Goal: Information Seeking & Learning: Learn about a topic

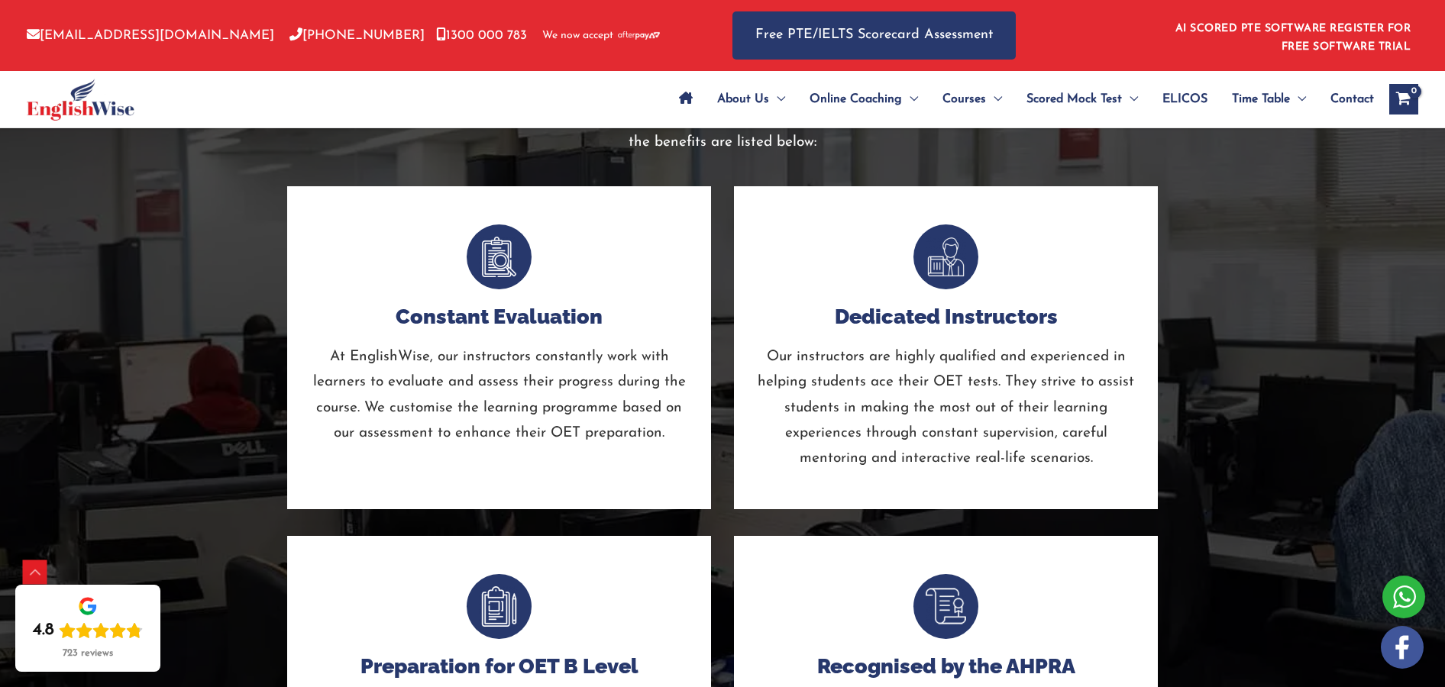
scroll to position [3780, 0]
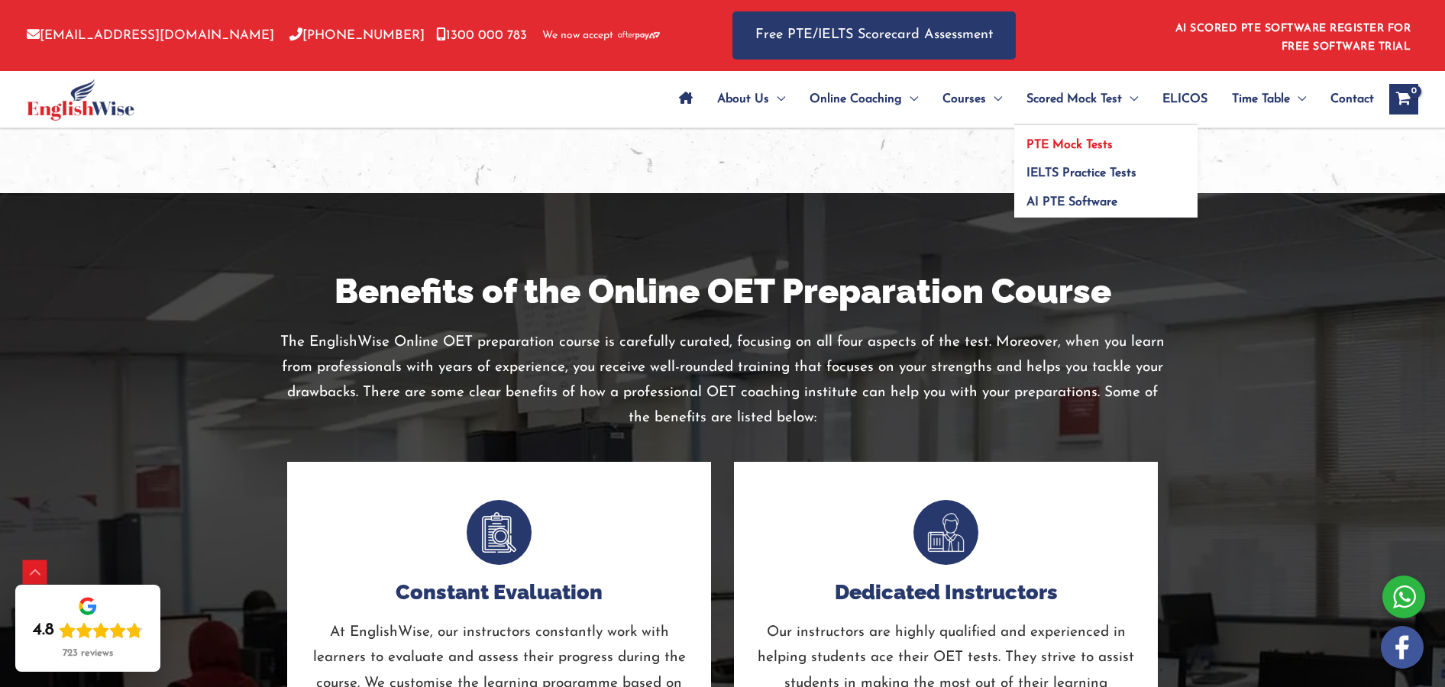
click at [1088, 129] on link "PTE Mock Tests" at bounding box center [1105, 139] width 183 height 29
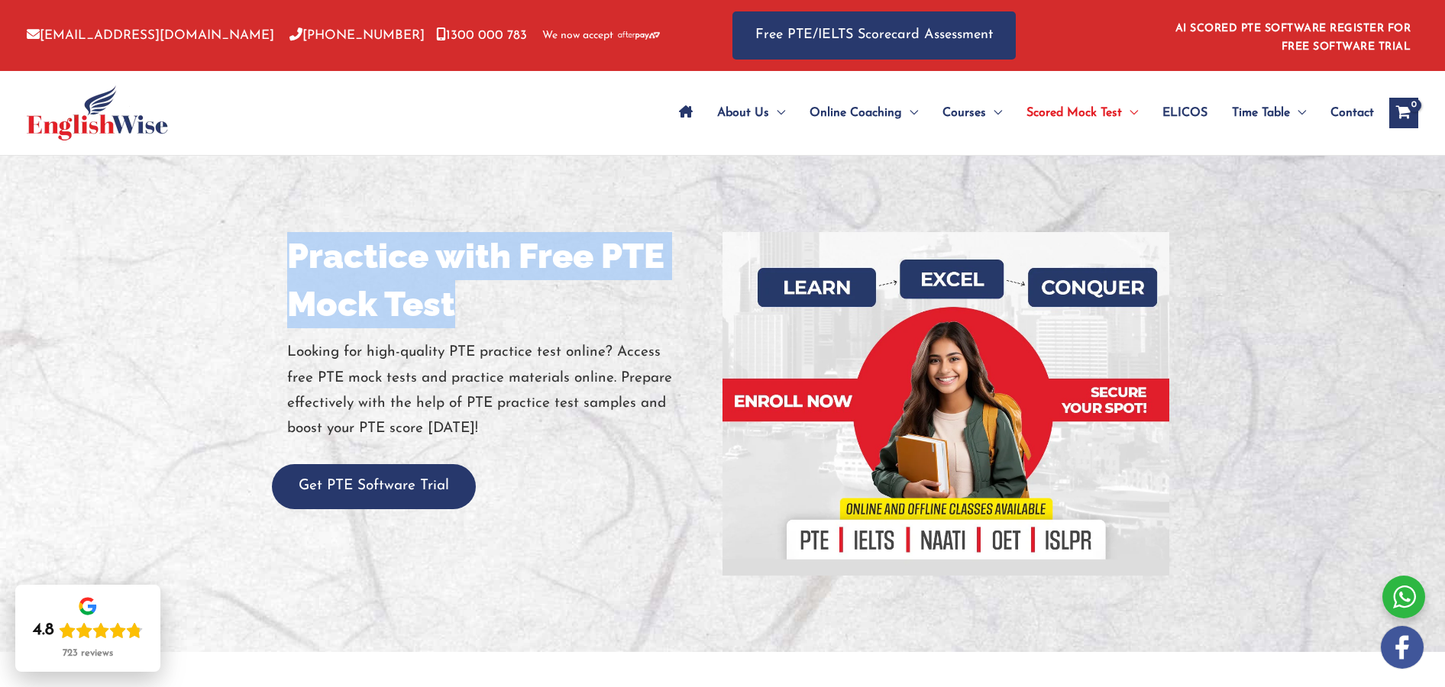
drag, startPoint x: 288, startPoint y: 253, endPoint x: 469, endPoint y: 306, distance: 188.7
click at [468, 312] on div "Practice with Free PTE Mock Test Looking for high-quality PTE practice test onl…" at bounding box center [499, 370] width 447 height 277
copy h1 "Practice with Free PTE Mock Test"
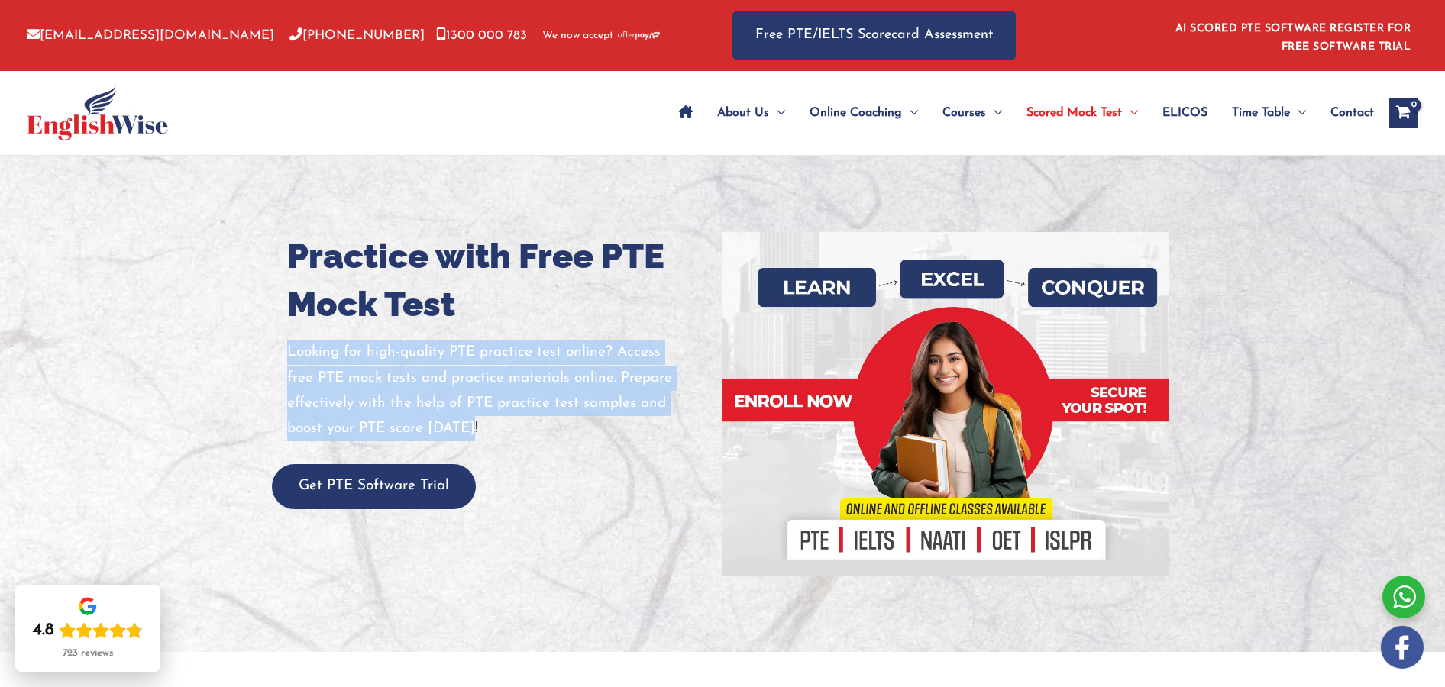
drag, startPoint x: 291, startPoint y: 354, endPoint x: 545, endPoint y: 280, distance: 263.9
click at [494, 436] on p "Looking for high-quality PTE practice test online? Access free PTE mock tests a…" at bounding box center [499, 391] width 424 height 102
copy p "Looking for high-quality PTE practice test online? Access free PTE mock tests a…"
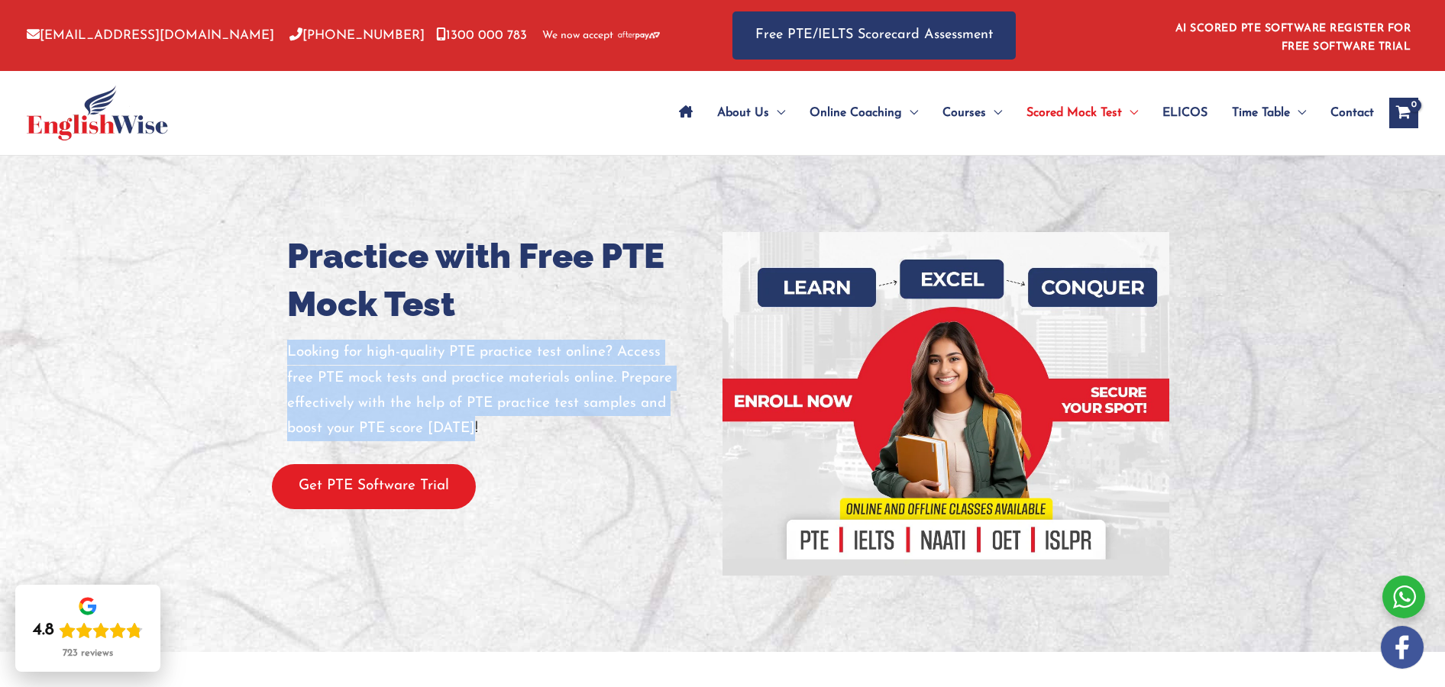
click at [398, 493] on button "Get PTE Software Trial" at bounding box center [374, 486] width 204 height 45
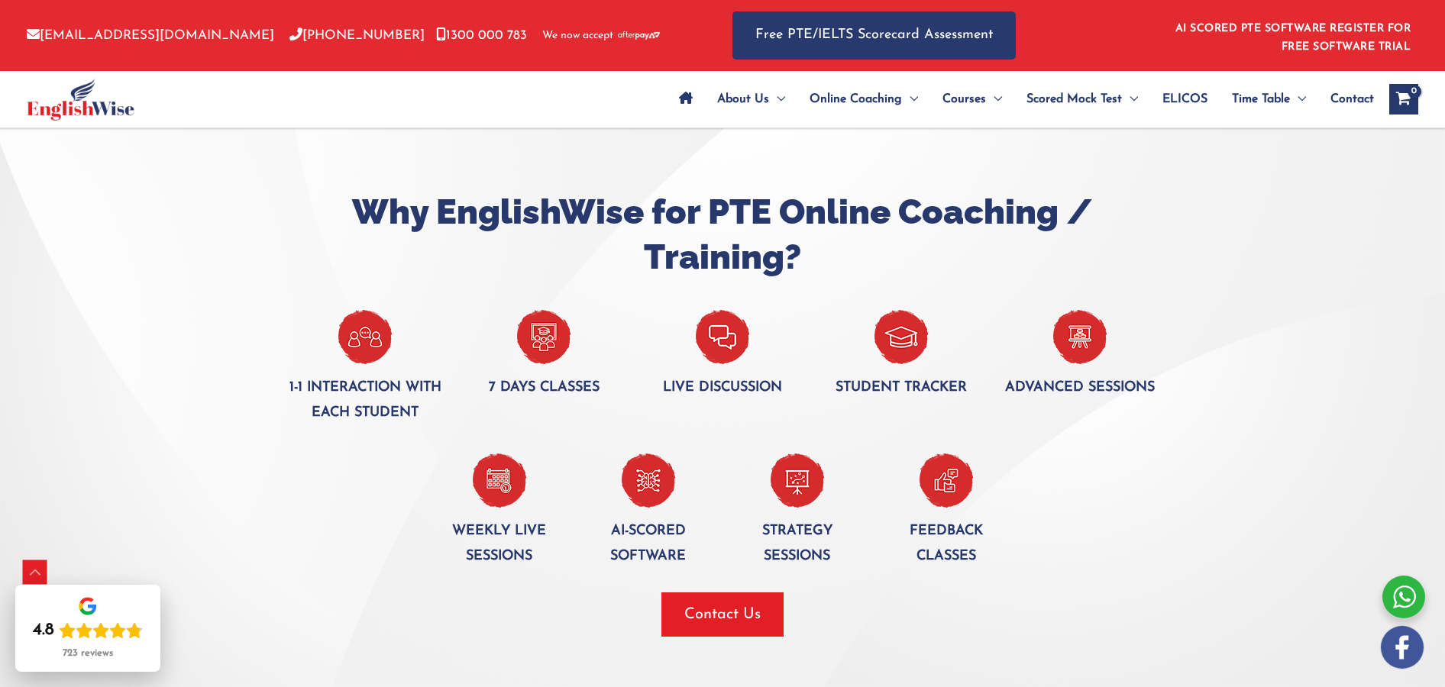
scroll to position [931, 0]
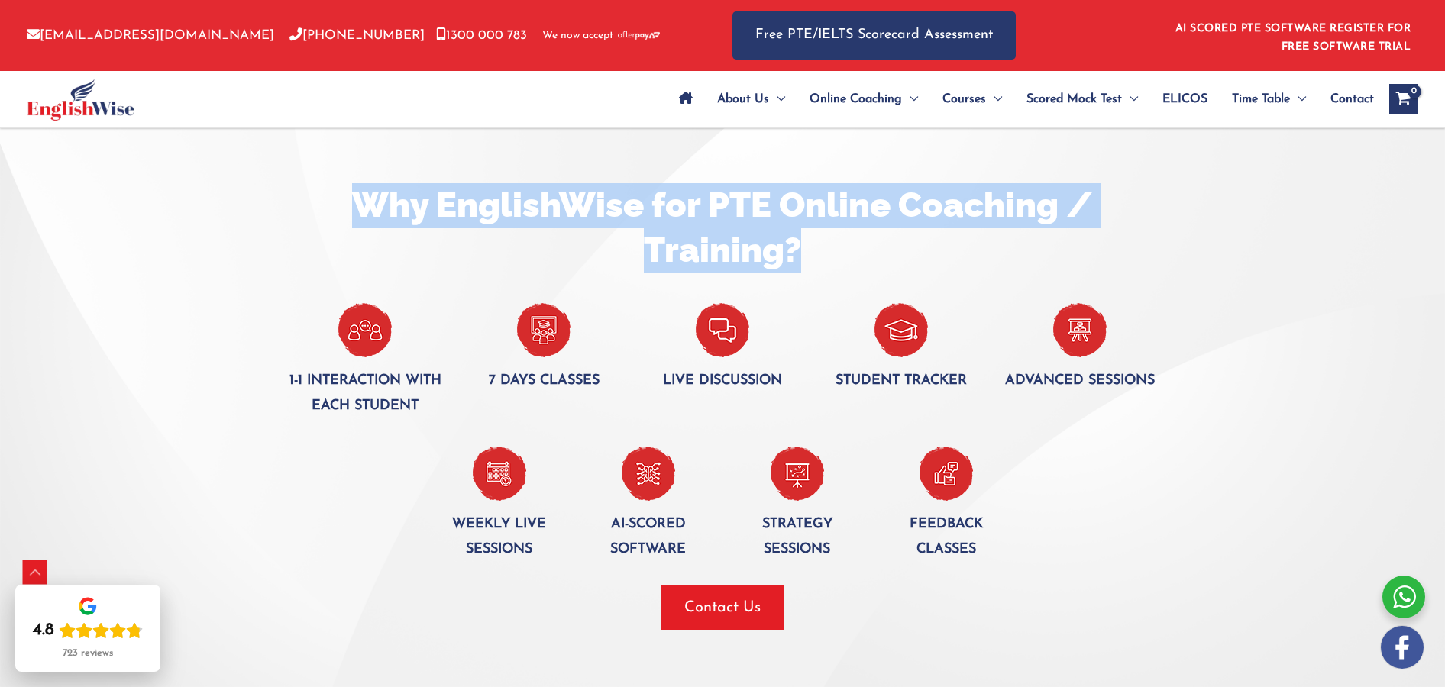
drag, startPoint x: 364, startPoint y: 203, endPoint x: 820, endPoint y: 256, distance: 459.7
click at [820, 256] on h2 "Why EnglishWise for PTE Online Coaching / Training?" at bounding box center [722, 227] width 871 height 89
copy h2 "Why EnglishWise for PTE Online Coaching / Training?"
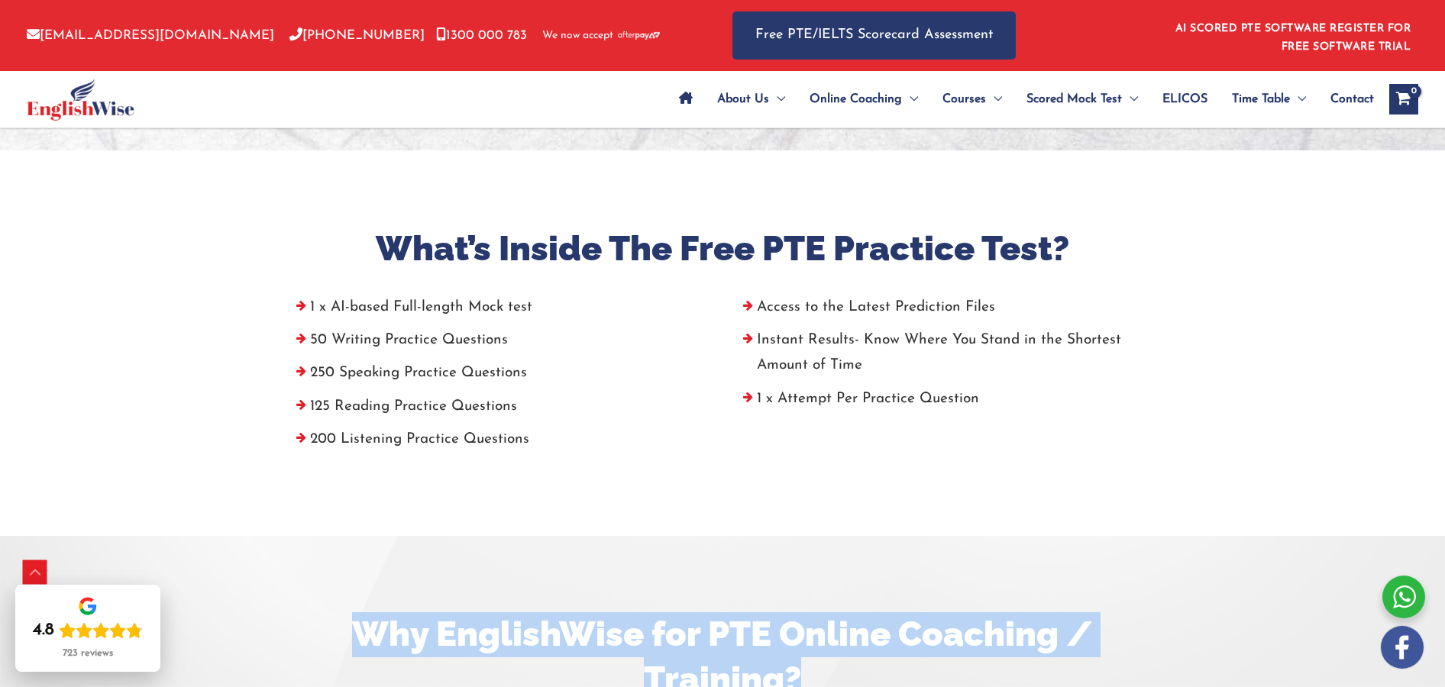
scroll to position [515, 0]
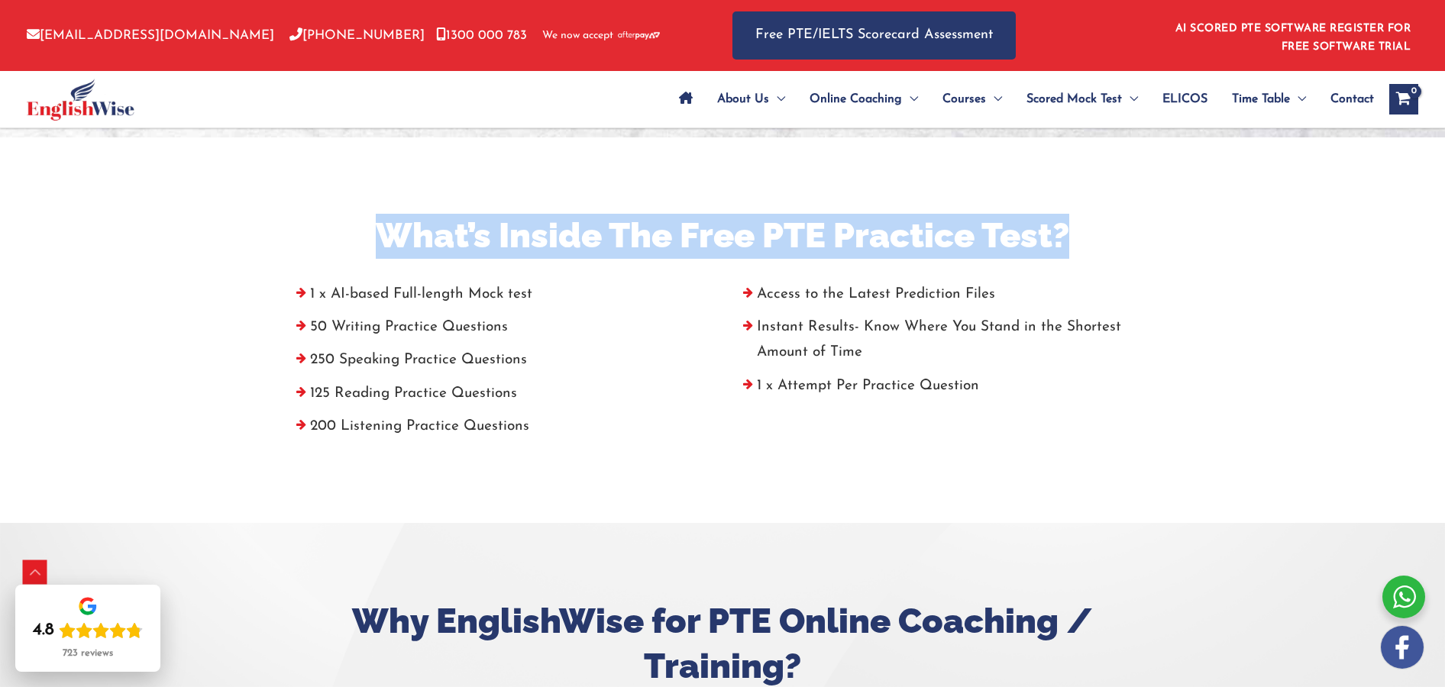
drag, startPoint x: 373, startPoint y: 238, endPoint x: 1073, endPoint y: 234, distance: 700.4
click at [1073, 234] on h2 "What’s Inside The Free PTE Practice Test?" at bounding box center [722, 236] width 871 height 45
copy h2 "What’s Inside The Free PTE Practice Test?"
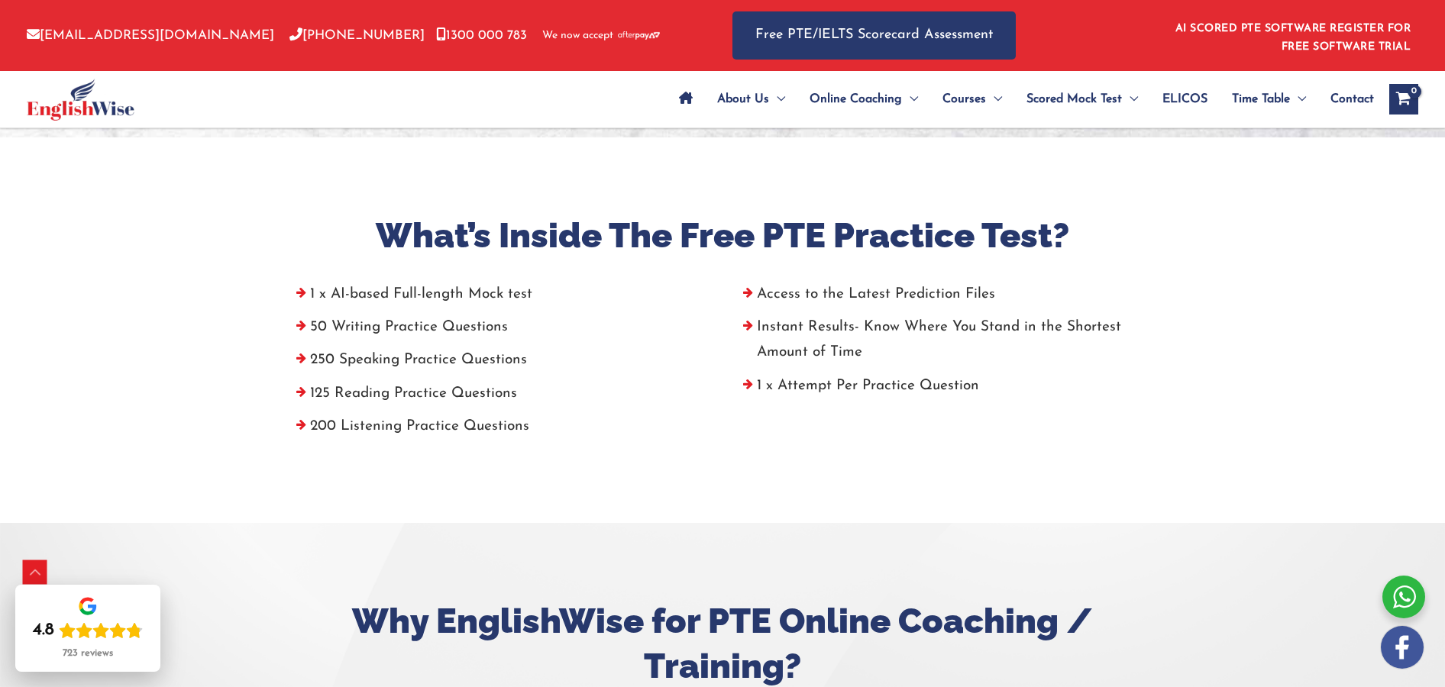
click at [374, 341] on li "50 Writing Practice Questions" at bounding box center [499, 331] width 424 height 33
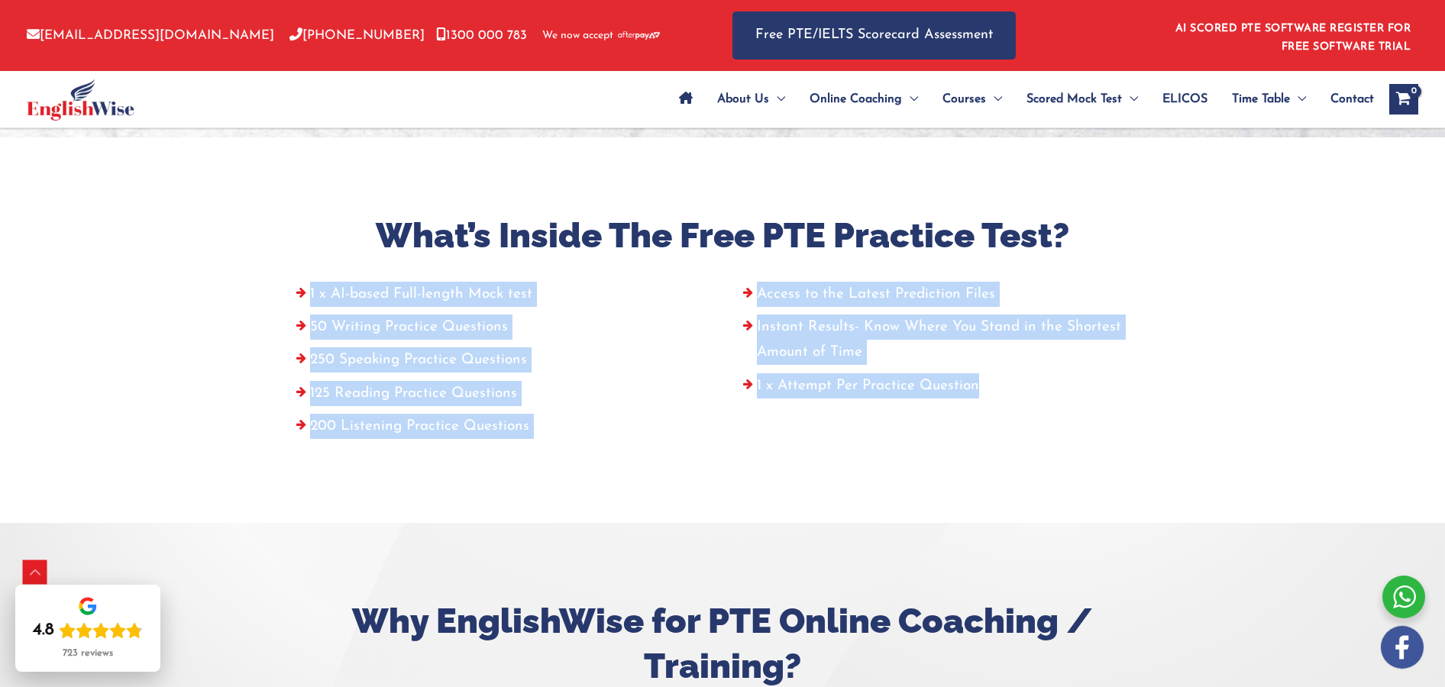
drag, startPoint x: 1032, startPoint y: 387, endPoint x: 298, endPoint y: 300, distance: 739.1
click at [297, 299] on div "1 x AI-based Full-length Mock test 50 Writing Practice Questions 250 Speaking P…" at bounding box center [723, 364] width 894 height 165
copy div "1 x AI-based Full-length Mock test 50 Writing Practice Questions 250 Speaking P…"
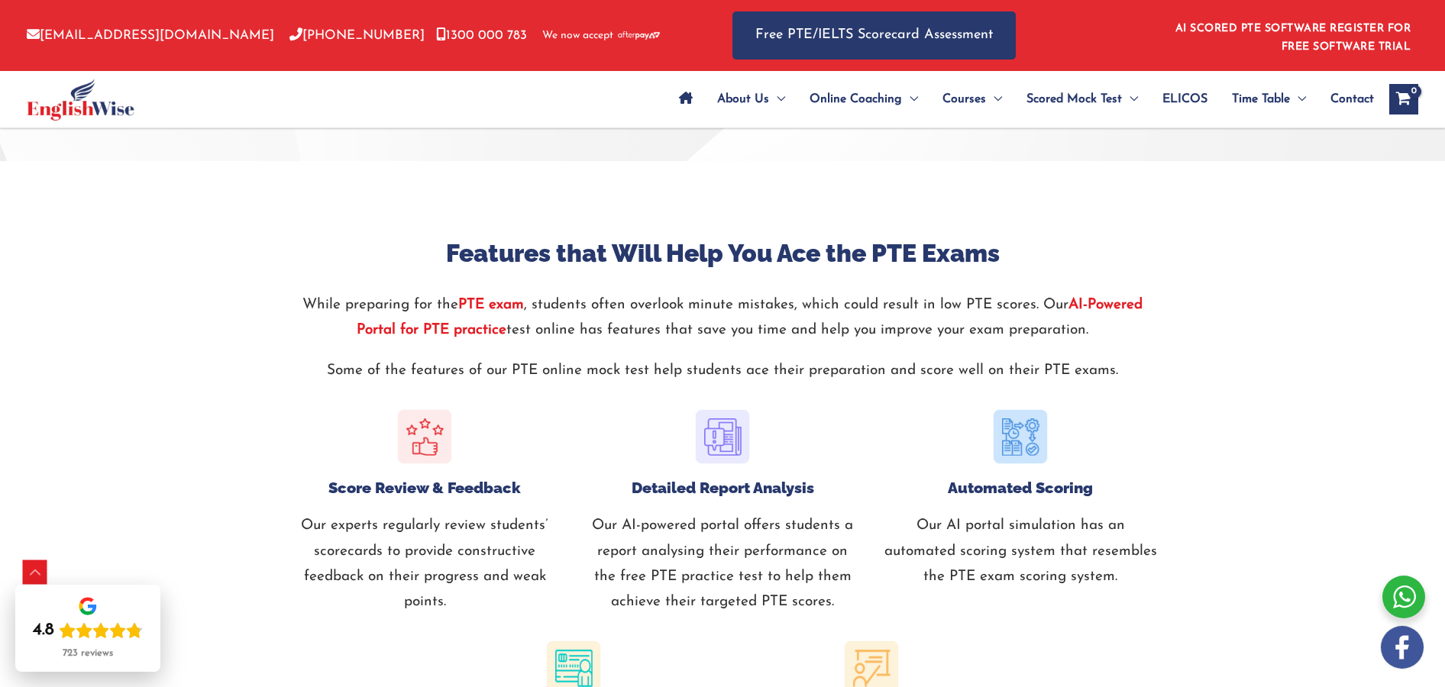
scroll to position [1480, 0]
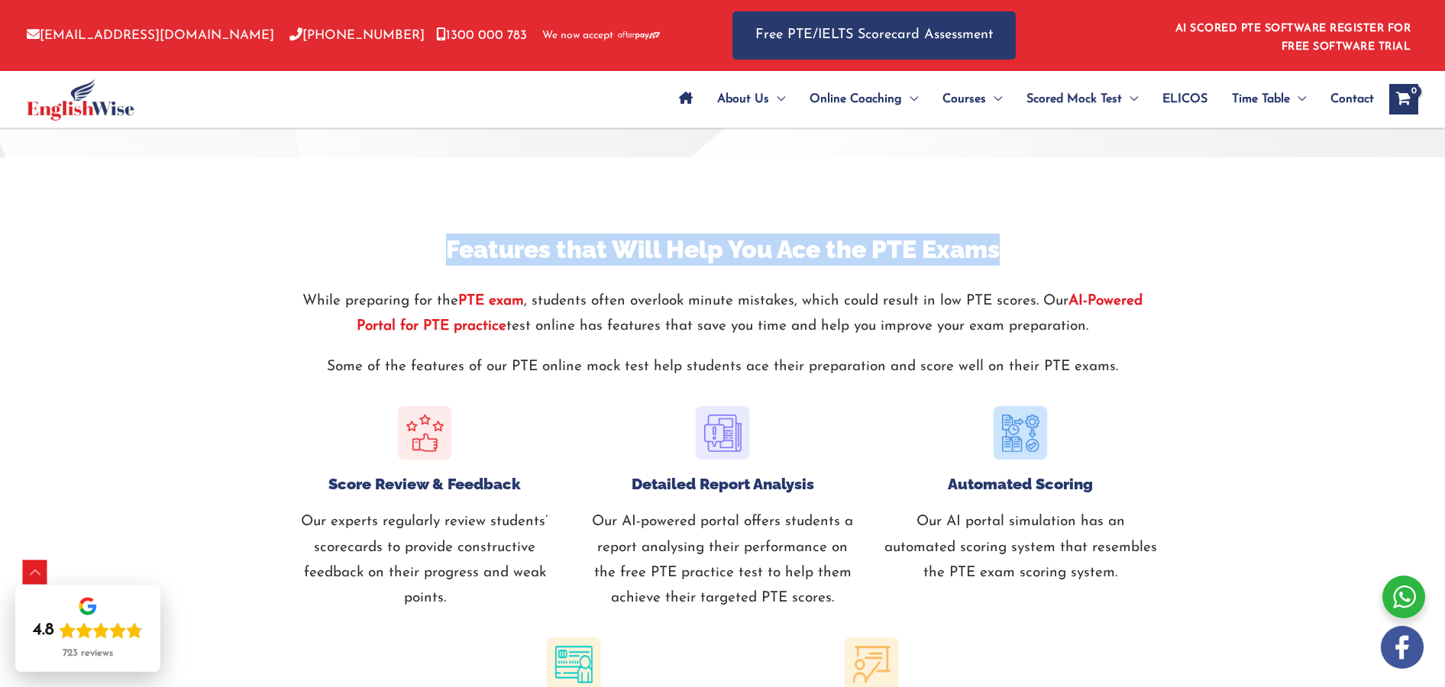
drag, startPoint x: 447, startPoint y: 250, endPoint x: 1110, endPoint y: 257, distance: 663.0
click at [1119, 257] on h3 "Features that Will Help You Ace the PTE Exams" at bounding box center [722, 250] width 871 height 32
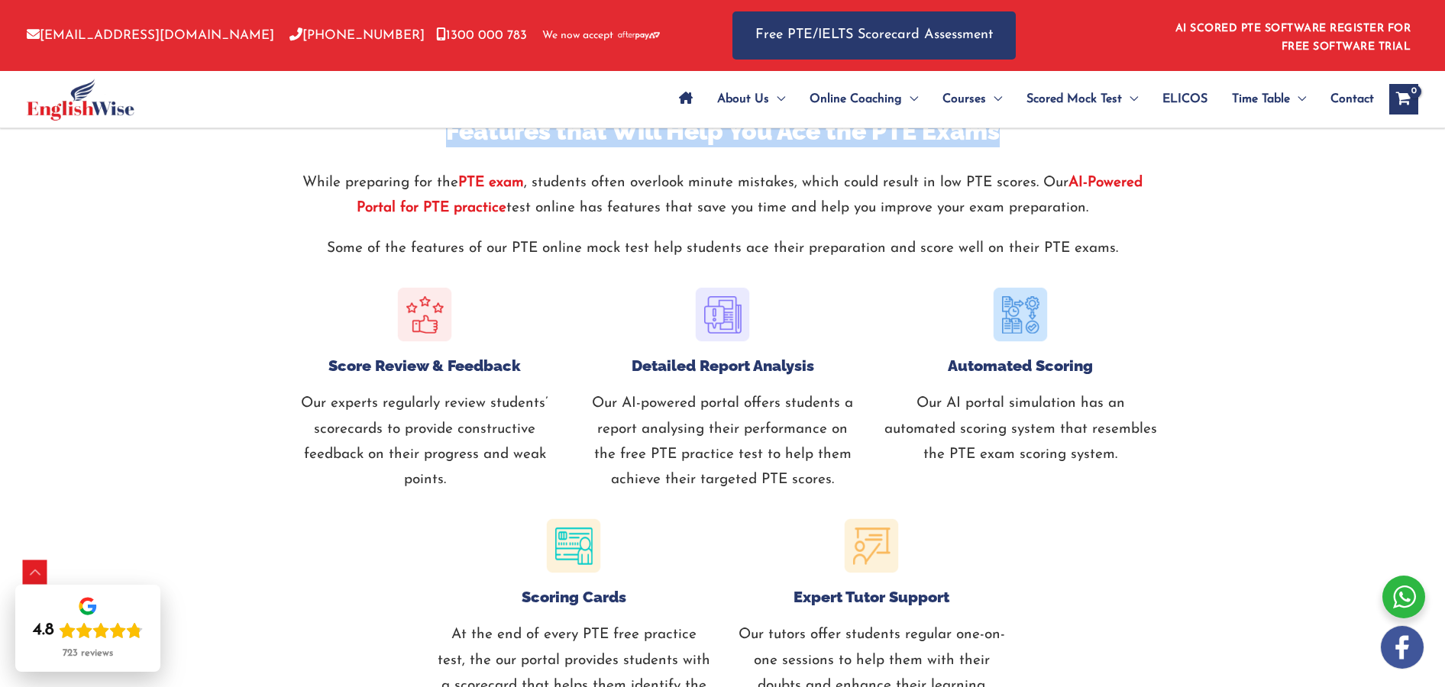
scroll to position [1776, 0]
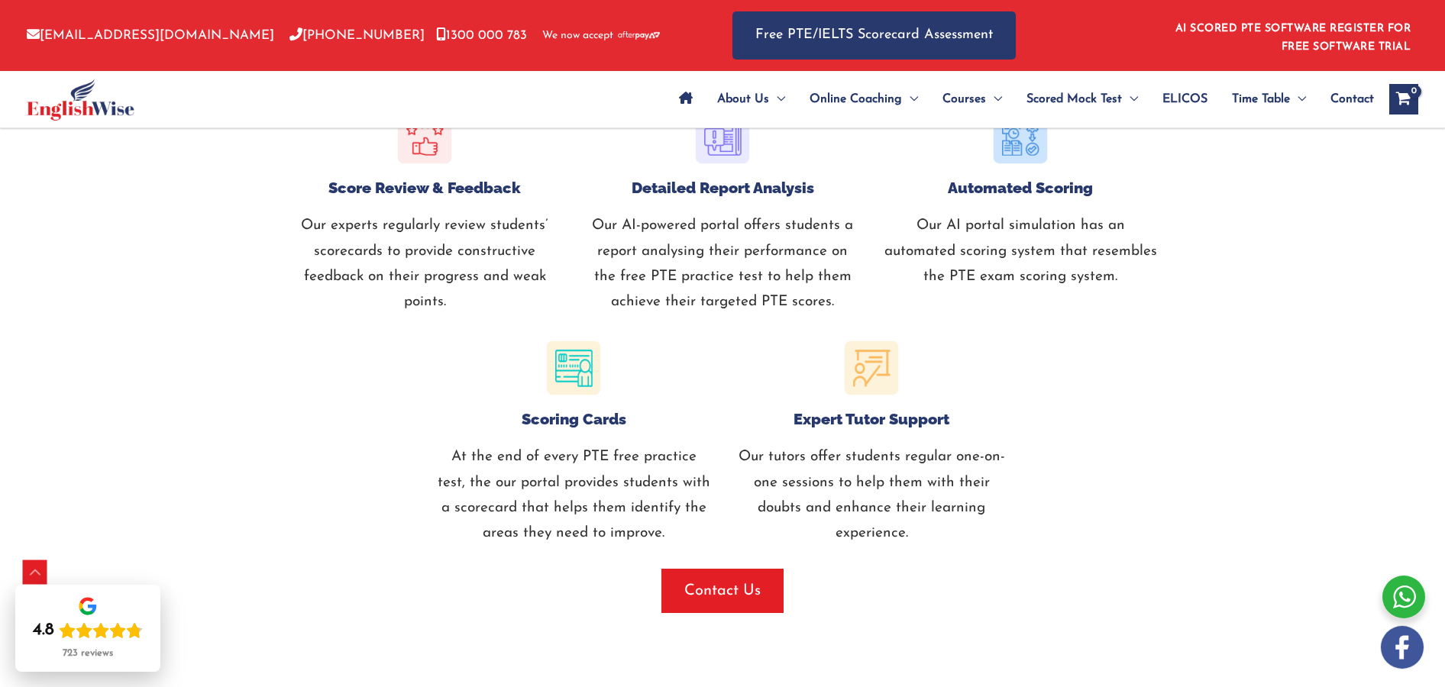
copy h3 "Features that Will Help You Ace the PTE Exams"
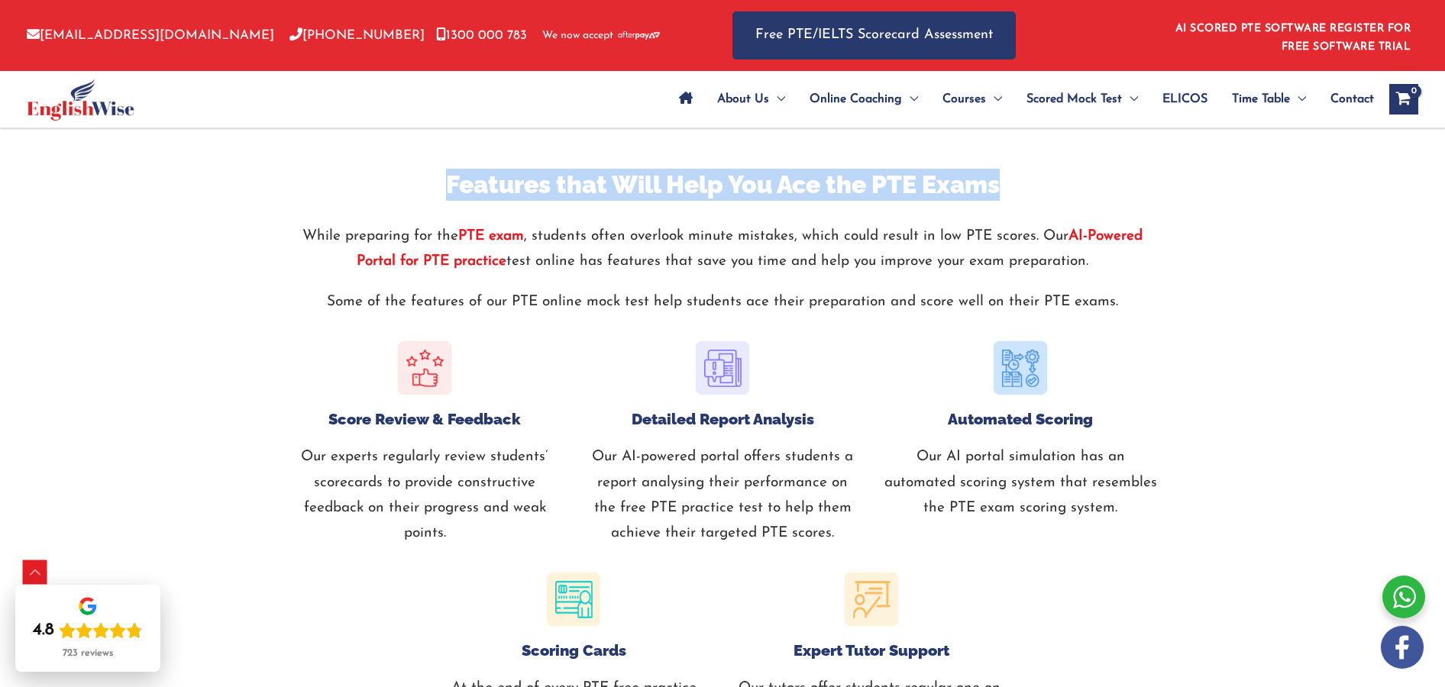
scroll to position [1465, 0]
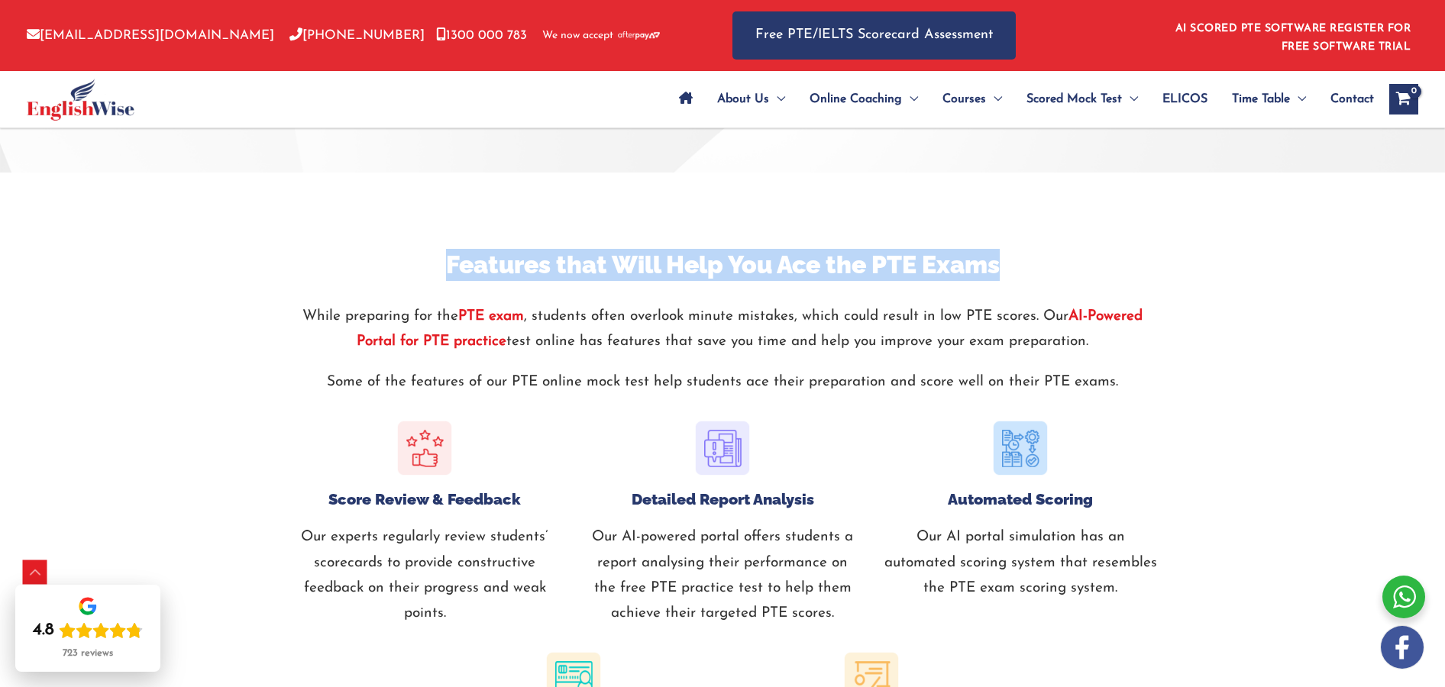
copy h3 "Features that Will Help You Ace the PTE Exams"
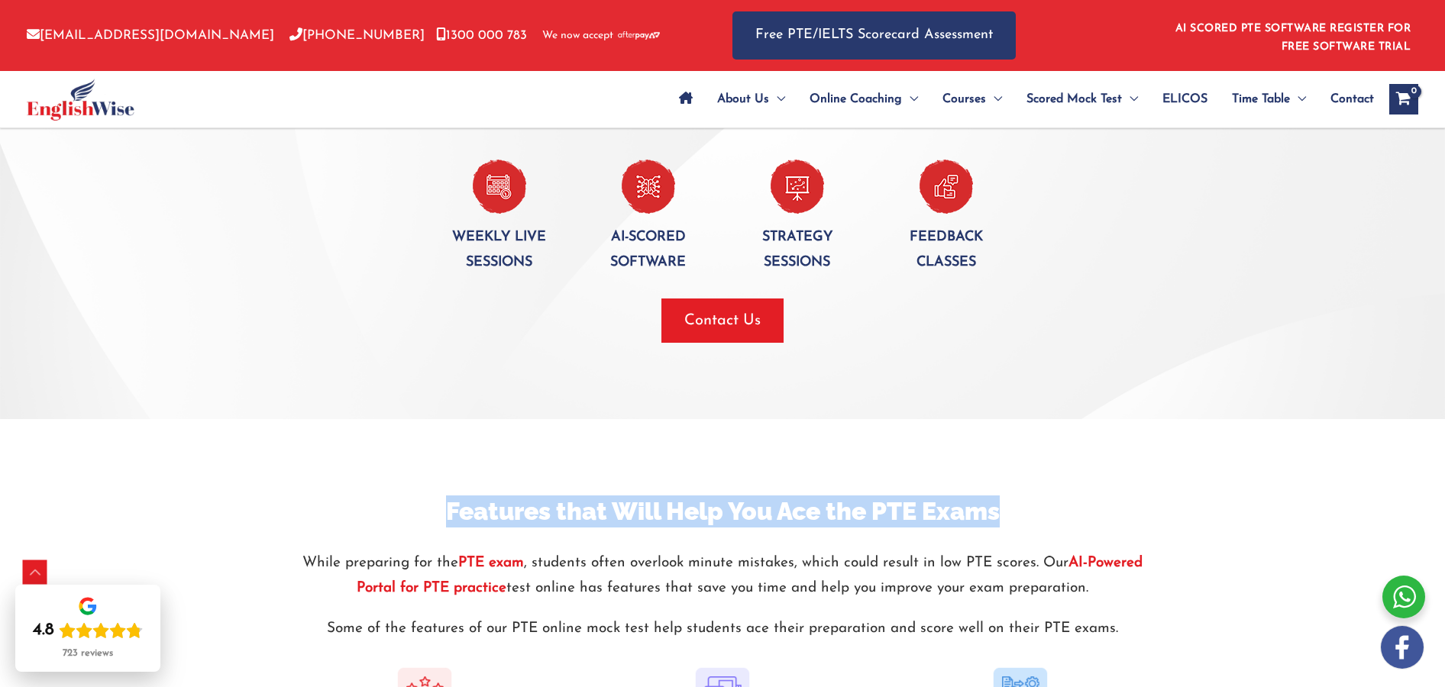
scroll to position [1330, 0]
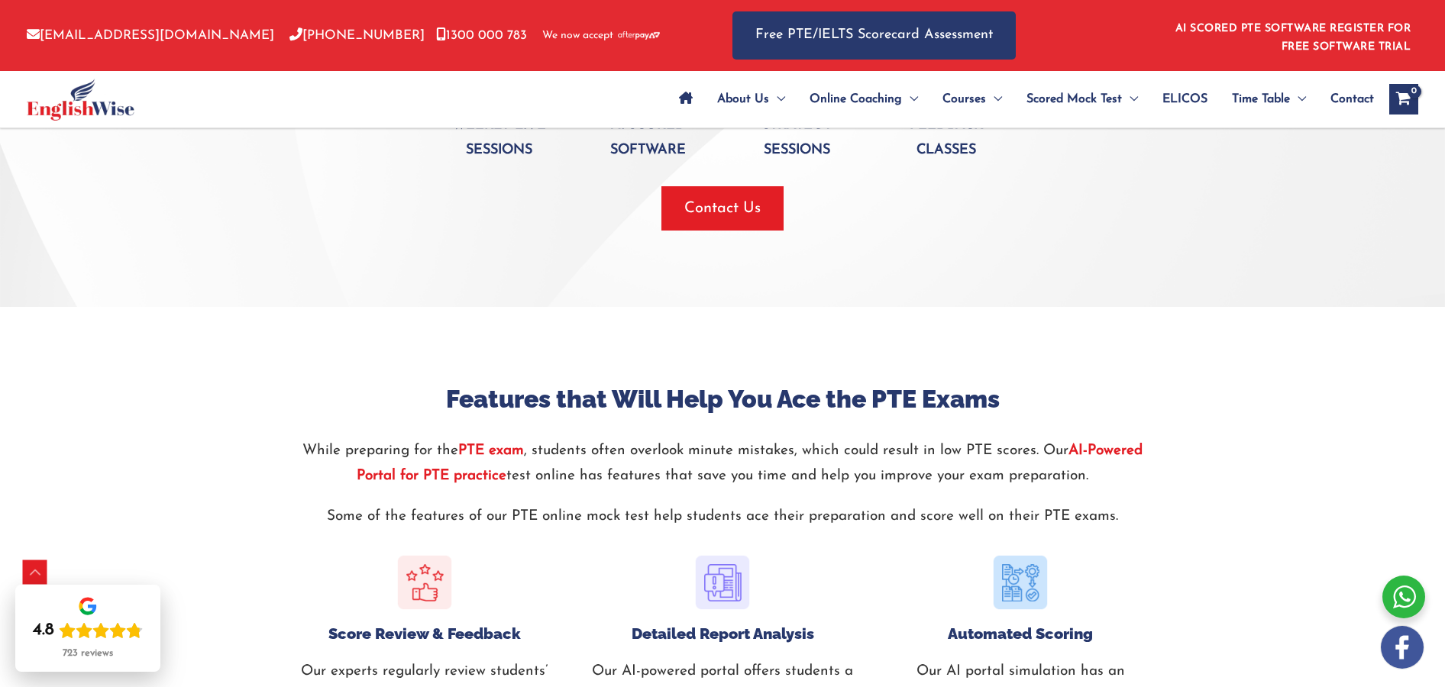
click at [1131, 515] on p "Some of the features of our PTE online mock test help students ace their prepar…" at bounding box center [722, 516] width 871 height 25
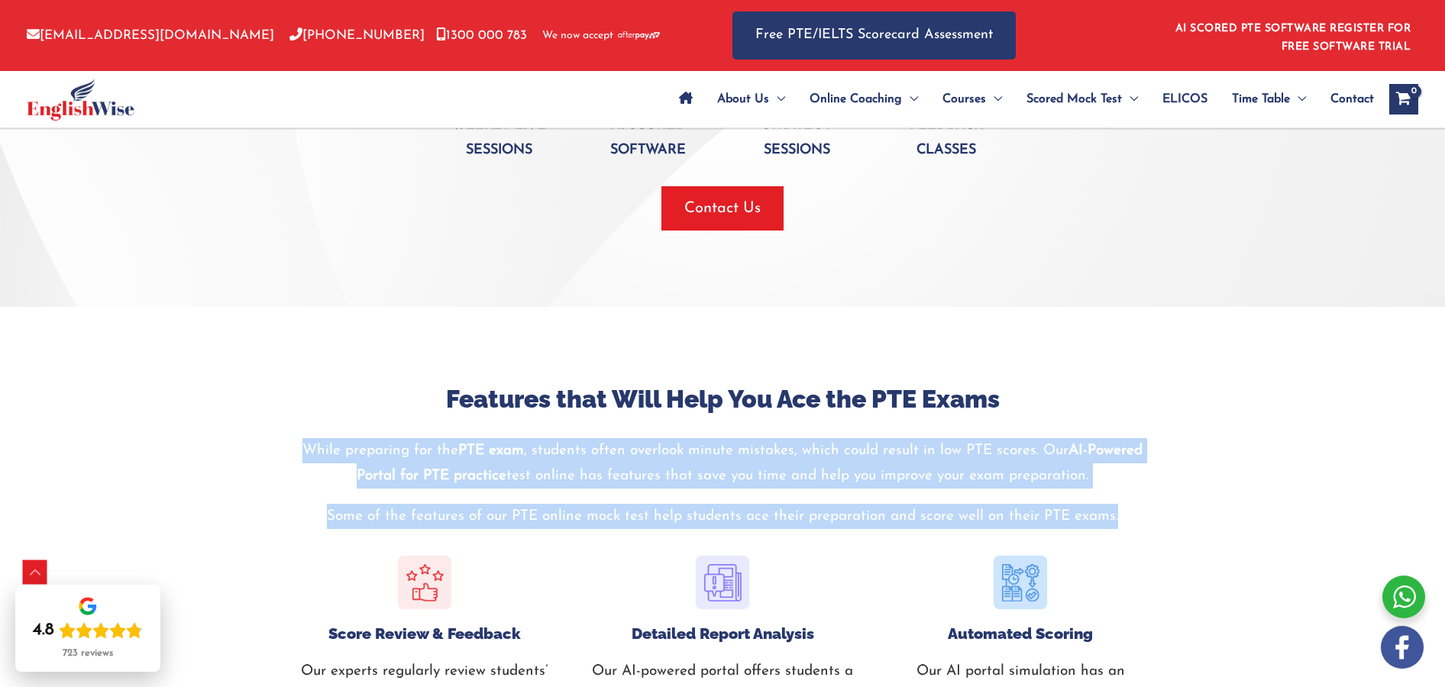
drag, startPoint x: 1136, startPoint y: 518, endPoint x: 295, endPoint y: 454, distance: 844.1
click at [295, 454] on div "Features that Will Help You Ace the PTE Exams While preparing for the PTE exam …" at bounding box center [722, 467] width 871 height 169
copy div "While preparing for the PTE exam , students often overlook minute mistakes, whi…"
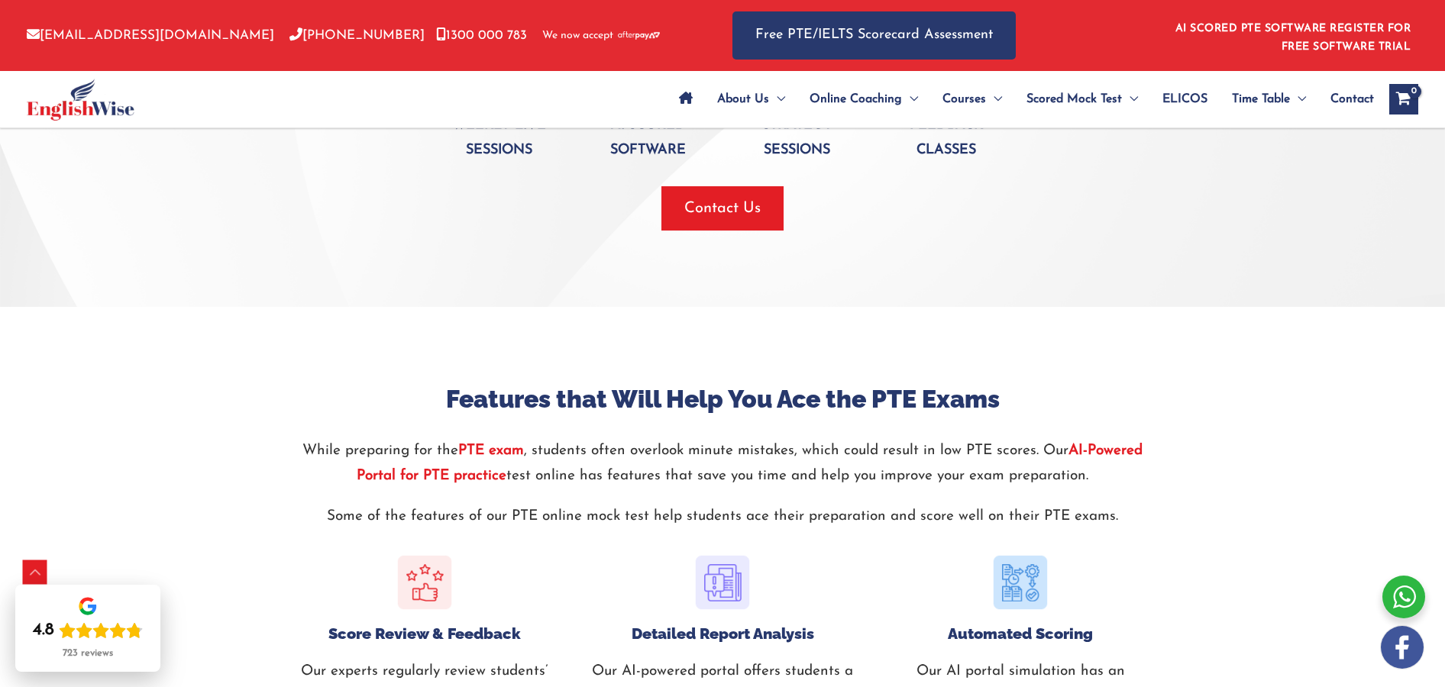
click at [496, 450] on strong "PTE exam" at bounding box center [491, 451] width 66 height 15
click at [1105, 452] on strong "AI-Powered Portal for PTE practice" at bounding box center [750, 464] width 786 height 40
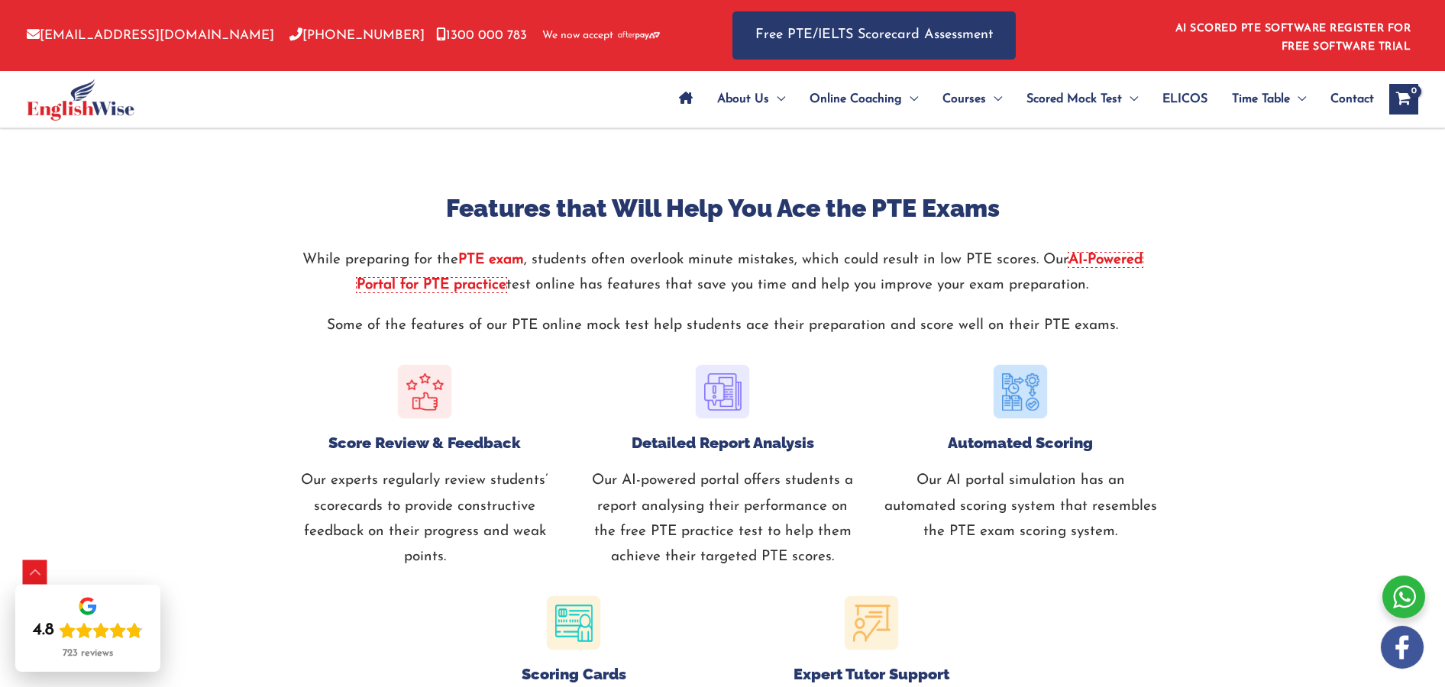
scroll to position [1641, 0]
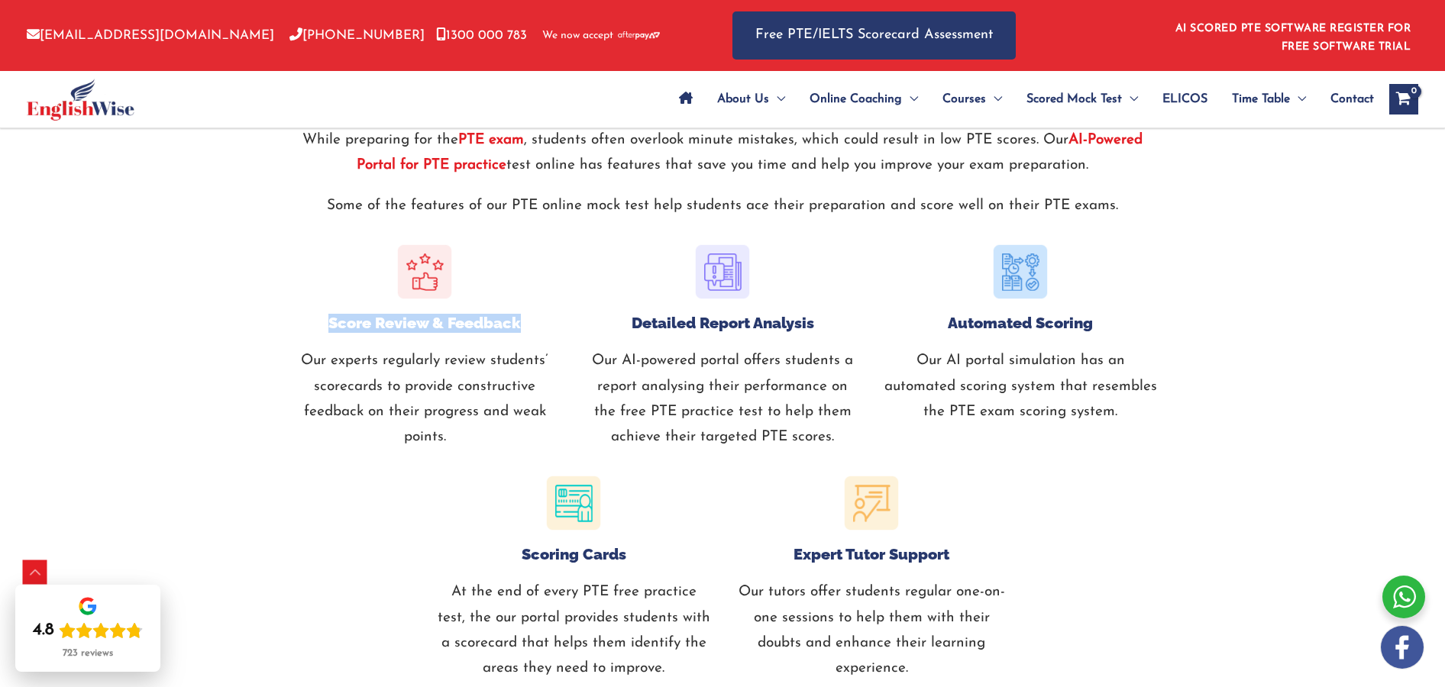
drag, startPoint x: 325, startPoint y: 322, endPoint x: 538, endPoint y: 325, distance: 213.9
click at [538, 325] on h6 "Score Review & Feedback" at bounding box center [424, 323] width 275 height 19
copy strong "Score Review & Feedback"
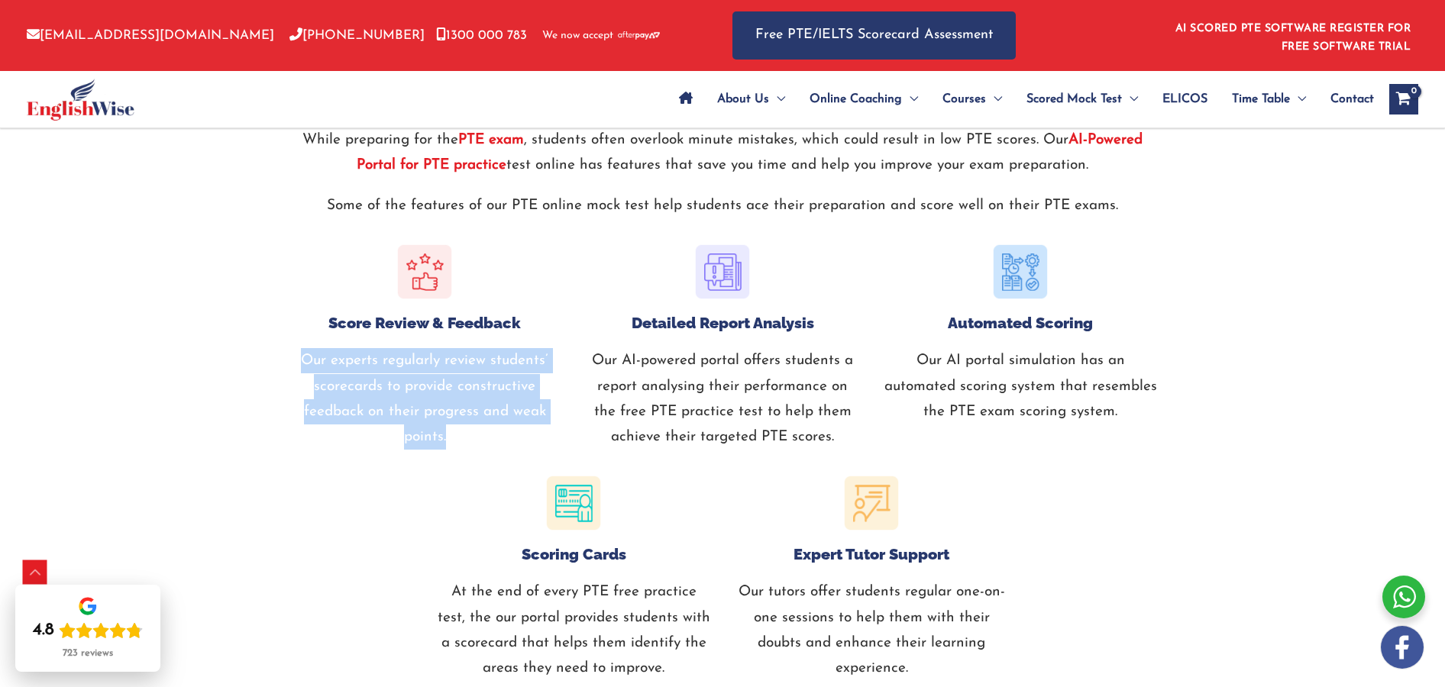
drag, startPoint x: 302, startPoint y: 359, endPoint x: 464, endPoint y: 410, distance: 170.5
click at [459, 435] on p "Our experts regularly review students’ scorecards to provide constructive feedb…" at bounding box center [424, 399] width 275 height 102
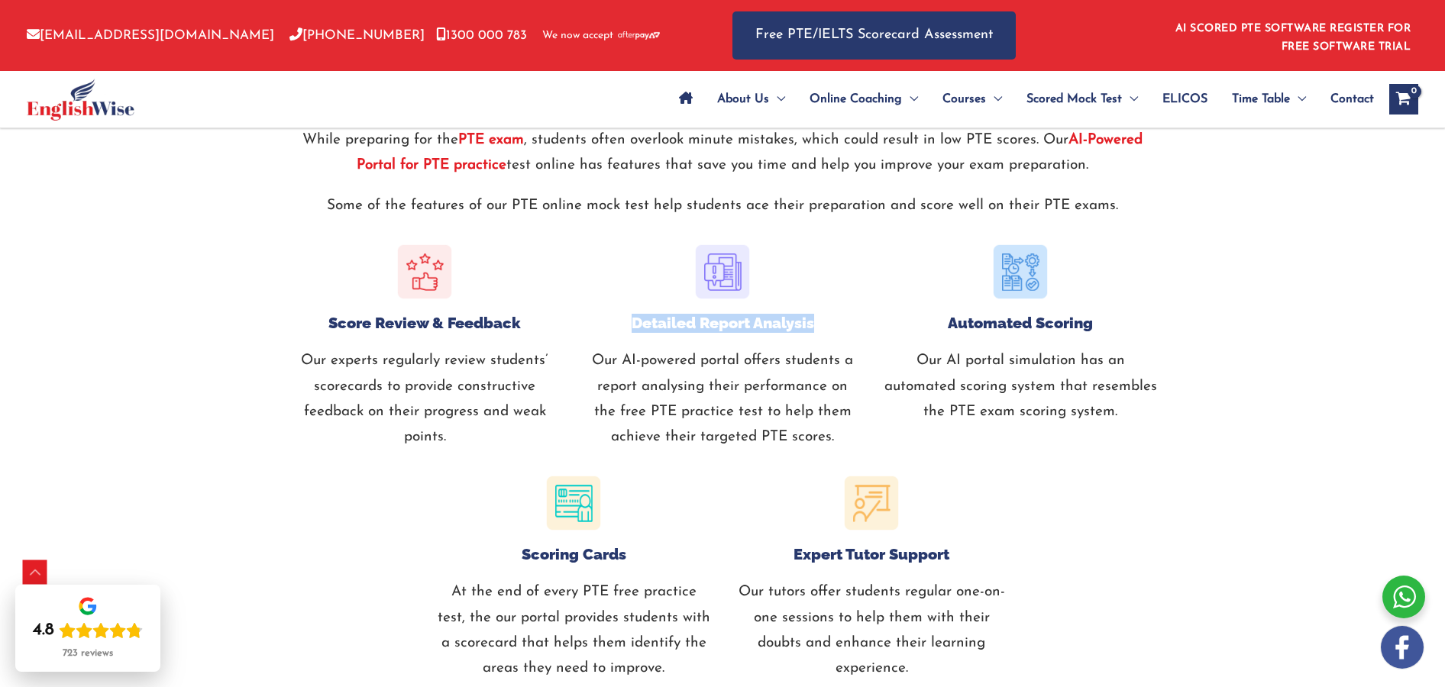
drag, startPoint x: 630, startPoint y: 325, endPoint x: 819, endPoint y: 327, distance: 189.4
click at [819, 327] on h6 "Detailed Report Analysis" at bounding box center [722, 323] width 275 height 19
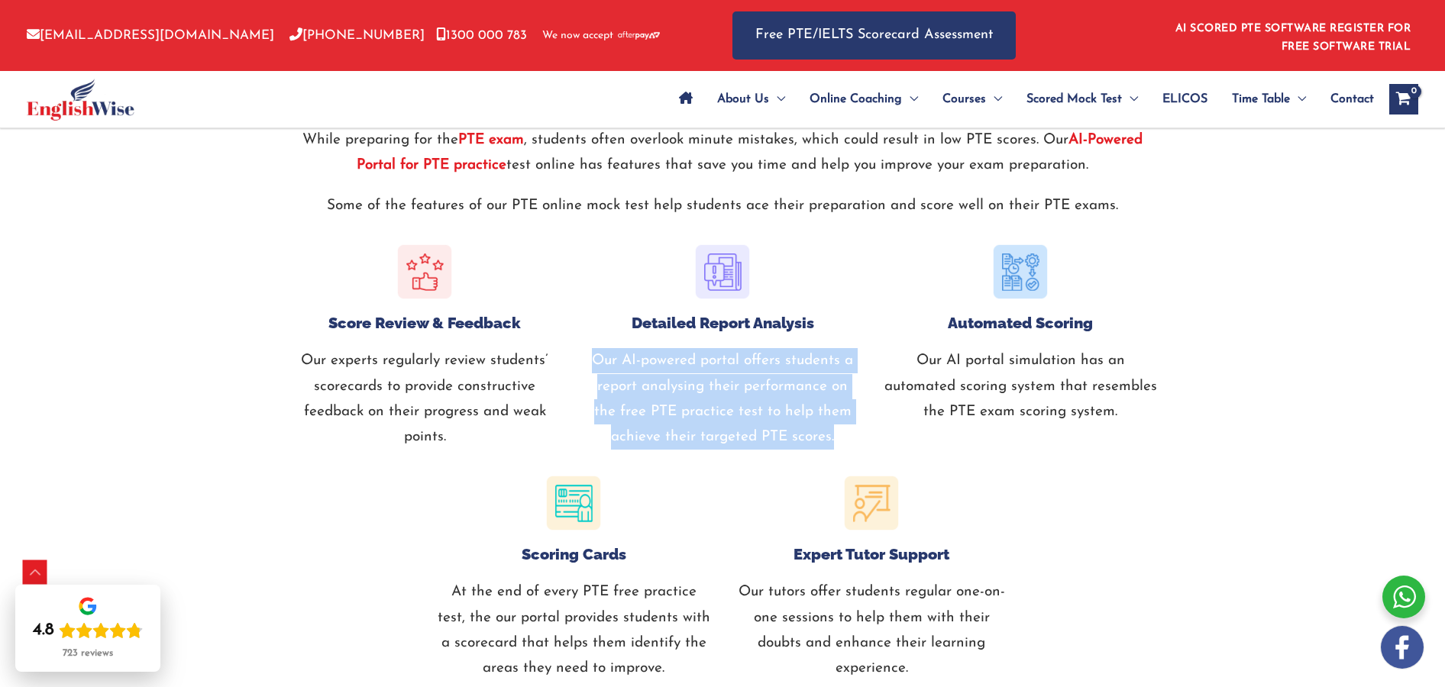
drag, startPoint x: 595, startPoint y: 364, endPoint x: 845, endPoint y: 354, distance: 250.7
click at [844, 440] on p "Our AI-powered portal offers students a report analysing their performance on t…" at bounding box center [722, 399] width 275 height 102
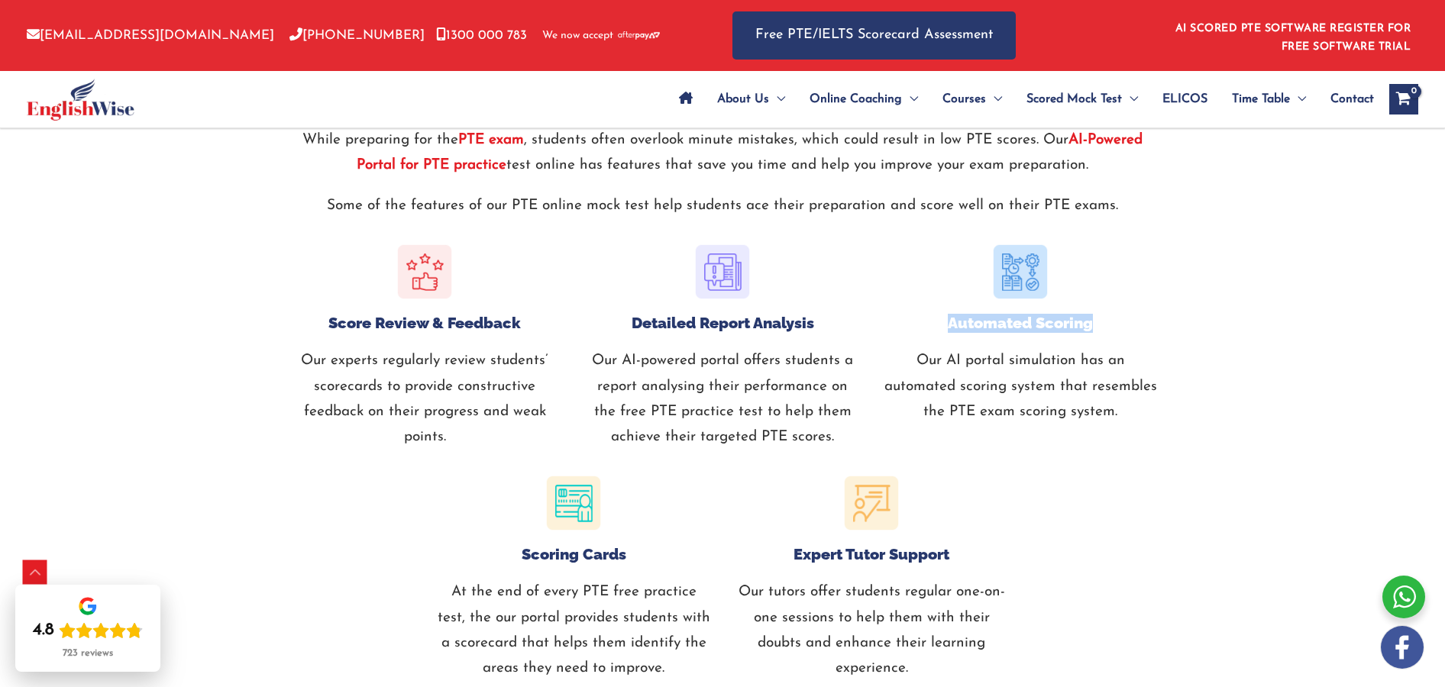
drag, startPoint x: 986, startPoint y: 328, endPoint x: 1096, endPoint y: 331, distance: 110.0
click at [1097, 330] on h6 "Automated Scoring" at bounding box center [1020, 323] width 275 height 19
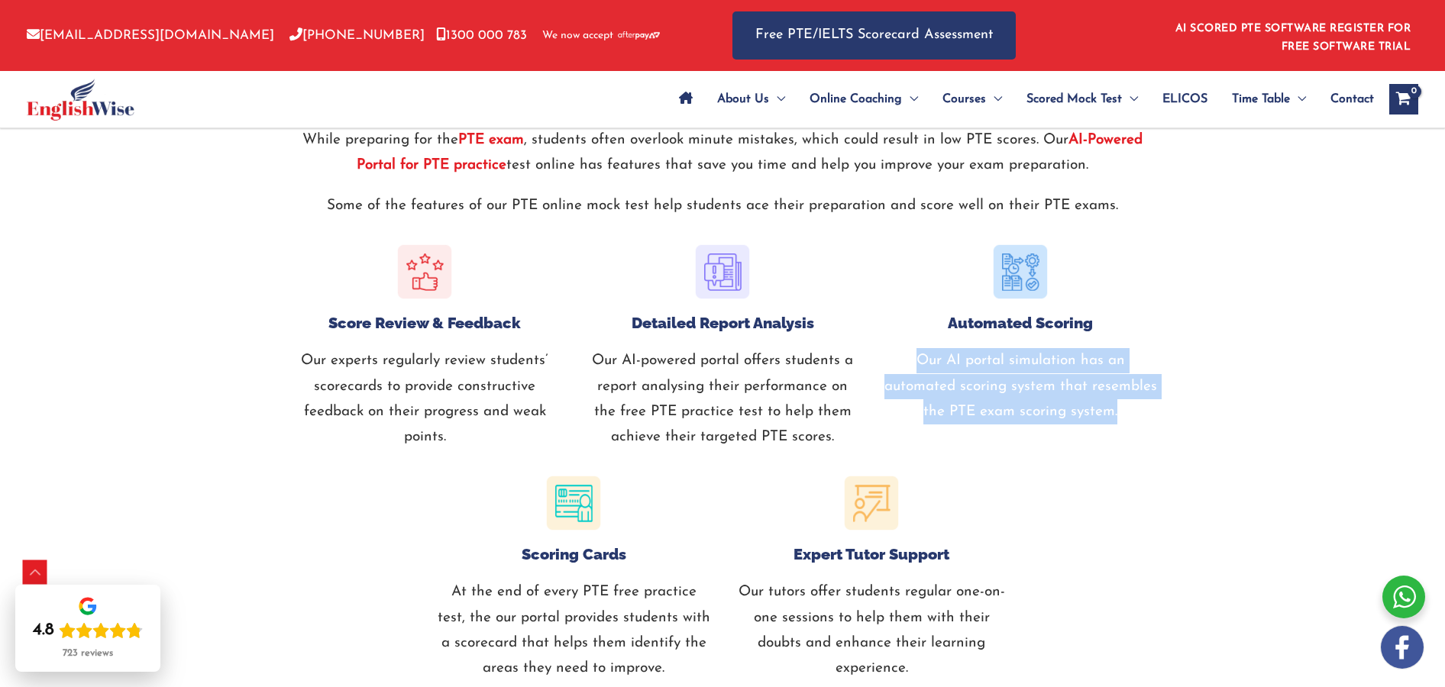
drag, startPoint x: 916, startPoint y: 360, endPoint x: 1119, endPoint y: 409, distance: 208.2
click at [1123, 412] on p "Our AI portal simulation has an automated scoring system that resembles the PTE…" at bounding box center [1020, 386] width 275 height 76
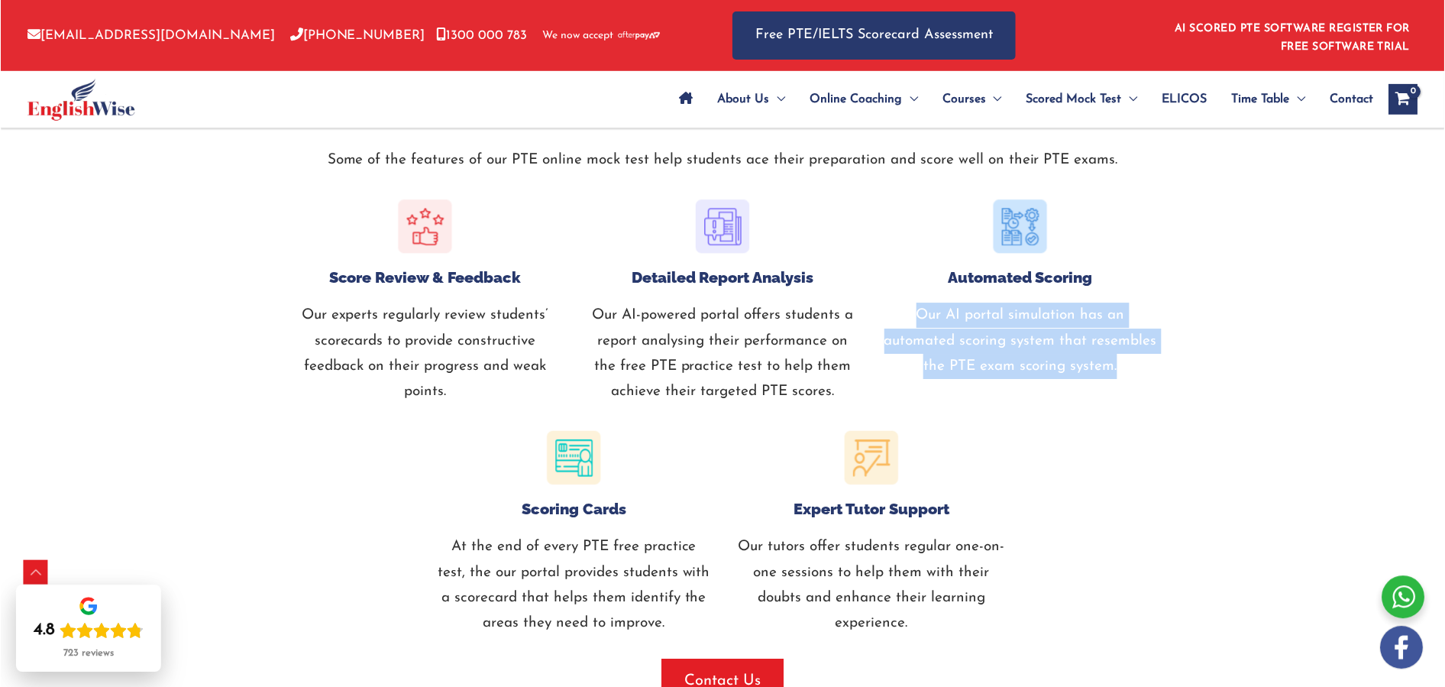
scroll to position [1767, 0]
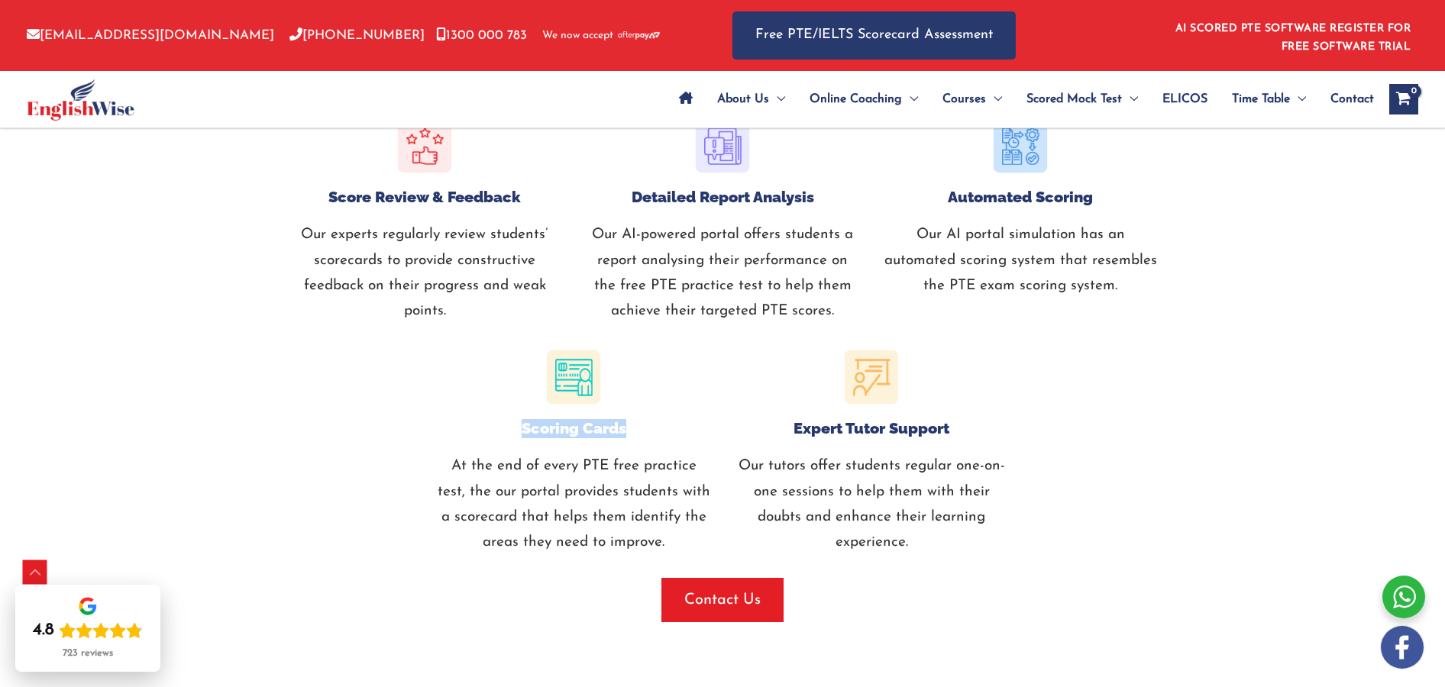
drag, startPoint x: 522, startPoint y: 431, endPoint x: 627, endPoint y: 435, distance: 104.7
click at [627, 435] on h6 "Scoring Cards" at bounding box center [573, 428] width 275 height 19
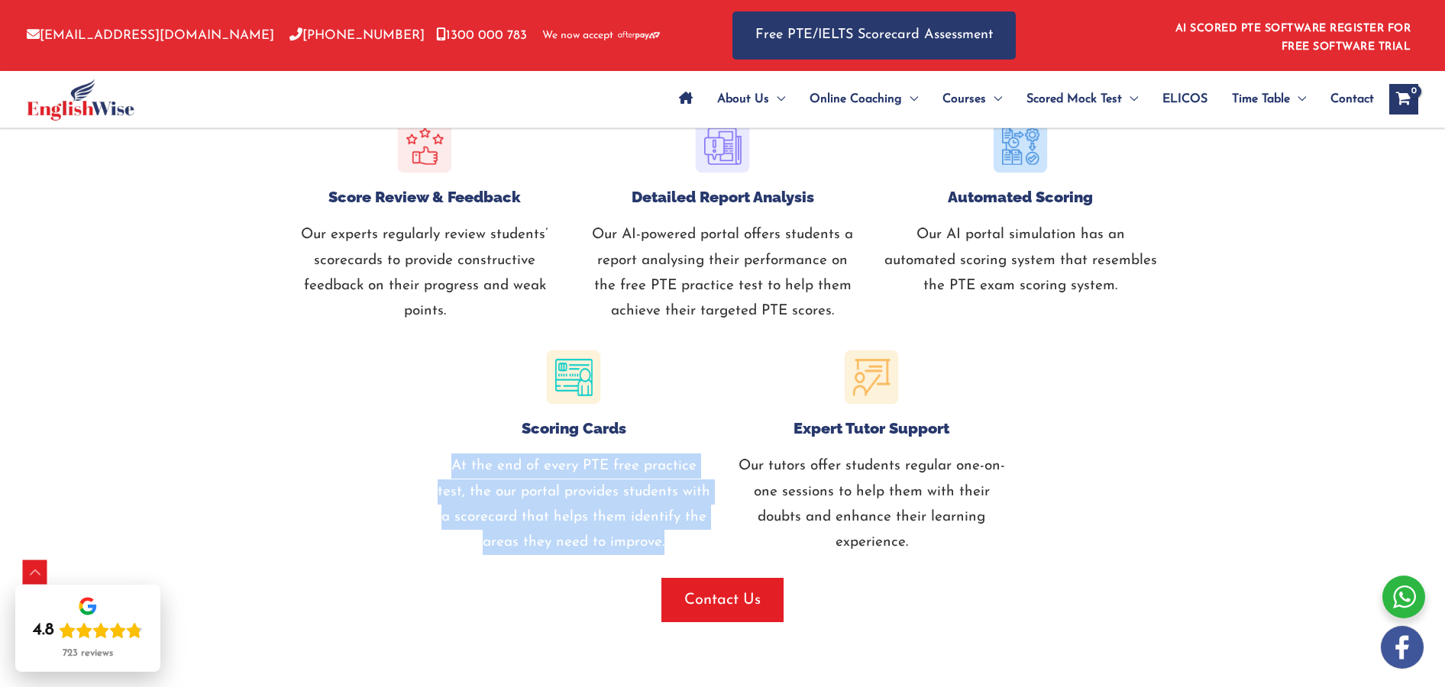
drag, startPoint x: 454, startPoint y: 467, endPoint x: 670, endPoint y: 537, distance: 227.0
click at [671, 538] on p "At the end of every PTE free practice test, the our portal provides students wi…" at bounding box center [573, 505] width 275 height 102
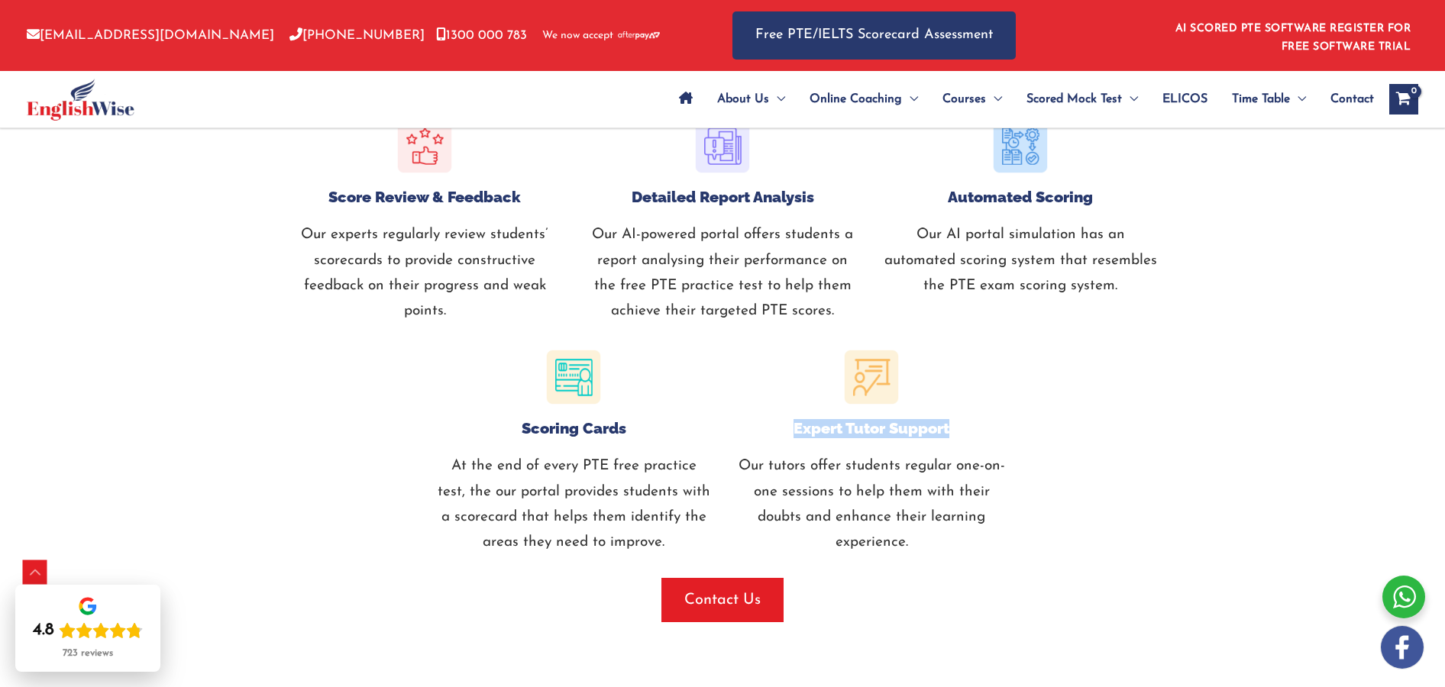
drag, startPoint x: 796, startPoint y: 428, endPoint x: 951, endPoint y: 430, distance: 155.0
click at [951, 430] on h6 "Expert Tutor Support" at bounding box center [871, 428] width 275 height 19
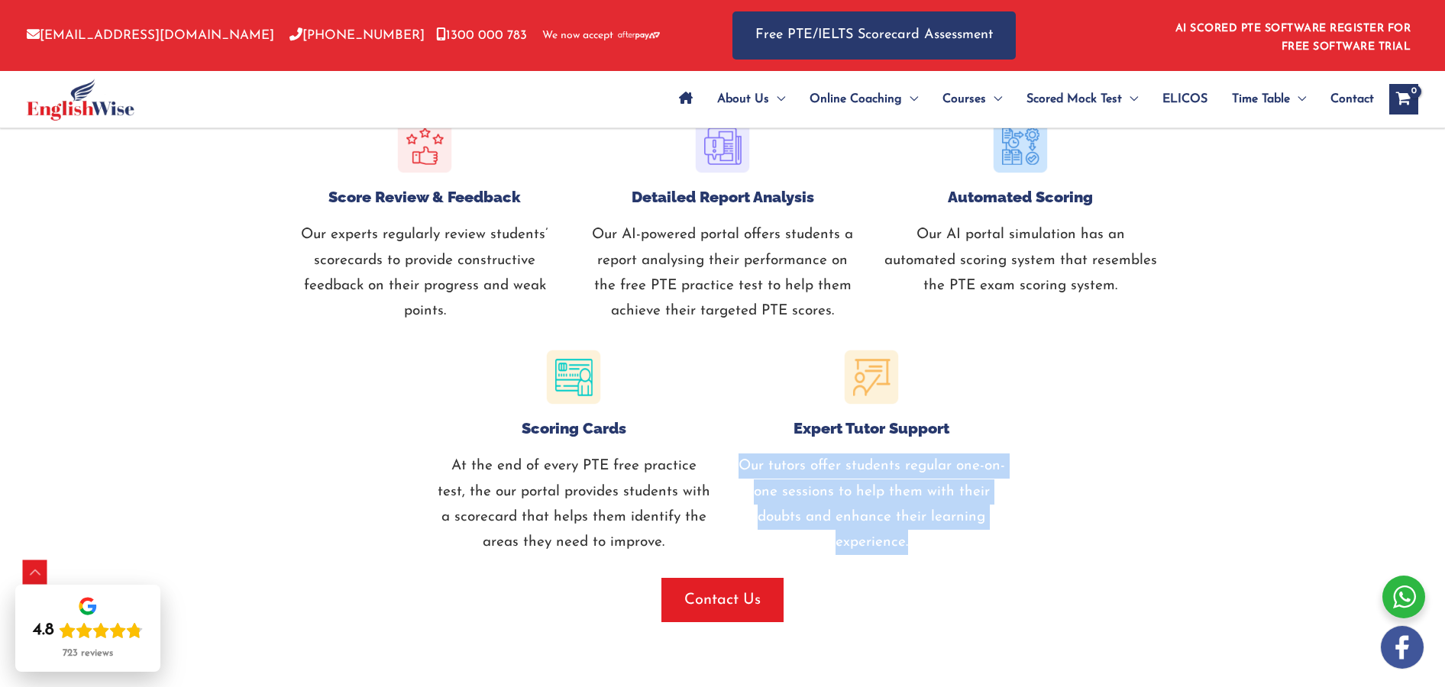
drag, startPoint x: 771, startPoint y: 483, endPoint x: 920, endPoint y: 545, distance: 160.6
click at [919, 538] on p "Our tutors offer students regular one-on-one sessions to help them with their d…" at bounding box center [871, 505] width 275 height 102
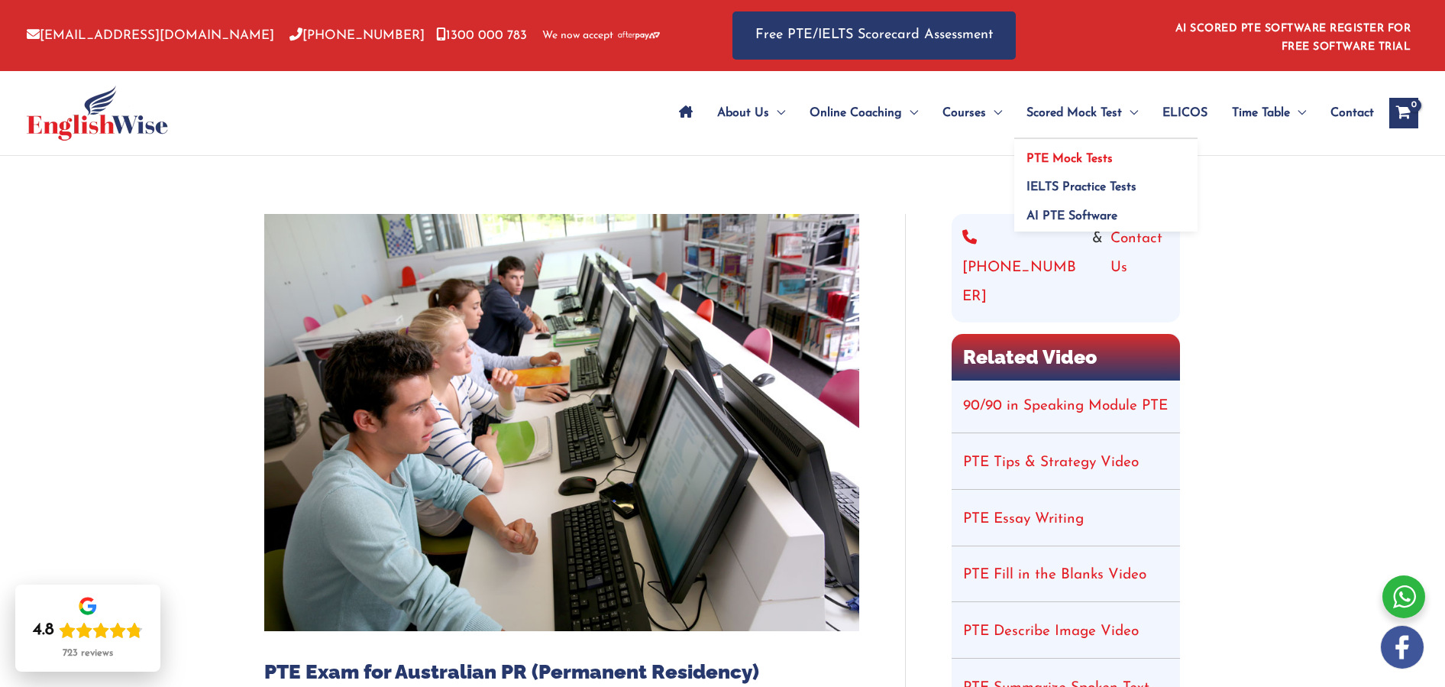
click at [1070, 146] on link "PTE Mock Tests" at bounding box center [1105, 153] width 183 height 29
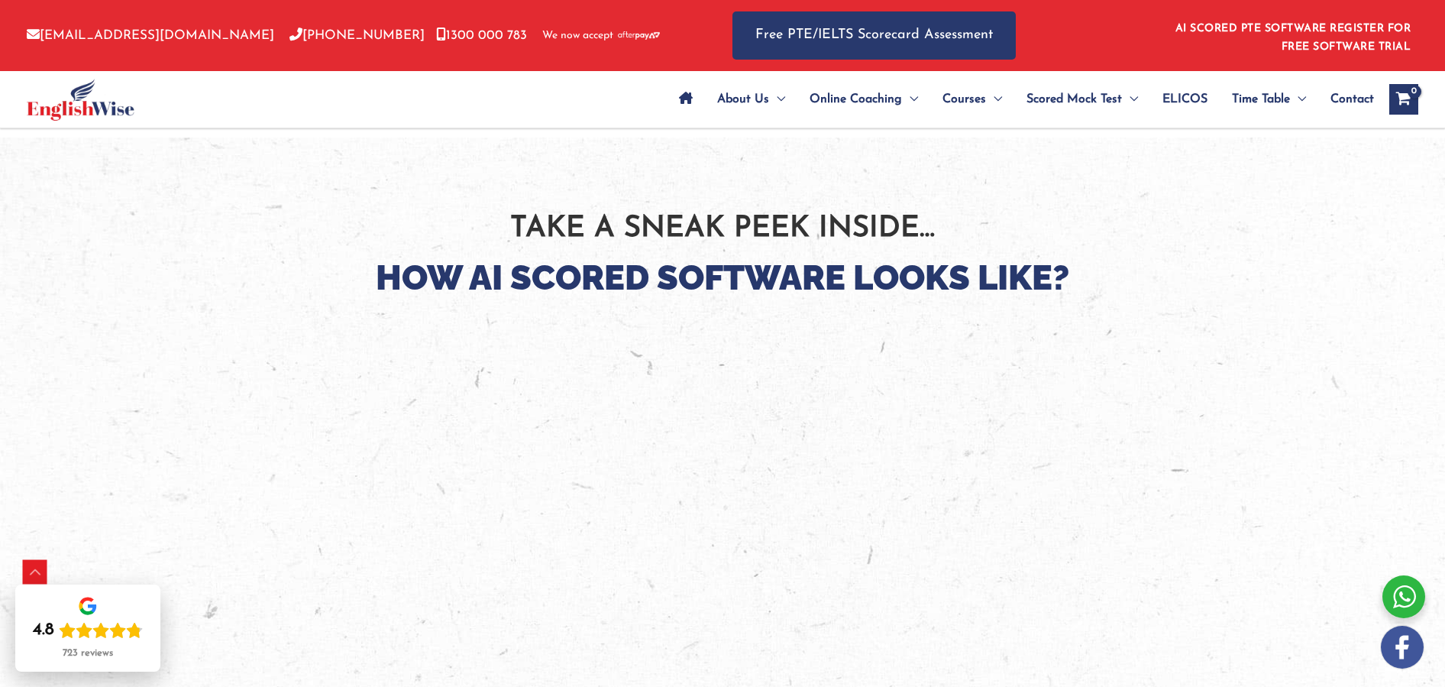
scroll to position [2332, 0]
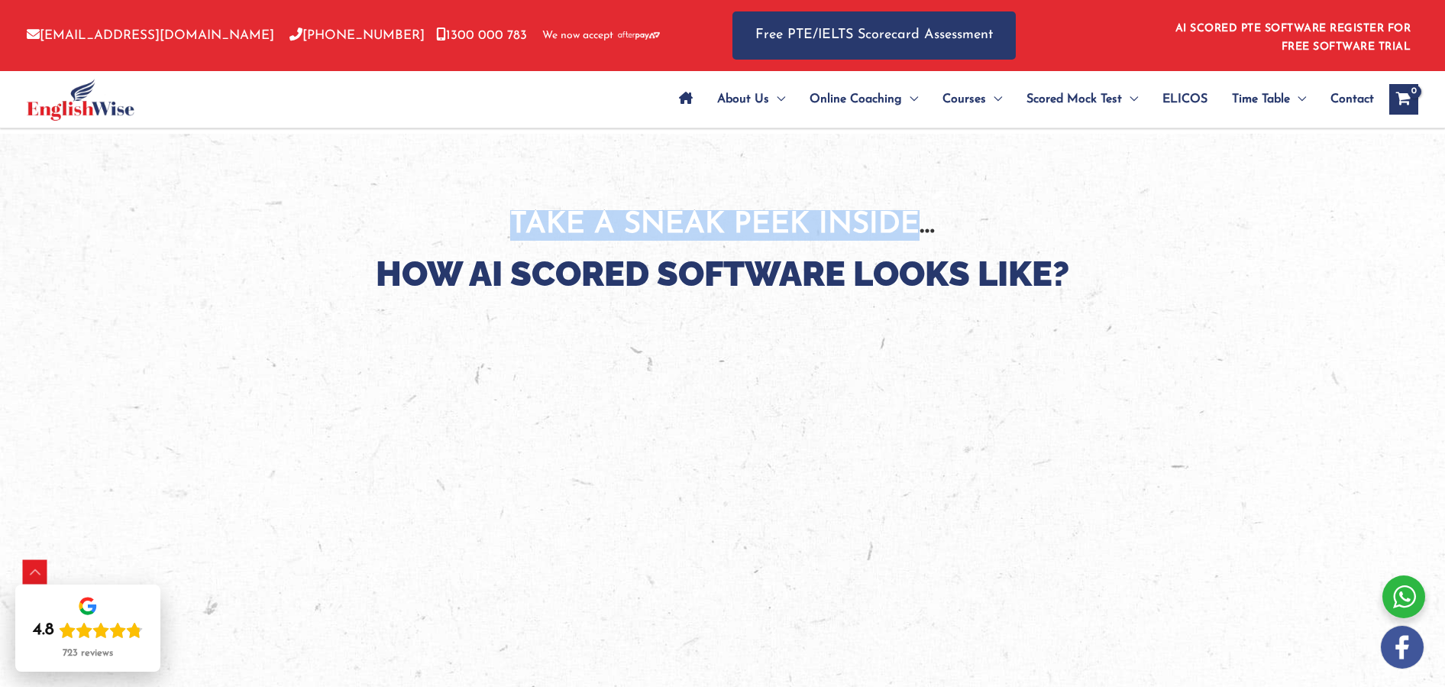
drag, startPoint x: 516, startPoint y: 215, endPoint x: 916, endPoint y: 221, distance: 400.2
click at [916, 221] on p "Take A Sneak Peek Inside…" at bounding box center [722, 225] width 871 height 31
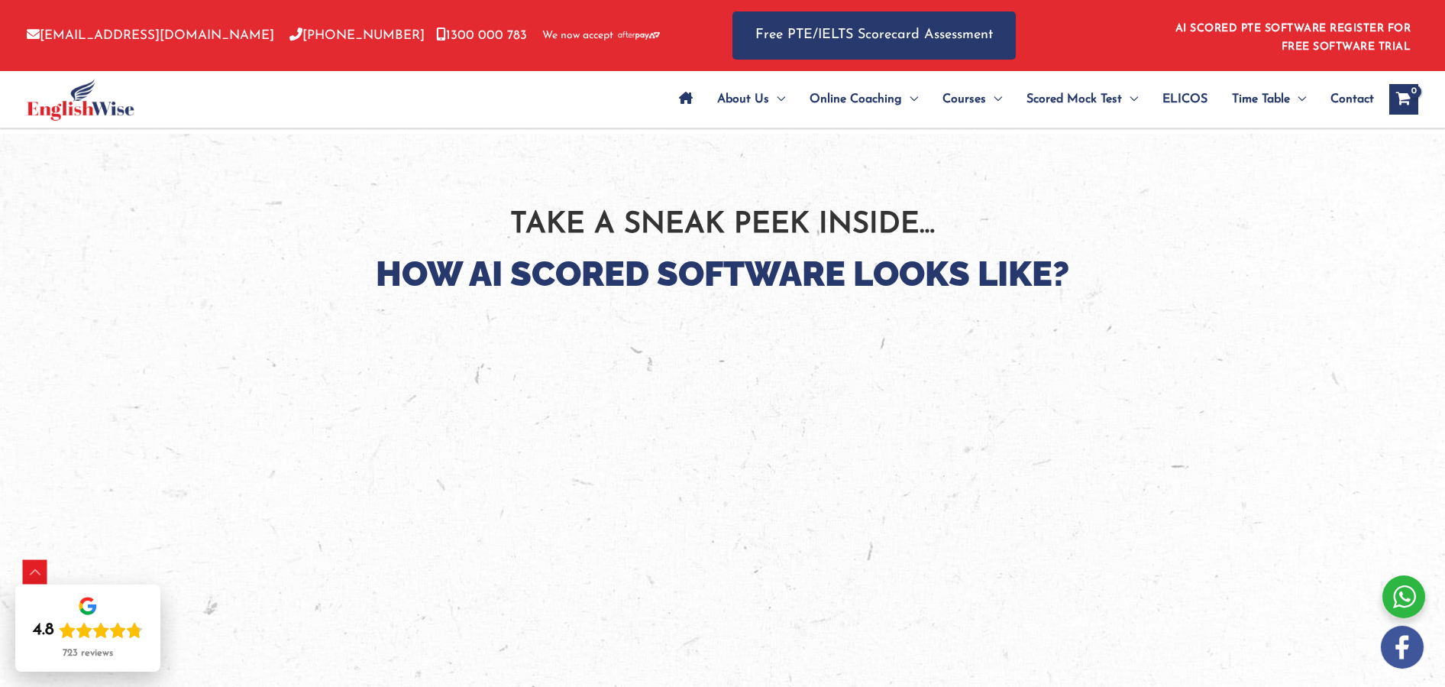
click at [534, 259] on h2 "How AI Scored Software Looks Like?" at bounding box center [722, 274] width 871 height 45
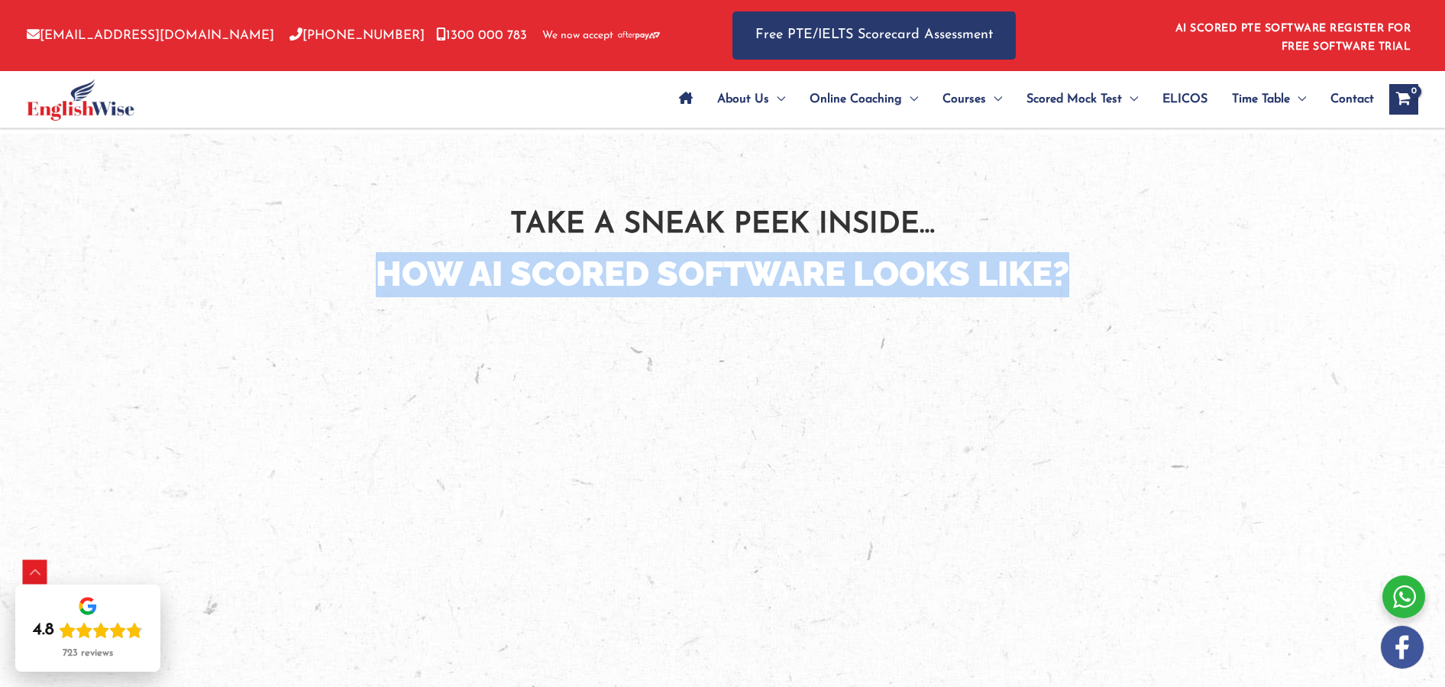
drag, startPoint x: 417, startPoint y: 283, endPoint x: 1119, endPoint y: 281, distance: 701.9
click at [1119, 281] on h2 "How AI Scored Software Looks Like?" at bounding box center [722, 274] width 871 height 45
copy h2 "How AI Scored Software Looks Like?"
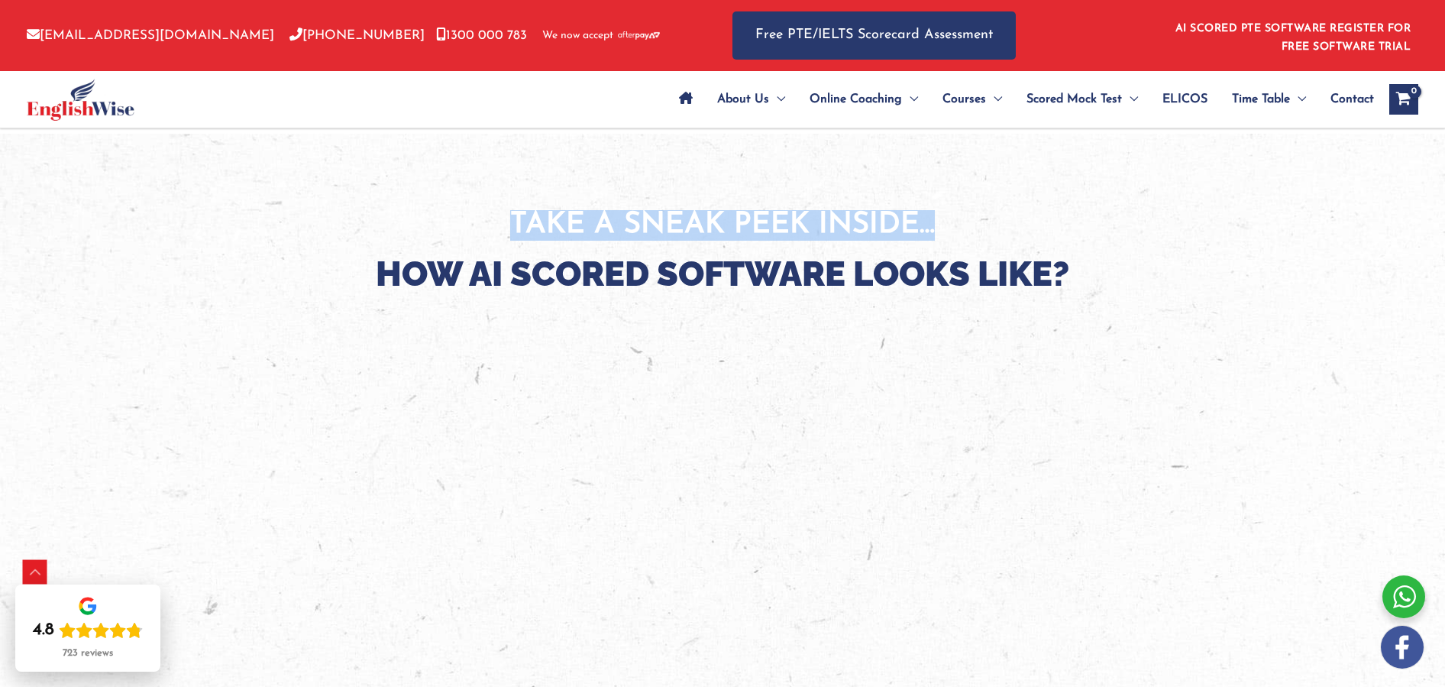
drag, startPoint x: 514, startPoint y: 215, endPoint x: 942, endPoint y: 216, distance: 427.7
click at [942, 216] on p "Take A Sneak Peek Inside…" at bounding box center [722, 225] width 871 height 31
copy p "Take A Sneak Peek Inside…"
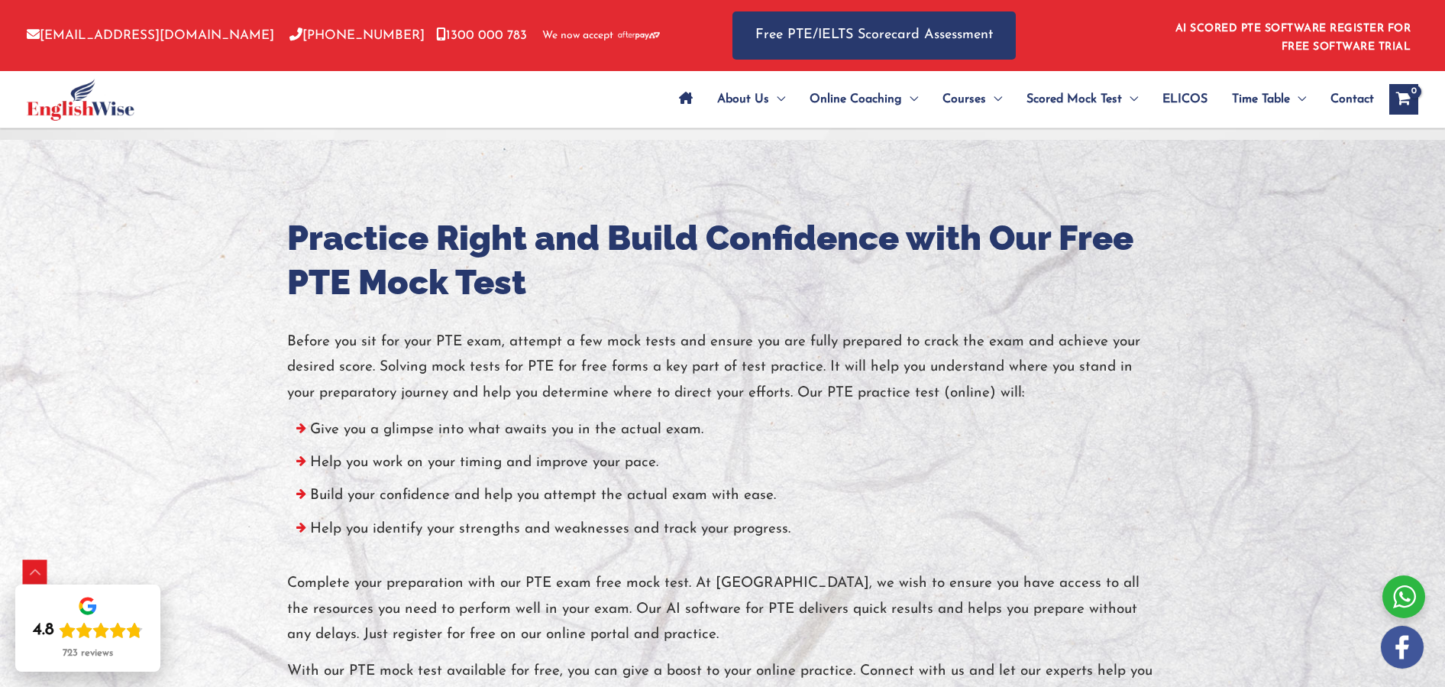
scroll to position [4740, 0]
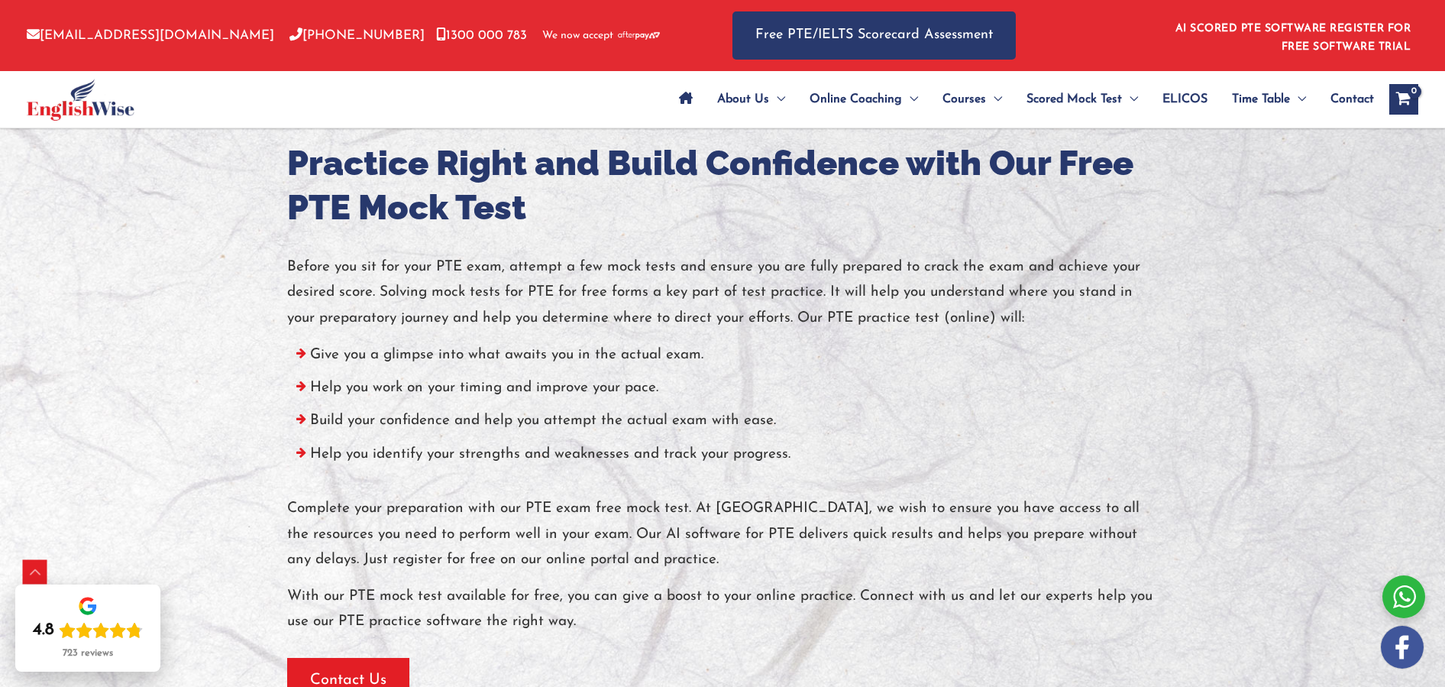
drag, startPoint x: 787, startPoint y: 469, endPoint x: 699, endPoint y: 464, distance: 88.8
click at [787, 469] on li "Help you identify your strengths and weaknesses and track your progress." at bounding box center [722, 457] width 871 height 33
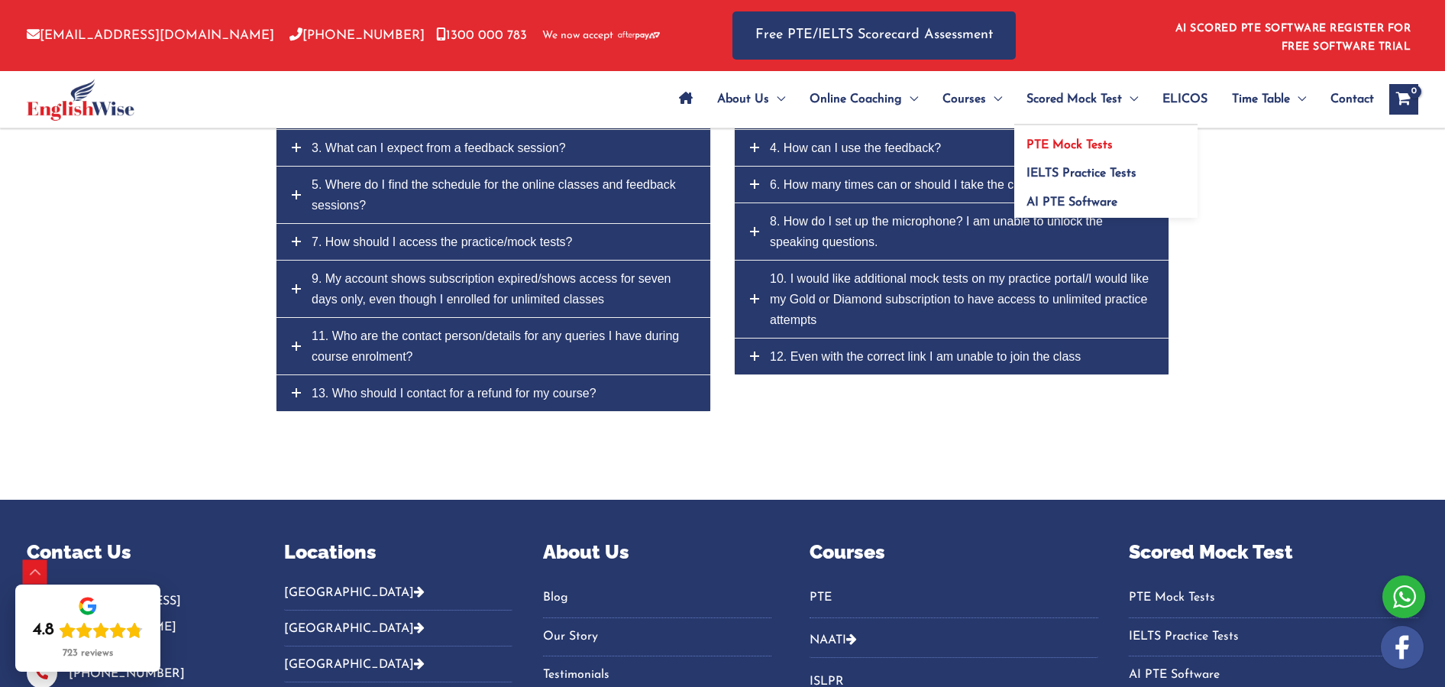
scroll to position [7301, 0]
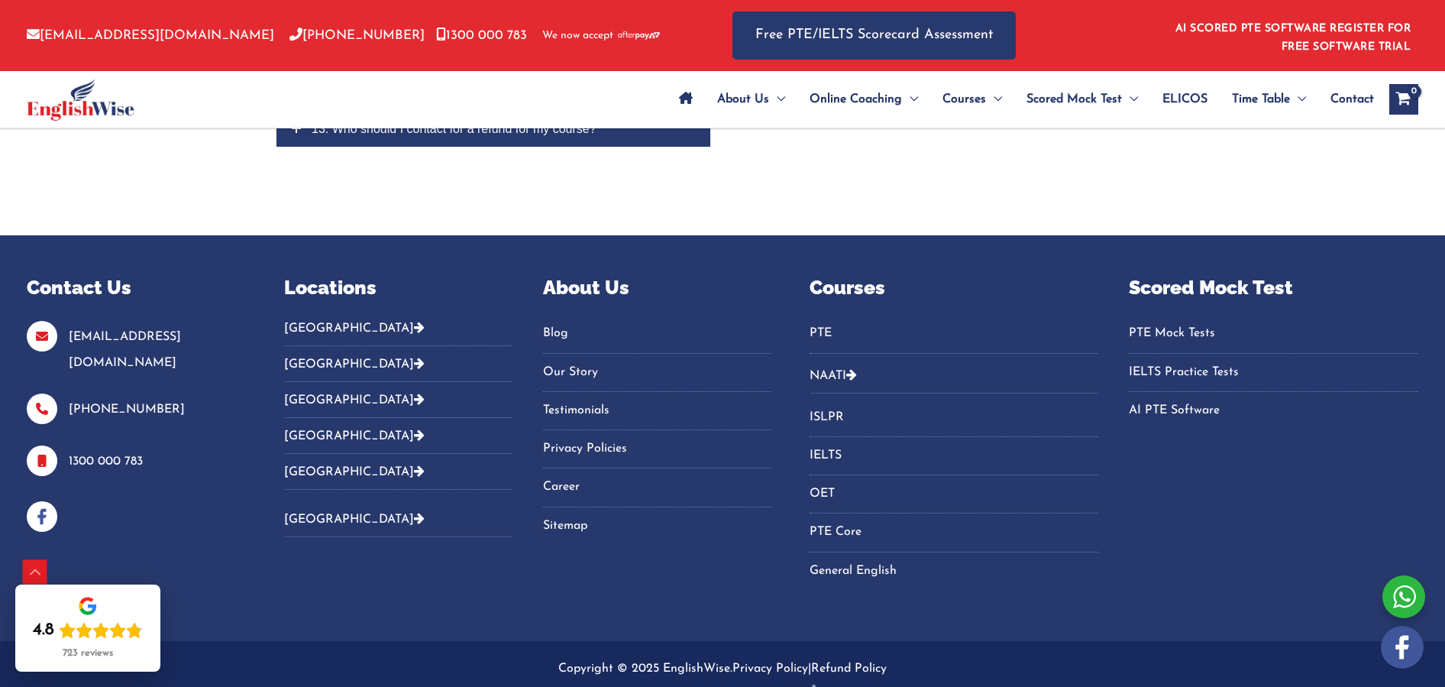
click at [1359, 98] on span "Contact" at bounding box center [1352, 99] width 44 height 53
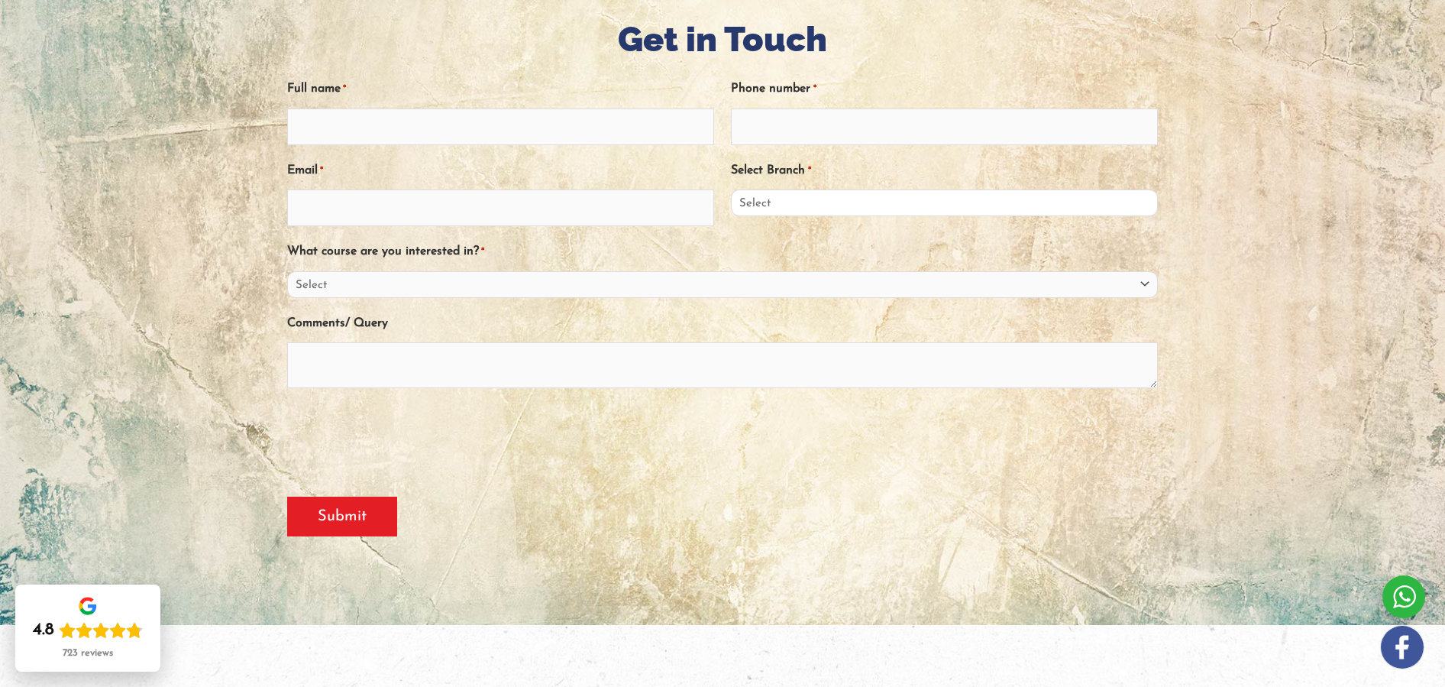
click at [854, 203] on select "Select Sydney City Center Sydney Parramatta EnglishWise Global Brisbane Gold Co…" at bounding box center [944, 202] width 427 height 27
drag, startPoint x: 286, startPoint y: 249, endPoint x: 480, endPoint y: 254, distance: 194.1
click at [480, 254] on label "What course are you interested in? *" at bounding box center [385, 251] width 197 height 25
copy label "What course are you interested in?"
click at [378, 281] on select "Select PTE NAATI IELTS OET General English" at bounding box center [722, 284] width 871 height 27
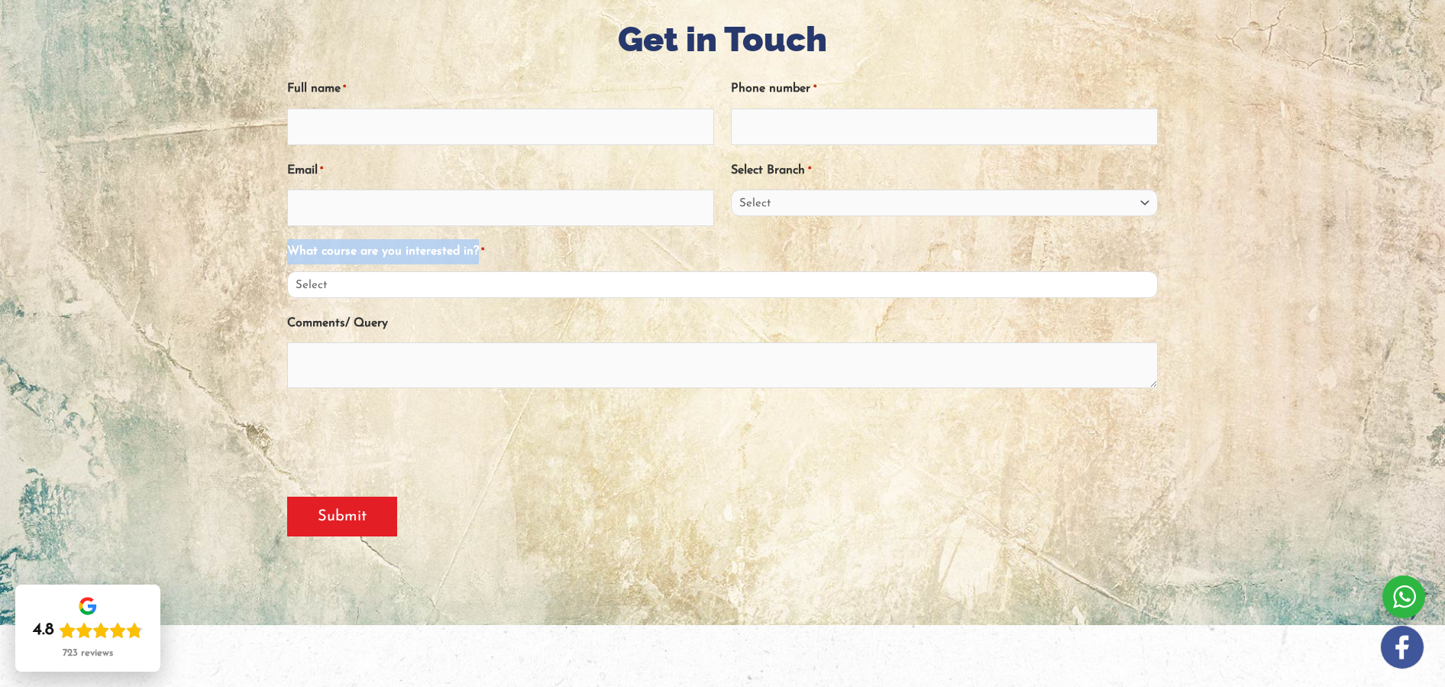
click at [287, 271] on select "Select PTE NAATI IELTS OET General English" at bounding box center [722, 284] width 871 height 27
click at [371, 289] on select "Select PTE NAATI IELTS OET General English" at bounding box center [722, 284] width 871 height 27
click at [483, 279] on select "Select PTE NAATI IELTS OET General English" at bounding box center [722, 284] width 871 height 27
click at [628, 285] on select "Select PTE NAATI IELTS OET General English" at bounding box center [722, 284] width 871 height 27
drag, startPoint x: 387, startPoint y: 318, endPoint x: 280, endPoint y: 322, distance: 107.0
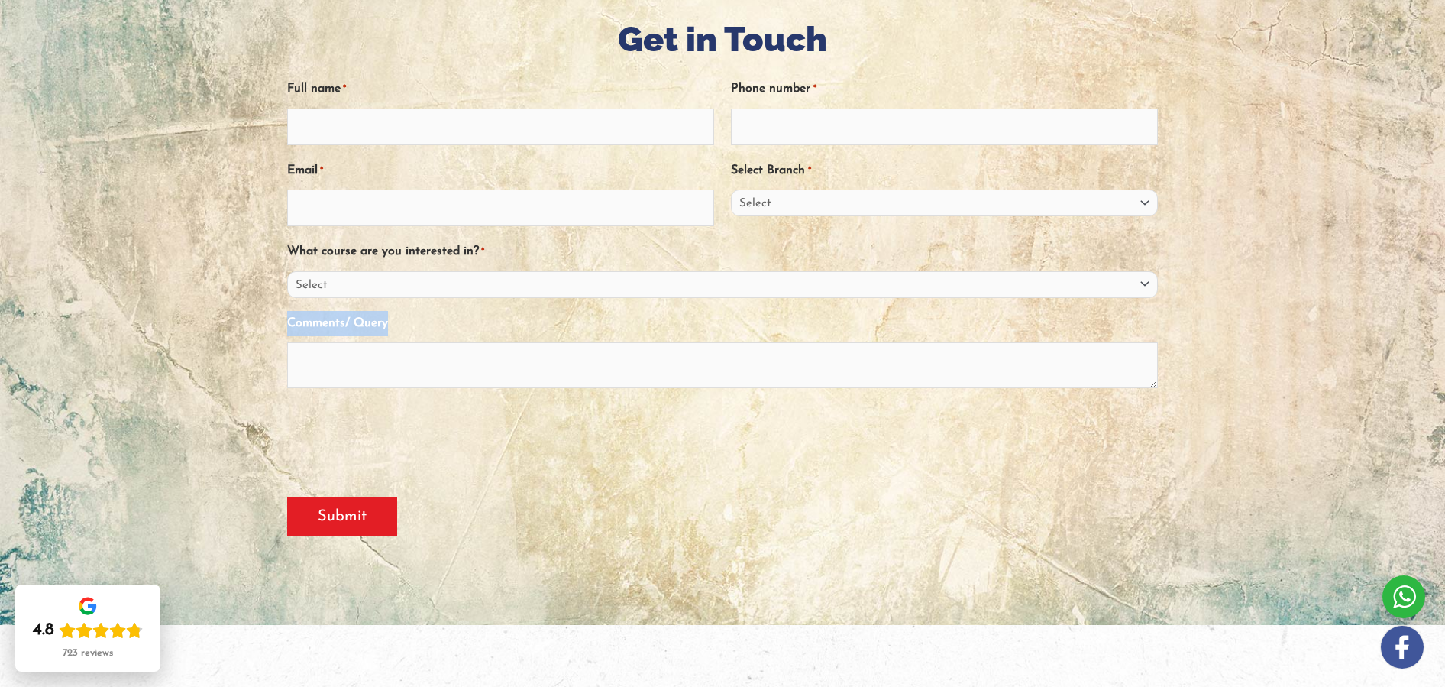
click at [280, 322] on div "Get in Touch " * " indicates required fields Full name * Phone number * Email *…" at bounding box center [723, 281] width 894 height 533
copy label "Comments/ Query"
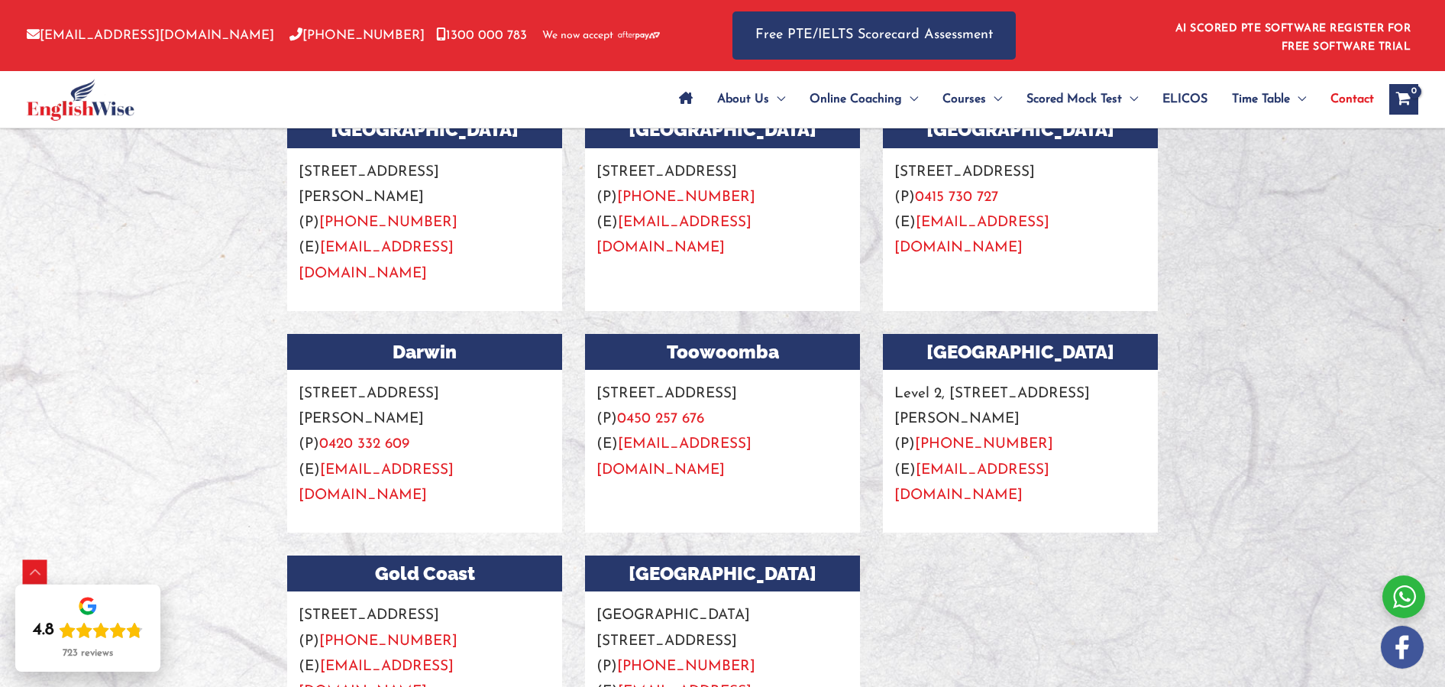
scroll to position [1651, 0]
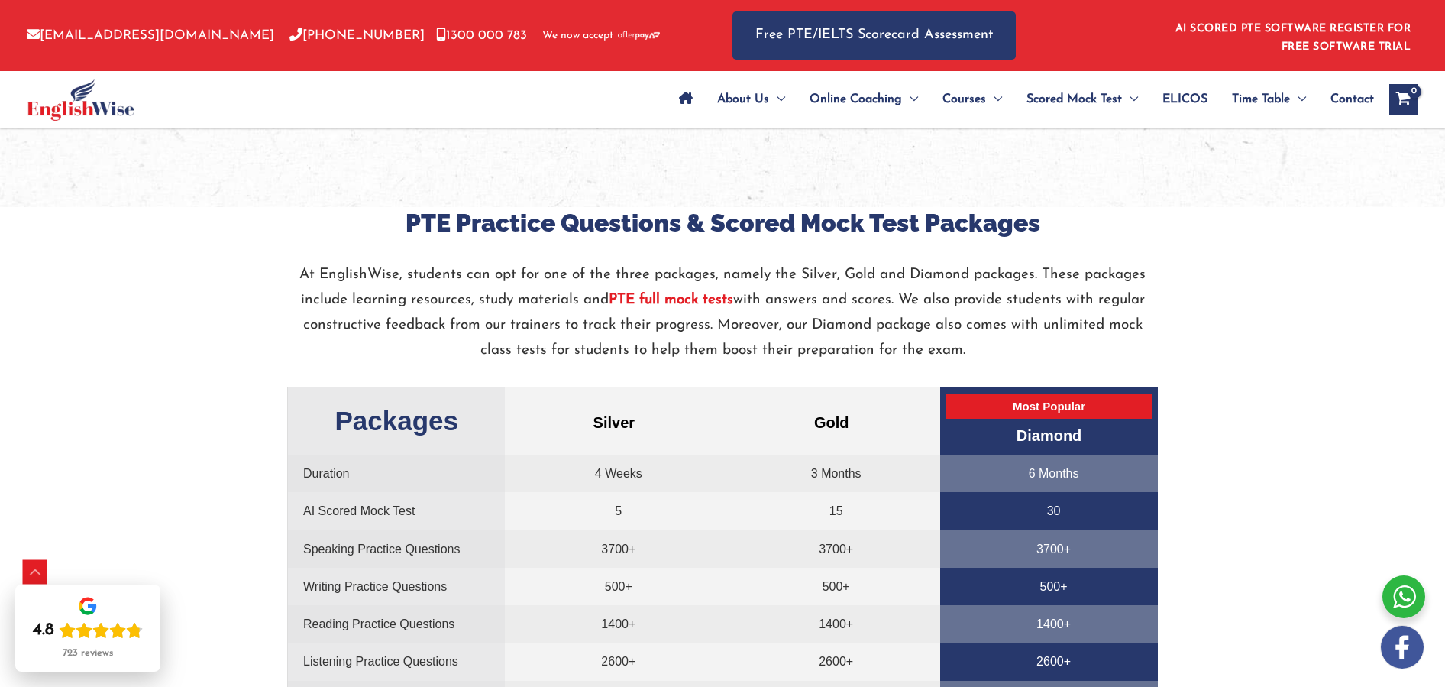
scroll to position [3011, 0]
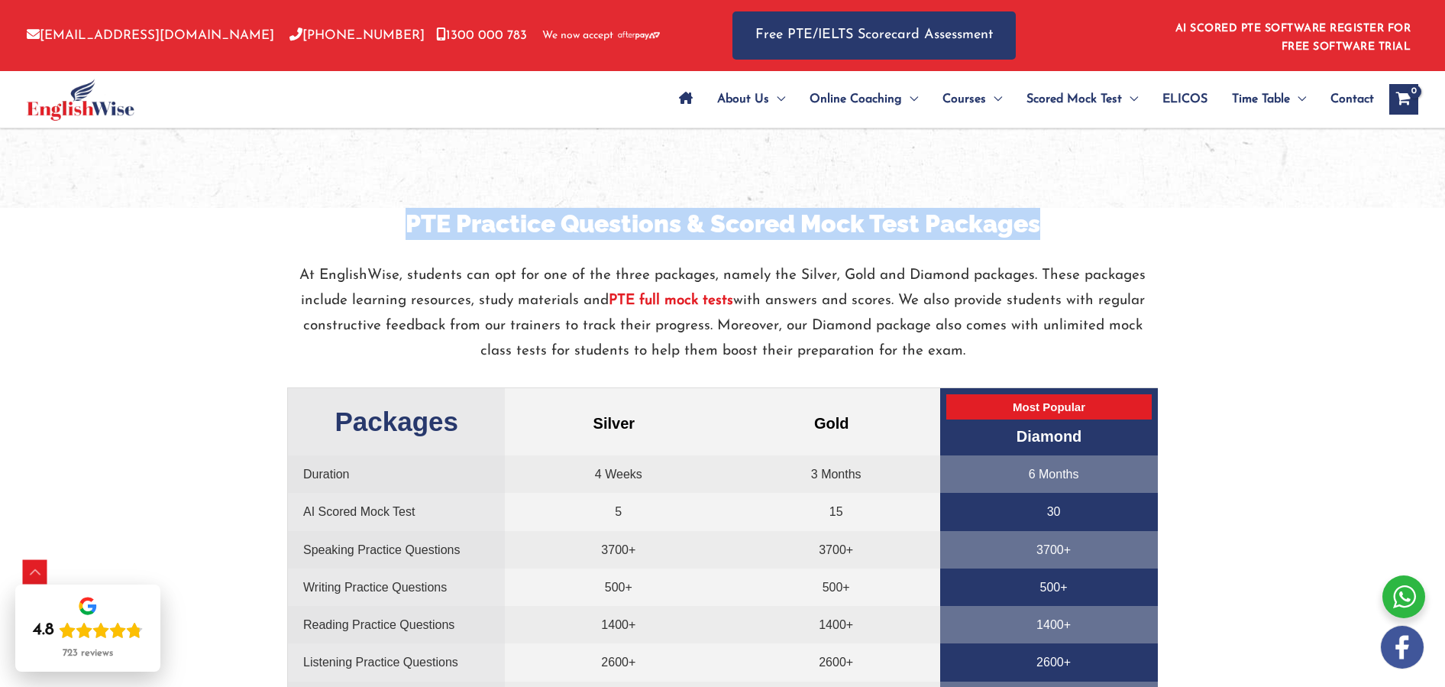
drag, startPoint x: 402, startPoint y: 221, endPoint x: 1000, endPoint y: 199, distance: 598.4
copy h3 "PTE Practice Questions & Scored Mock Test Packages"
drag, startPoint x: 303, startPoint y: 268, endPoint x: 1000, endPoint y: 349, distance: 701.2
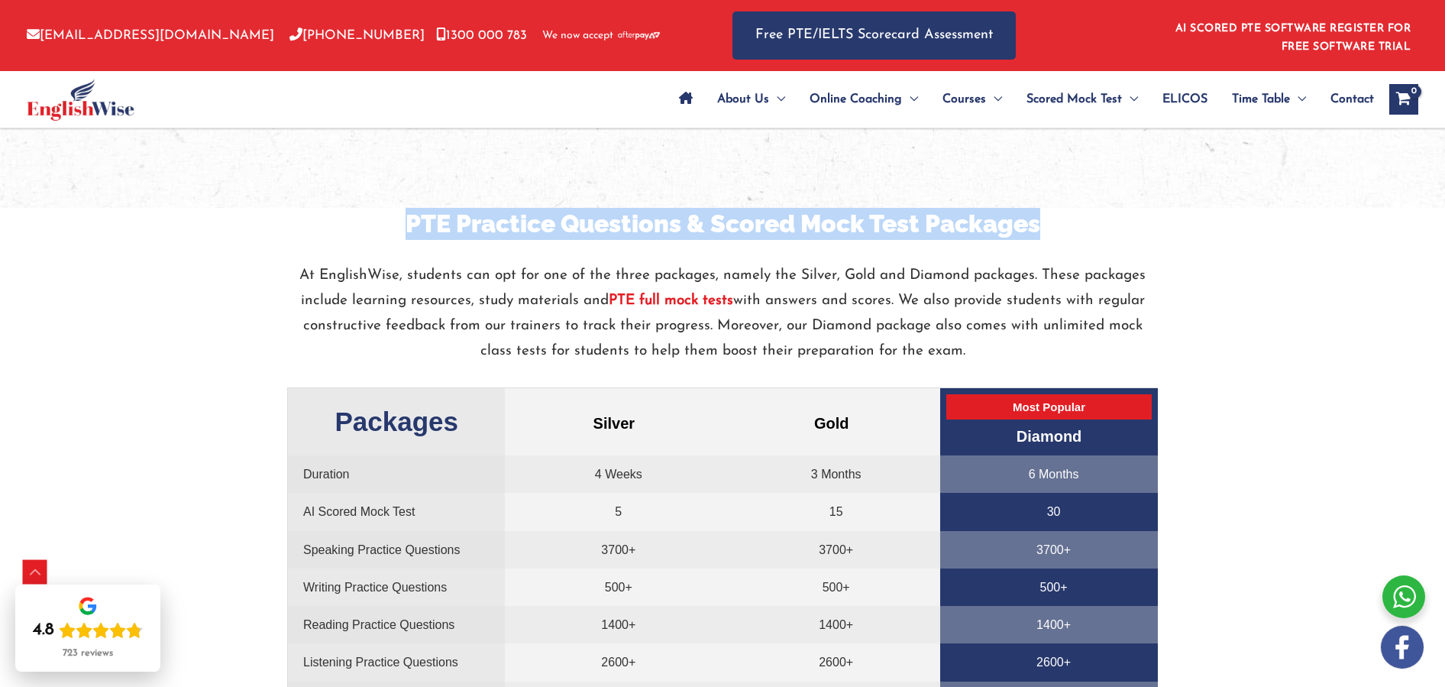
click at [1002, 351] on p "At EnglishWise, students can opt for one of the three packages, namely the Silv…" at bounding box center [722, 314] width 871 height 102
copy p "At EnglishWise, students can opt for one of the three packages, namely the Silv…"
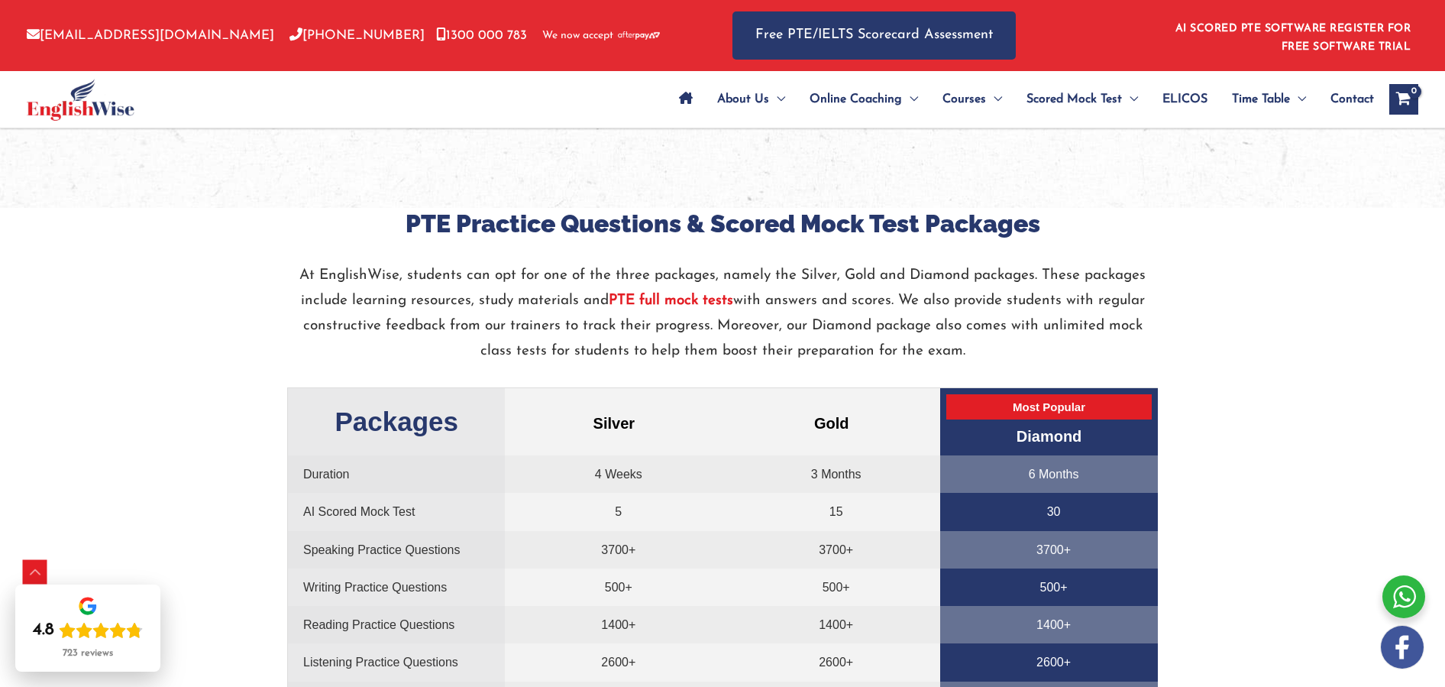
click at [648, 302] on strong "PTE full mock tests" at bounding box center [671, 300] width 124 height 15
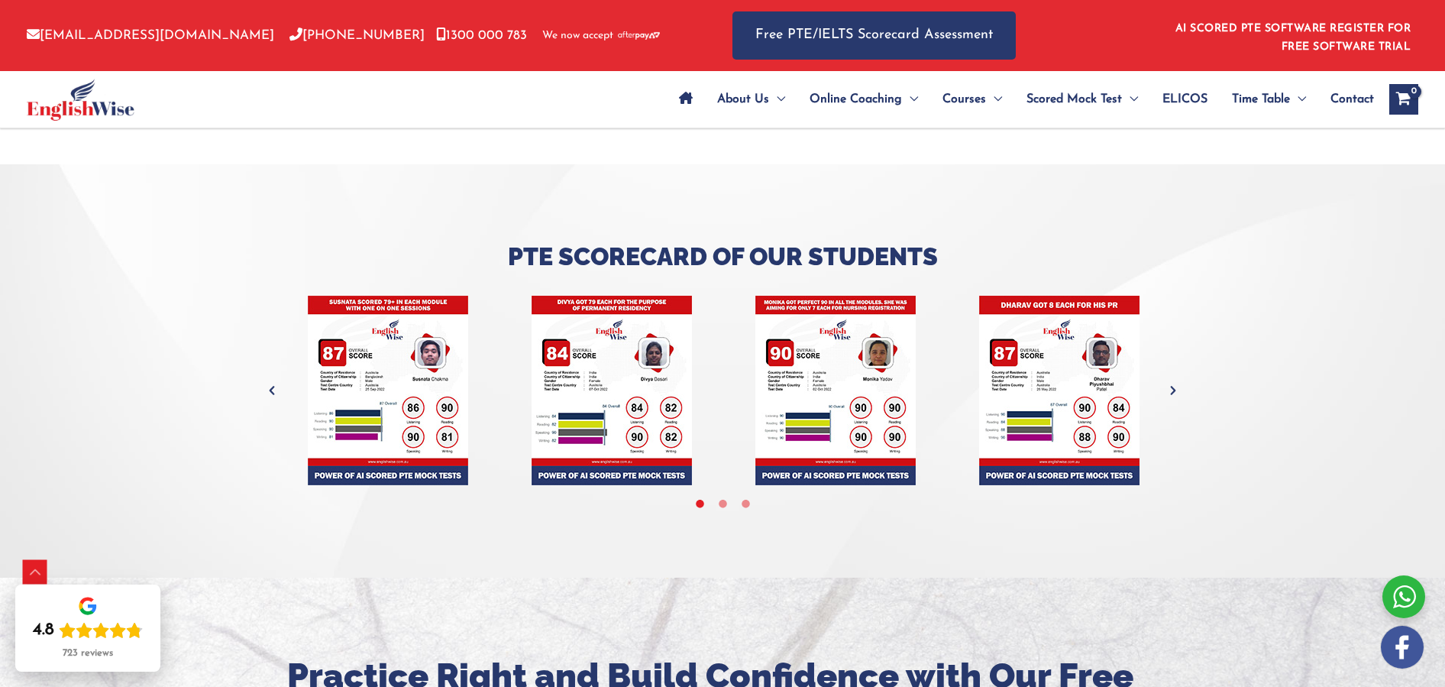
scroll to position [4241, 0]
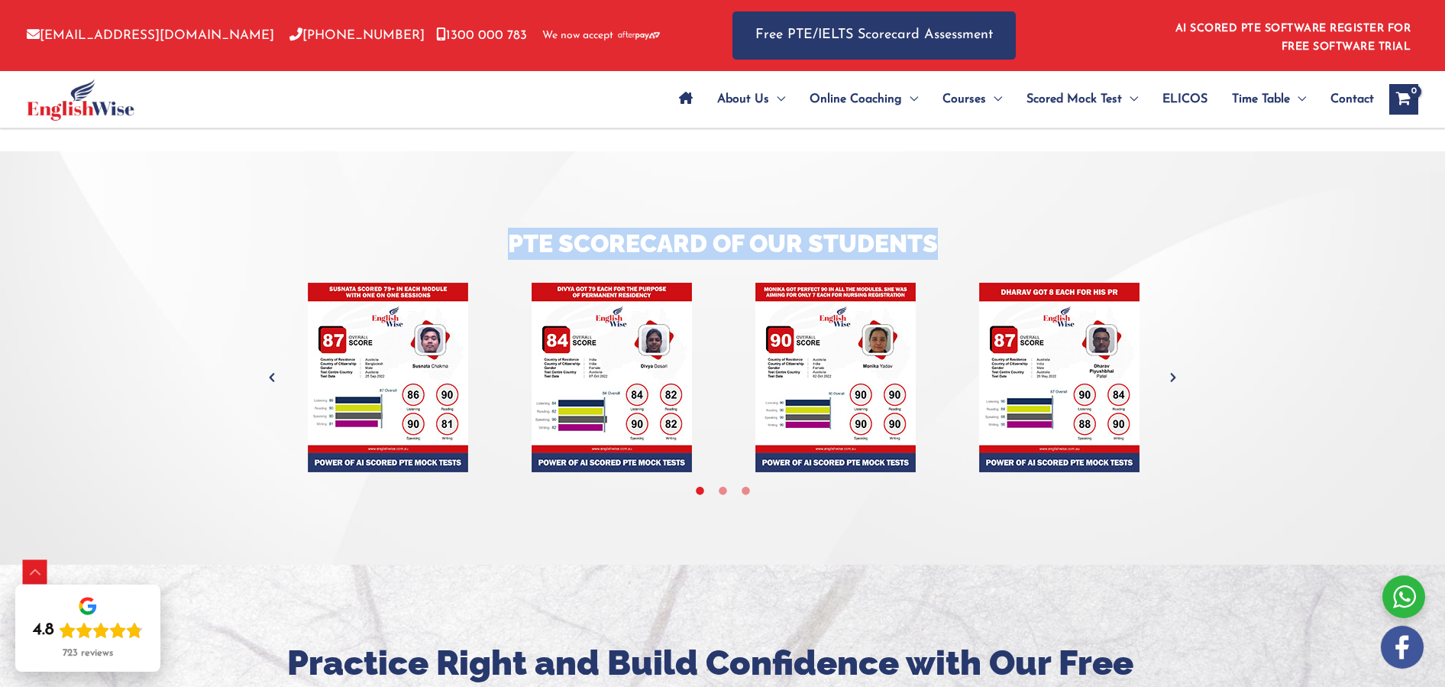
drag, startPoint x: 507, startPoint y: 243, endPoint x: 949, endPoint y: 250, distance: 442.3
click at [956, 242] on h3 "Pte Scorecard of Our Students" at bounding box center [723, 244] width 894 height 32
copy h3 "Pte Scorecard of Our Students"
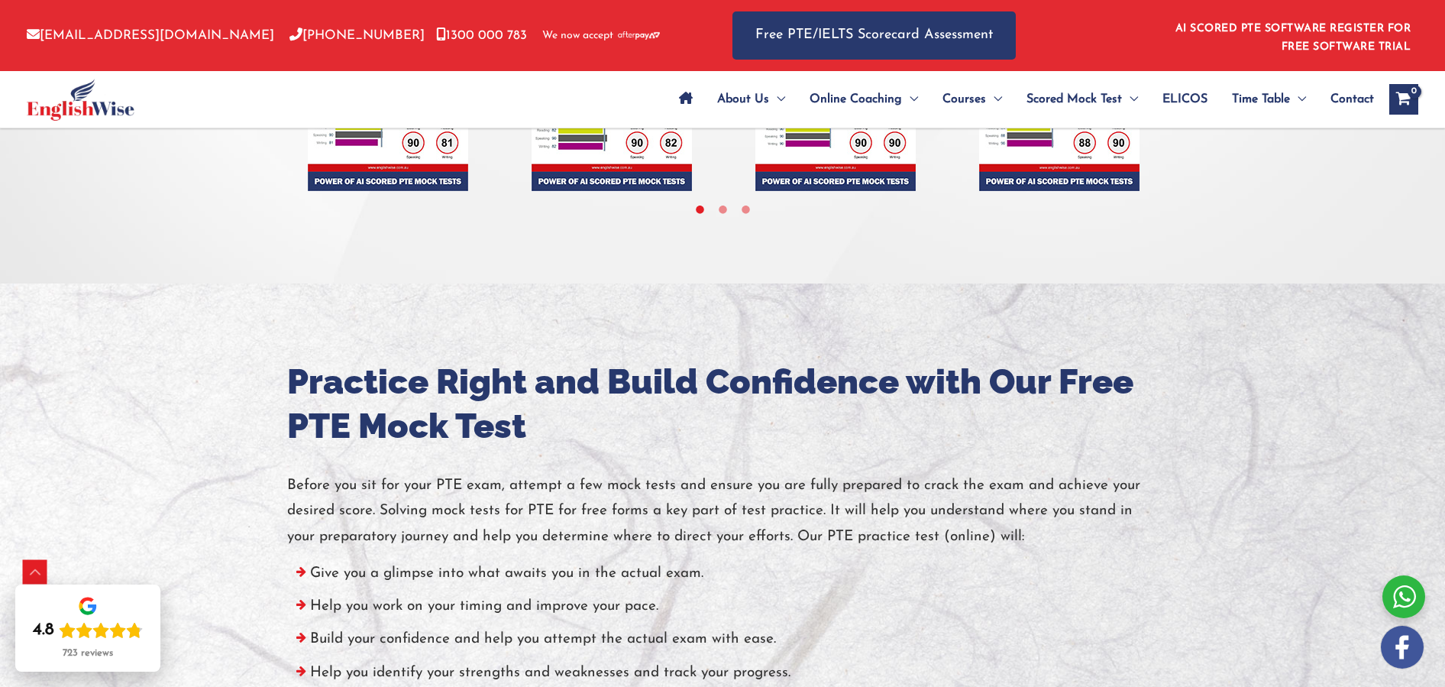
scroll to position [4575, 0]
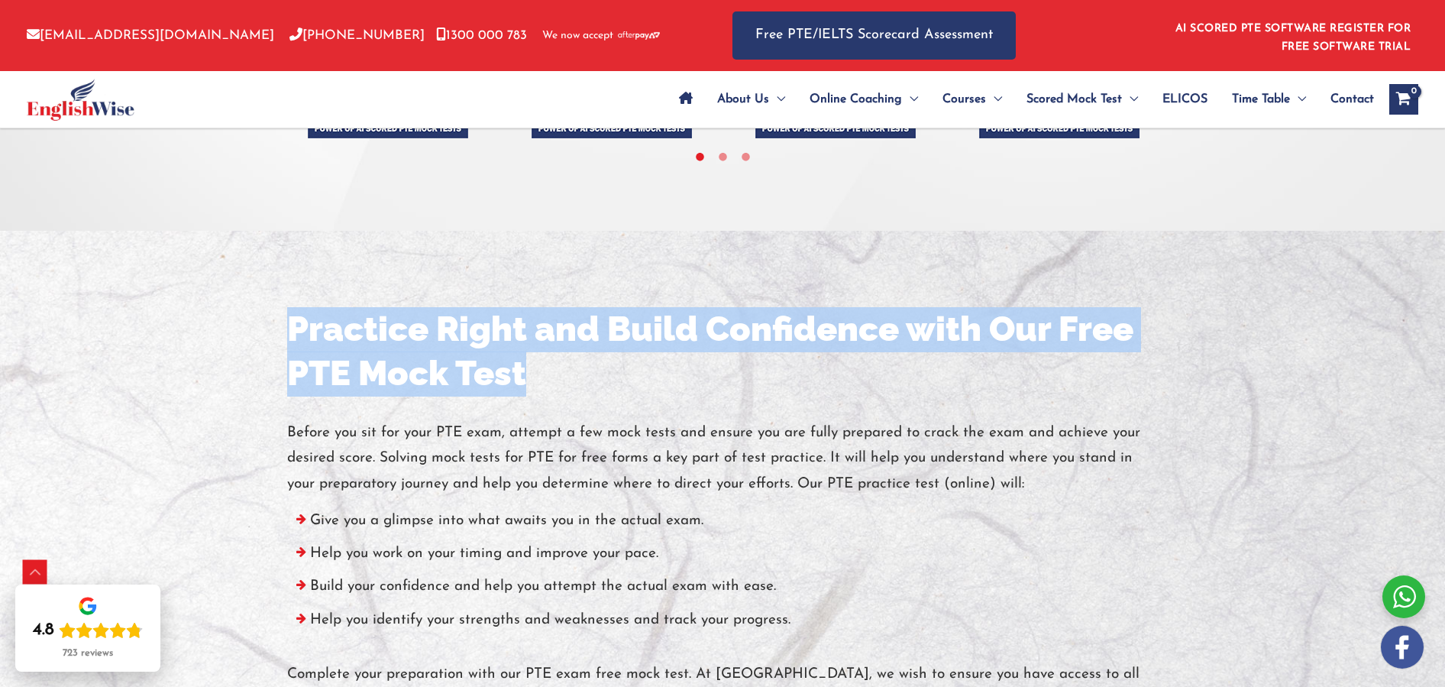
drag, startPoint x: 300, startPoint y: 330, endPoint x: 558, endPoint y: 367, distance: 260.7
click at [558, 367] on h2 "Practice Right and Build Confidence with Our Free PTE Mock Test" at bounding box center [722, 351] width 871 height 89
copy h2 "Practice Right and Build Confidence with Our Free PTE Mock Test"
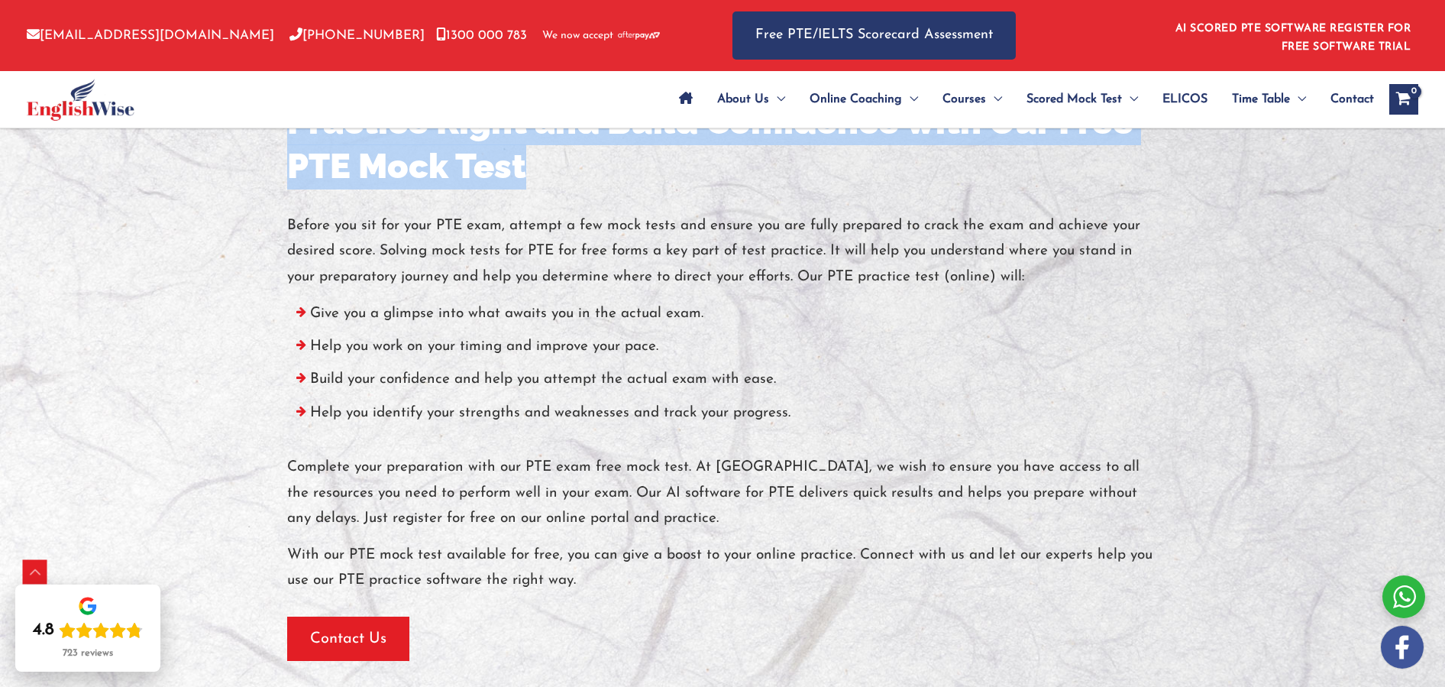
scroll to position [4779, 0]
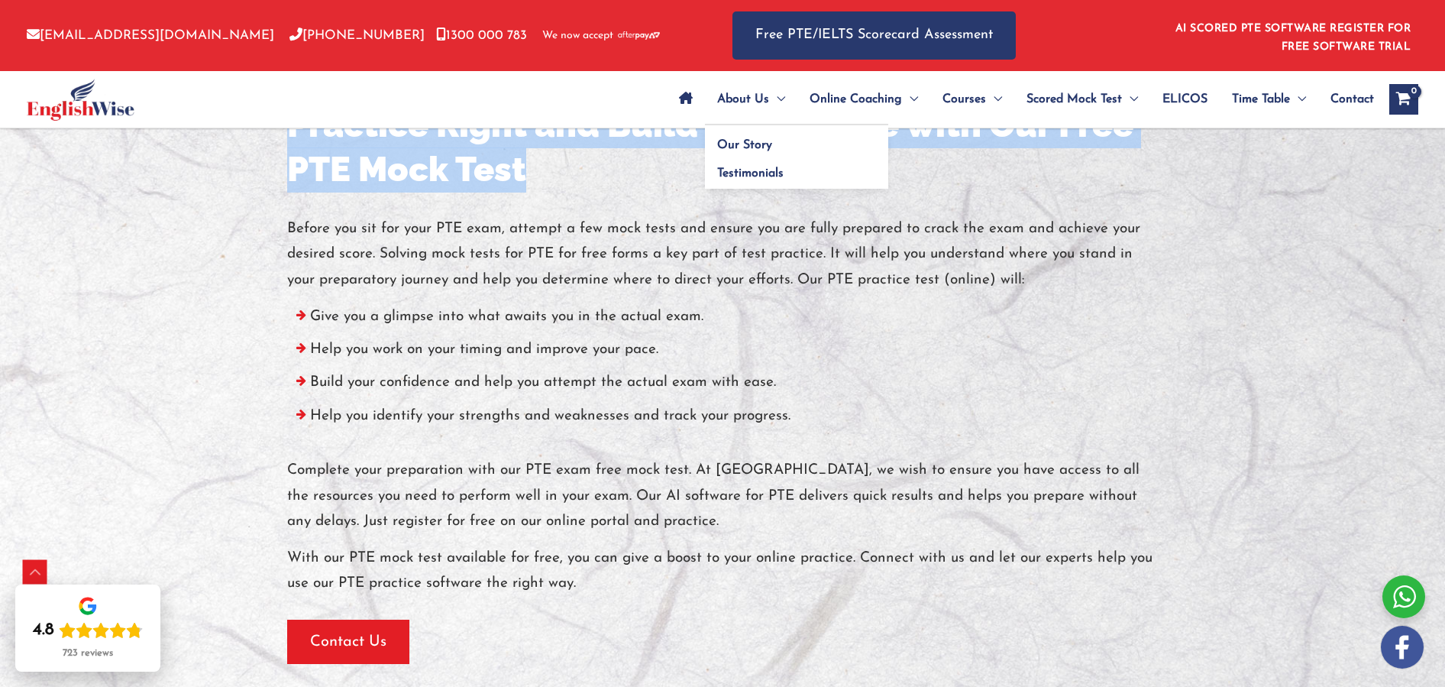
copy h2 "Practice Right and Build Confidence with Our Free PTE Mock Test"
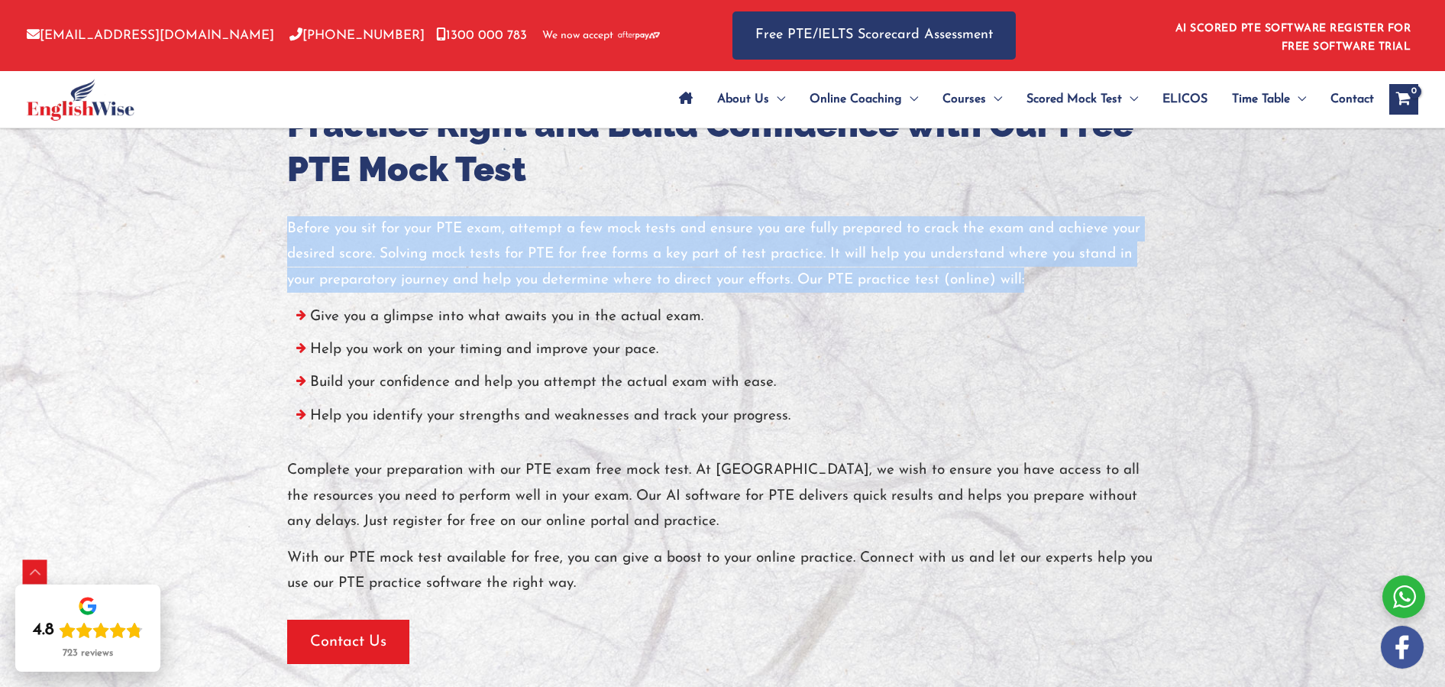
drag, startPoint x: 287, startPoint y: 228, endPoint x: 1036, endPoint y: 269, distance: 749.6
click at [1036, 269] on p "Before you sit for your PTE exam, attempt a few mock tests and ensure you are f…" at bounding box center [722, 254] width 871 height 76
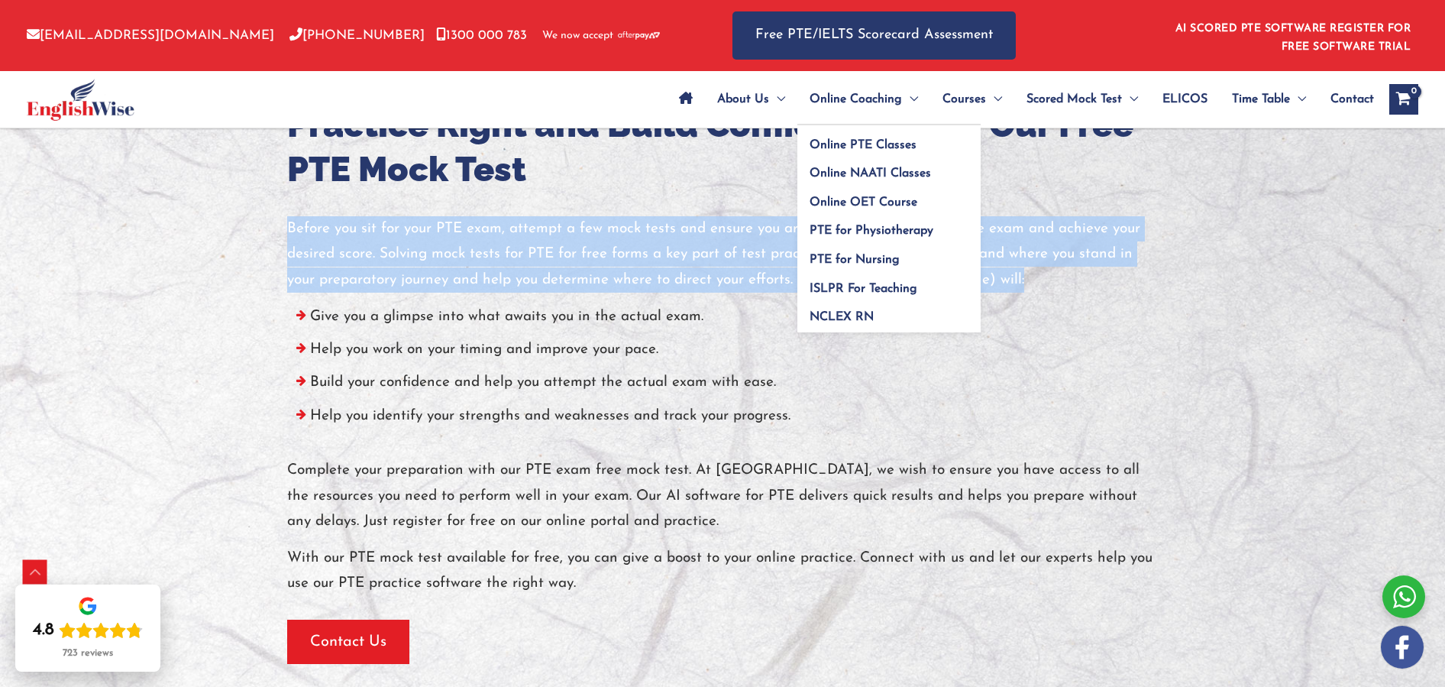
copy p "Before you sit for your PTE exam, attempt a few mock tests and ensure you are f…"
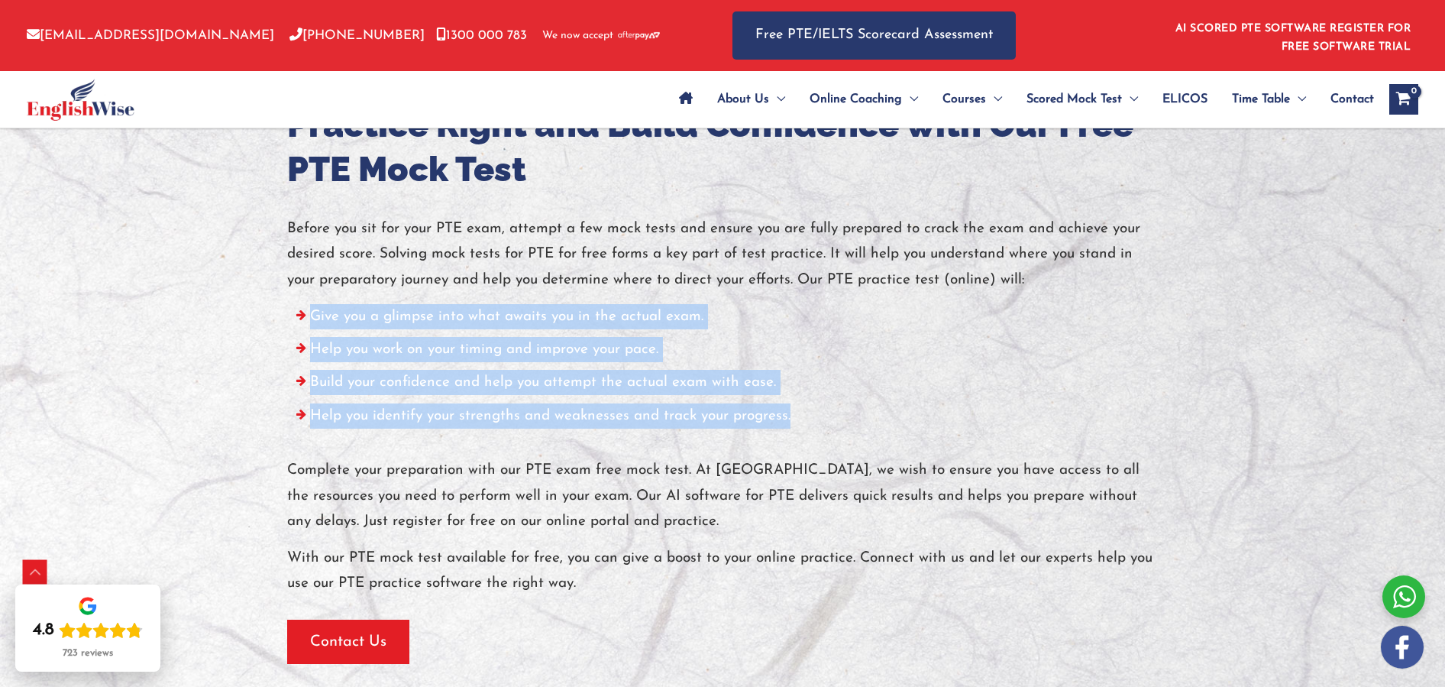
drag, startPoint x: 329, startPoint y: 323, endPoint x: 793, endPoint y: 421, distance: 473.8
click at [794, 414] on ul "Give you a glimpse into what awaits you in the actual exam. Help you work on yo…" at bounding box center [722, 370] width 871 height 132
copy ul "Give you a glimpse into what awaits you in the actual exam. Help you work on yo…"
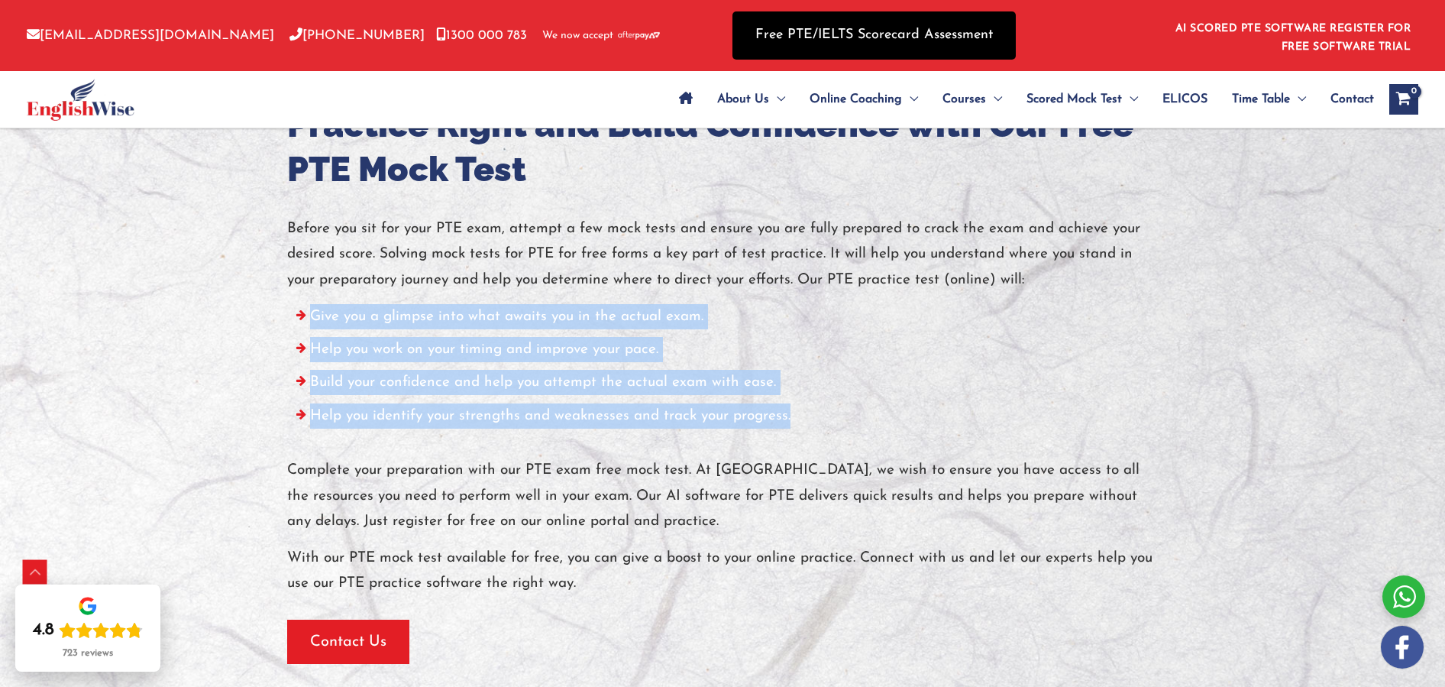
copy ul "Give you a glimpse into what awaits you in the actual exam. Help you work on yo…"
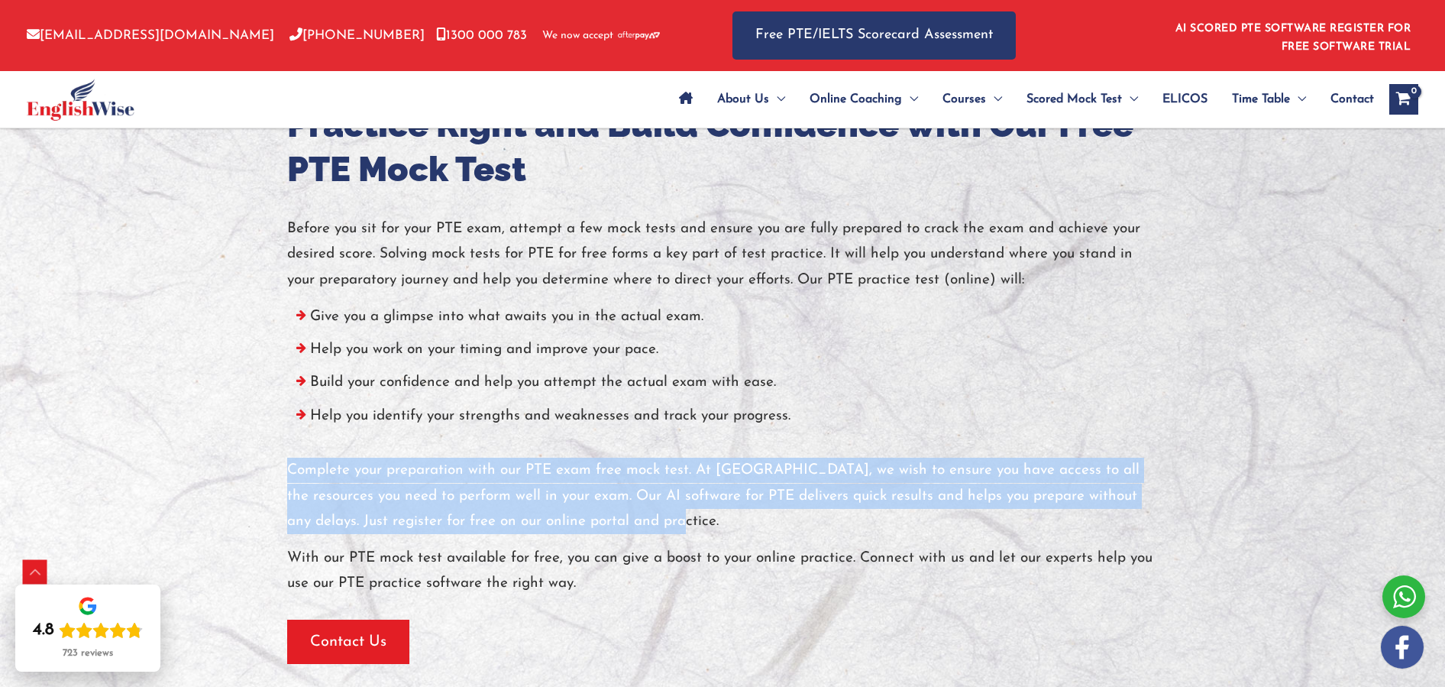
drag, startPoint x: 288, startPoint y: 467, endPoint x: 650, endPoint y: 470, distance: 362.0
click at [617, 522] on p "Complete your preparation with our PTE exam free mock test. At EnglishWise, we …" at bounding box center [722, 495] width 871 height 76
copy p "Complete your preparation with our PTE exam free mock test. At EnglishWise, we …"
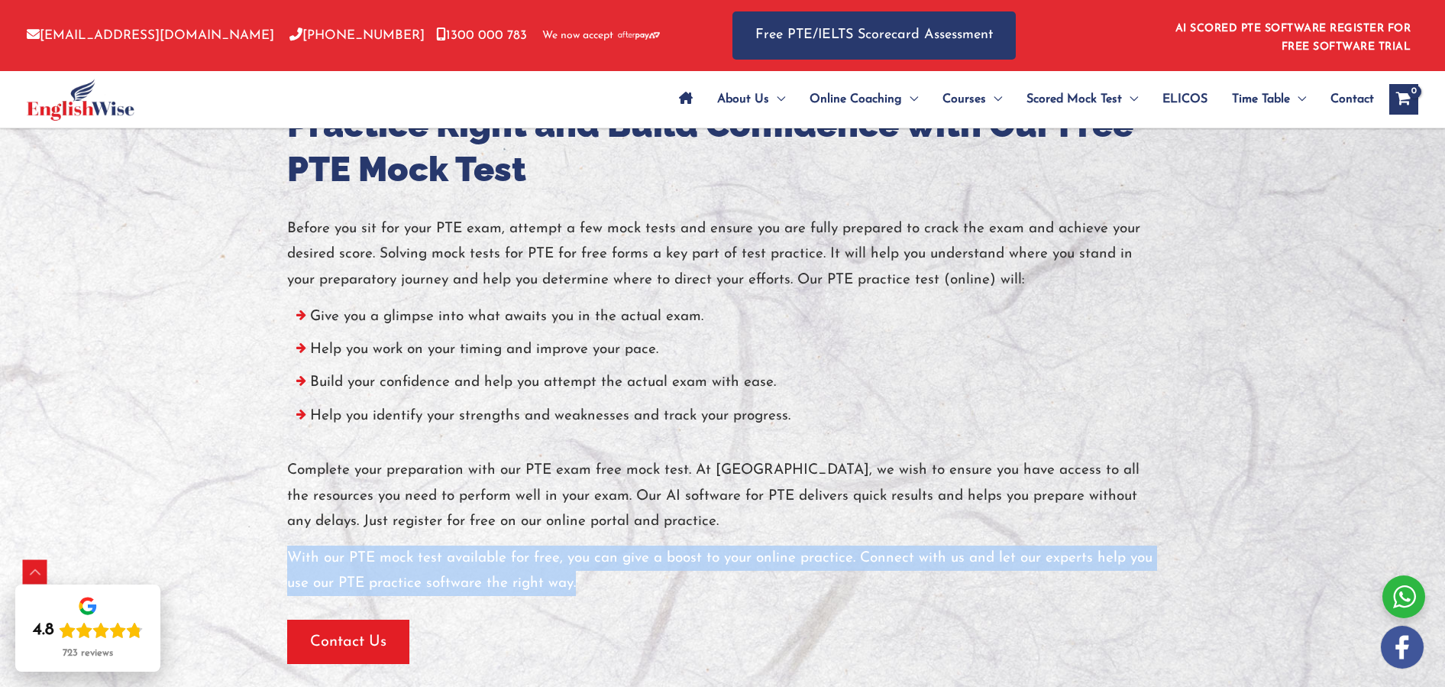
drag, startPoint x: 288, startPoint y: 554, endPoint x: 579, endPoint y: 578, distance: 292.0
click at [578, 577] on p "With our PTE mock test available for free, you can give a boost to your online …" at bounding box center [722, 570] width 871 height 51
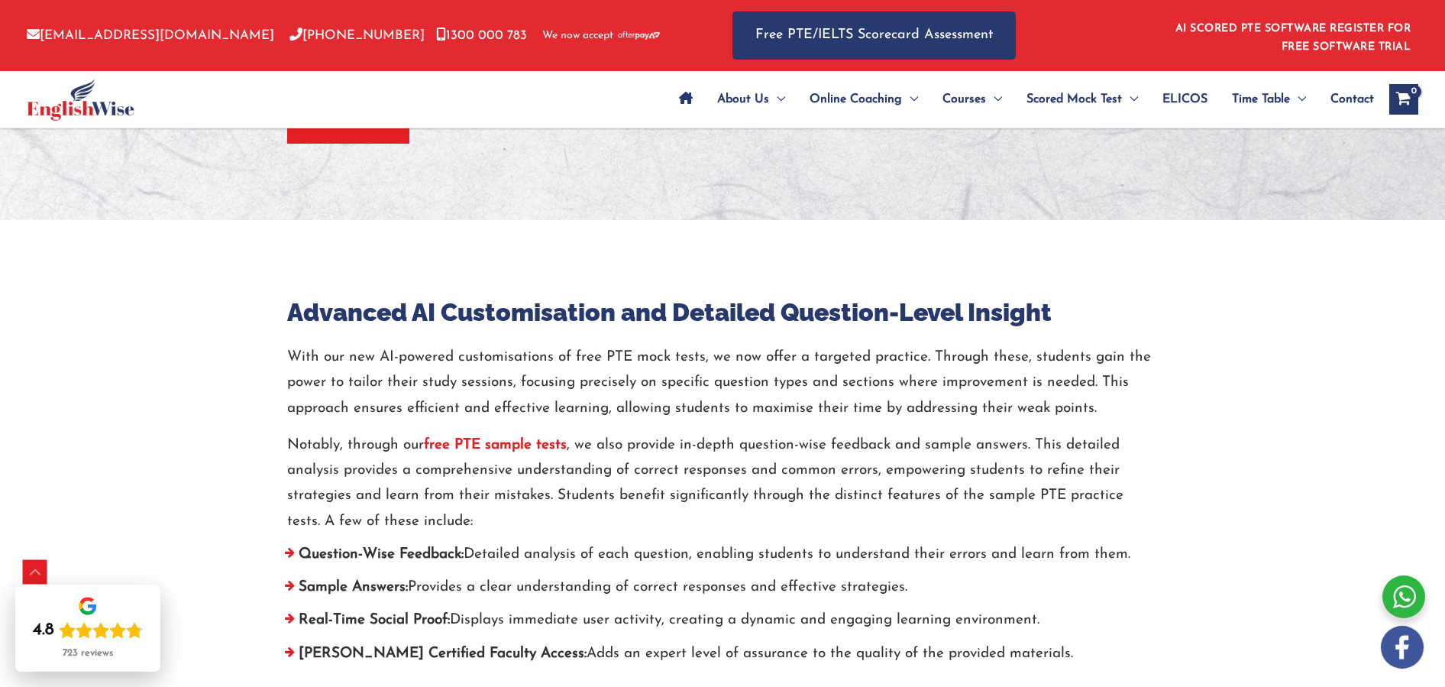
scroll to position [5409, 0]
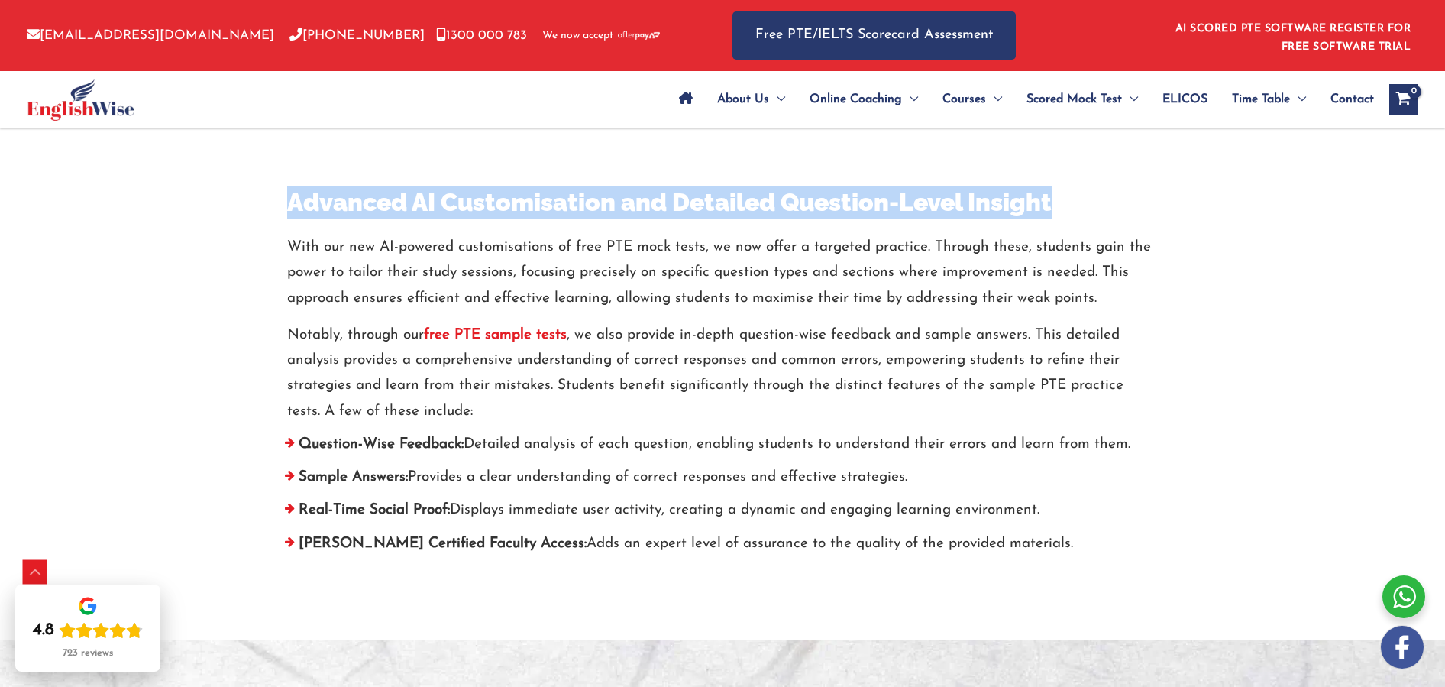
drag, startPoint x: 287, startPoint y: 202, endPoint x: 1097, endPoint y: 203, distance: 810.3
click at [1097, 203] on h3 "Advanced AI Customisation and Detailed Question-Level Insight" at bounding box center [722, 202] width 871 height 32
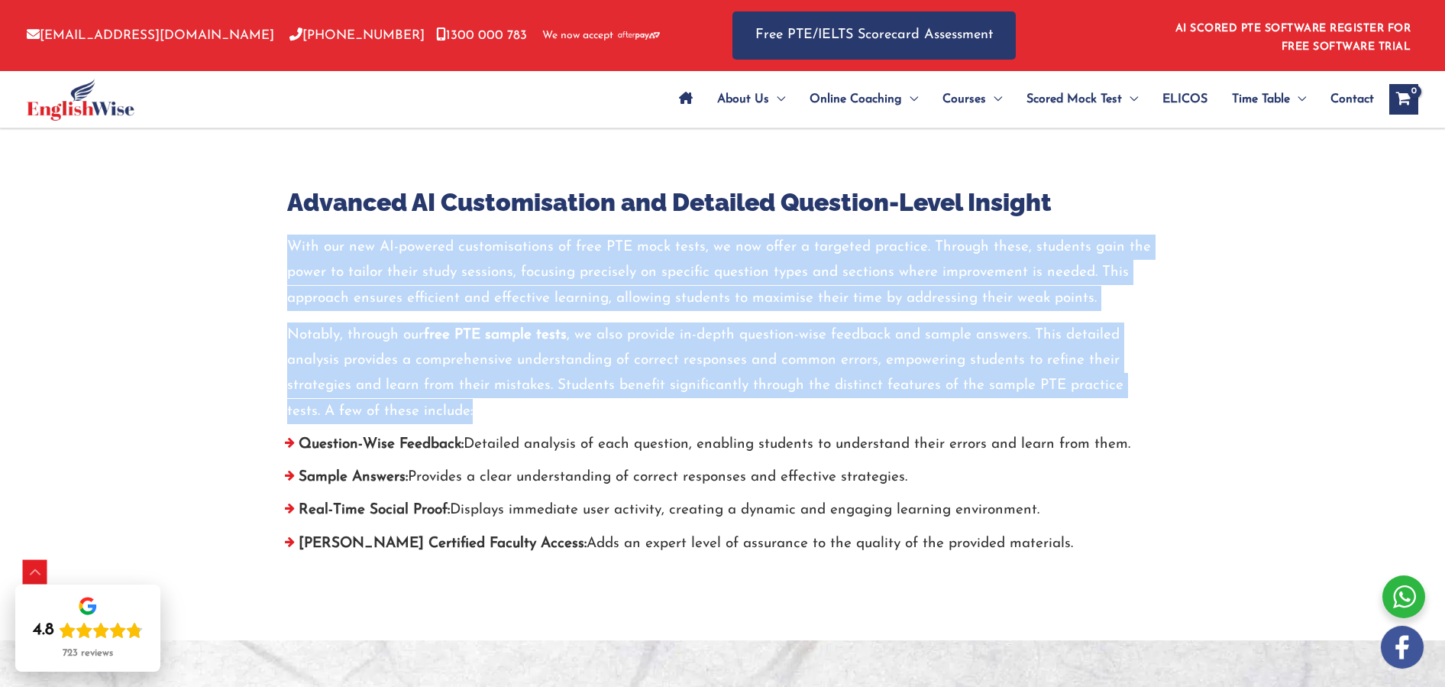
drag, startPoint x: 288, startPoint y: 244, endPoint x: 481, endPoint y: 398, distance: 247.3
click at [481, 399] on div "With our new AI-powered customisations of free PTE mock tests, we now offer a t…" at bounding box center [722, 328] width 871 height 189
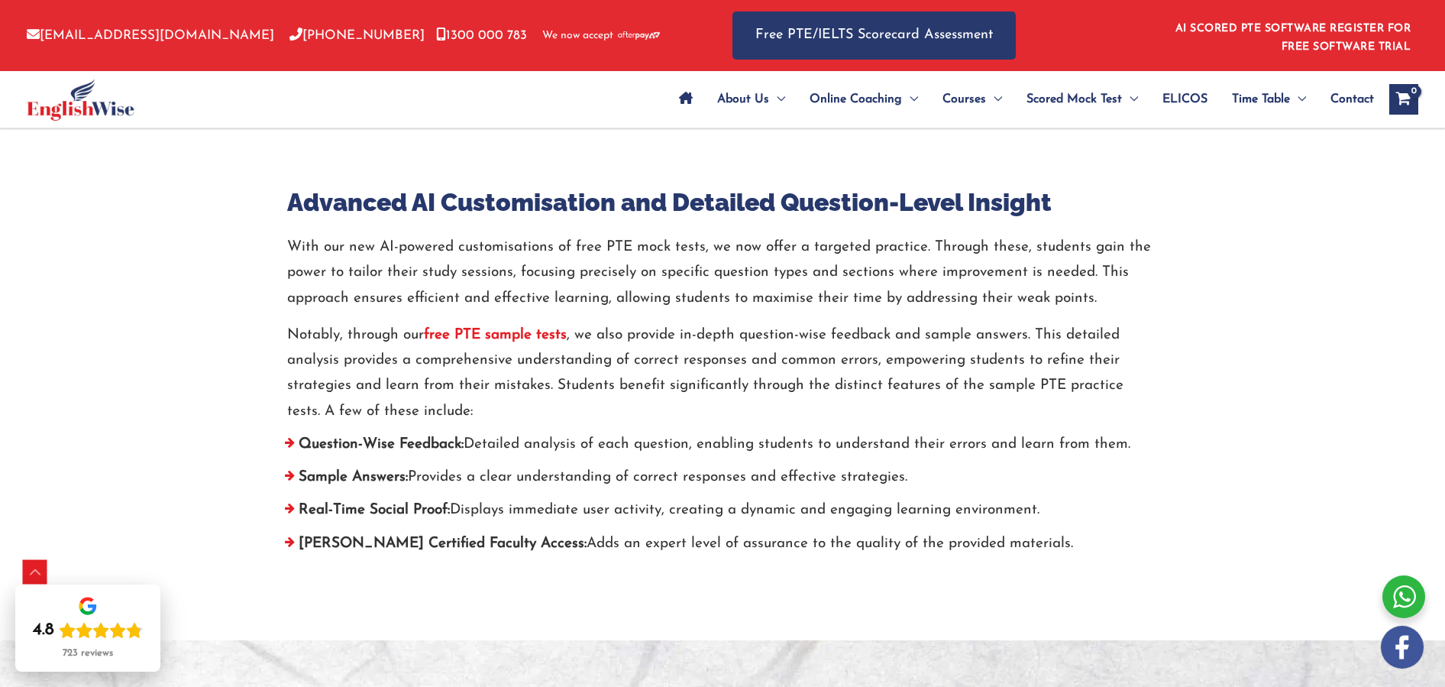
drag, startPoint x: 409, startPoint y: 307, endPoint x: 336, endPoint y: 239, distance: 100.0
click at [409, 305] on p "With our new AI-powered customisations of free PTE mock tests, we now offer a t…" at bounding box center [722, 272] width 871 height 76
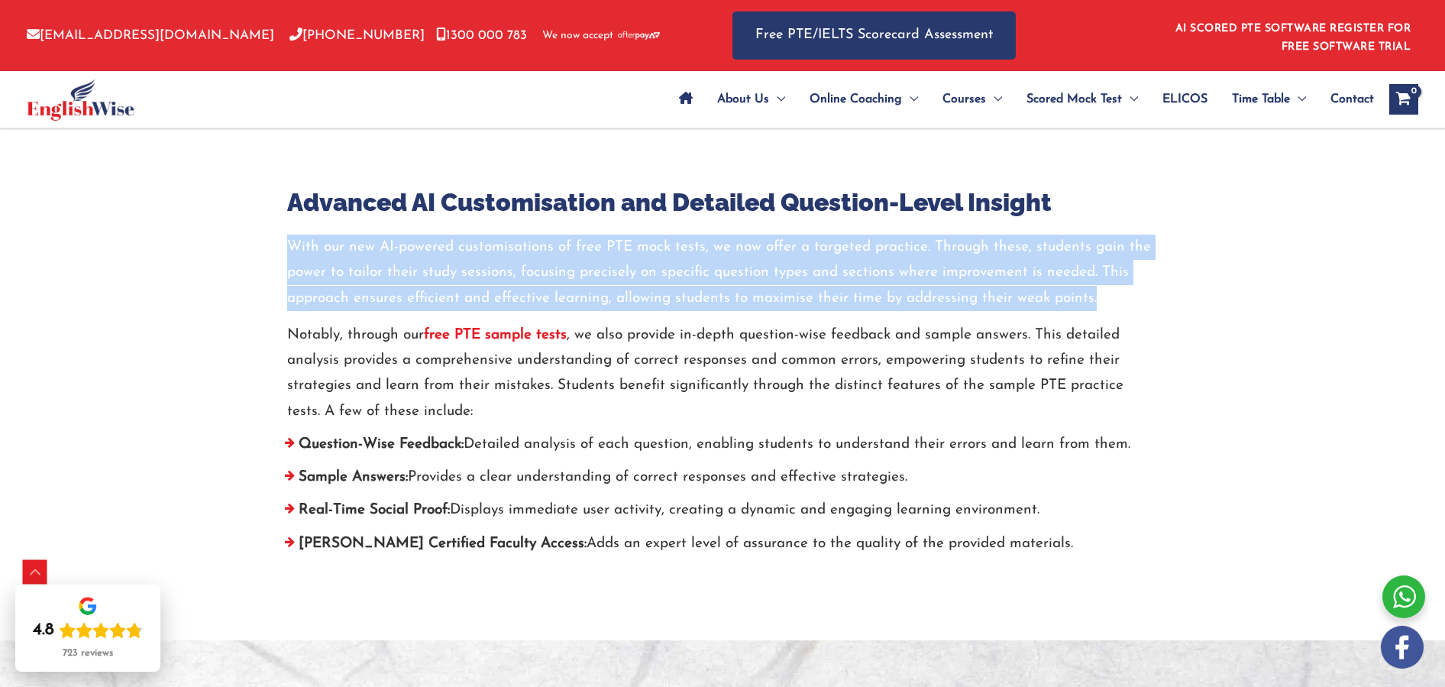
drag, startPoint x: 288, startPoint y: 243, endPoint x: 1106, endPoint y: 297, distance: 819.8
click at [1105, 297] on p "With our new AI-powered customisations of free PTE mock tests, we now offer a t…" at bounding box center [722, 272] width 871 height 76
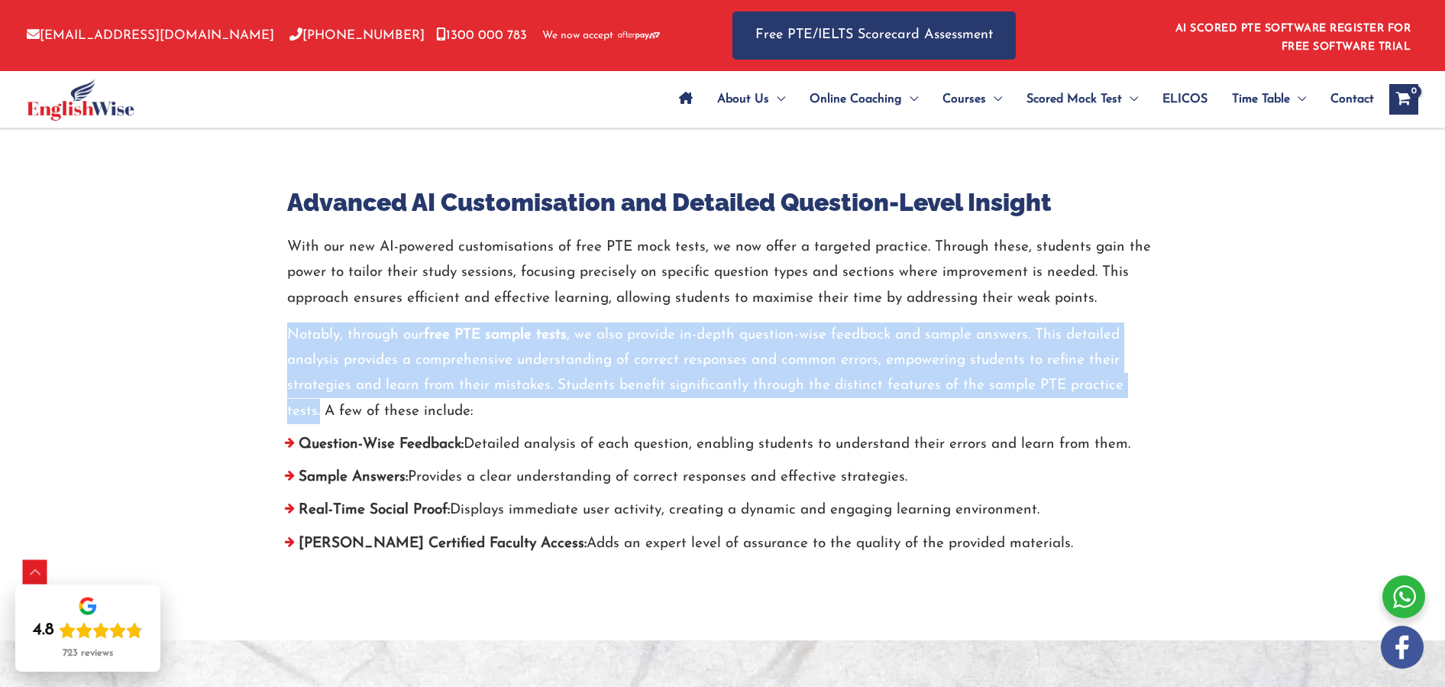
drag, startPoint x: 292, startPoint y: 333, endPoint x: 1027, endPoint y: 292, distance: 736.6
click at [1169, 375] on div "Advanced AI Customisation and Detailed Question-Level Insight With our new AI-p…" at bounding box center [722, 374] width 916 height 377
click at [878, 382] on p "Notably, through our free PTE sample tests , we also provide in-depth question-…" at bounding box center [722, 373] width 871 height 102
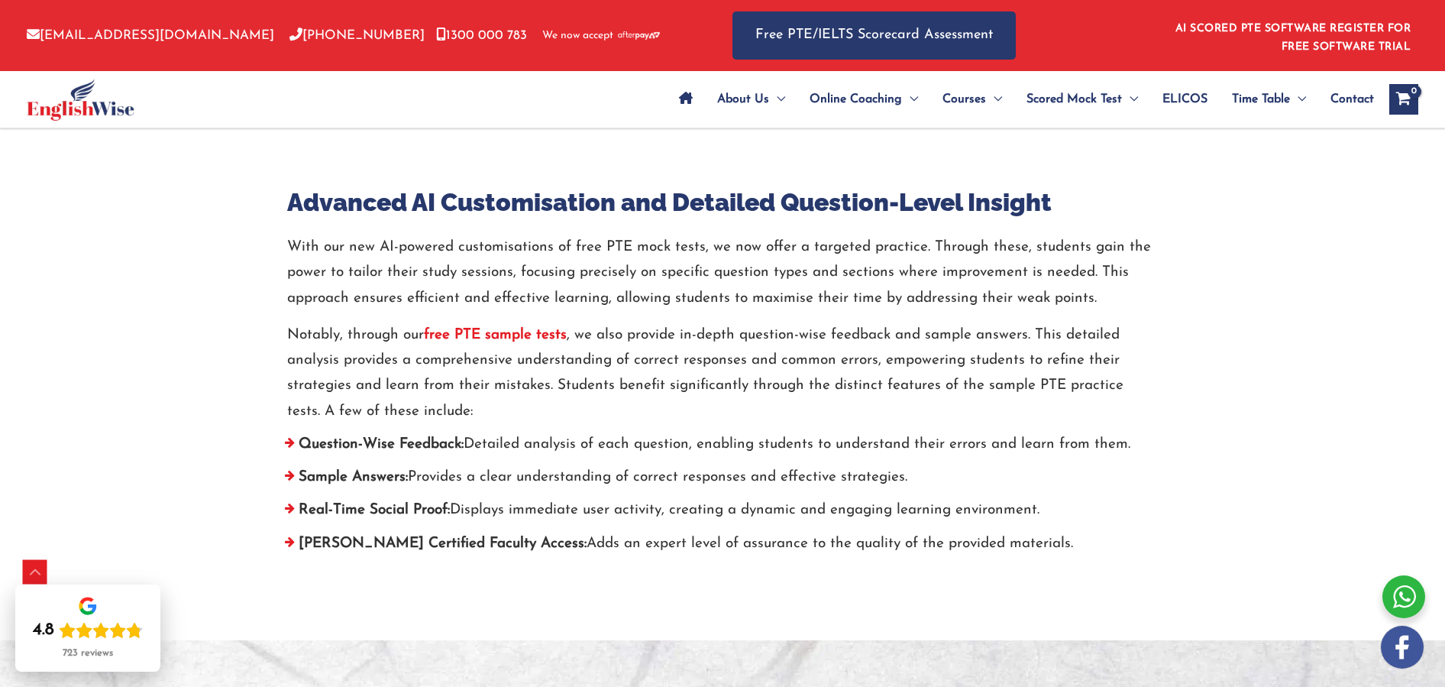
click at [520, 336] on strong "free PTE sample tests" at bounding box center [495, 335] width 143 height 15
drag, startPoint x: 1016, startPoint y: 545, endPoint x: 318, endPoint y: 386, distance: 715.3
click at [286, 407] on div "Advanced AI Customisation and Detailed Question-Level Insight With our new AI-p…" at bounding box center [723, 374] width 894 height 377
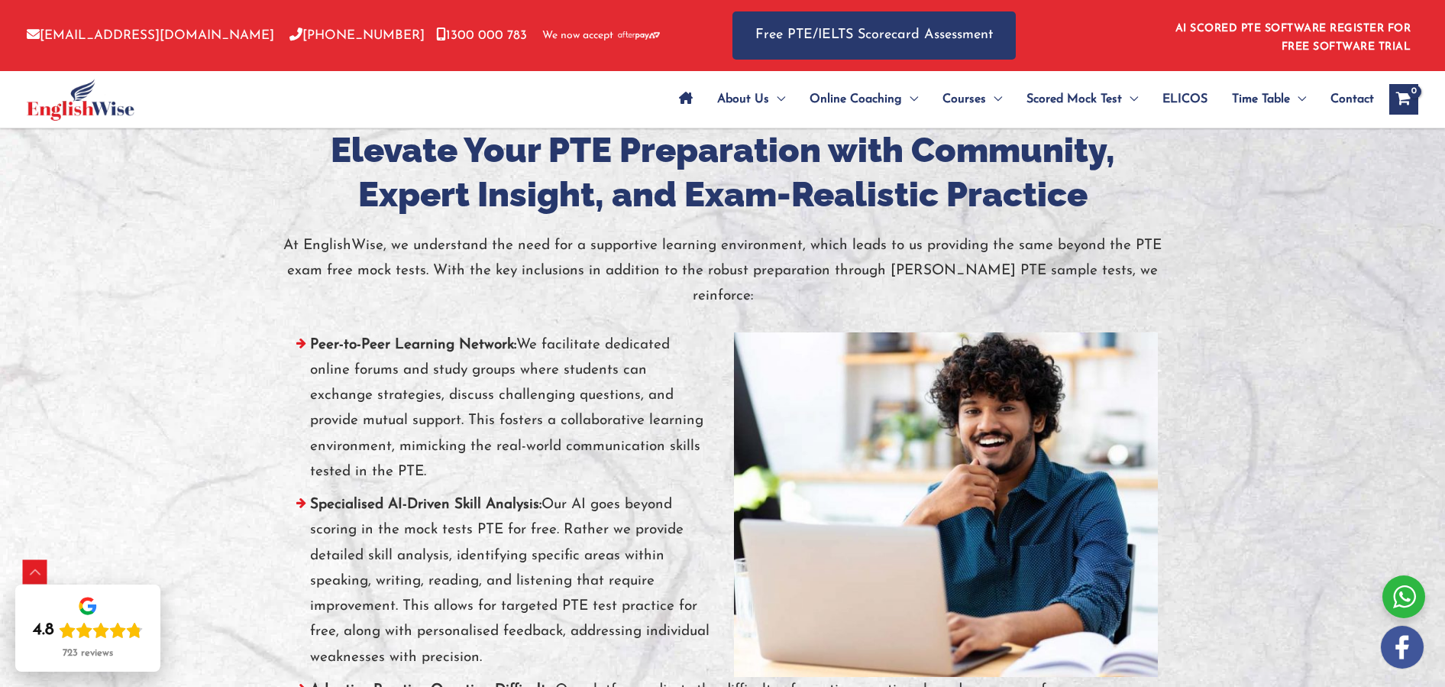
scroll to position [5985, 0]
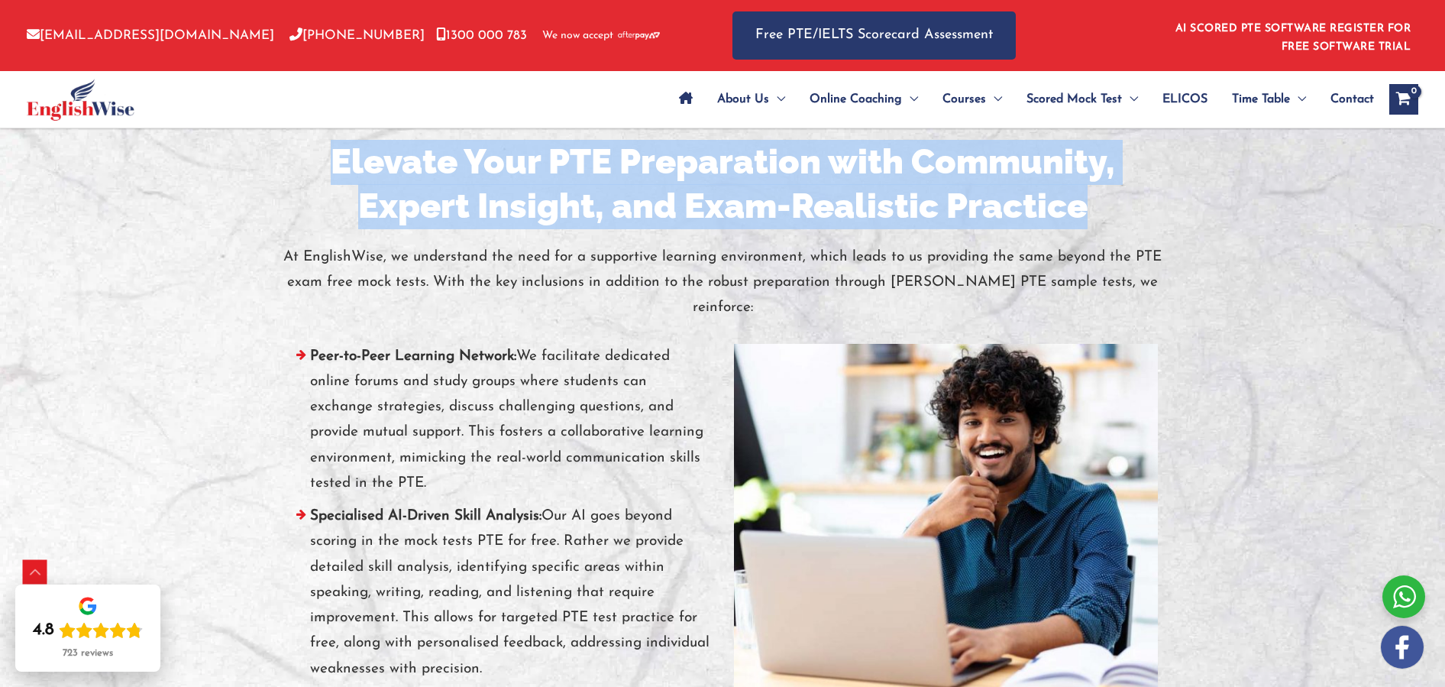
drag, startPoint x: 340, startPoint y: 158, endPoint x: 1112, endPoint y: 194, distance: 773.0
click at [1112, 194] on h2 "Elevate Your PTE Preparation with Community, Expert Insight, and Exam-Realistic…" at bounding box center [723, 184] width 894 height 89
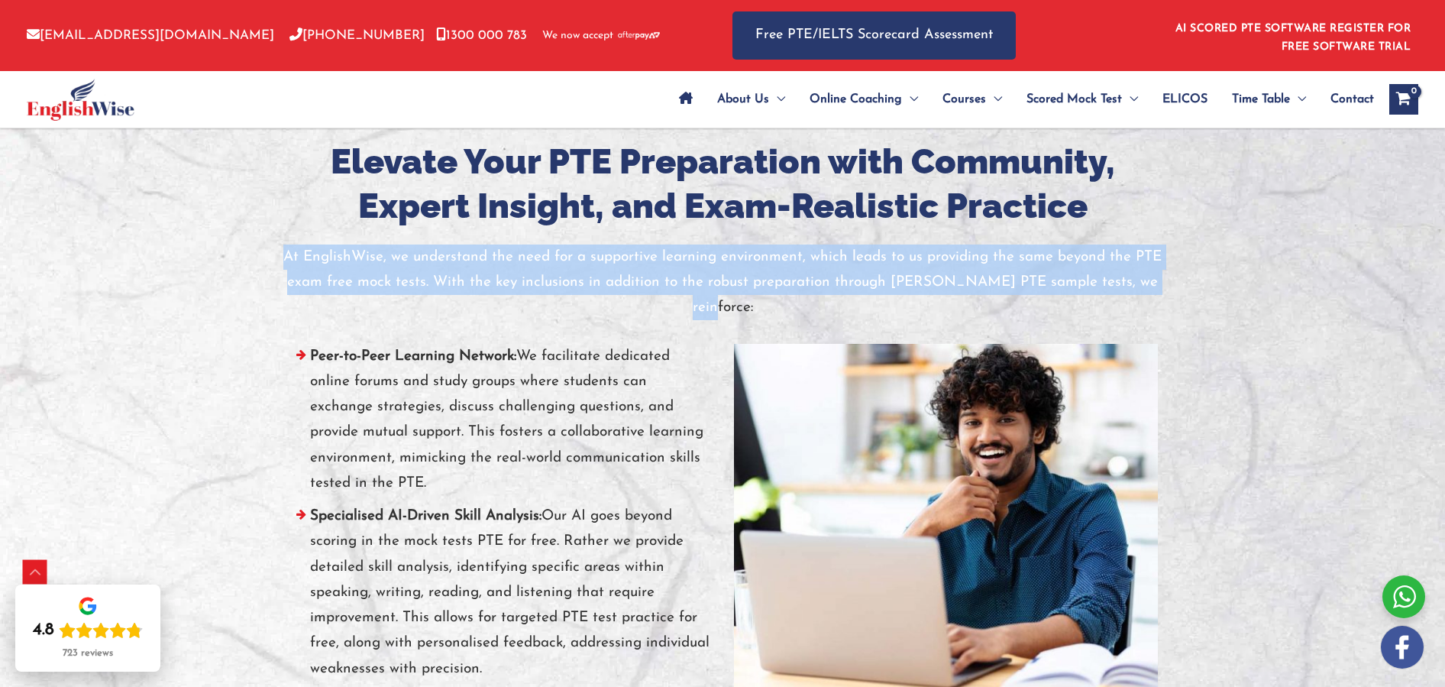
drag, startPoint x: 289, startPoint y: 256, endPoint x: 1152, endPoint y: 286, distance: 864.3
click at [1162, 277] on p "At EnglishWise, we understand the need for a supportive learning environment, w…" at bounding box center [723, 282] width 894 height 76
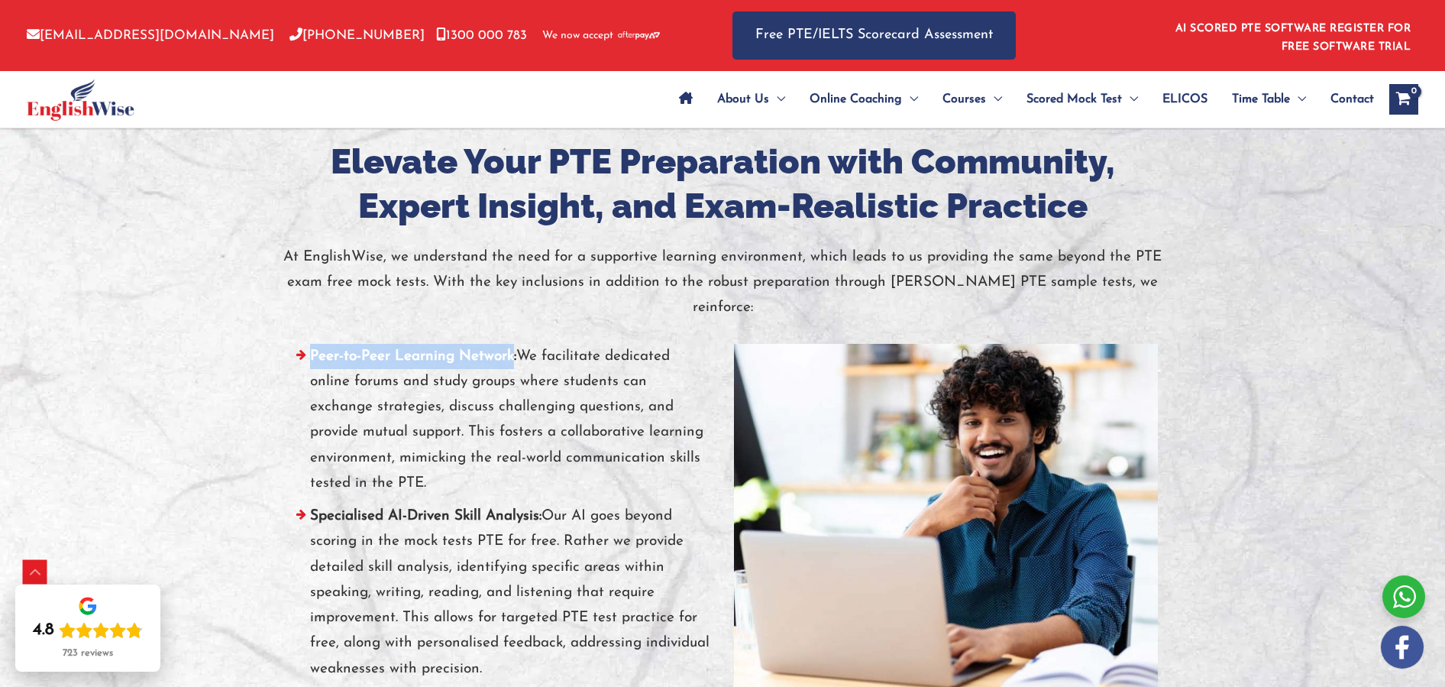
drag, startPoint x: 313, startPoint y: 328, endPoint x: 512, endPoint y: 329, distance: 198.6
click at [512, 349] on strong "Peer-to-Peer Learning Network:" at bounding box center [413, 356] width 206 height 15
drag, startPoint x: 525, startPoint y: 329, endPoint x: 438, endPoint y: 458, distance: 155.7
click at [438, 459] on li "Peer-to-Peer Learning Network: We facilitate dedicated online forums and study …" at bounding box center [499, 424] width 424 height 160
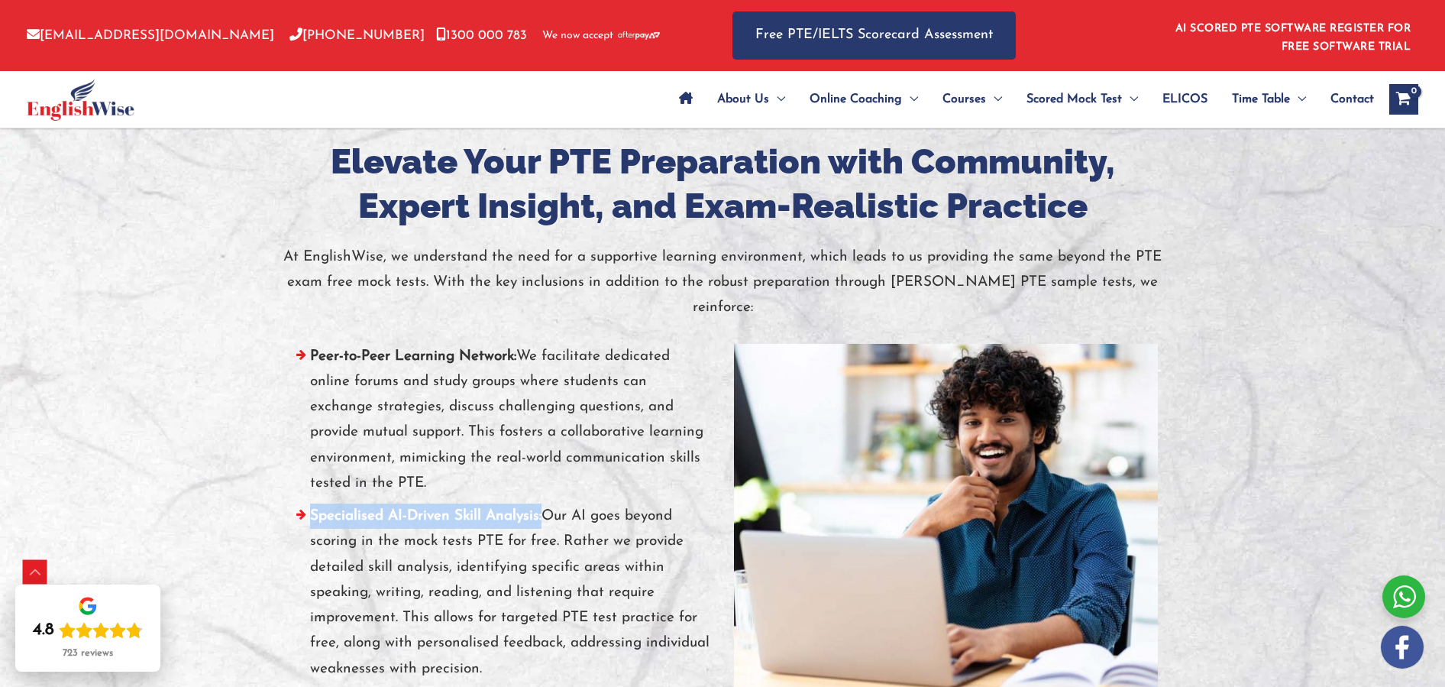
drag, startPoint x: 312, startPoint y: 489, endPoint x: 540, endPoint y: 492, distance: 227.6
click at [540, 503] on li "Specialised AI-Driven Skill Analysis: Our AI goes beyond scoring in the mock te…" at bounding box center [499, 596] width 424 height 186
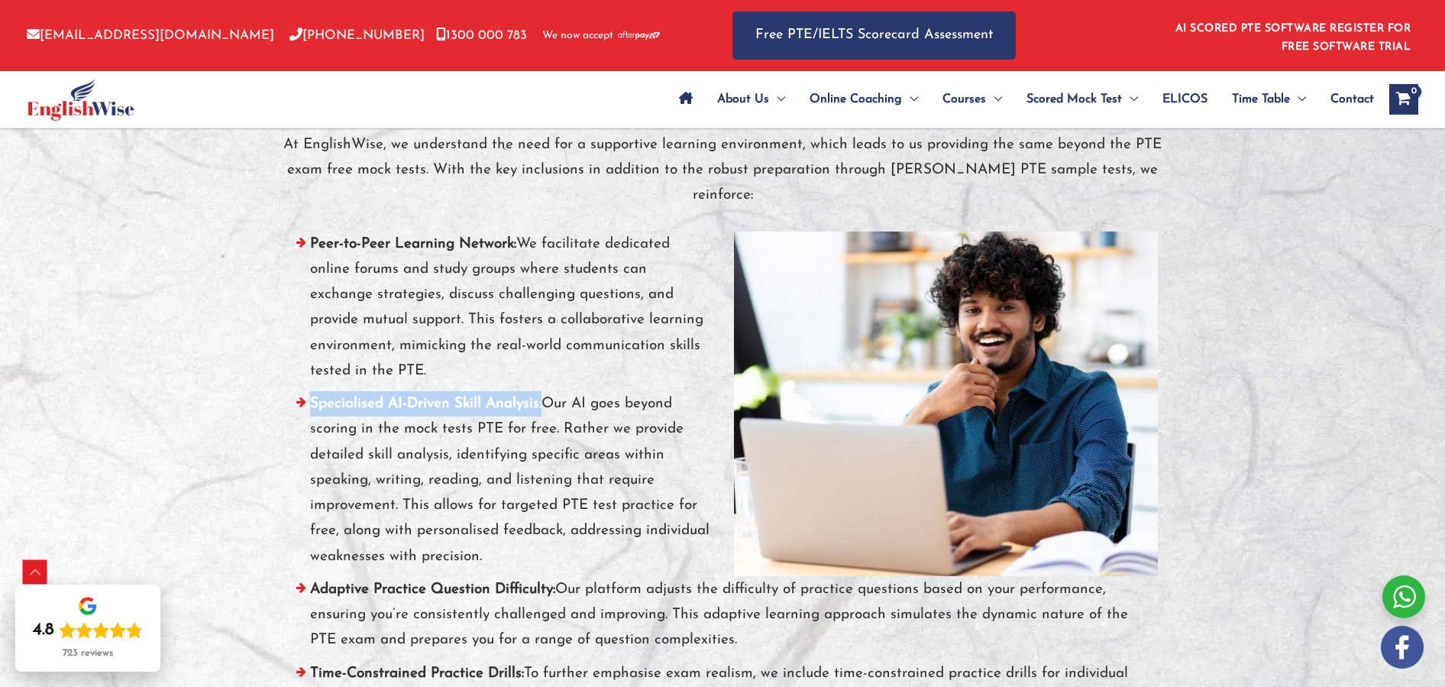
scroll to position [6114, 0]
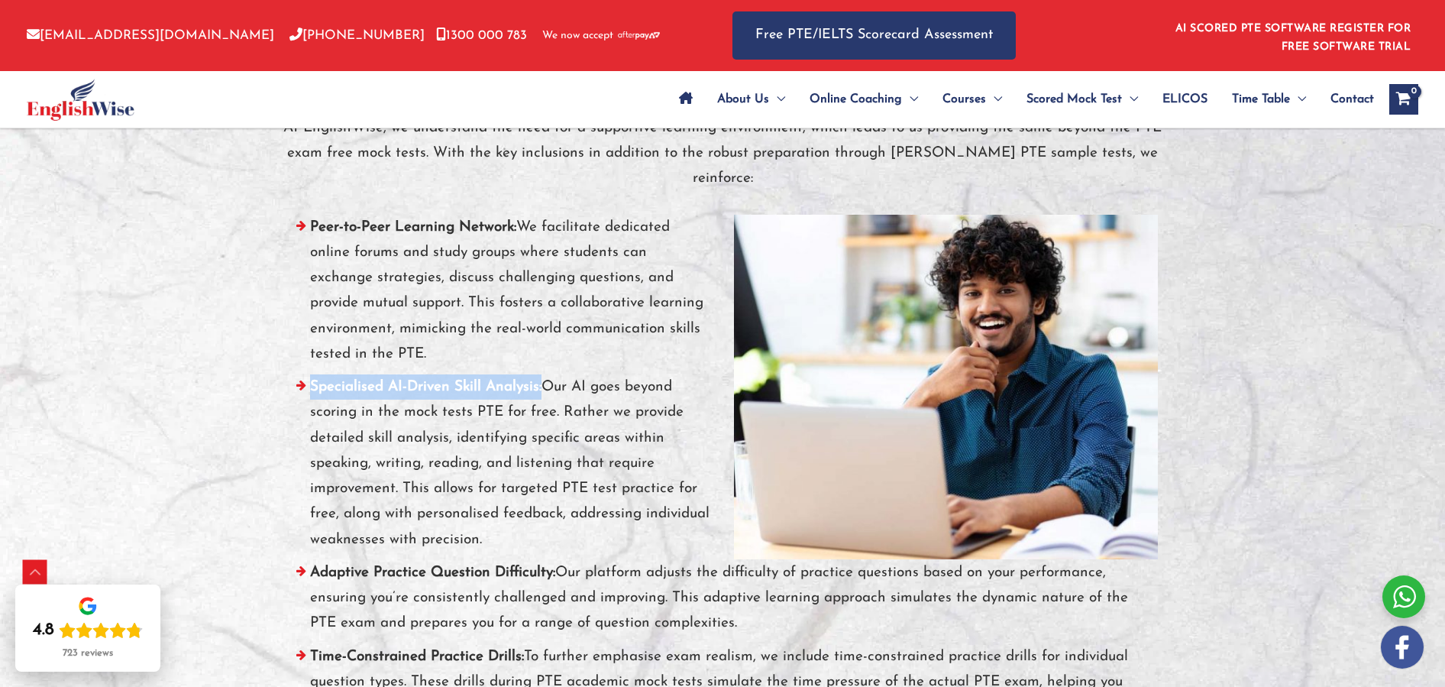
drag, startPoint x: 547, startPoint y: 360, endPoint x: 489, endPoint y: 513, distance: 164.1
click at [489, 513] on li "Specialised AI-Driven Skill Analysis: Our AI goes beyond scoring in the mock te…" at bounding box center [499, 467] width 424 height 186
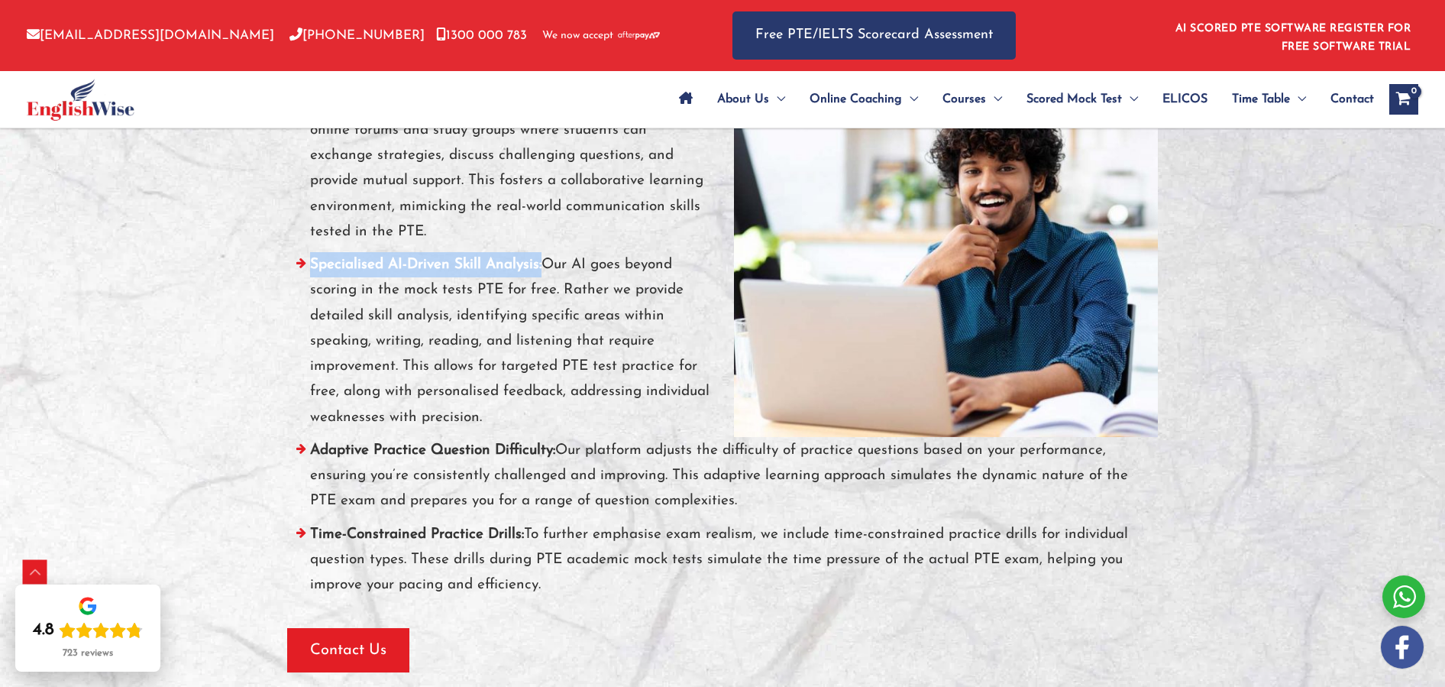
scroll to position [6414, 0]
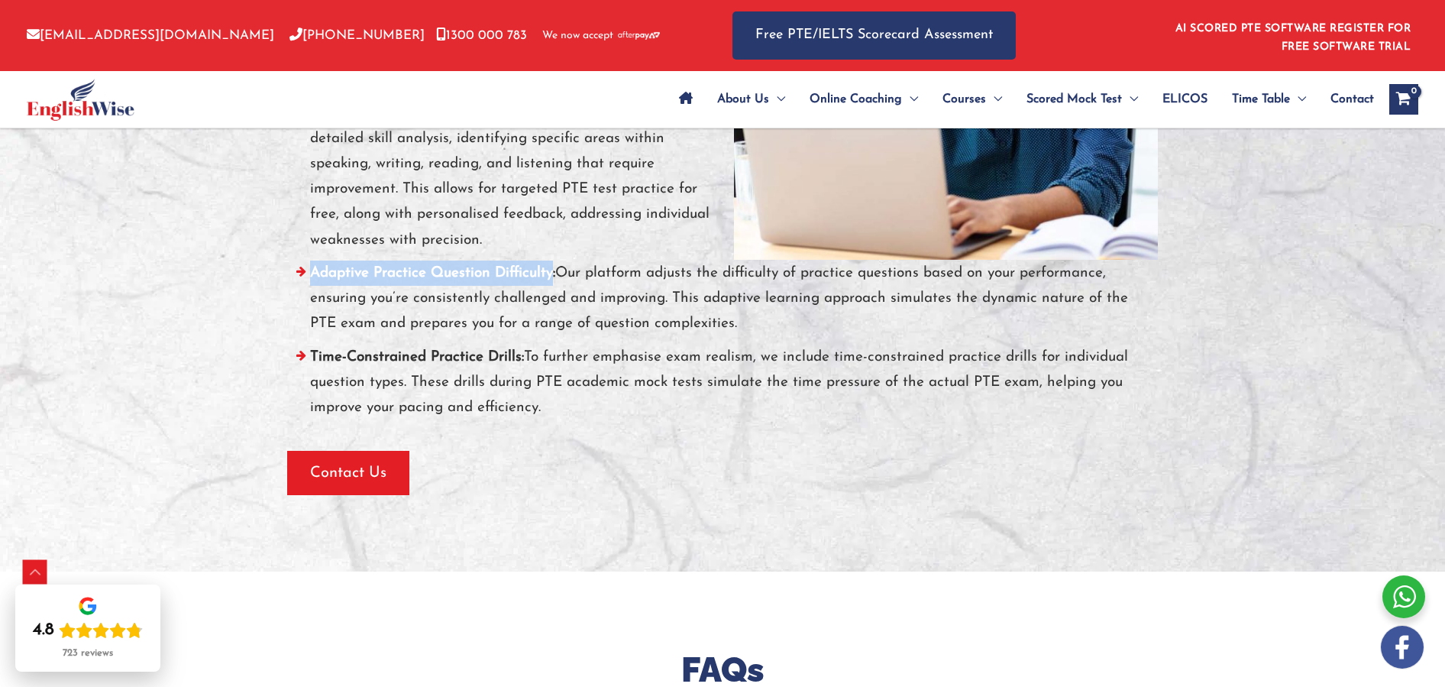
drag, startPoint x: 313, startPoint y: 249, endPoint x: 552, endPoint y: 253, distance: 239.1
click at [552, 266] on strong "Adaptive Practice Question Difficulty:" at bounding box center [432, 273] width 245 height 15
drag, startPoint x: 561, startPoint y: 246, endPoint x: 709, endPoint y: 289, distance: 153.7
click at [709, 289] on li "Adaptive Practice Question Difficulty: Our platform adjusts the difficulty of p…" at bounding box center [722, 302] width 871 height 84
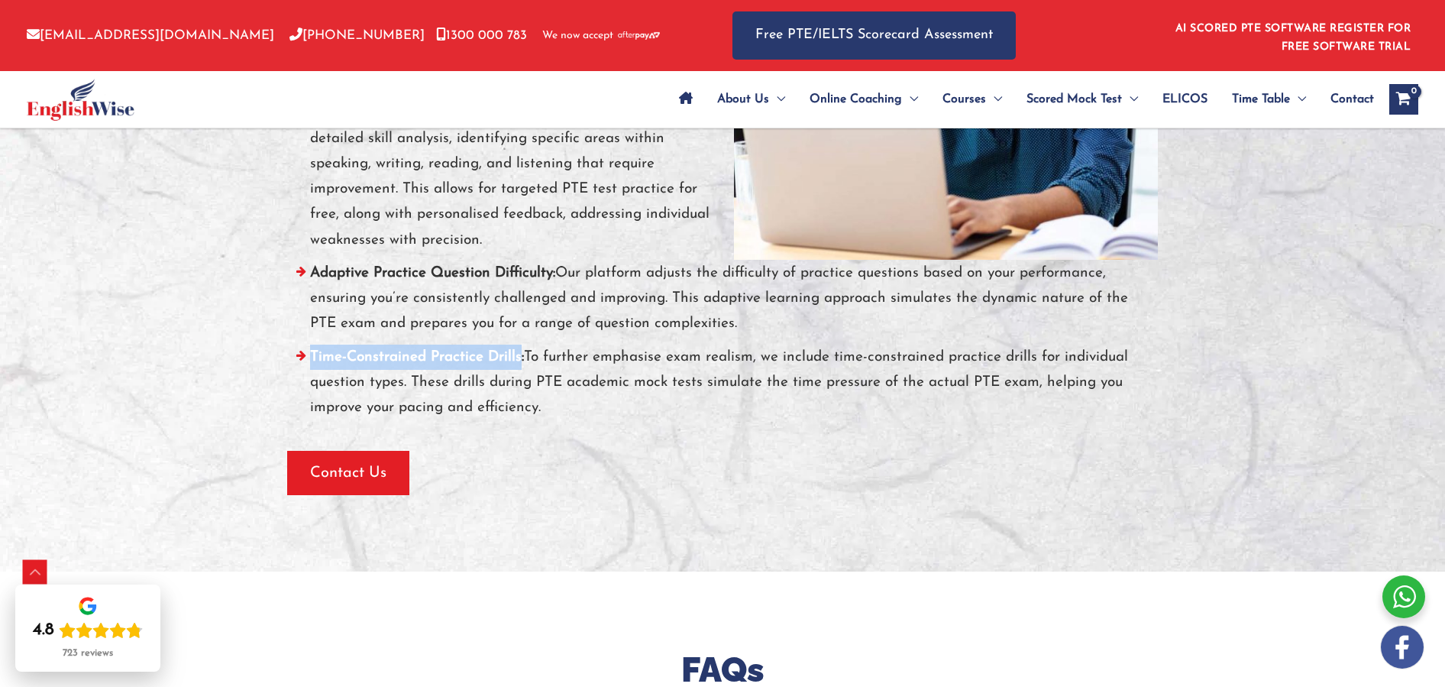
drag, startPoint x: 311, startPoint y: 330, endPoint x: 520, endPoint y: 335, distance: 209.3
click at [520, 350] on strong "Time-Constrained Practice Drills:" at bounding box center [417, 357] width 214 height 15
drag, startPoint x: 529, startPoint y: 328, endPoint x: 544, endPoint y: 384, distance: 57.8
click at [544, 384] on li "Time-Constrained Practice Drills: To further emphasise exam realism, we include…" at bounding box center [722, 386] width 871 height 84
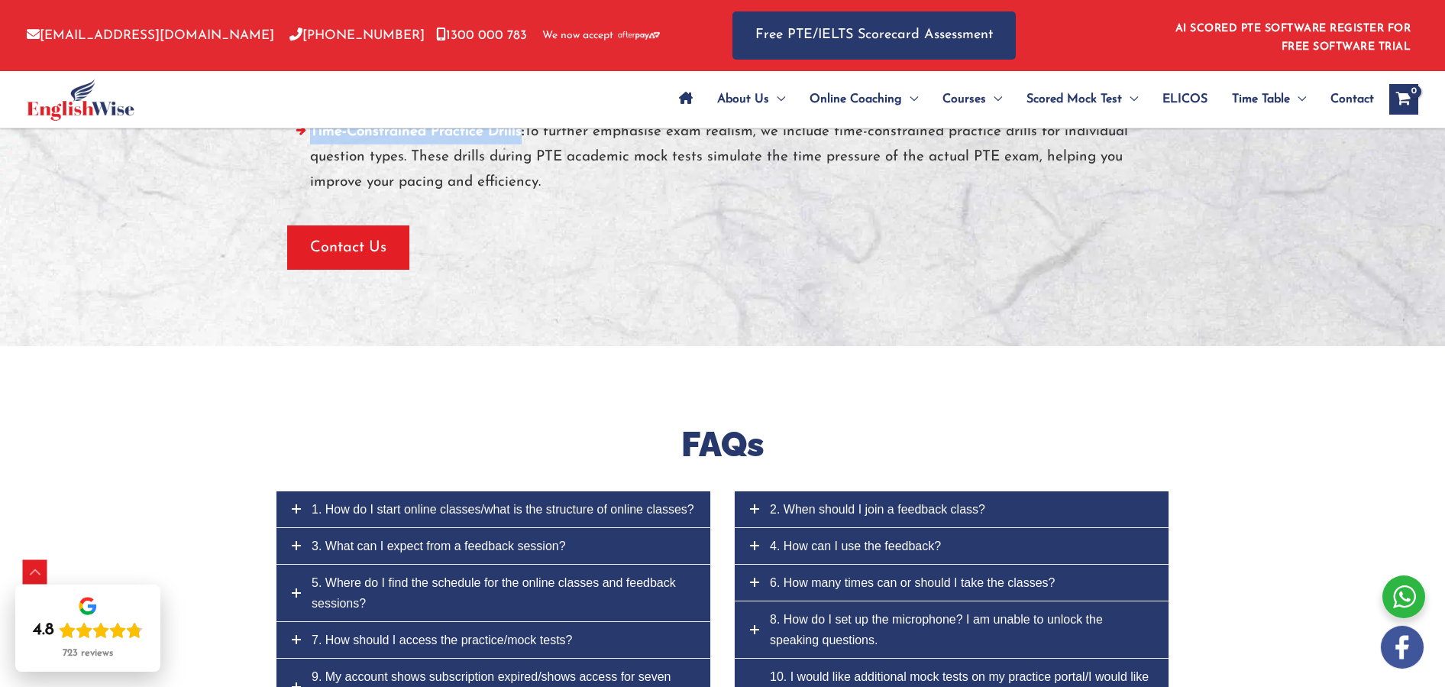
scroll to position [6927, 0]
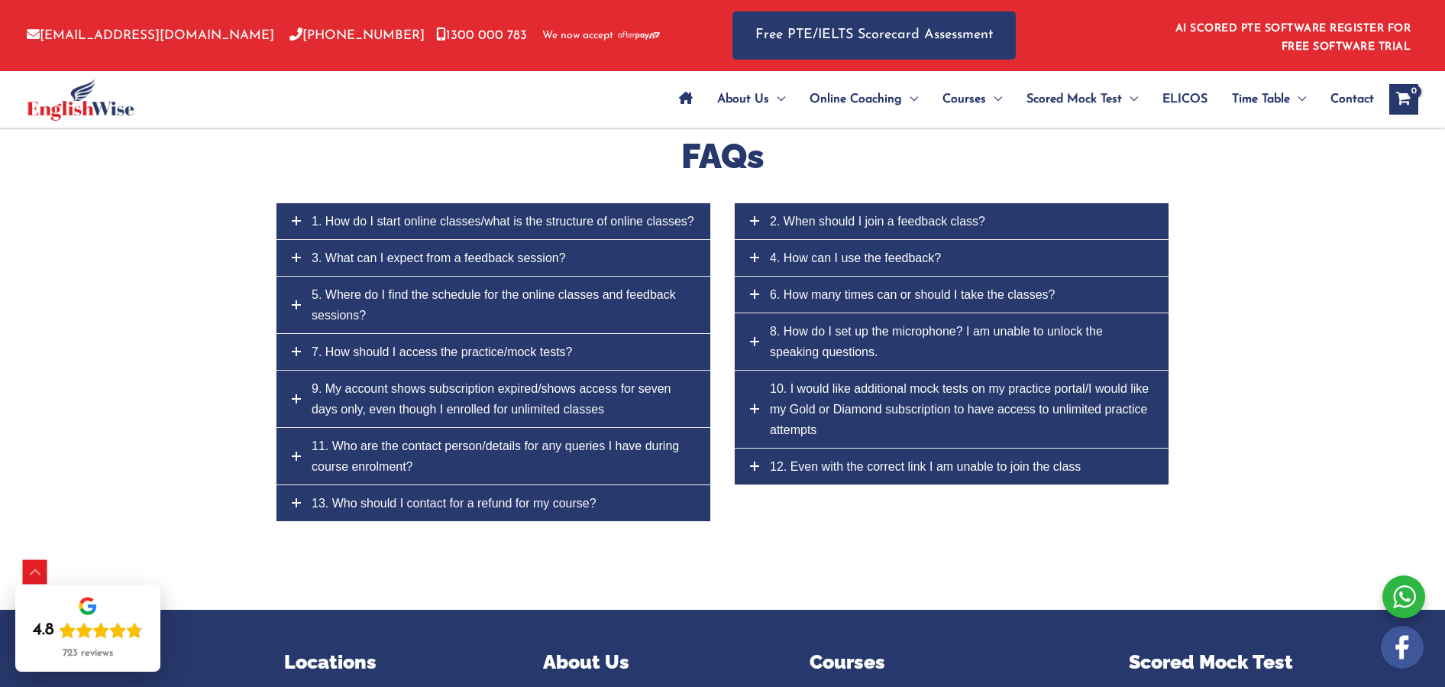
click at [449, 215] on span "1. How do I start online classes/what is the structure of online classes?" at bounding box center [503, 221] width 383 height 13
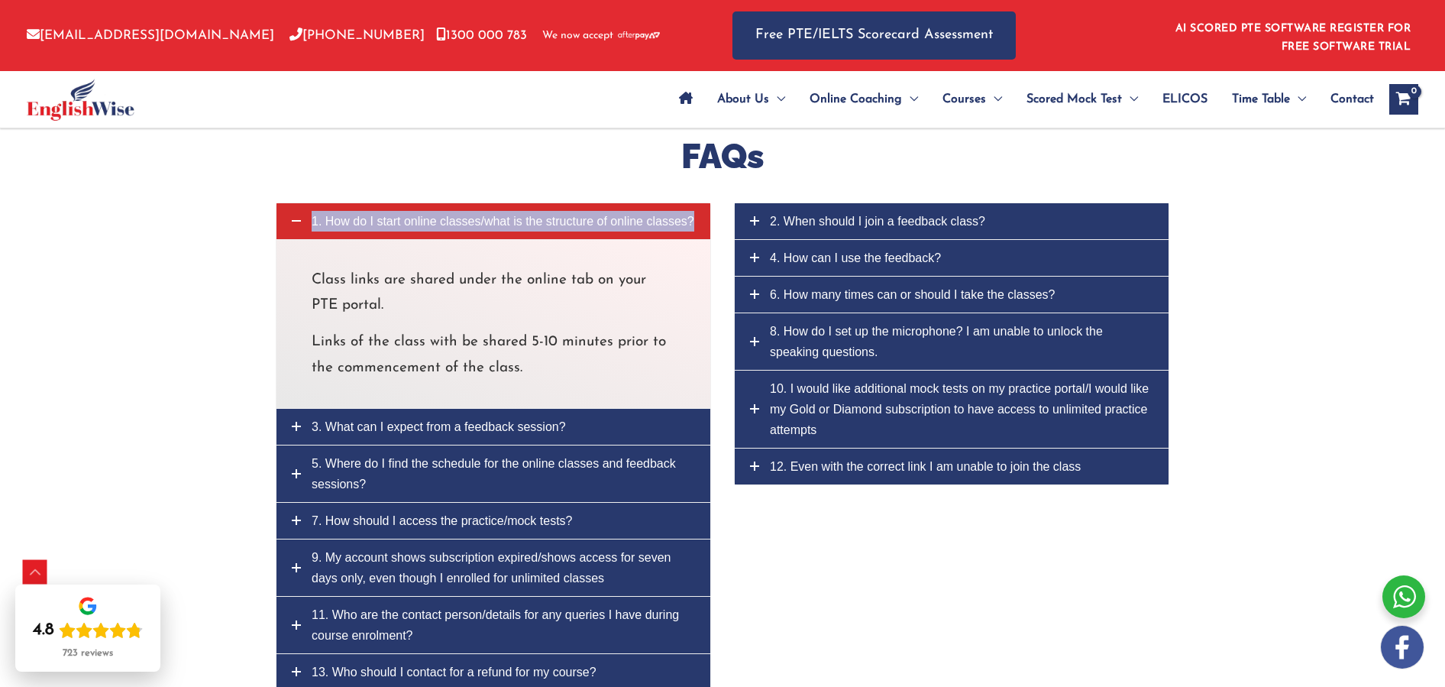
click at [354, 215] on span "1. How do I start online classes/what is the structure of online classes?" at bounding box center [503, 221] width 383 height 13
click at [325, 215] on span "1. How do I start online classes/what is the structure of online classes?" at bounding box center [503, 221] width 383 height 13
click at [328, 215] on span "1. How do I start online classes/what is the structure of online classes?" at bounding box center [503, 221] width 383 height 13
click at [474, 205] on link "1. How do I start online classes/what is the structure of online classes?" at bounding box center [493, 221] width 434 height 36
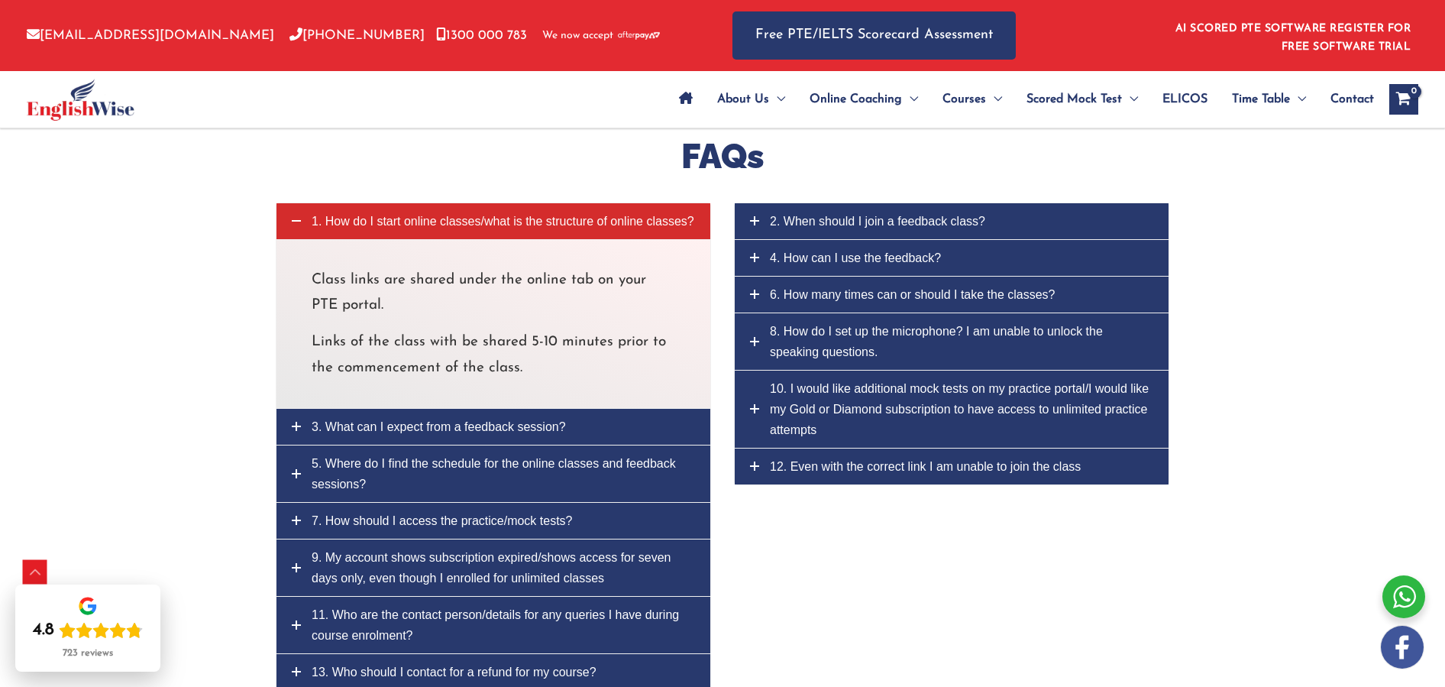
click at [441, 267] on p "Class links are shared under the online tab on your PTE portal." at bounding box center [494, 292] width 364 height 51
click at [333, 215] on span "1. How do I start online classes/what is the structure of online classes?" at bounding box center [503, 221] width 383 height 13
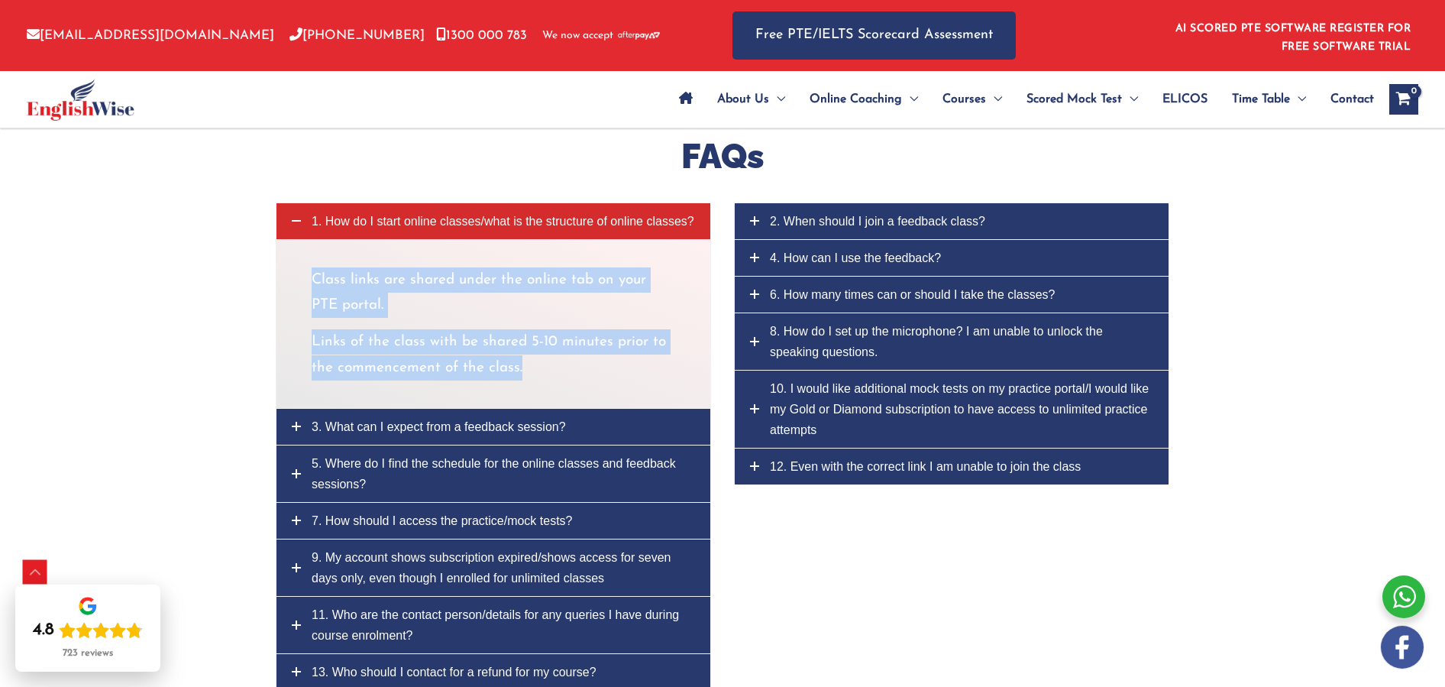
drag, startPoint x: 312, startPoint y: 255, endPoint x: 541, endPoint y: 342, distance: 245.8
click at [541, 342] on div "Class links are shared under the online tab on your PTE portal. Links of the cl…" at bounding box center [494, 323] width 364 height 113
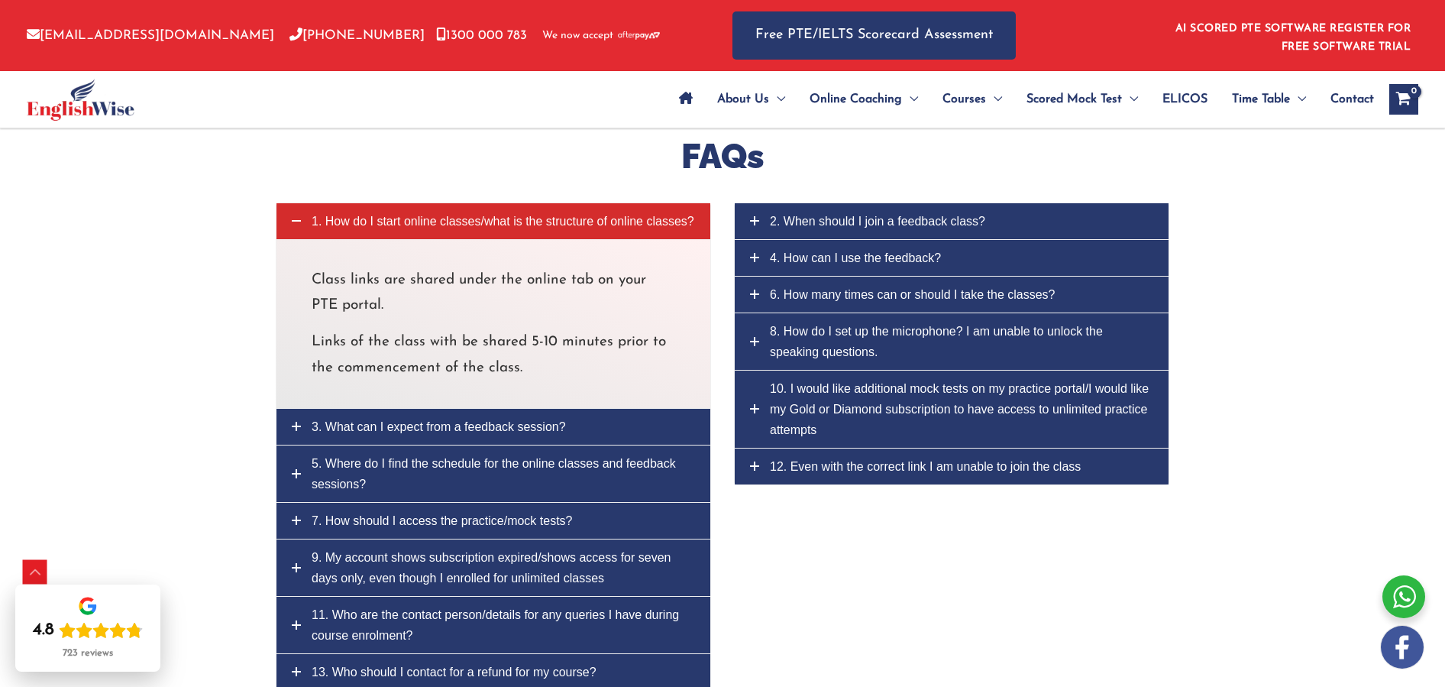
click at [379, 329] on p "Links of the class with be shared 5-10 minutes prior to the commencement of the…" at bounding box center [494, 354] width 364 height 51
click at [902, 215] on span "2. When should I join a feedback class?" at bounding box center [877, 221] width 215 height 13
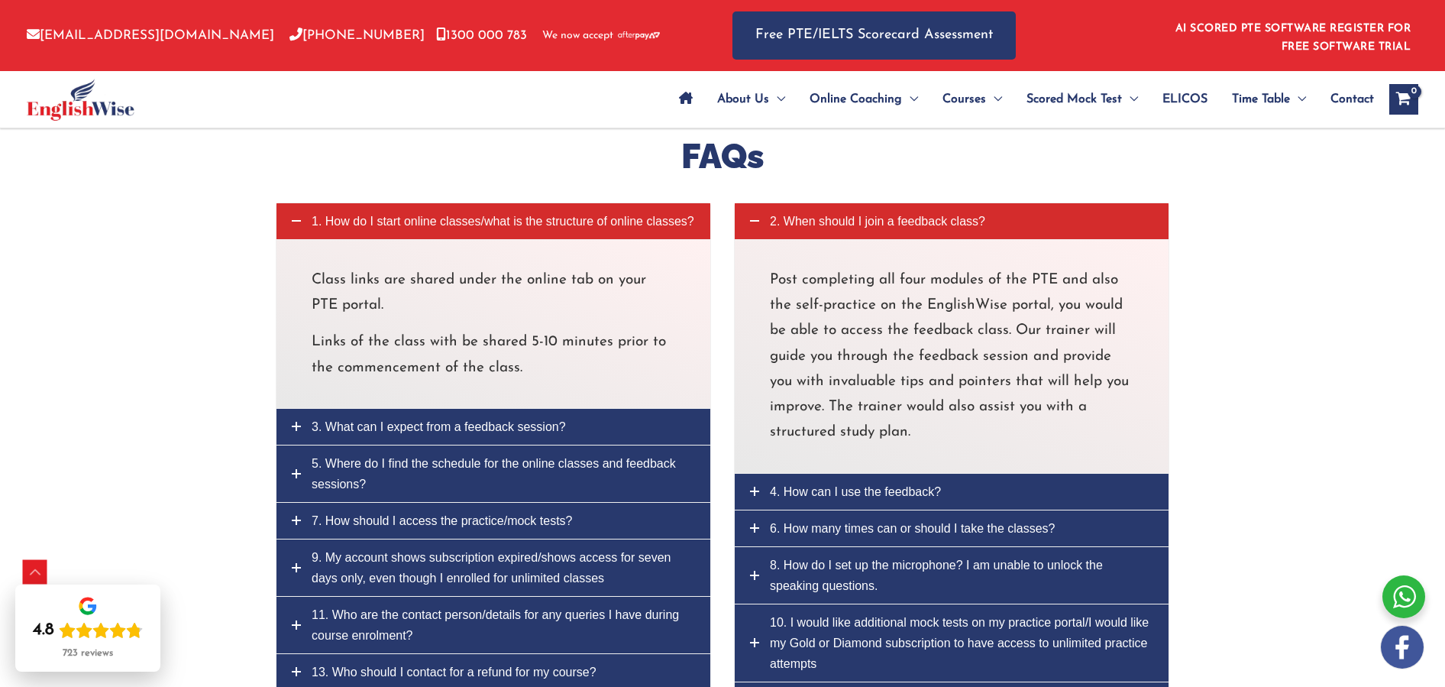
click at [438, 420] on span "3. What can I expect from a feedback session?" at bounding box center [439, 426] width 254 height 13
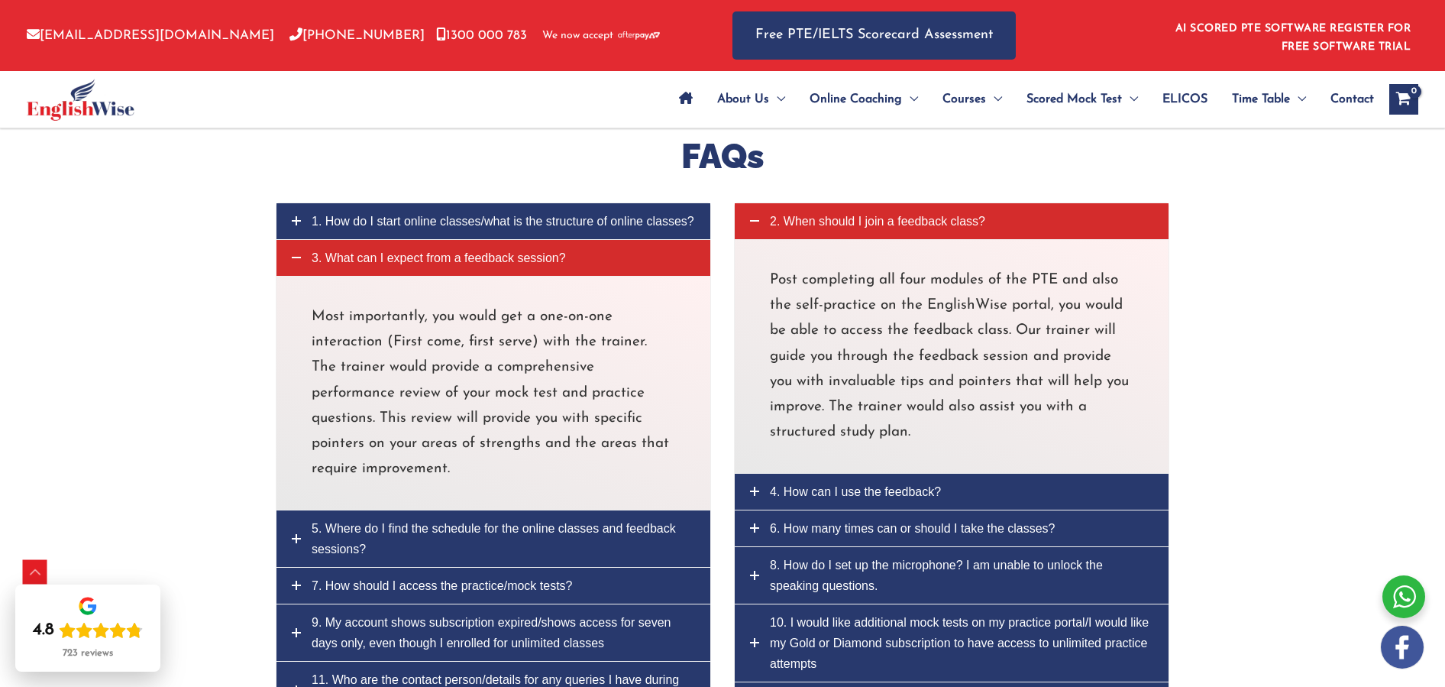
click at [824, 485] on span "4. How can I use the feedback?" at bounding box center [855, 491] width 171 height 13
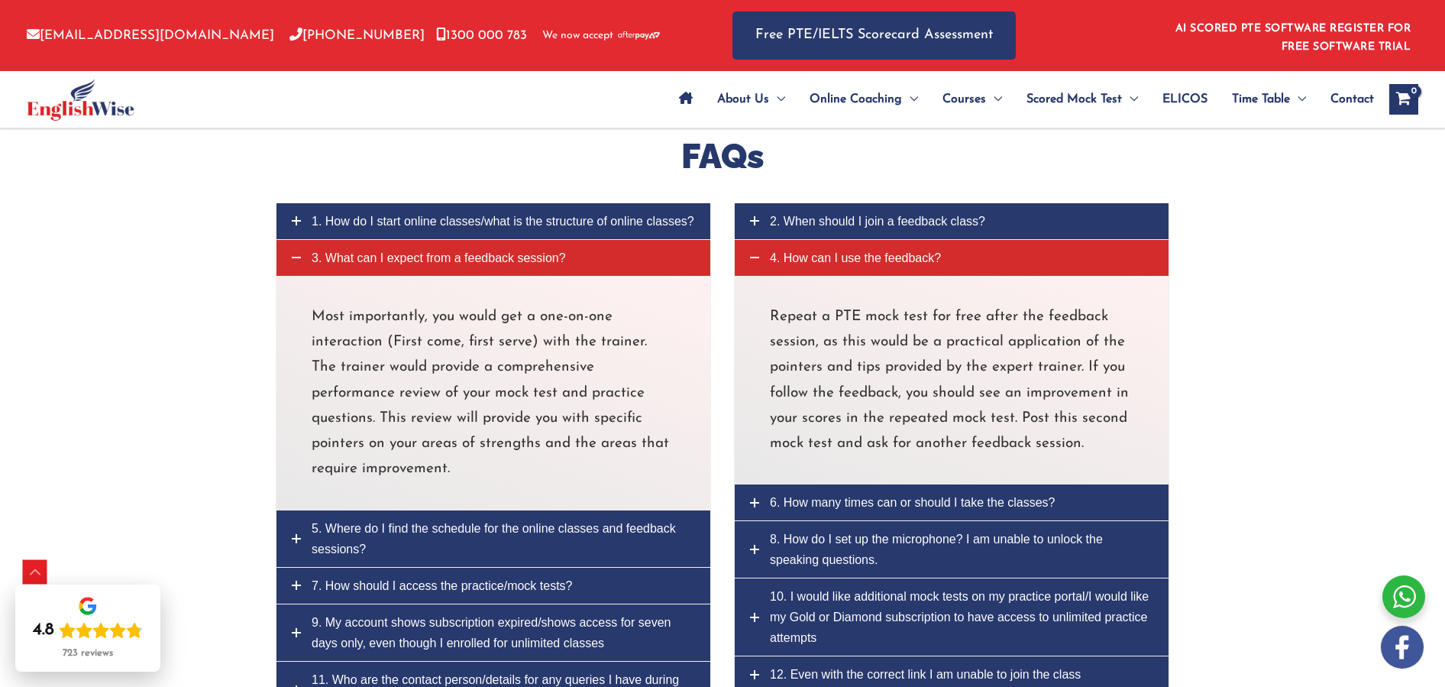
click at [448, 517] on link "5. Where do I find the schedule for the online classes and feedback sessions?" at bounding box center [493, 538] width 434 height 57
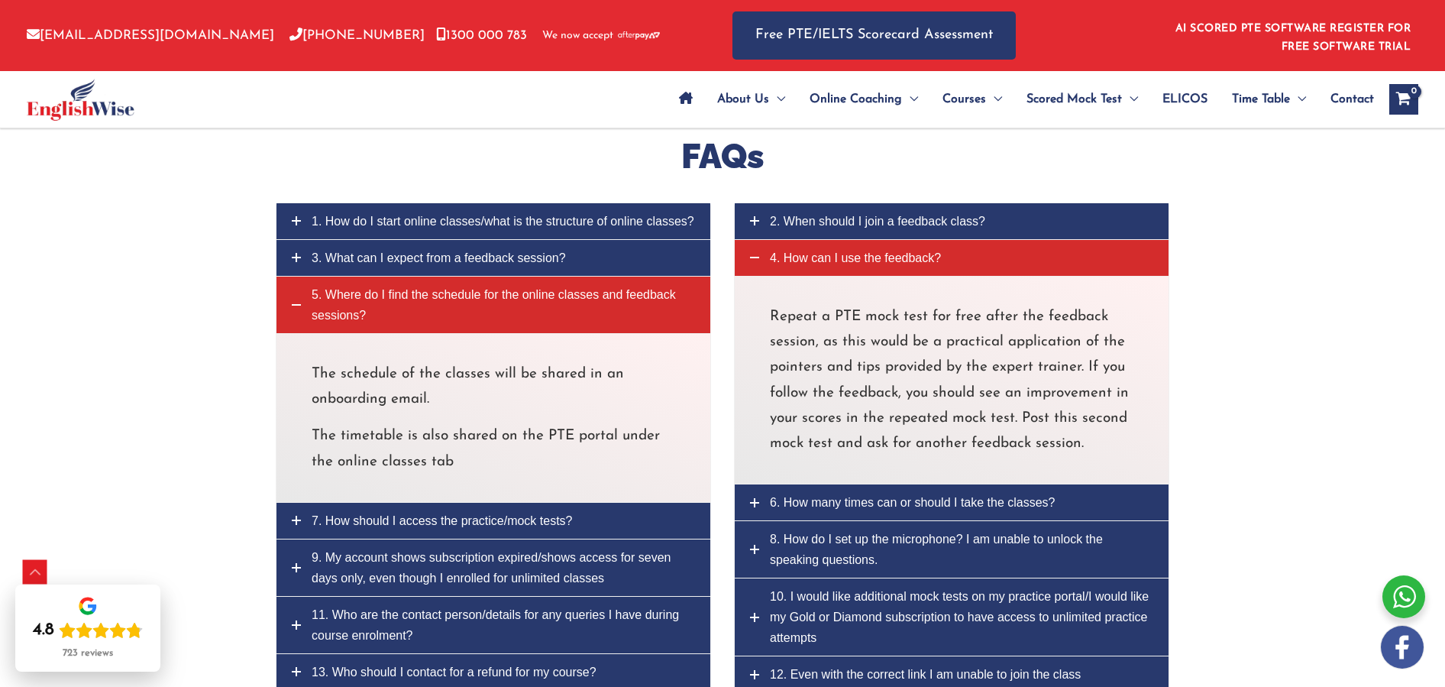
click at [855, 496] on span "6. How many times can or should I take the classes?" at bounding box center [913, 502] width 286 height 13
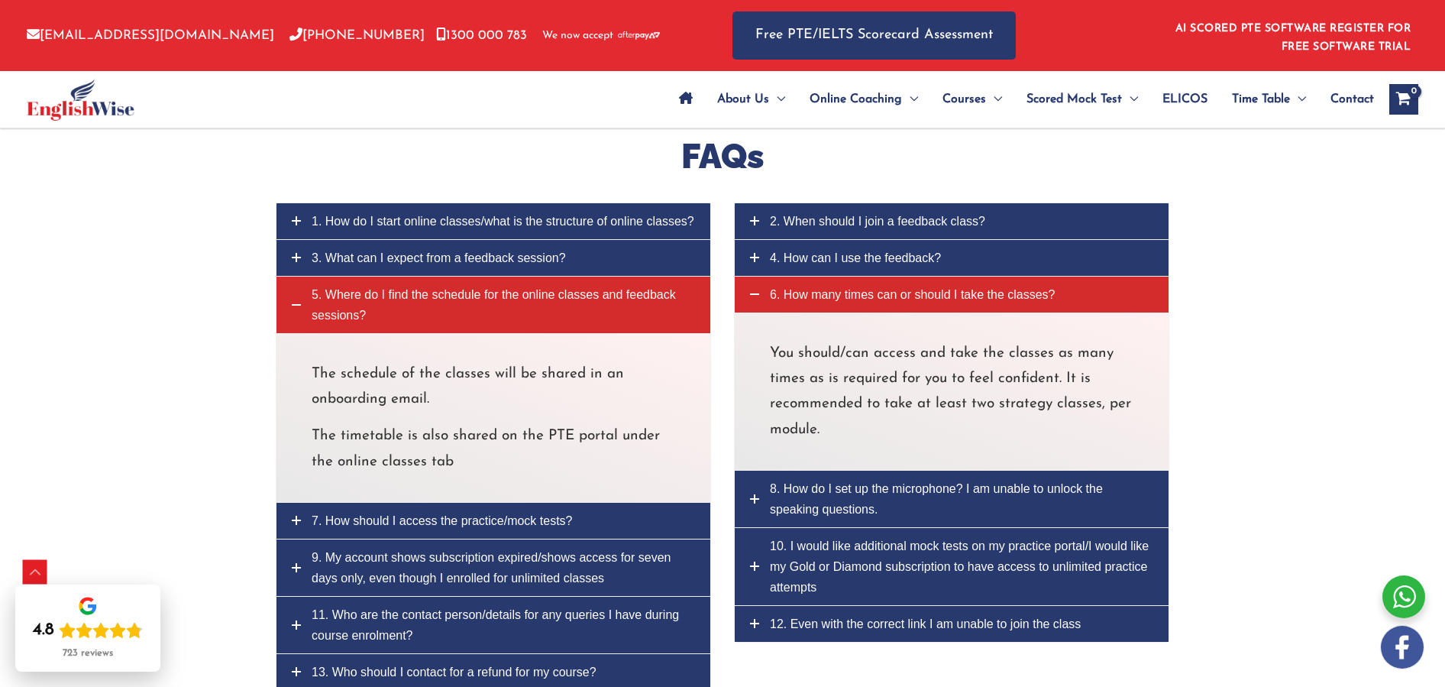
click at [478, 514] on span "7. How should I access the practice/mock tests?" at bounding box center [442, 520] width 260 height 13
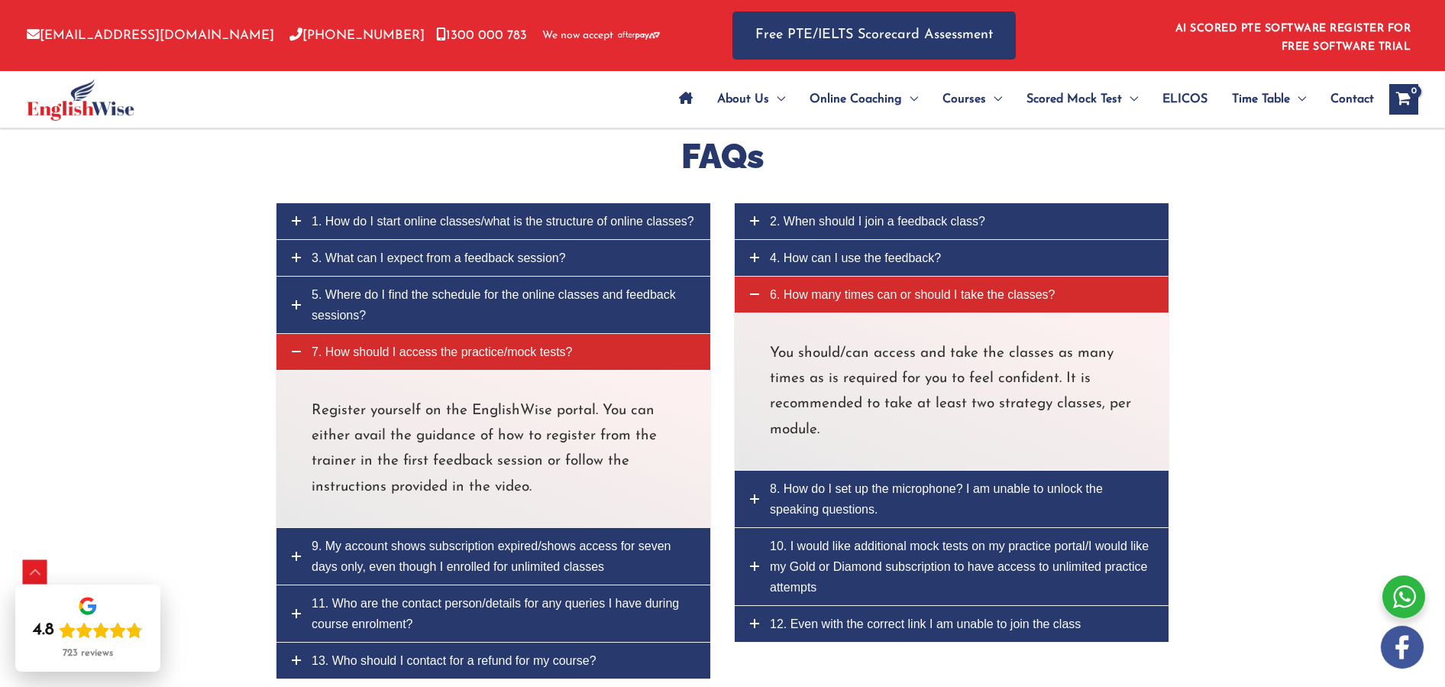
click at [506, 465] on p "Register yourself on the EnglishWise portal. You can either avail the guidance …" at bounding box center [494, 449] width 364 height 102
click at [819, 482] on span "8. How do I set up the microphone? I am unable to unlock the speaking questions." at bounding box center [936, 499] width 333 height 34
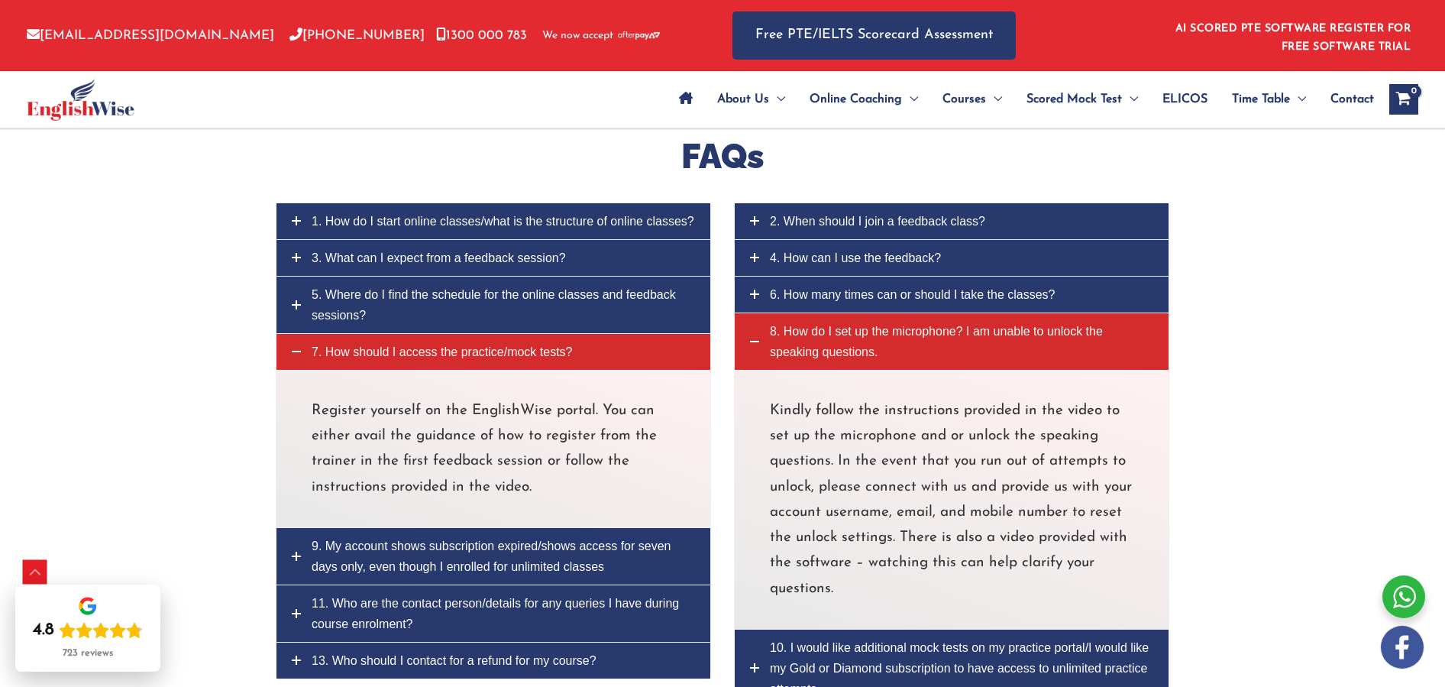
click at [418, 539] on span "9. My account shows subscription expired/shows access for seven days only, even…" at bounding box center [491, 556] width 359 height 34
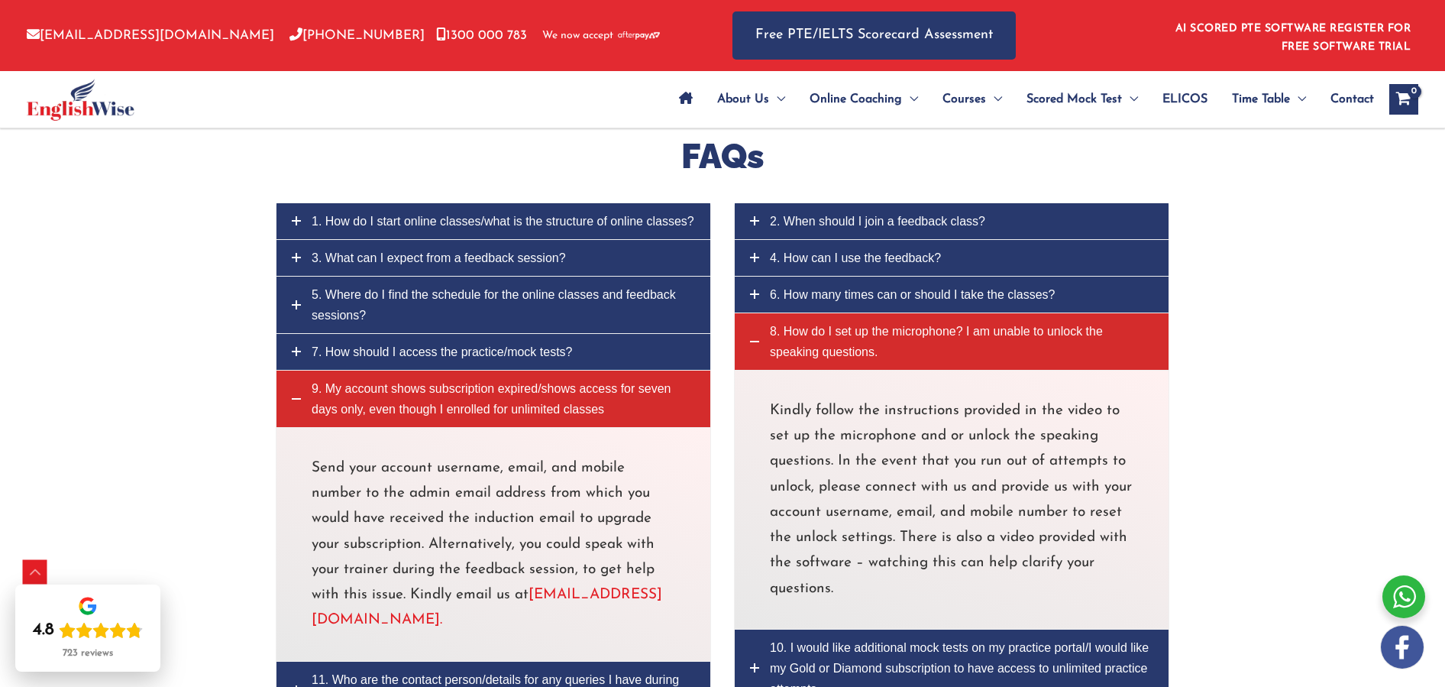
click at [810, 641] on span "10. I would like additional mock tests on my practice portal/I would like my Go…" at bounding box center [959, 668] width 379 height 54
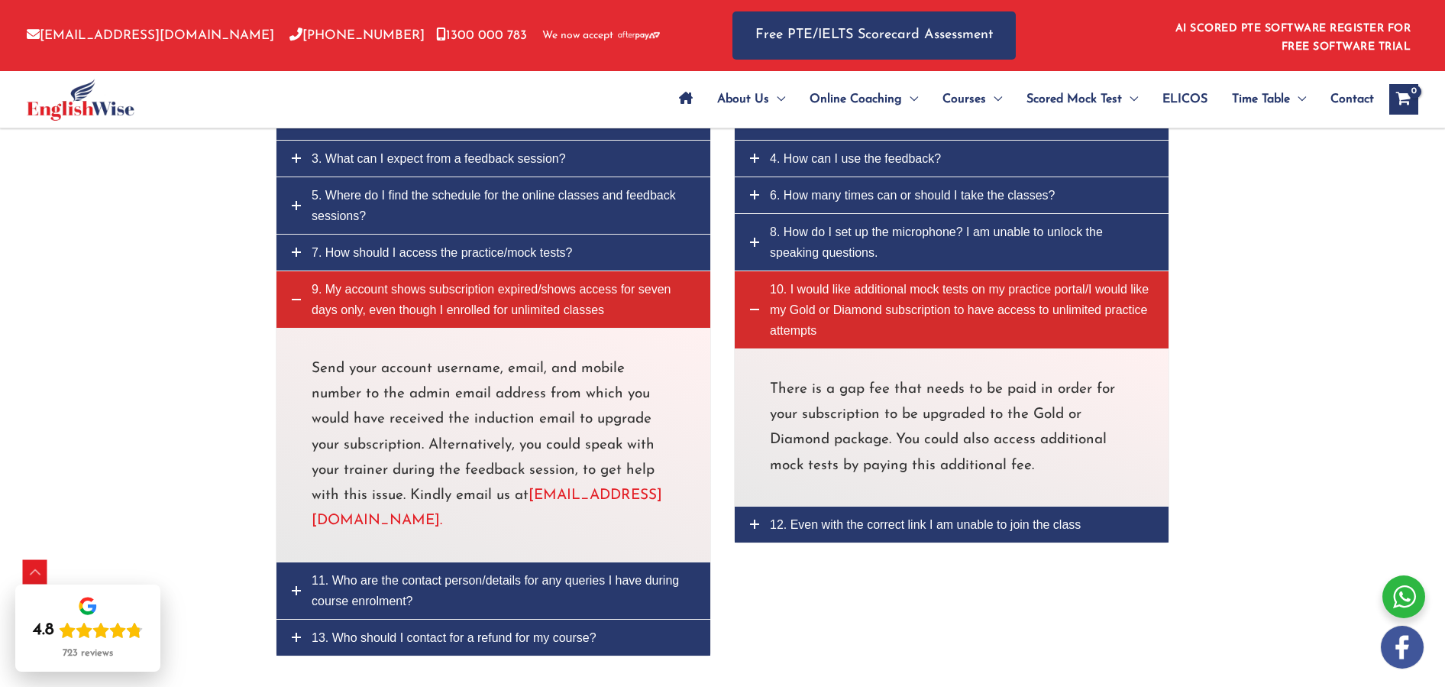
scroll to position [7040, 0]
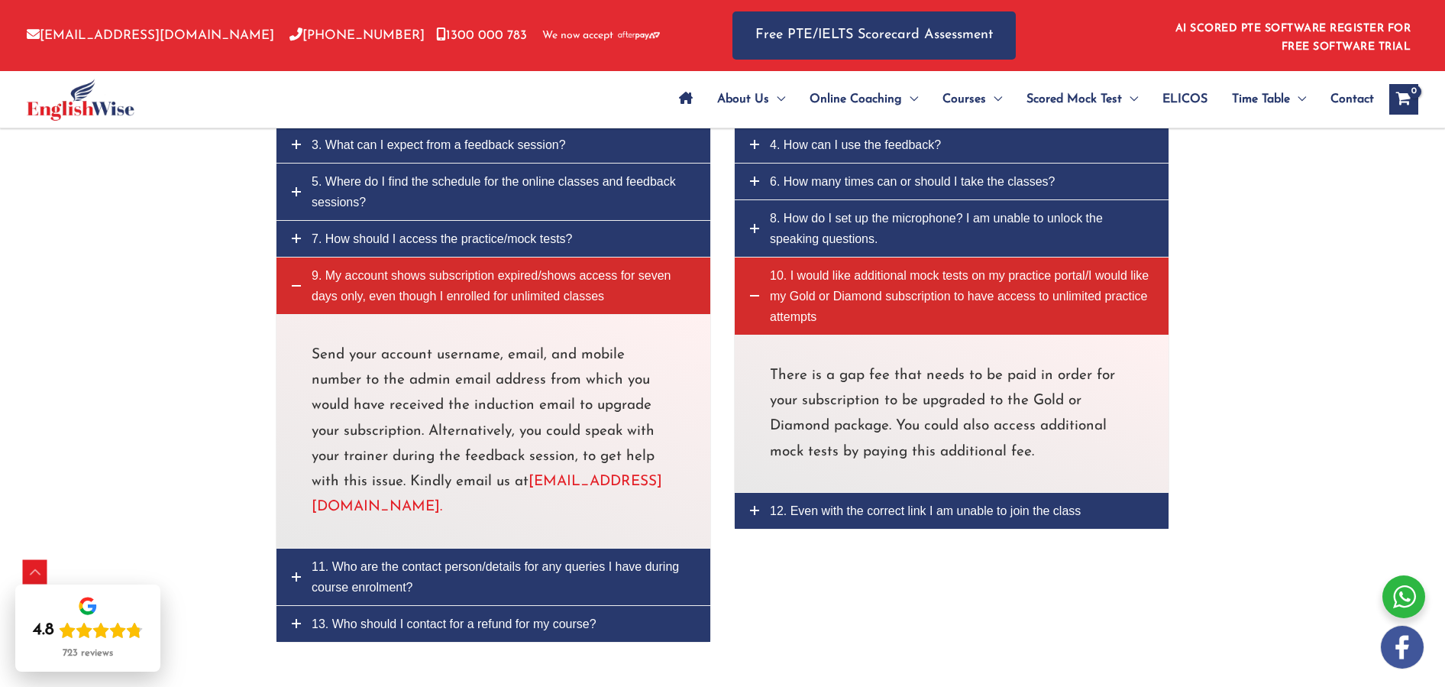
click at [477, 560] on span "11. Who are the contact person/details for any queries I have during course enr…" at bounding box center [495, 577] width 367 height 34
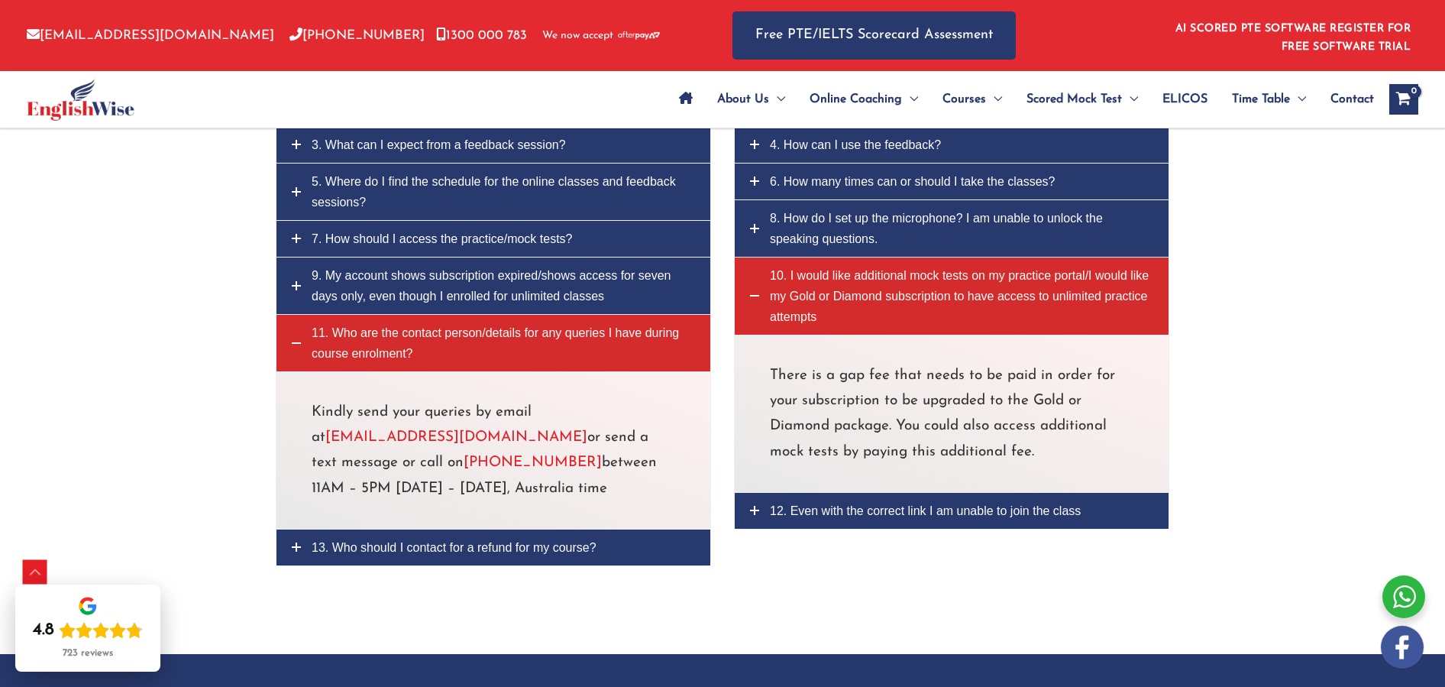
click at [819, 493] on link "12. Even with the correct link I am unable to join the class" at bounding box center [952, 511] width 434 height 36
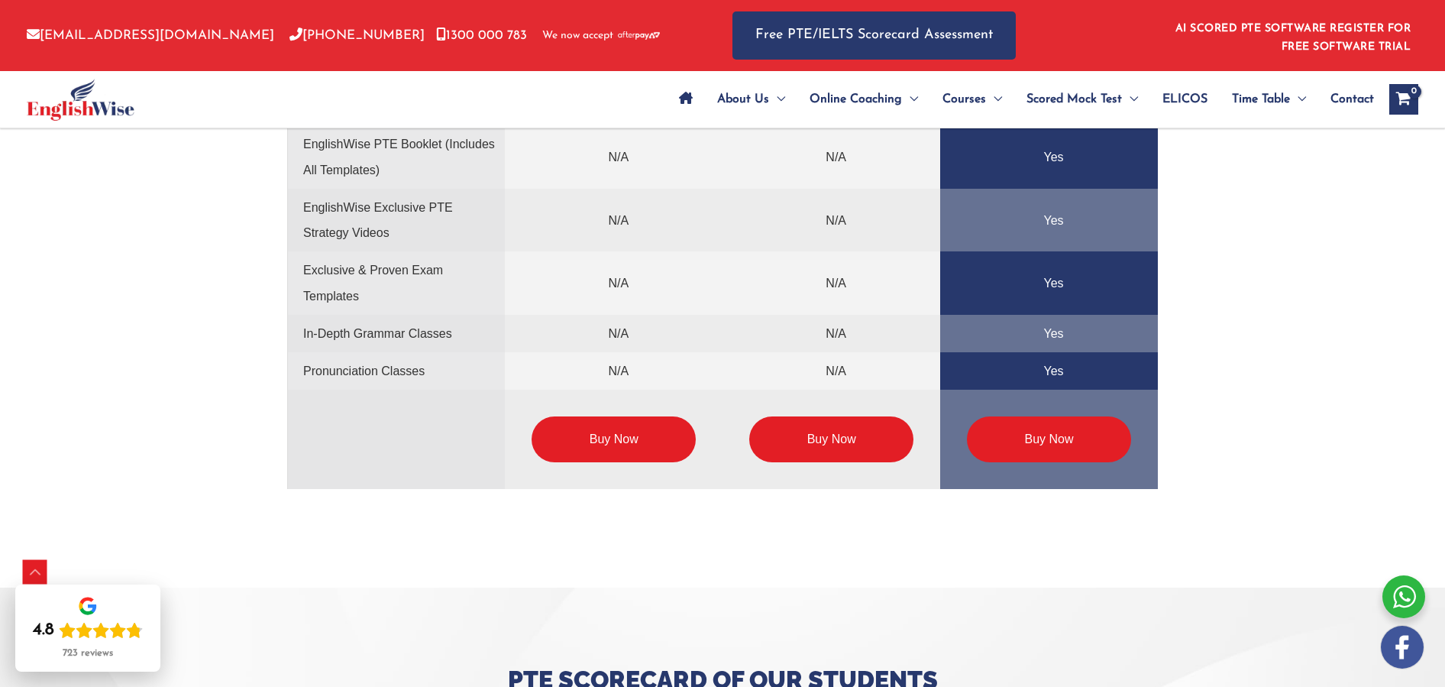
scroll to position [3745, 0]
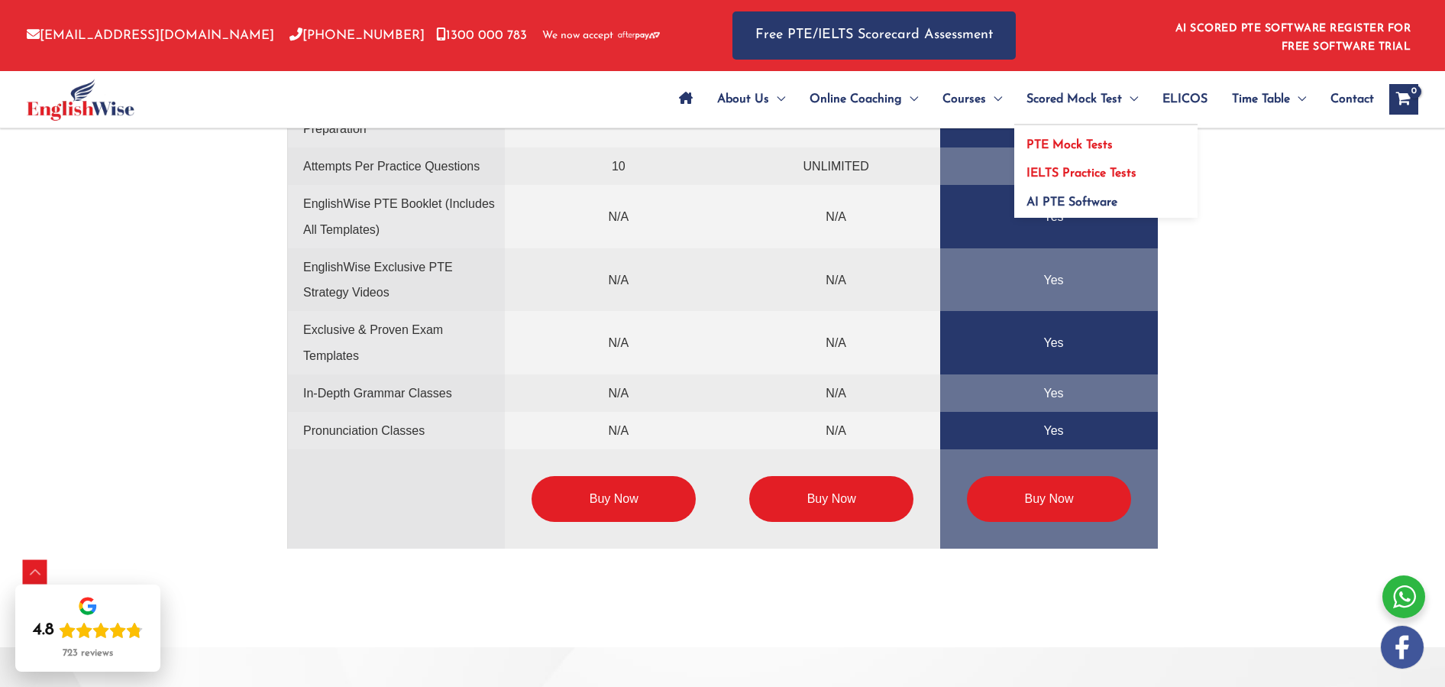
click at [1062, 171] on span "IELTS Practice Tests" at bounding box center [1081, 173] width 110 height 12
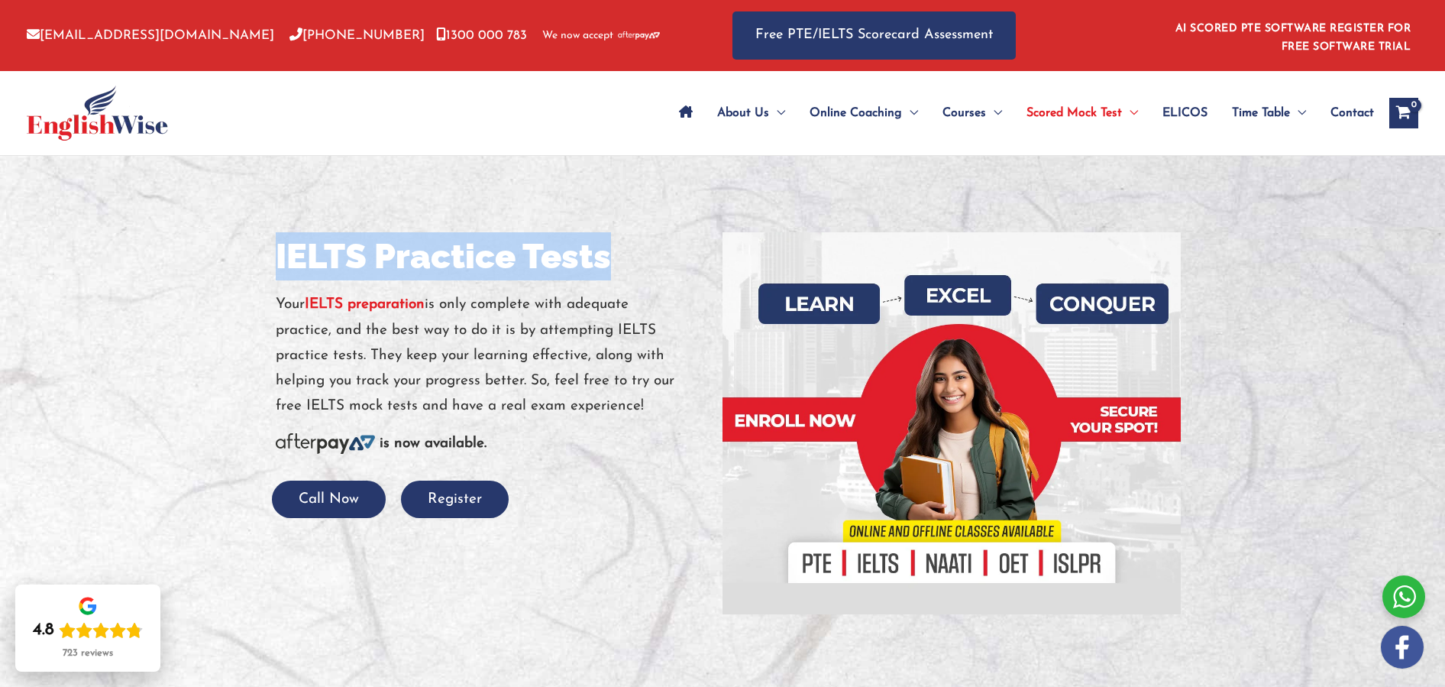
drag, startPoint x: 275, startPoint y: 259, endPoint x: 613, endPoint y: 263, distance: 337.6
click at [613, 263] on h1 "IELTS Practice Tests" at bounding box center [493, 256] width 435 height 48
copy h1 "IELTS Practice Tests"
drag, startPoint x: 279, startPoint y: 302, endPoint x: 644, endPoint y: 403, distance: 378.9
click at [644, 403] on p "Your IELTS preparation is only complete with adequate practice, and the best wa…" at bounding box center [493, 355] width 435 height 127
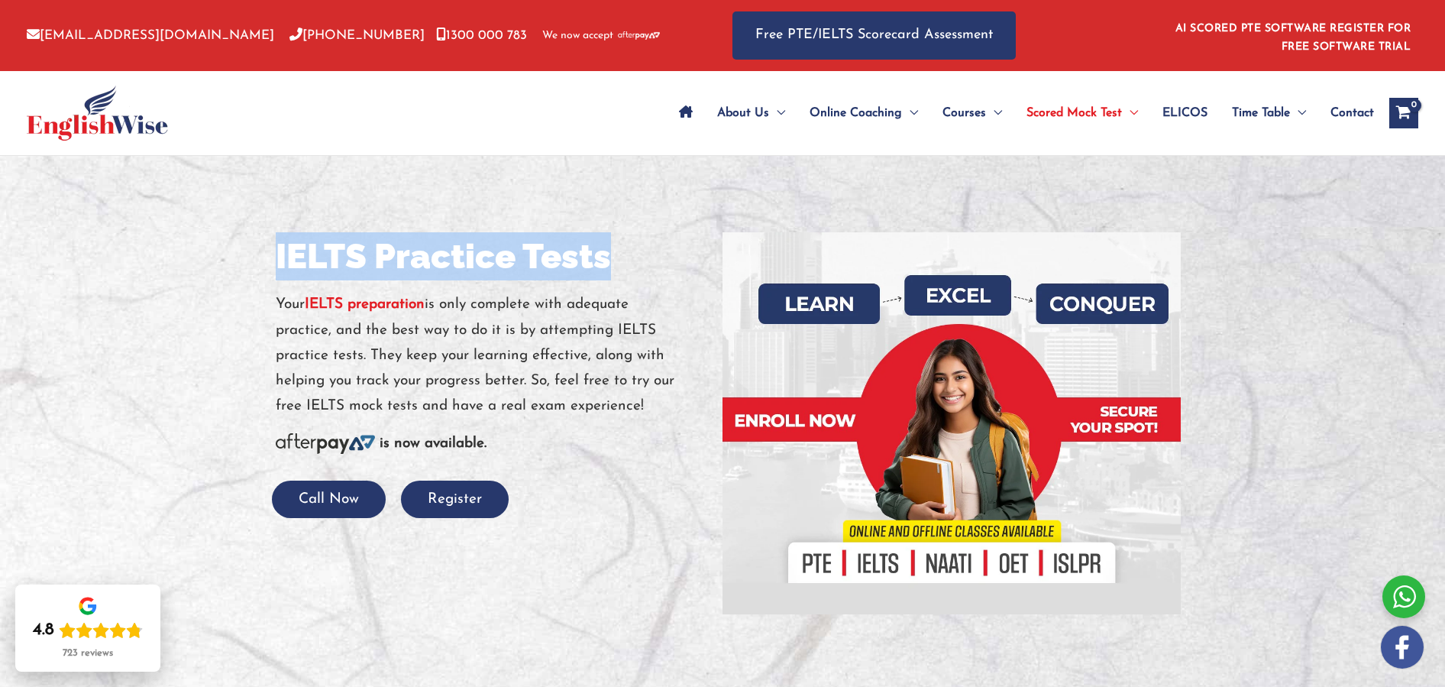
copy p "Your IELTS preparation is only complete with adequate practice, and the best wa…"
click at [357, 304] on strong "IELTS preparation" at bounding box center [365, 304] width 120 height 15
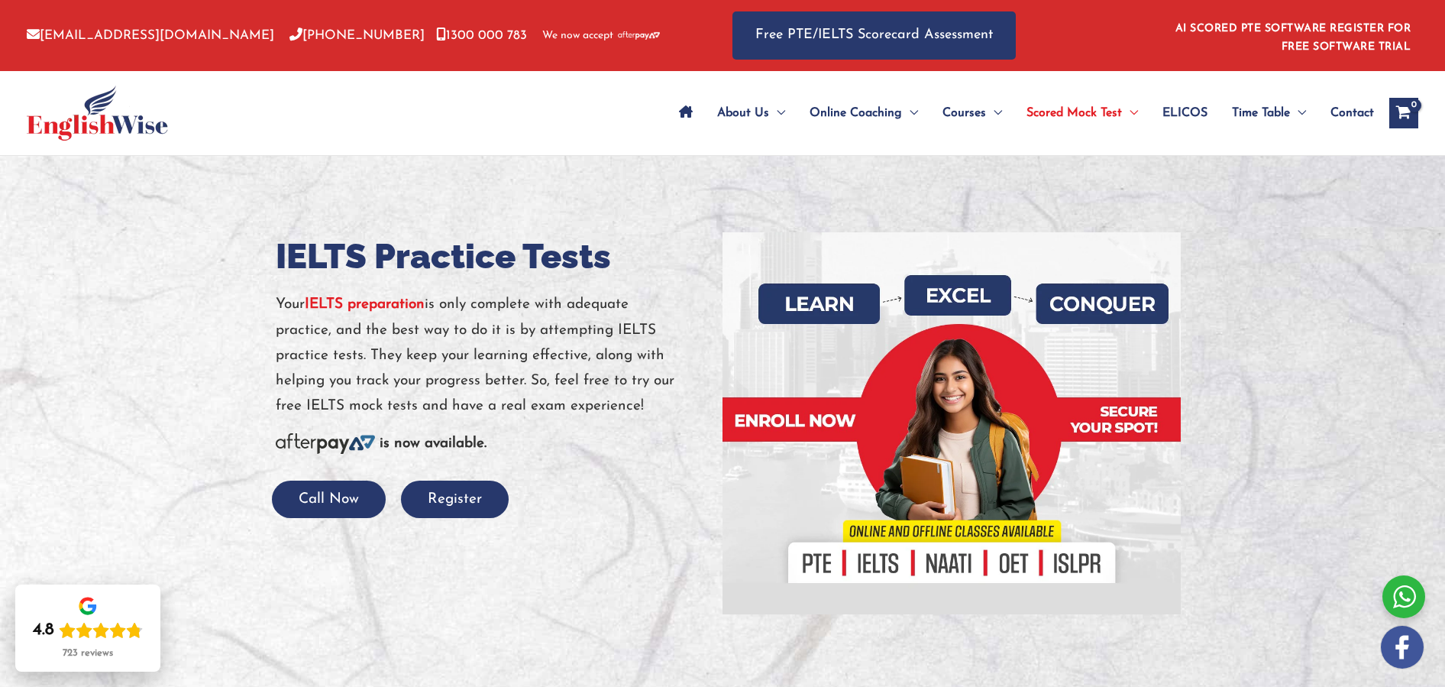
click at [289, 223] on div at bounding box center [722, 423] width 1445 height 535
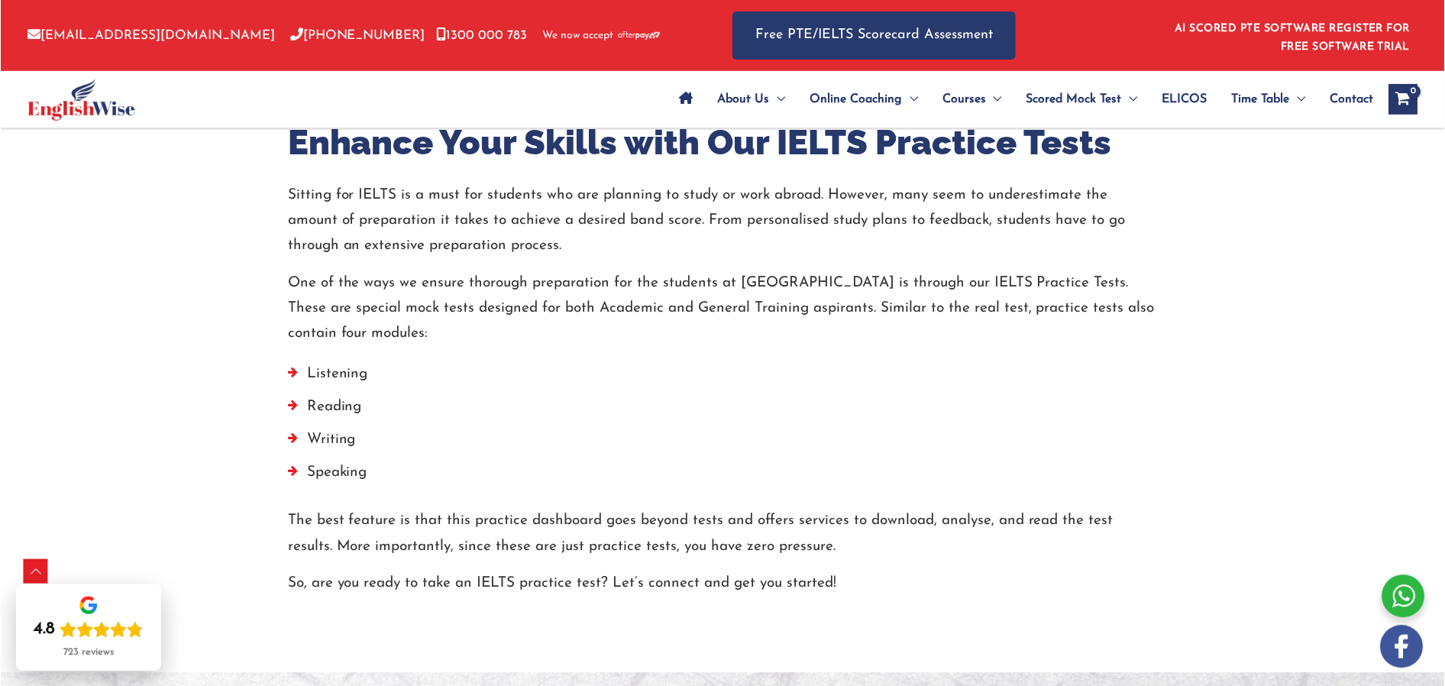
scroll to position [634, 0]
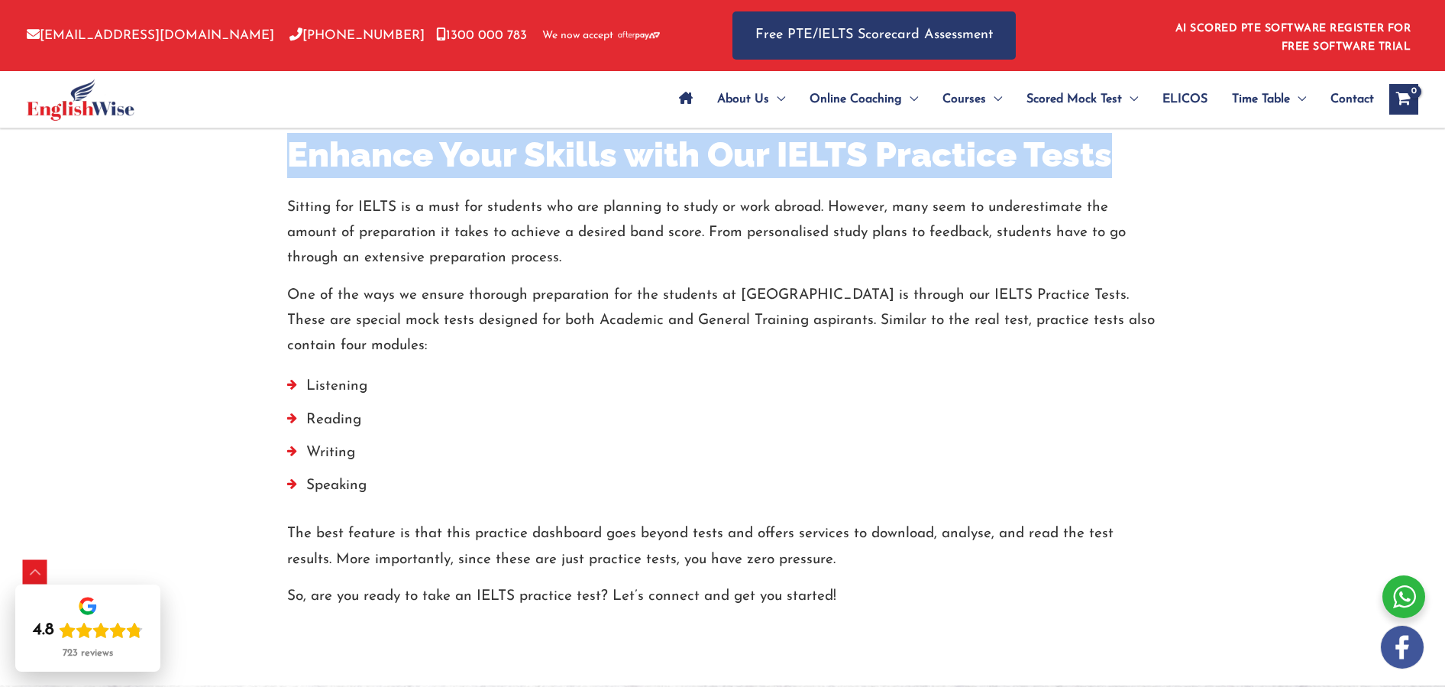
drag, startPoint x: 322, startPoint y: 157, endPoint x: 1119, endPoint y: 168, distance: 796.7
click at [1125, 166] on div "Enhance Your Skills with Our IELTS Practice Tests Sitting for IELTS is a must f…" at bounding box center [723, 371] width 894 height 476
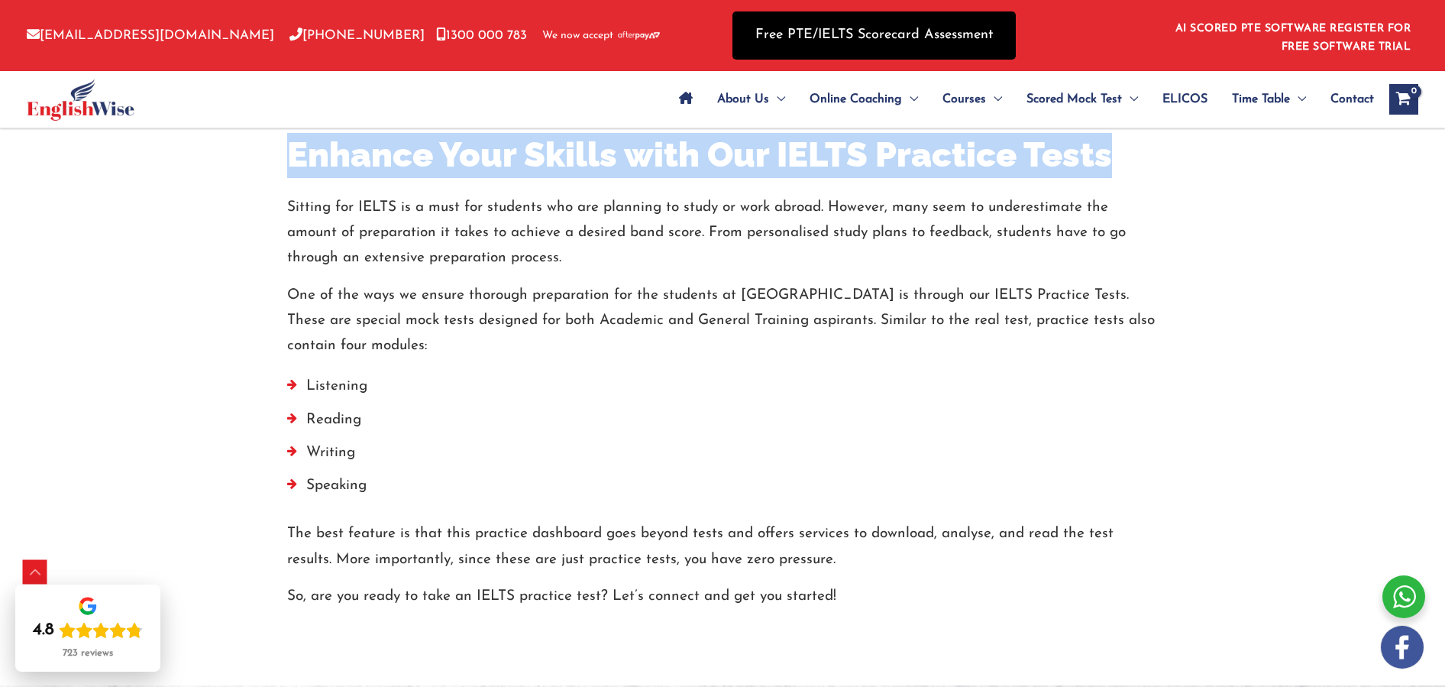
copy h2 "Enhance Your Skills with Our IELTS Practice Tests"
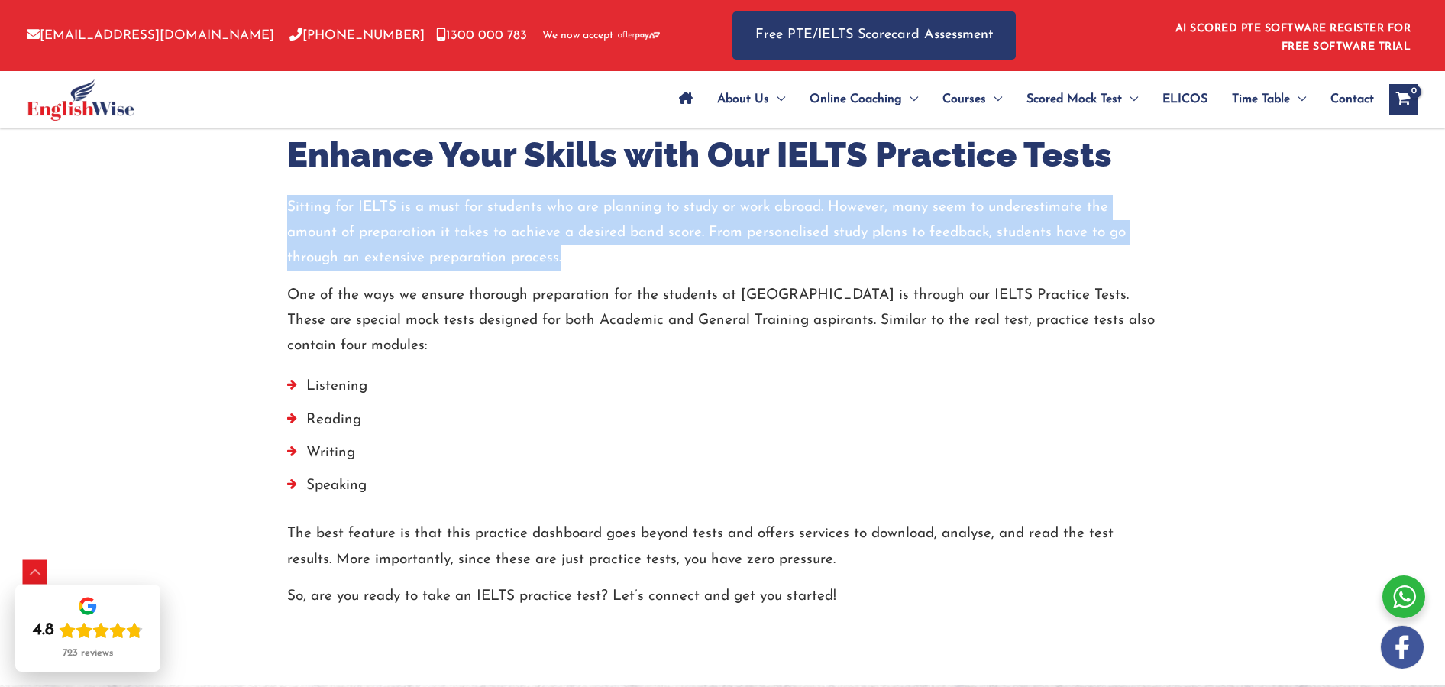
drag, startPoint x: 289, startPoint y: 208, endPoint x: 588, endPoint y: 257, distance: 303.5
click at [588, 257] on p "Sitting for IELTS is a must for students who are planning to study or work abro…" at bounding box center [722, 233] width 871 height 76
copy p "Sitting for IELTS is a must for students who are planning to study or work abro…"
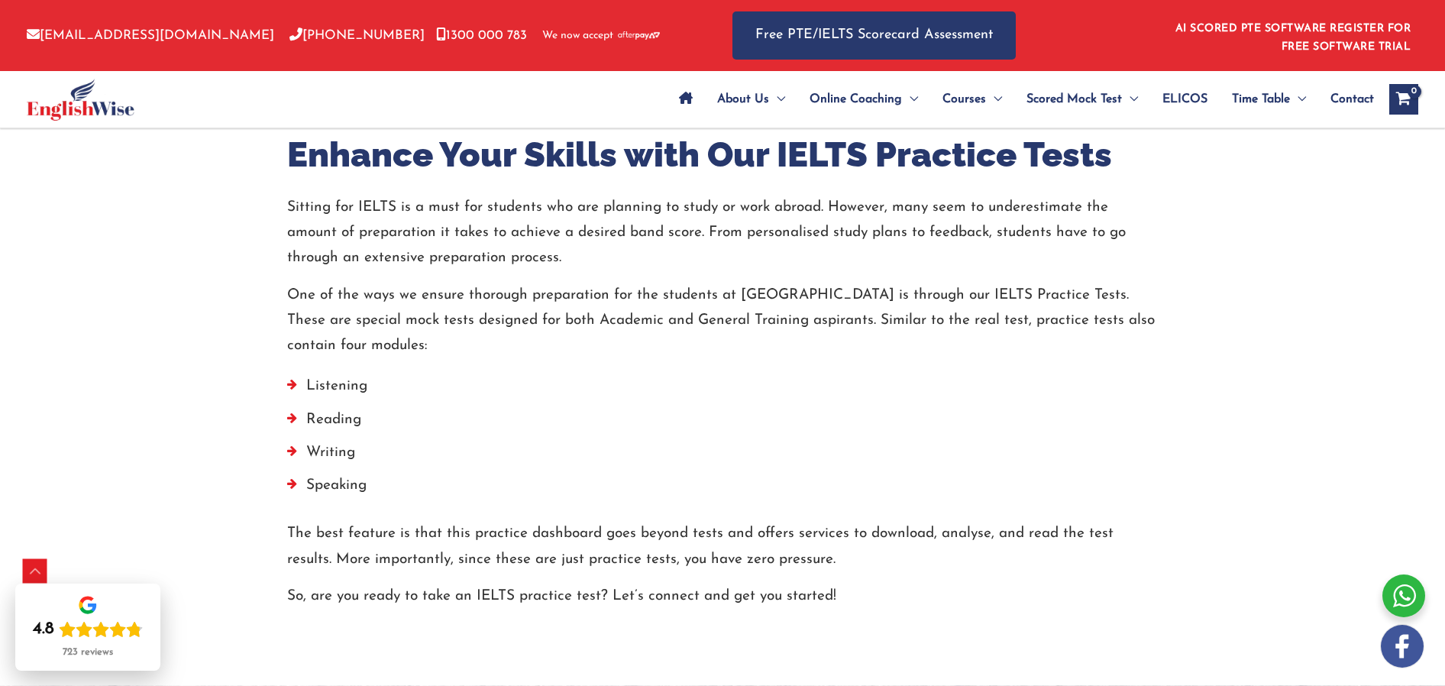
drag, startPoint x: 293, startPoint y: 292, endPoint x: 417, endPoint y: 335, distance: 131.2
click at [417, 335] on p "One of the ways we ensure thorough preparation for the students at EnglishWise …" at bounding box center [722, 321] width 871 height 76
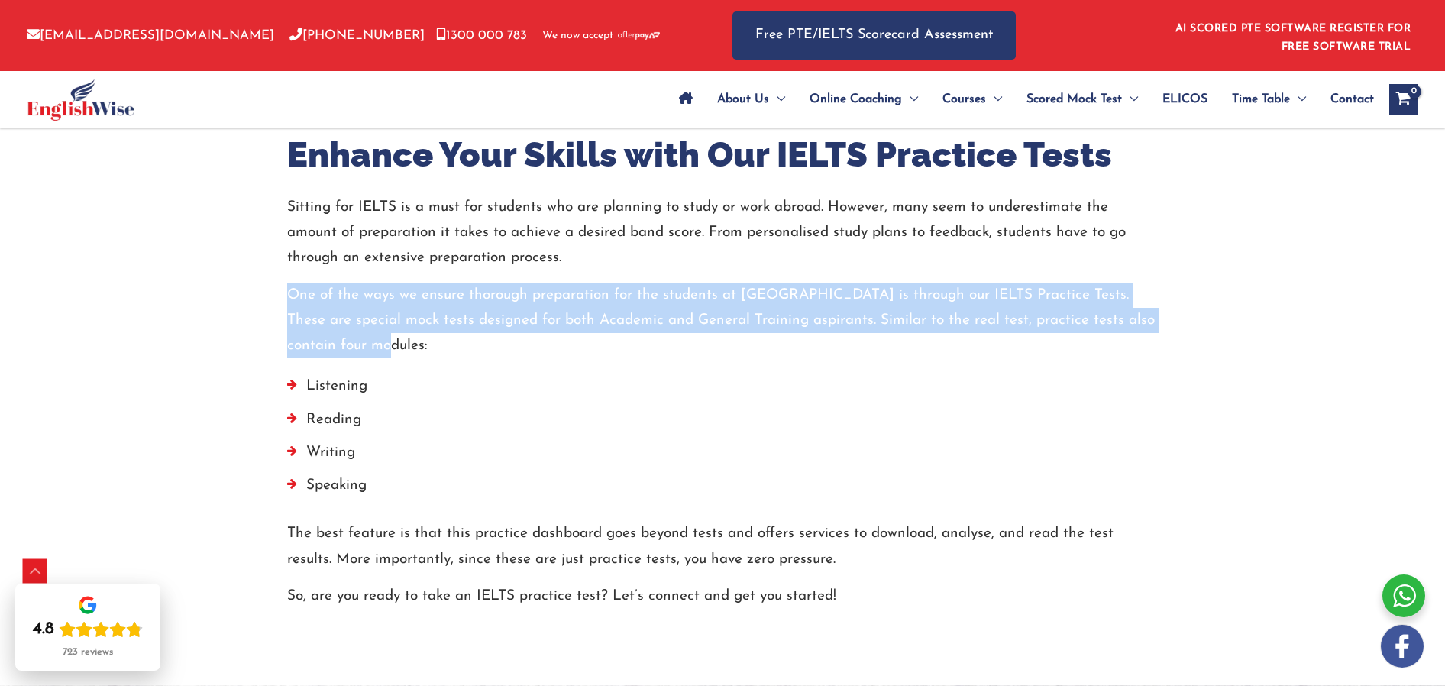
drag, startPoint x: 380, startPoint y: 345, endPoint x: 283, endPoint y: 299, distance: 106.6
click at [283, 299] on div "Enhance Your Skills with Our IELTS Practice Tests Sitting for IELTS is a must f…" at bounding box center [723, 371] width 894 height 476
copy p "One of the ways we ensure thorough preparation for the students at EnglishWise …"
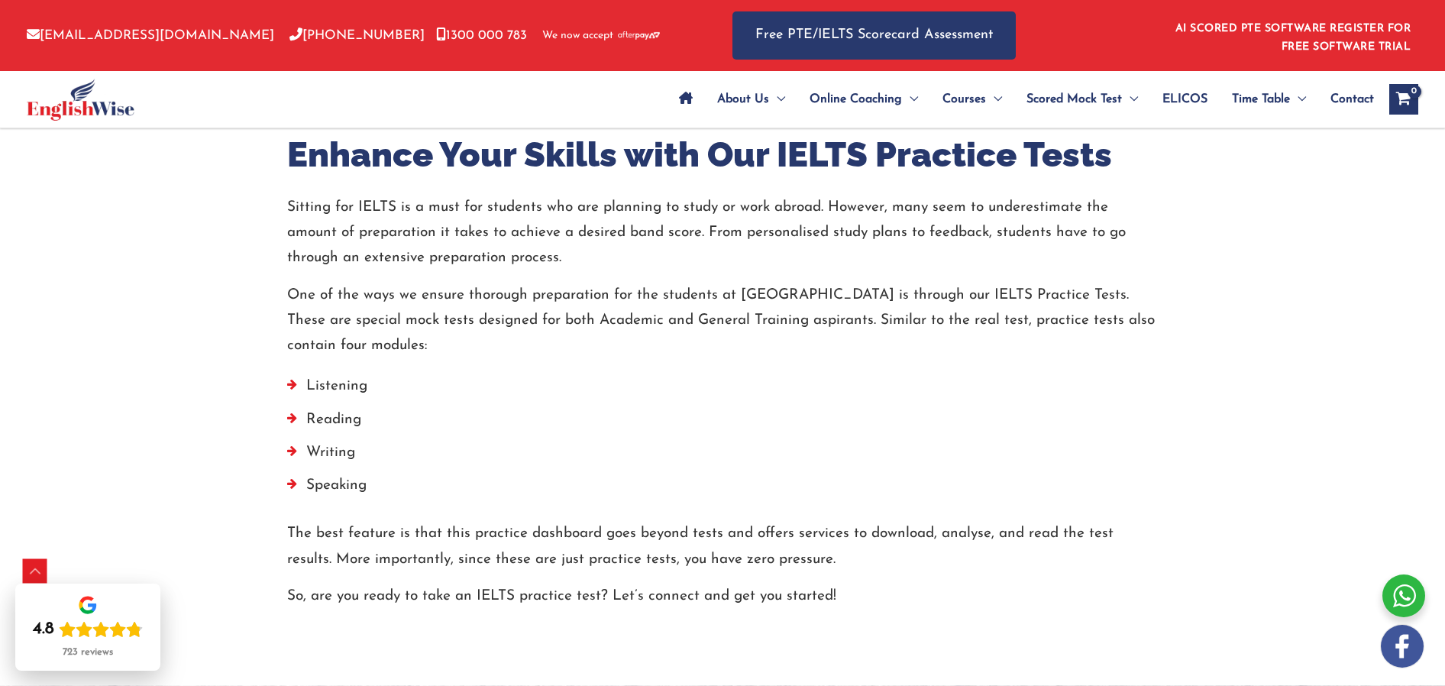
click at [382, 482] on li "Speaking" at bounding box center [722, 489] width 871 height 33
drag, startPoint x: 380, startPoint y: 488, endPoint x: 299, endPoint y: 389, distance: 127.6
click at [299, 389] on ul "Listening Reading Writing Speaking" at bounding box center [722, 439] width 871 height 132
copy ul "Listening Reading Writing Speaking"
click at [840, 591] on p "So, are you ready to take an IELTS practice test? Let’s connect and get you sta…" at bounding box center [722, 595] width 871 height 25
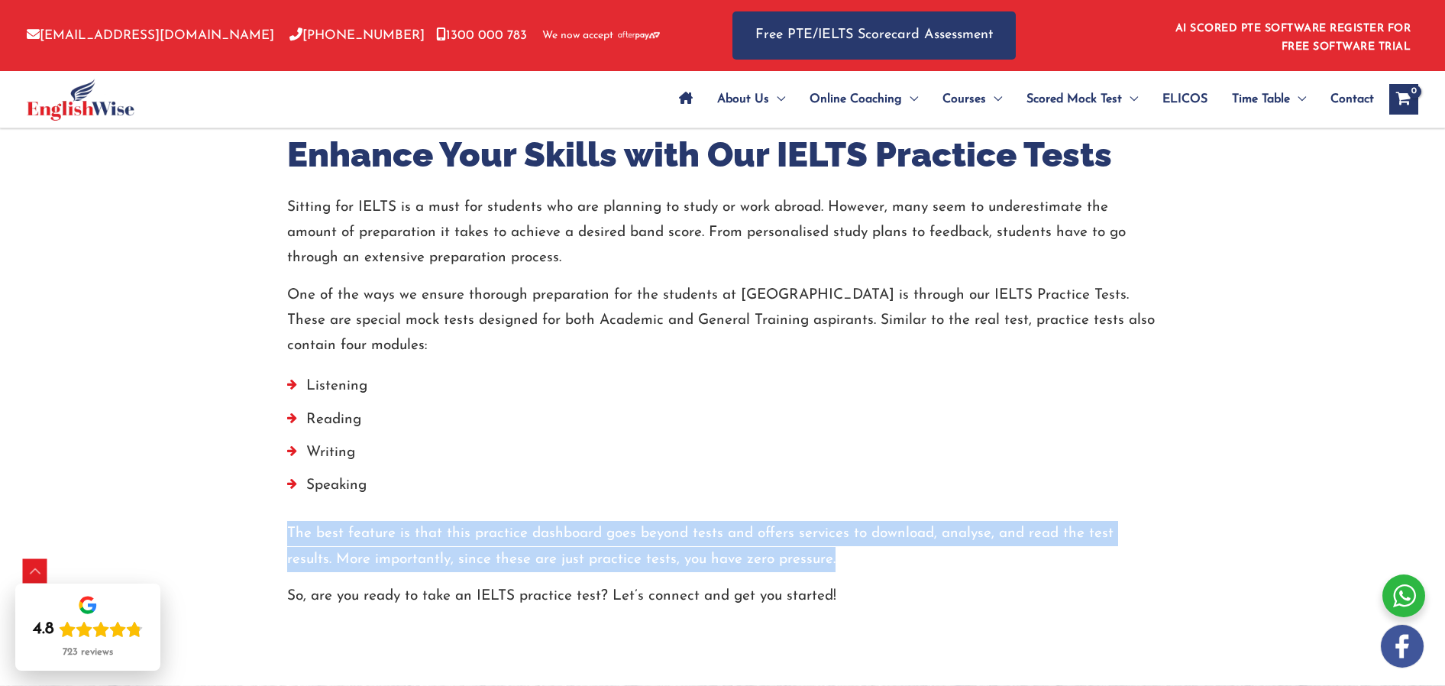
drag, startPoint x: 787, startPoint y: 559, endPoint x: 266, endPoint y: 535, distance: 521.4
click at [266, 535] on div "Enhance Your Skills with Our IELTS Practice Tests Sitting for IELTS is a must f…" at bounding box center [722, 371] width 916 height 476
copy p "The best feature is that this practice dashboard goes beyond tests and offers s…"
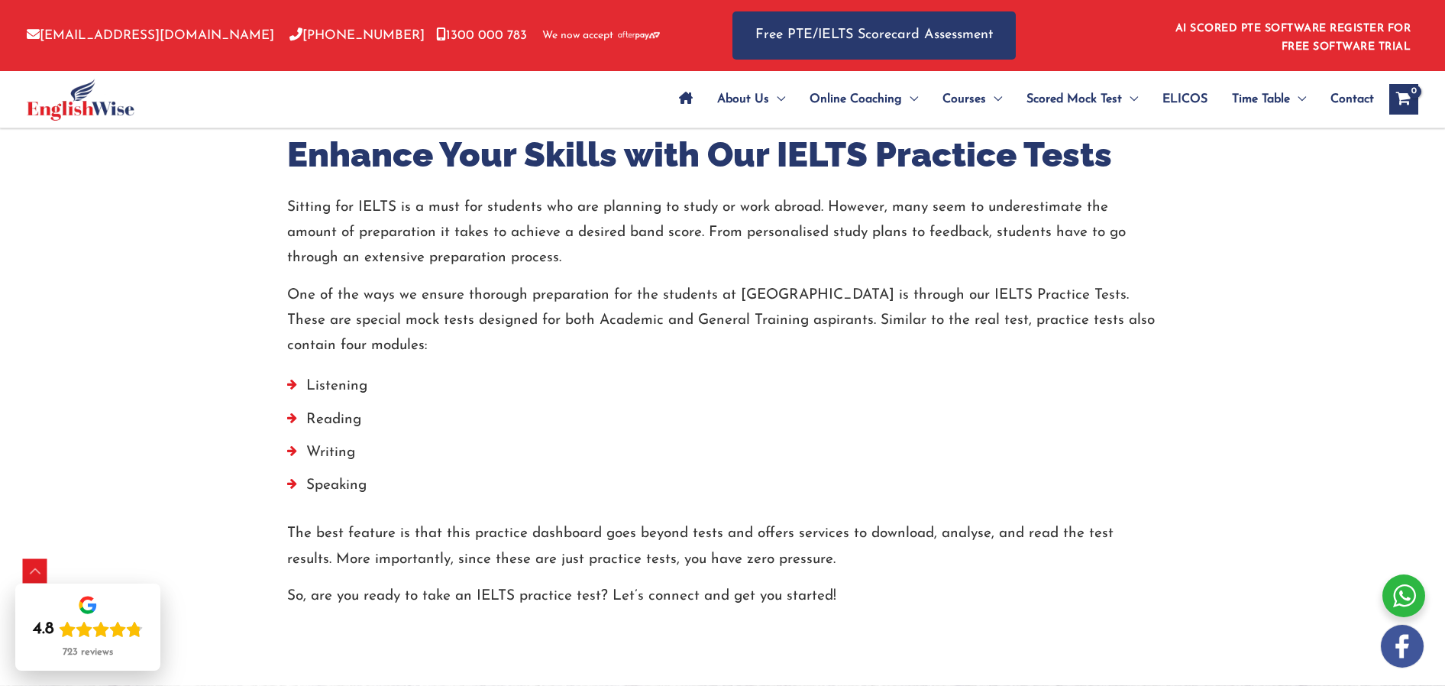
click at [290, 599] on p "So, are you ready to take an IELTS practice test? Let’s connect and get you sta…" at bounding box center [722, 595] width 871 height 25
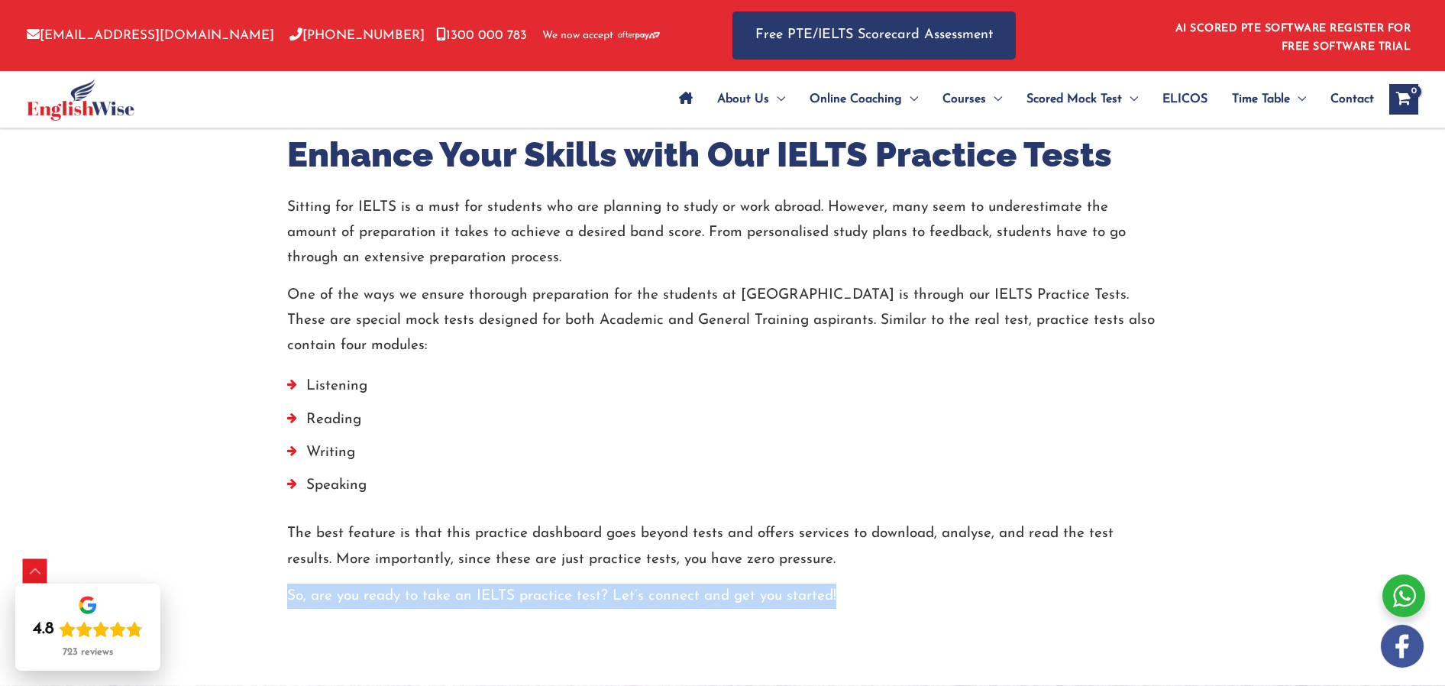
drag, startPoint x: 399, startPoint y: 599, endPoint x: 787, endPoint y: 496, distance: 400.5
click at [837, 600] on p "So, are you ready to take an IELTS practice test? Let’s connect and get you sta…" at bounding box center [722, 595] width 871 height 25
copy p "So, are you ready to take an IELTS practice test? Let’s connect and get you sta…"
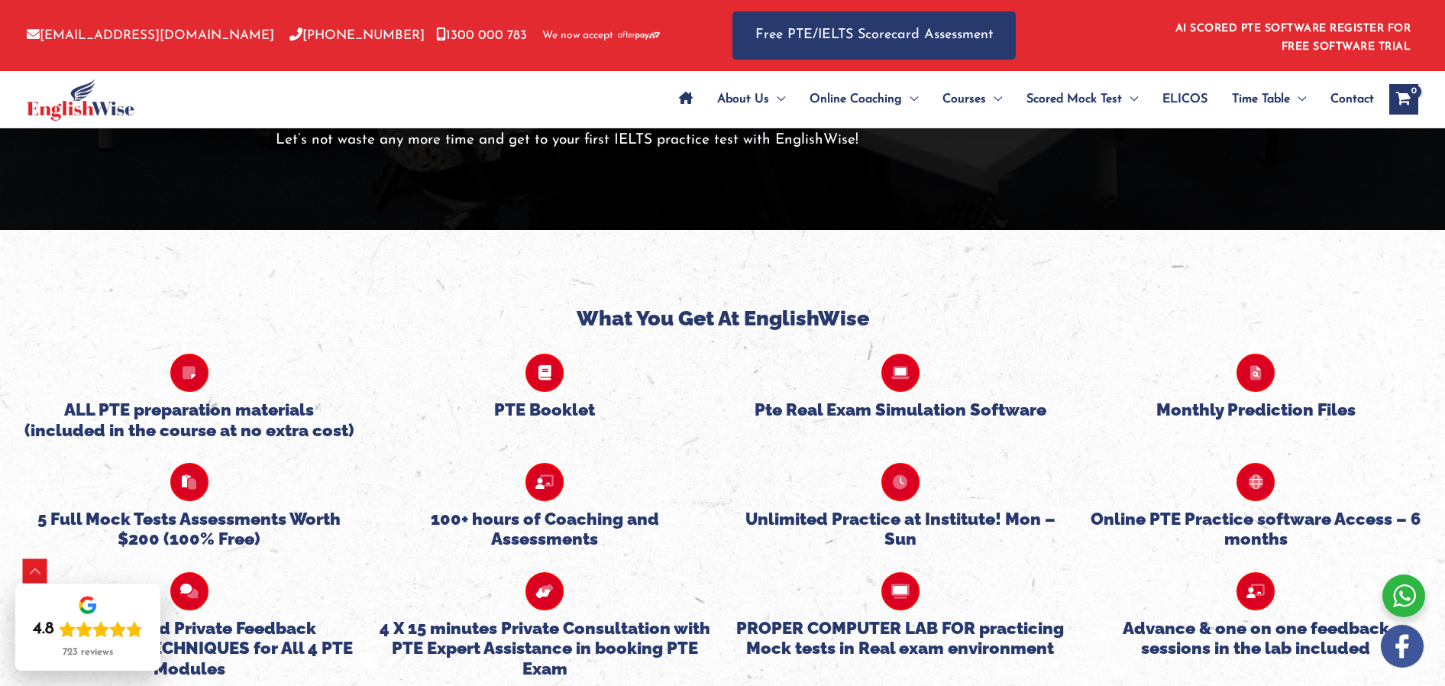
scroll to position [3112, 0]
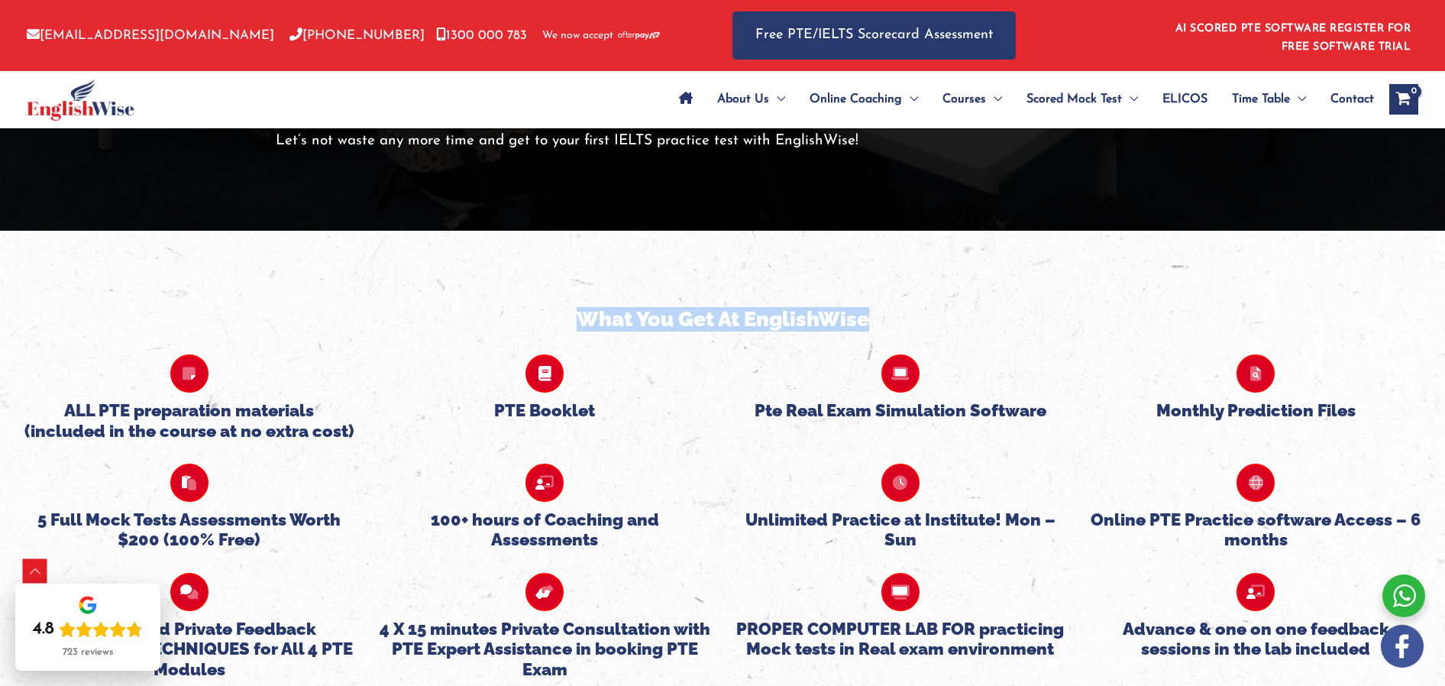
drag, startPoint x: 574, startPoint y: 314, endPoint x: 885, endPoint y: 316, distance: 310.8
click at [885, 316] on h4 "What You Get At EnglishWise" at bounding box center [722, 319] width 1422 height 24
copy h4 "What You Get At EnglishWise"
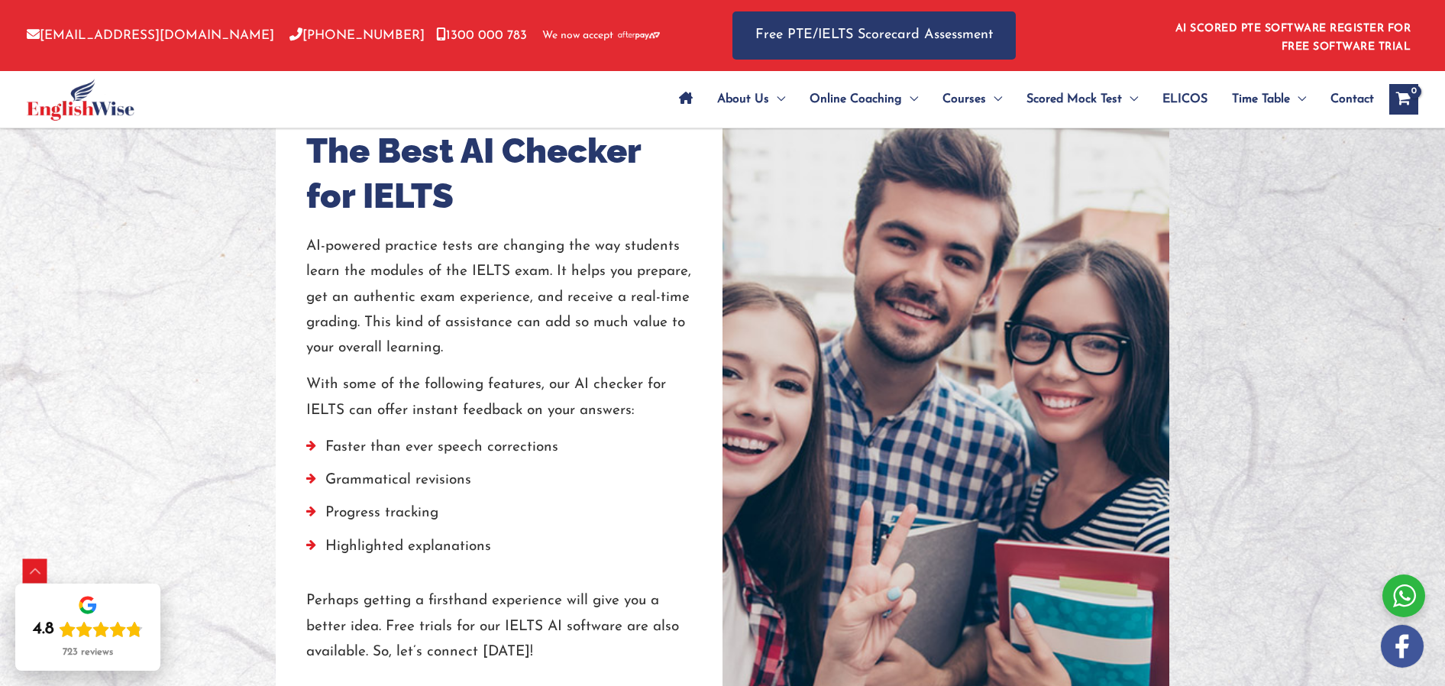
scroll to position [1288, 0]
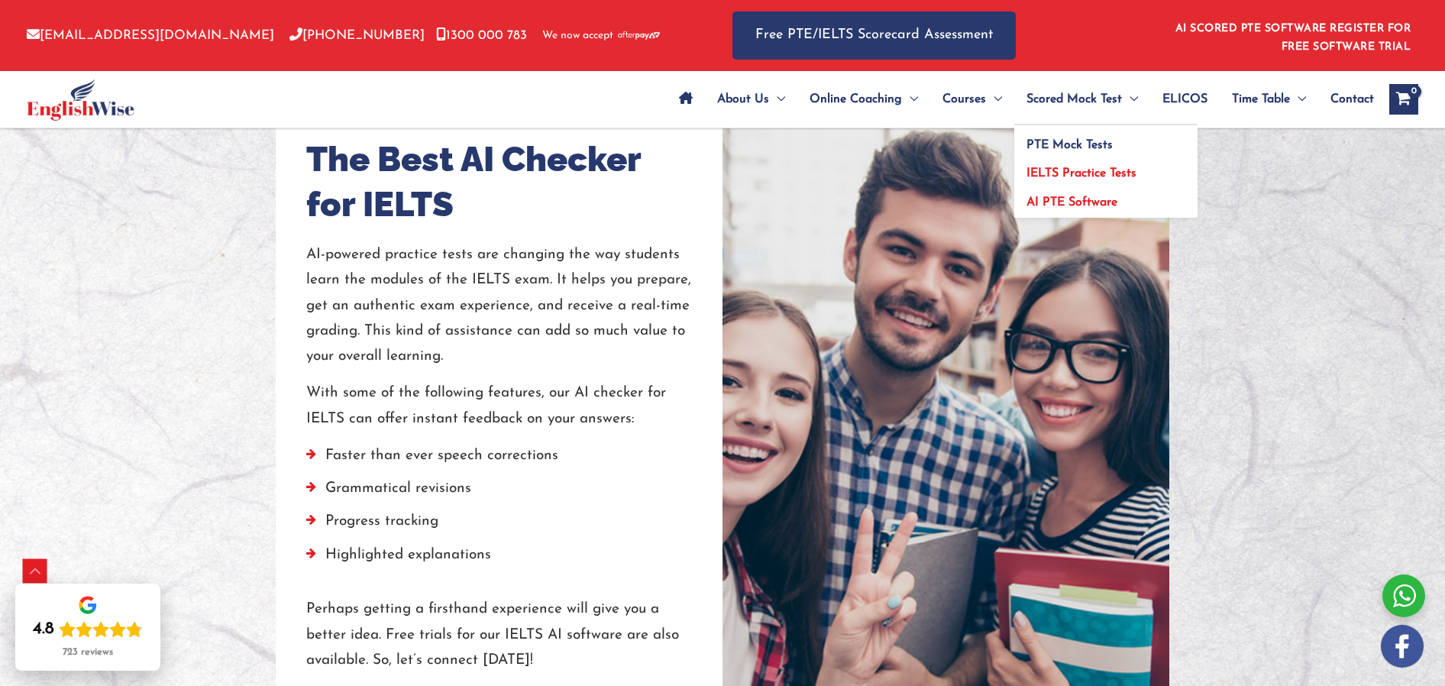
click at [1070, 202] on span "AI PTE Software" at bounding box center [1071, 202] width 91 height 12
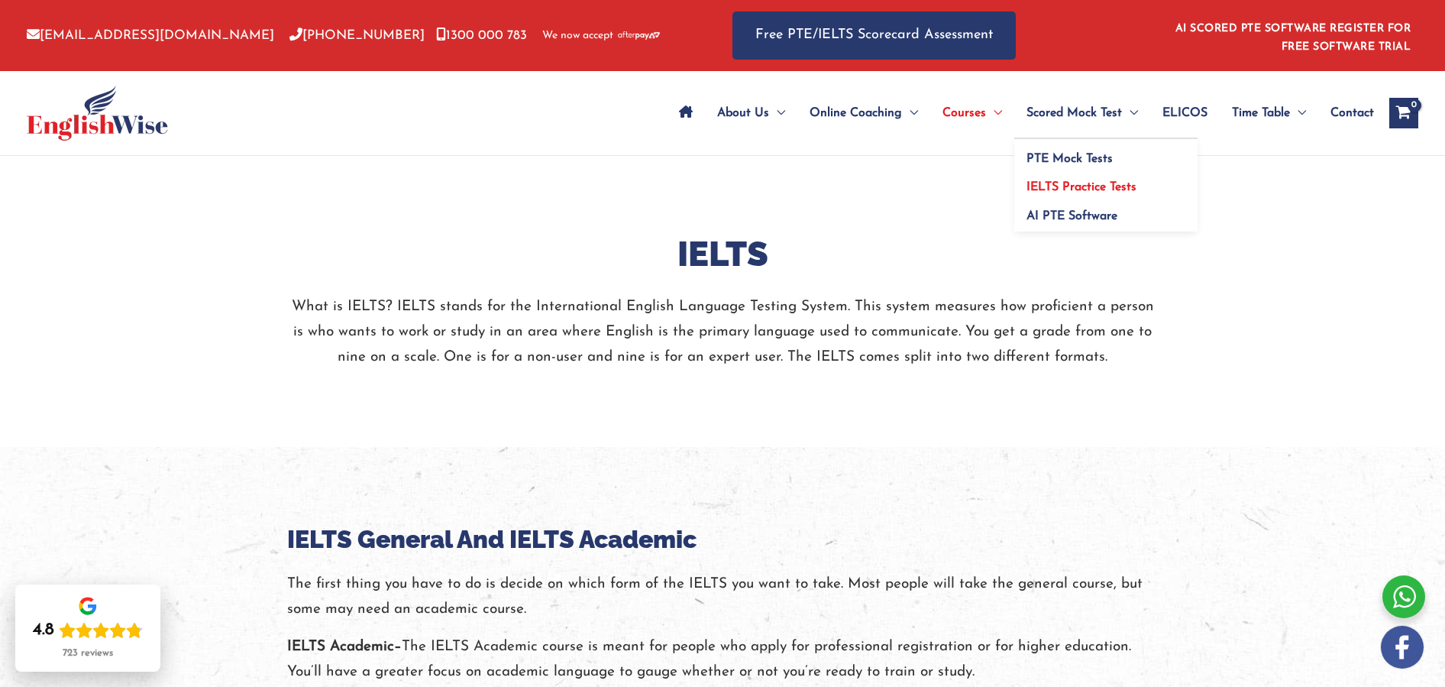
click at [1077, 179] on link "IELTS Practice Tests" at bounding box center [1105, 182] width 183 height 29
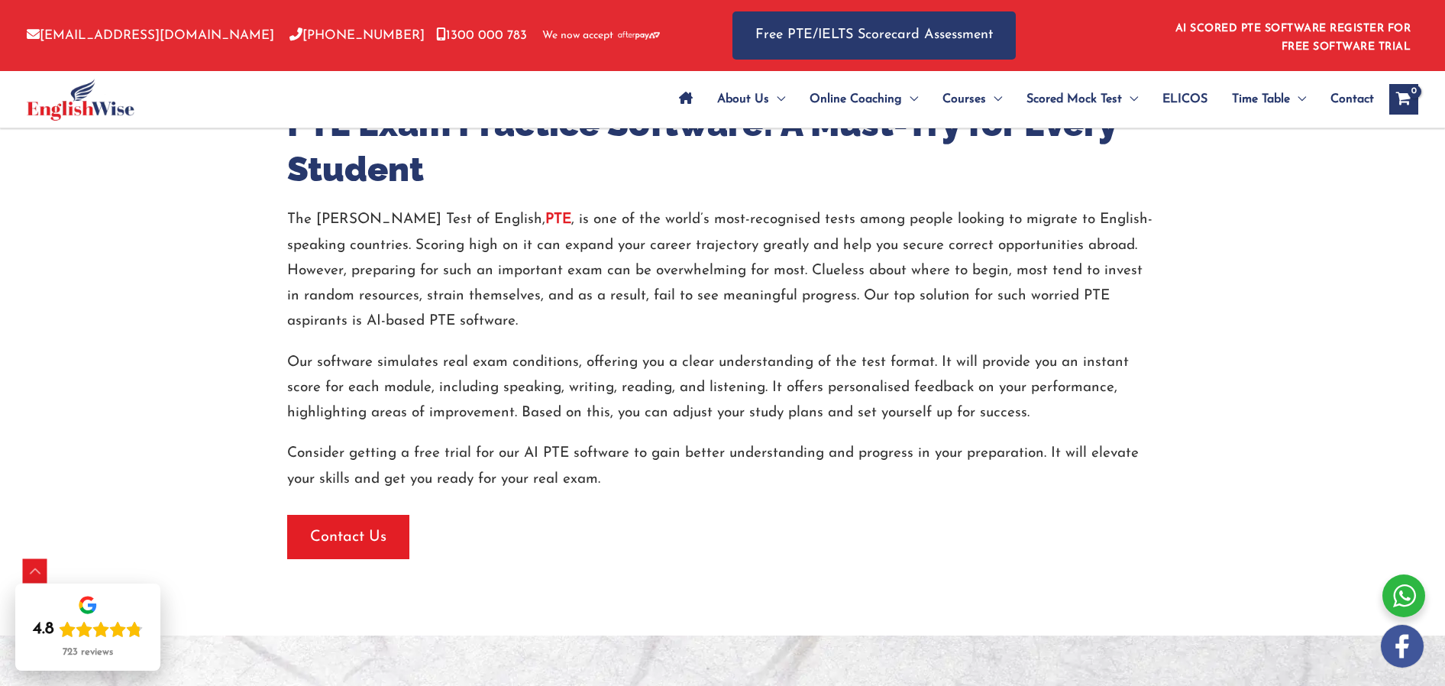
scroll to position [433, 0]
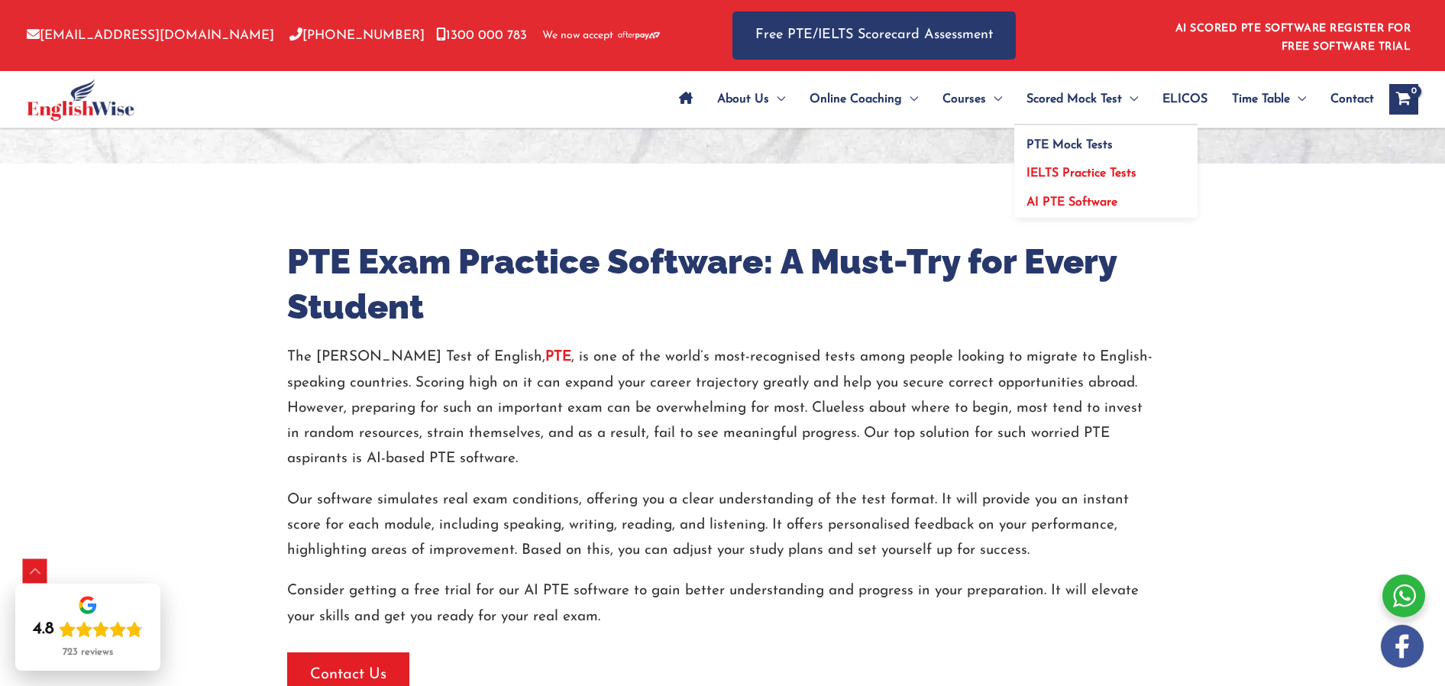
click at [1085, 163] on link "IELTS Practice Tests" at bounding box center [1105, 168] width 183 height 29
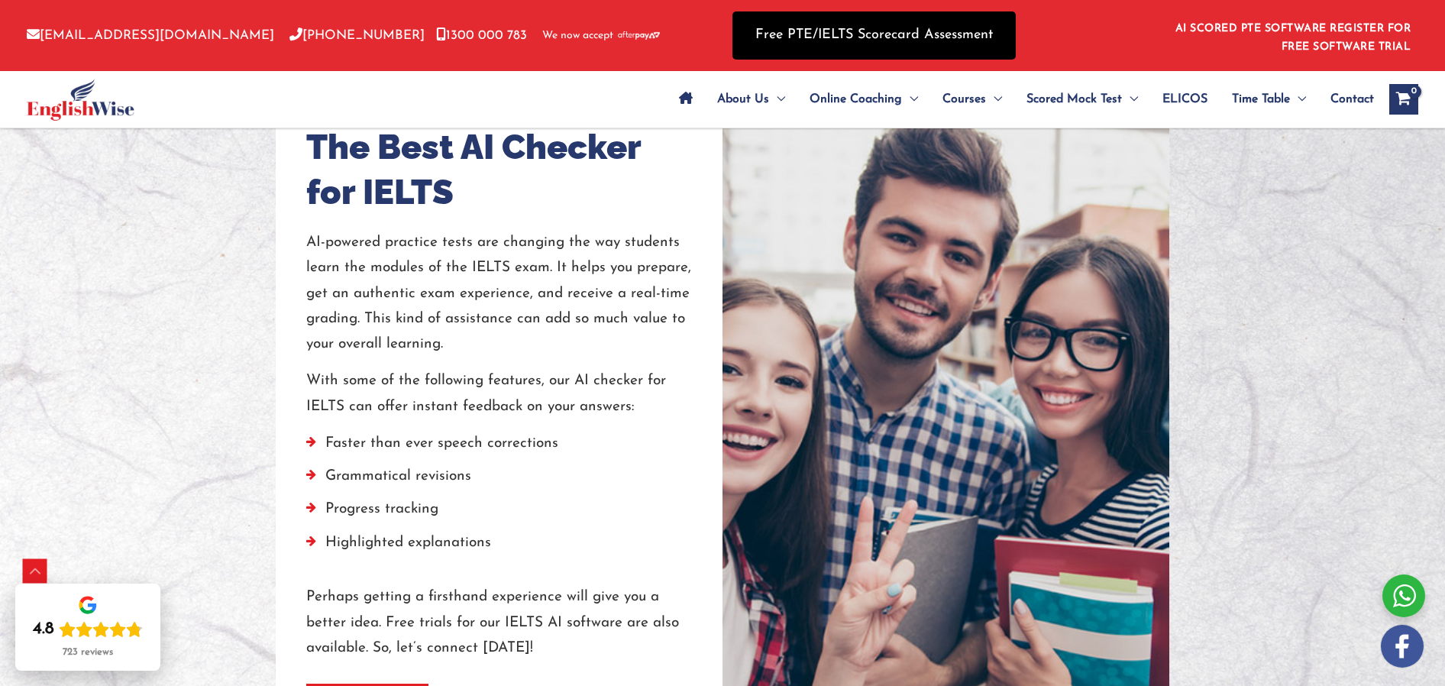
scroll to position [1298, 0]
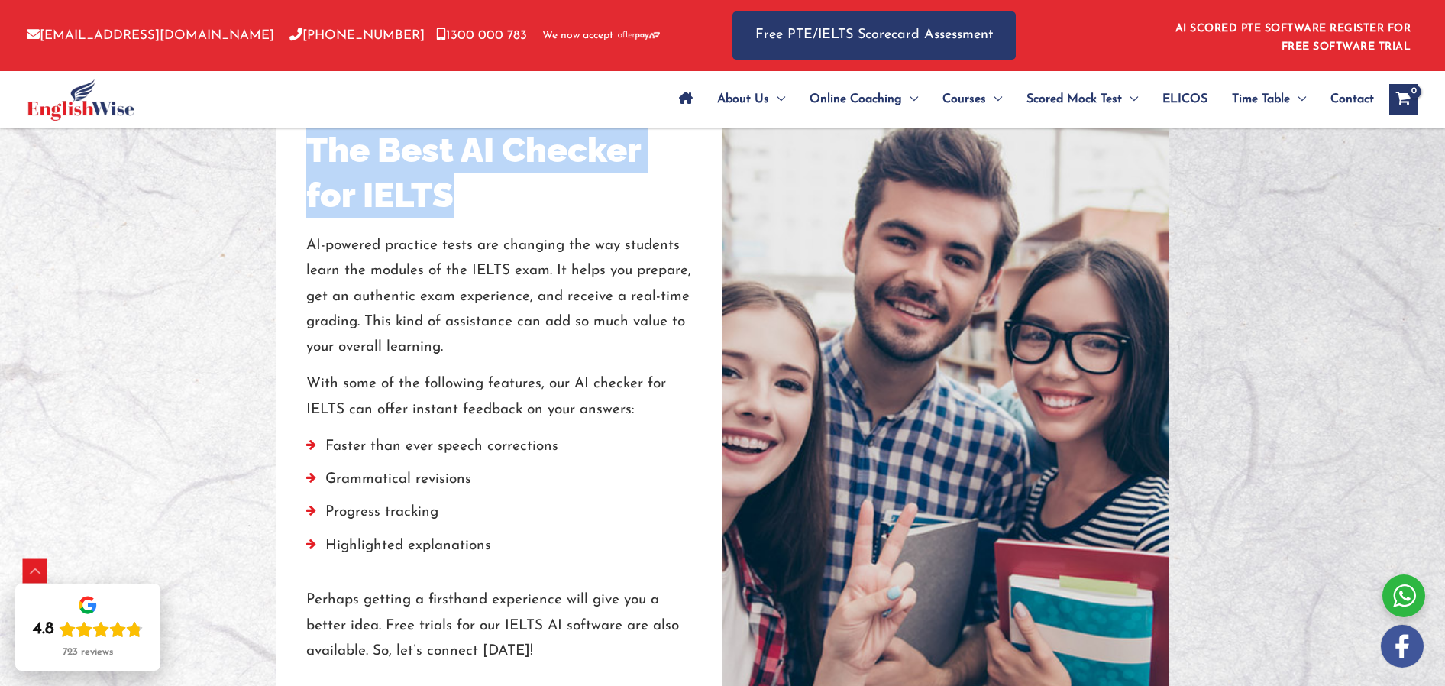
drag, startPoint x: 310, startPoint y: 145, endPoint x: 460, endPoint y: 203, distance: 160.6
click at [460, 203] on h2 "The Best AI Checker for IELTS" at bounding box center [499, 172] width 386 height 89
copy h2 "The Best AI Checker for IELTS"
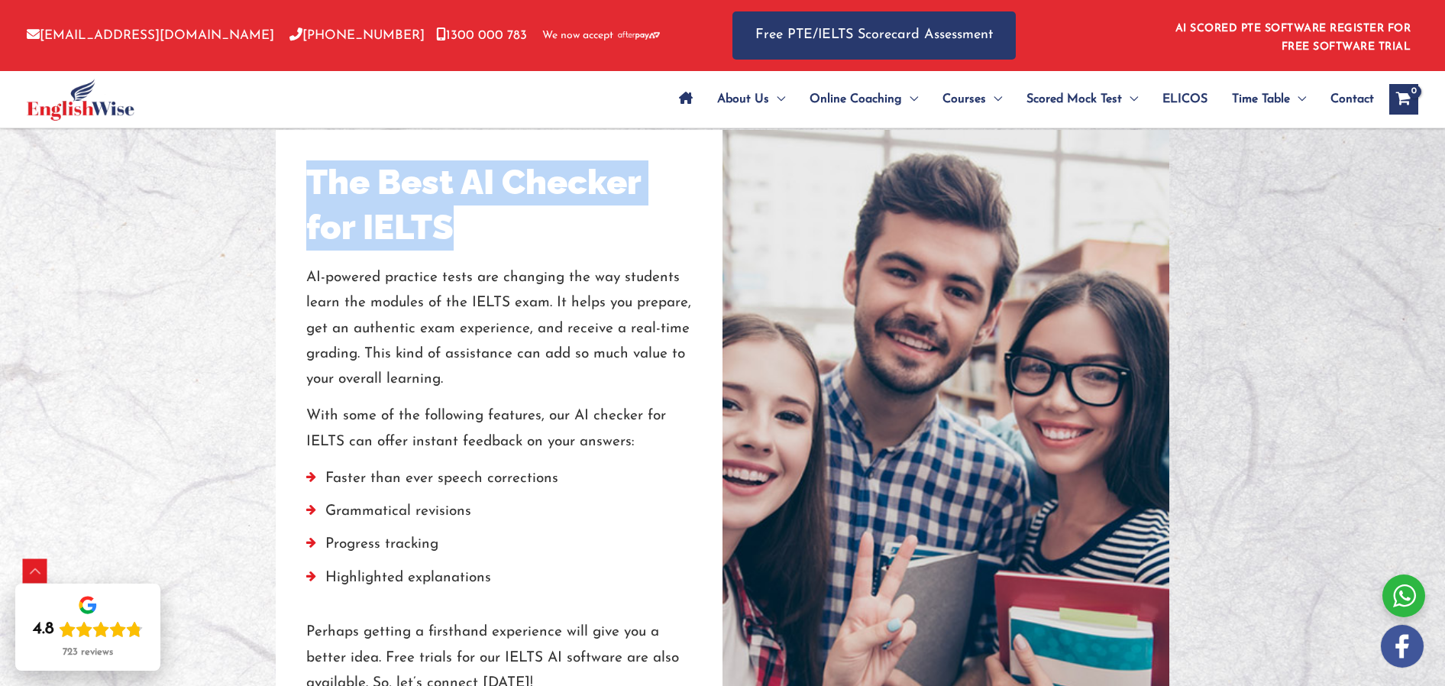
scroll to position [1158, 0]
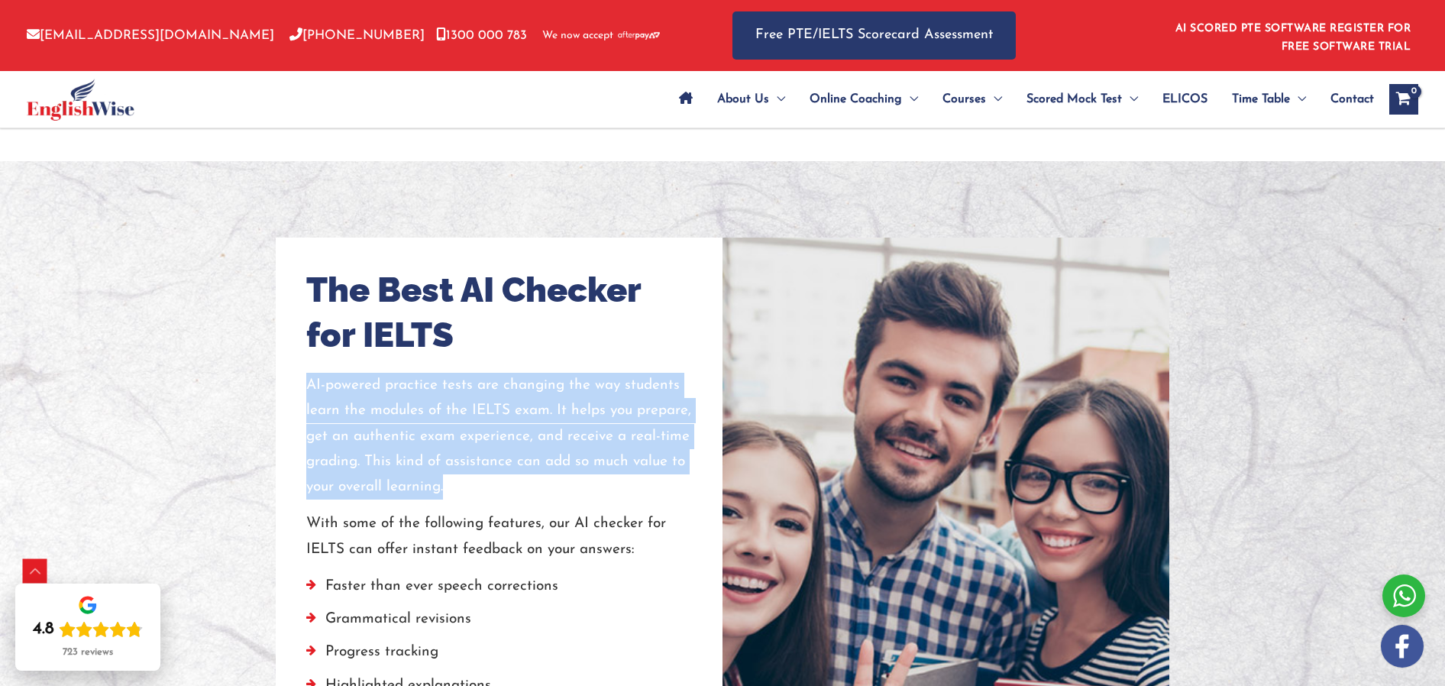
drag, startPoint x: 309, startPoint y: 386, endPoint x: 454, endPoint y: 490, distance: 177.4
click at [454, 490] on p "AI-powered practice tests are changing the way students learn the modules of th…" at bounding box center [499, 436] width 386 height 127
copy p "AI-powered practice tests are changing the way students learn the modules of th…"
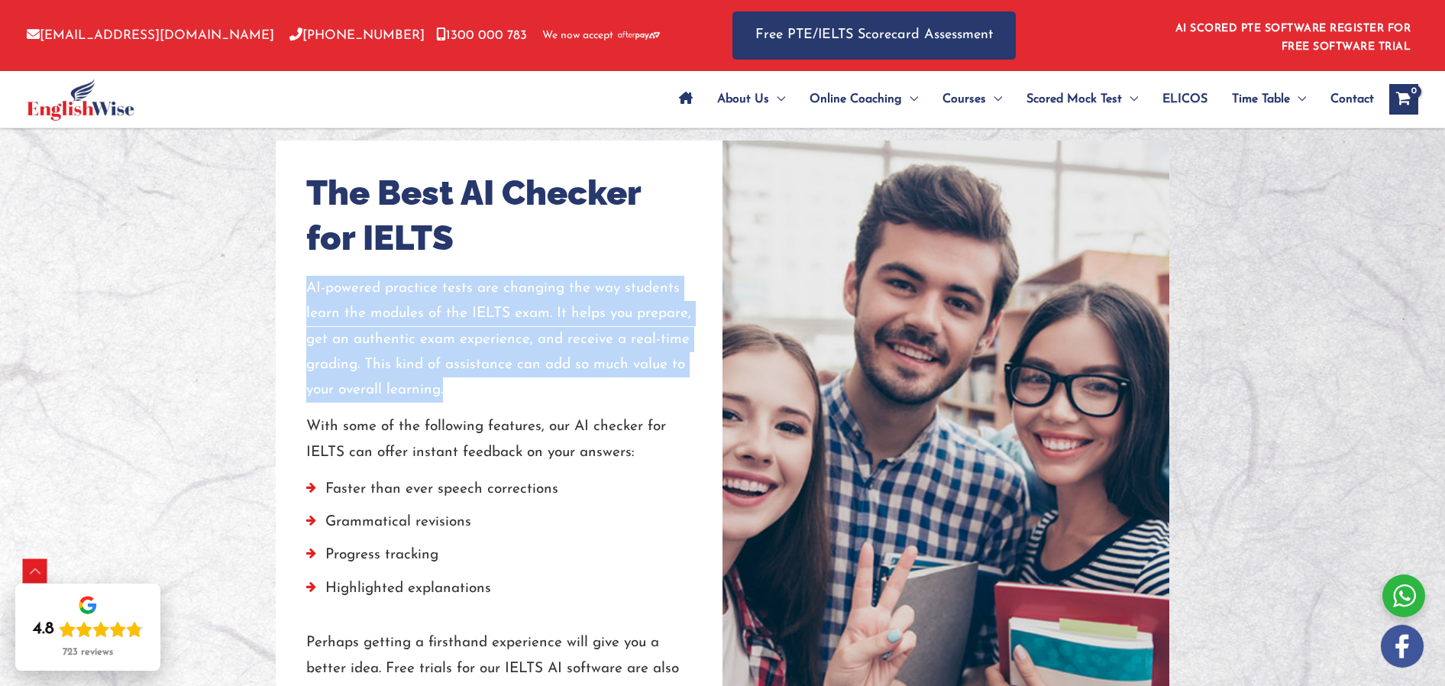
scroll to position [1279, 0]
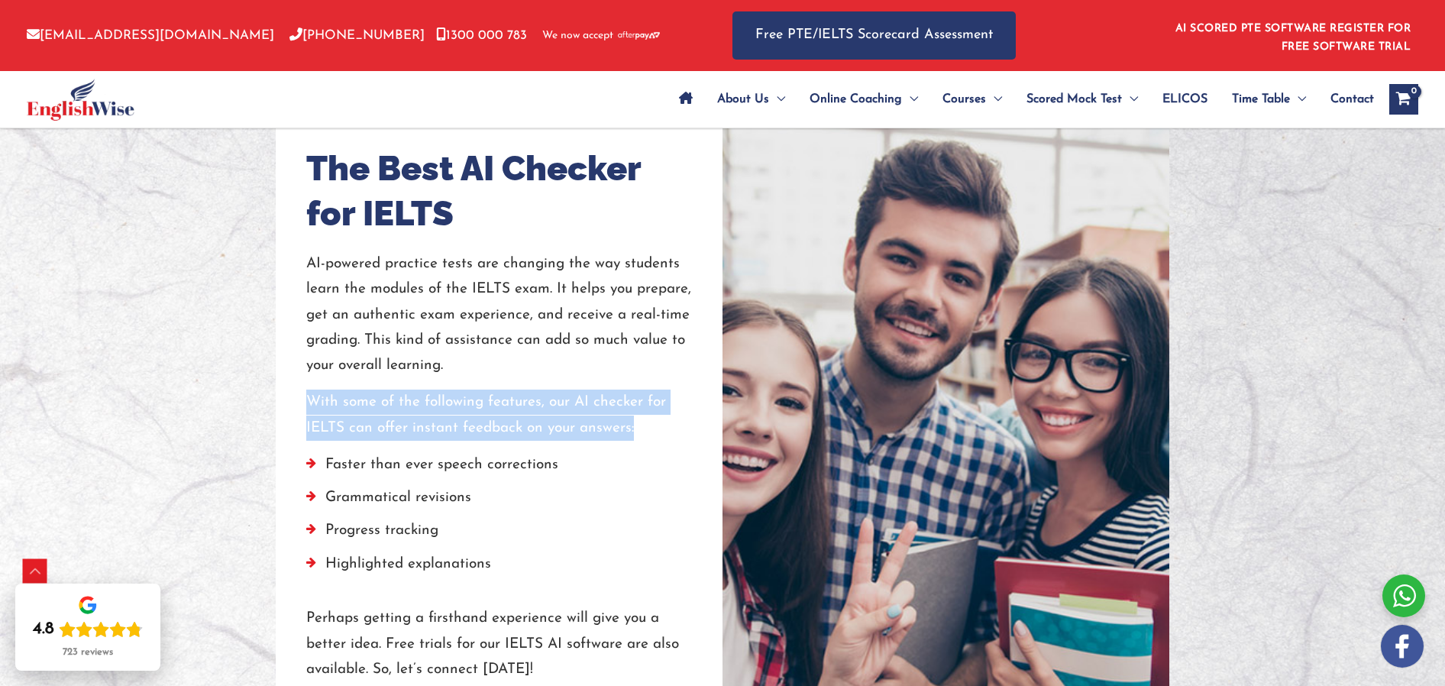
drag, startPoint x: 308, startPoint y: 402, endPoint x: 651, endPoint y: 432, distance: 345.0
click at [651, 432] on p "With some of the following features, our AI checker for IELTS can offer instant…" at bounding box center [499, 415] width 386 height 51
copy p "With some of the following features, our AI checker for IELTS can offer instant…"
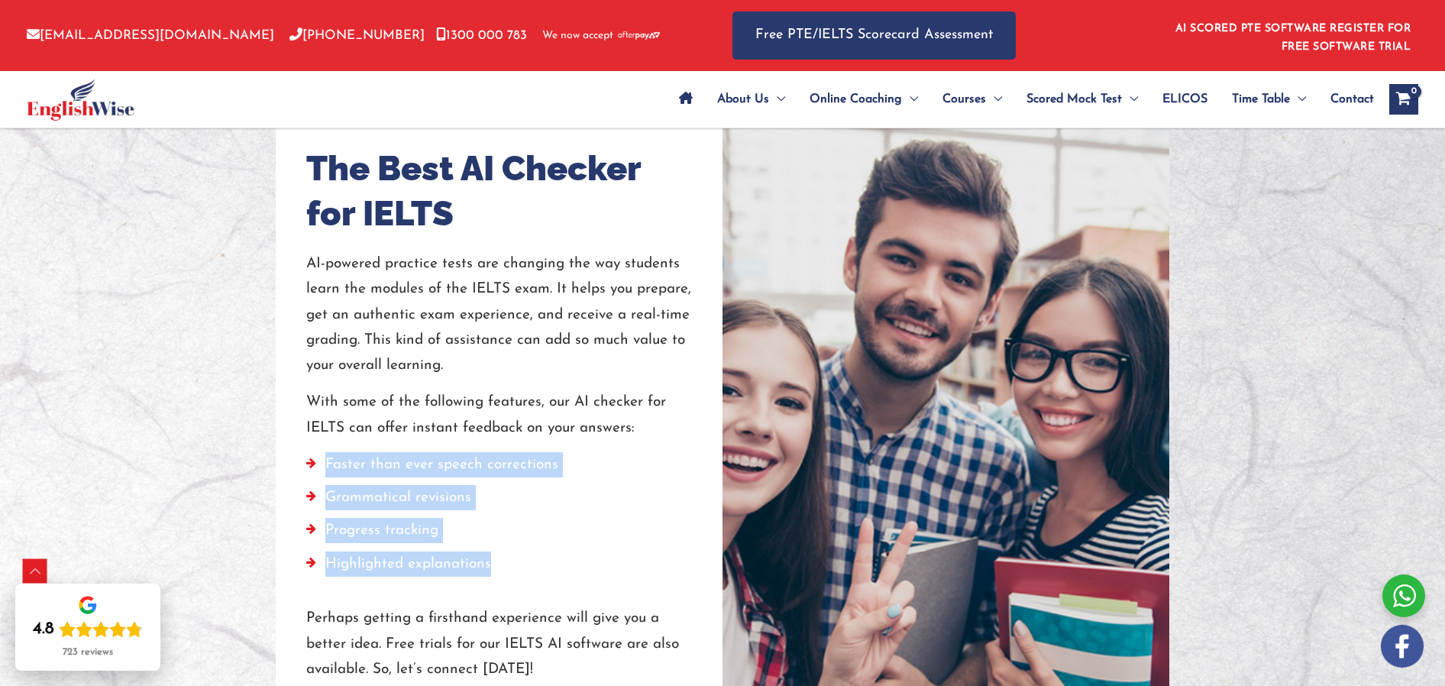
drag, startPoint x: 327, startPoint y: 464, endPoint x: 603, endPoint y: 401, distance: 282.7
click at [521, 562] on ul "Faster than ever speech corrections Grammatical revisions Progress tracking Hig…" at bounding box center [499, 518] width 386 height 132
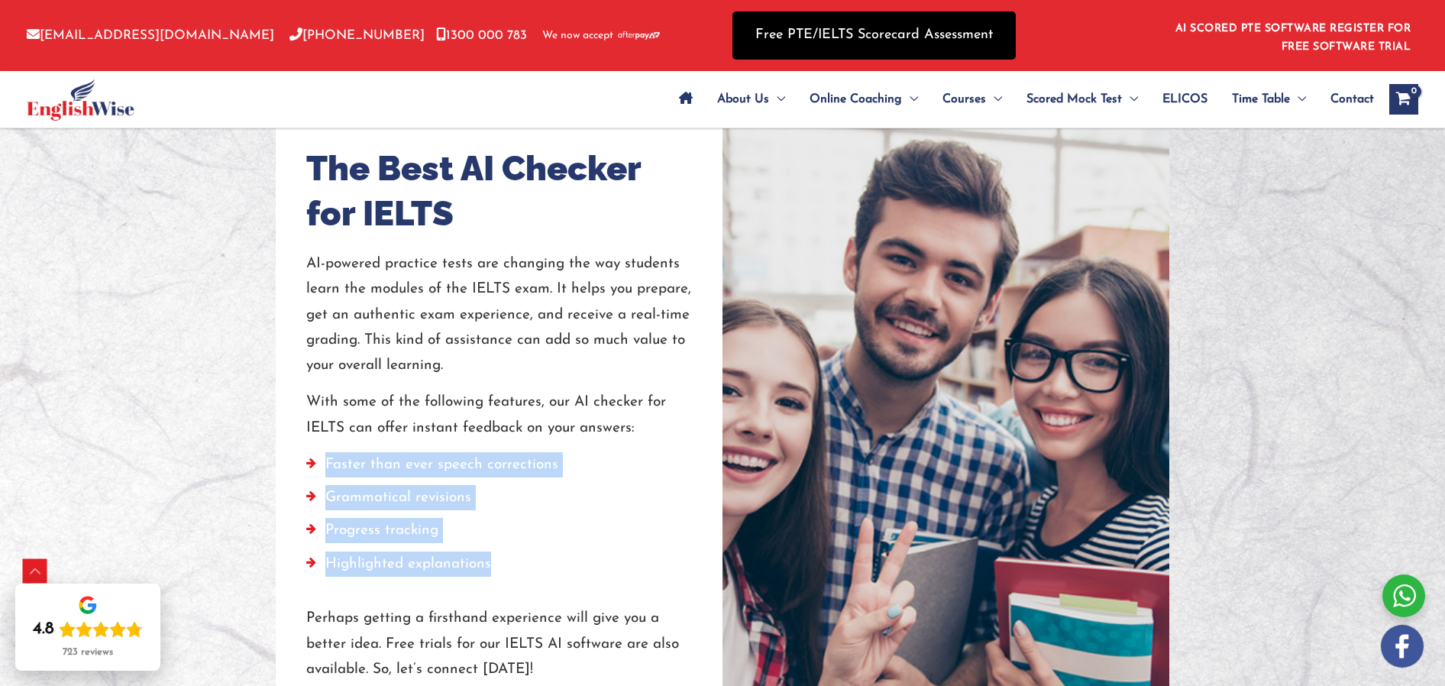
copy ul "Faster than ever speech corrections Grammatical revisions Progress tracking Hig…"
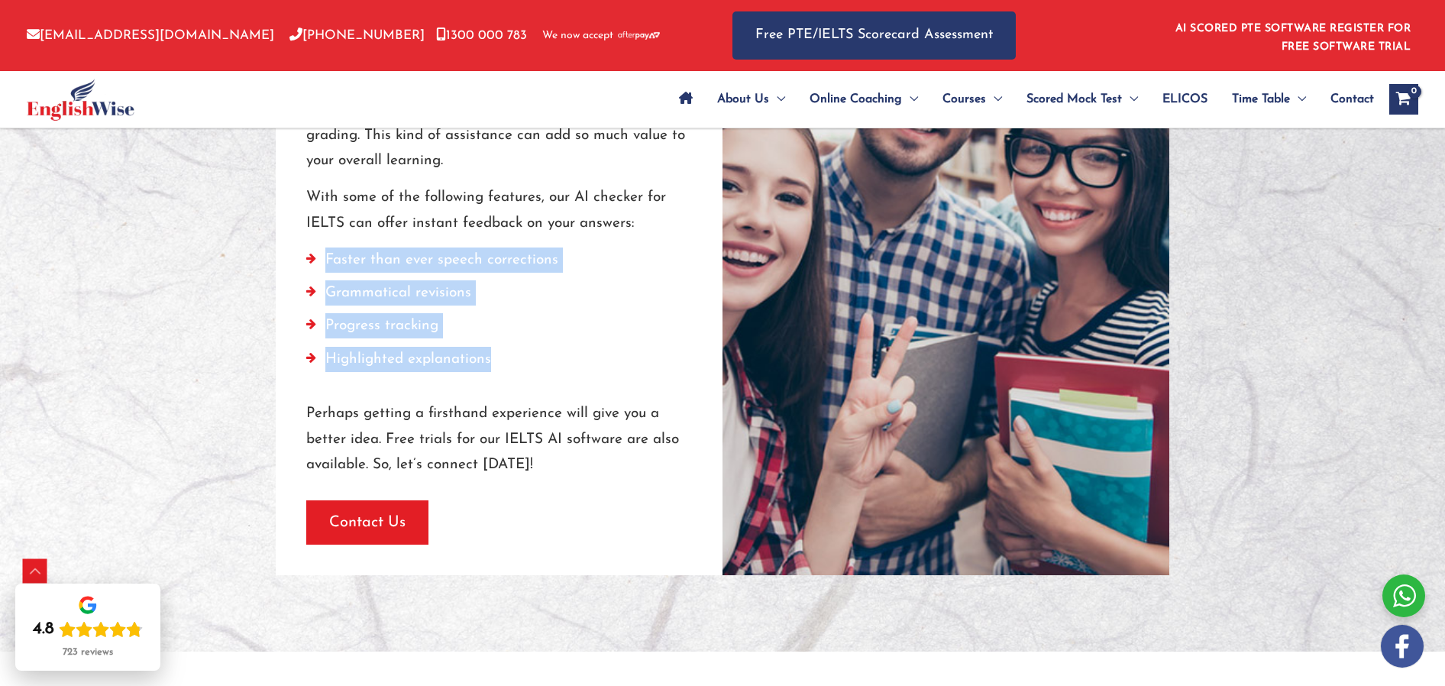
scroll to position [1542, 0]
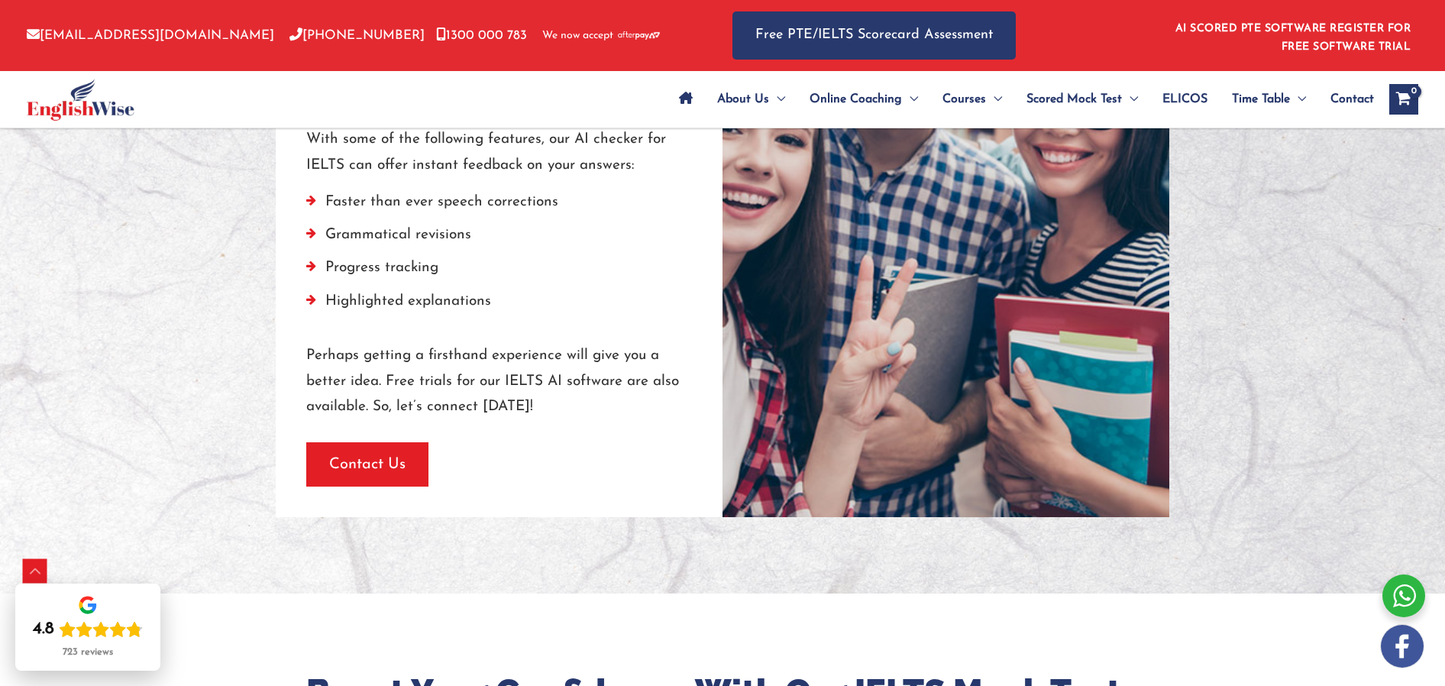
click at [527, 409] on p "Perhaps getting a firsthand experience will give you a better idea. Free trials…" at bounding box center [499, 381] width 386 height 76
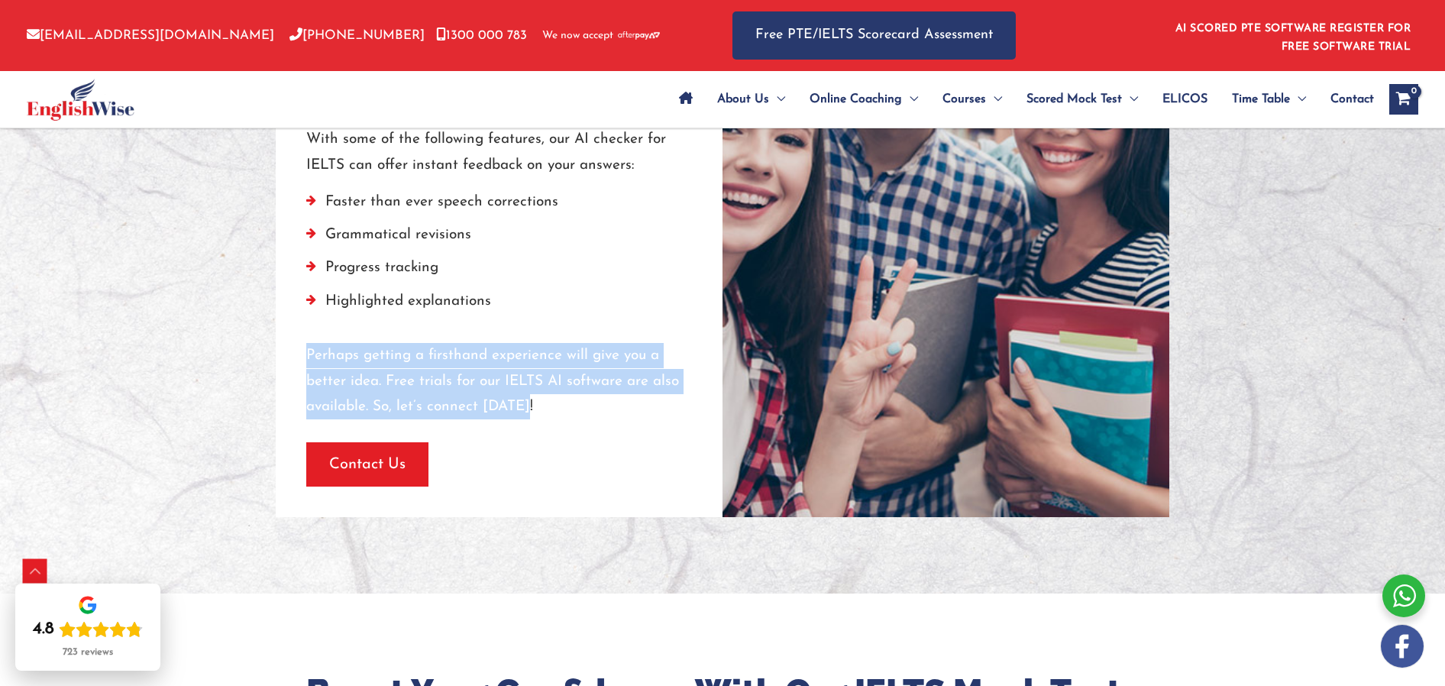
drag, startPoint x: 529, startPoint y: 407, endPoint x: 309, endPoint y: 355, distance: 226.0
click at [307, 358] on p "Perhaps getting a firsthand experience will give you a better idea. Free trials…" at bounding box center [499, 381] width 386 height 76
copy p "Perhaps getting a firsthand experience will give you a better idea. Free trials…"
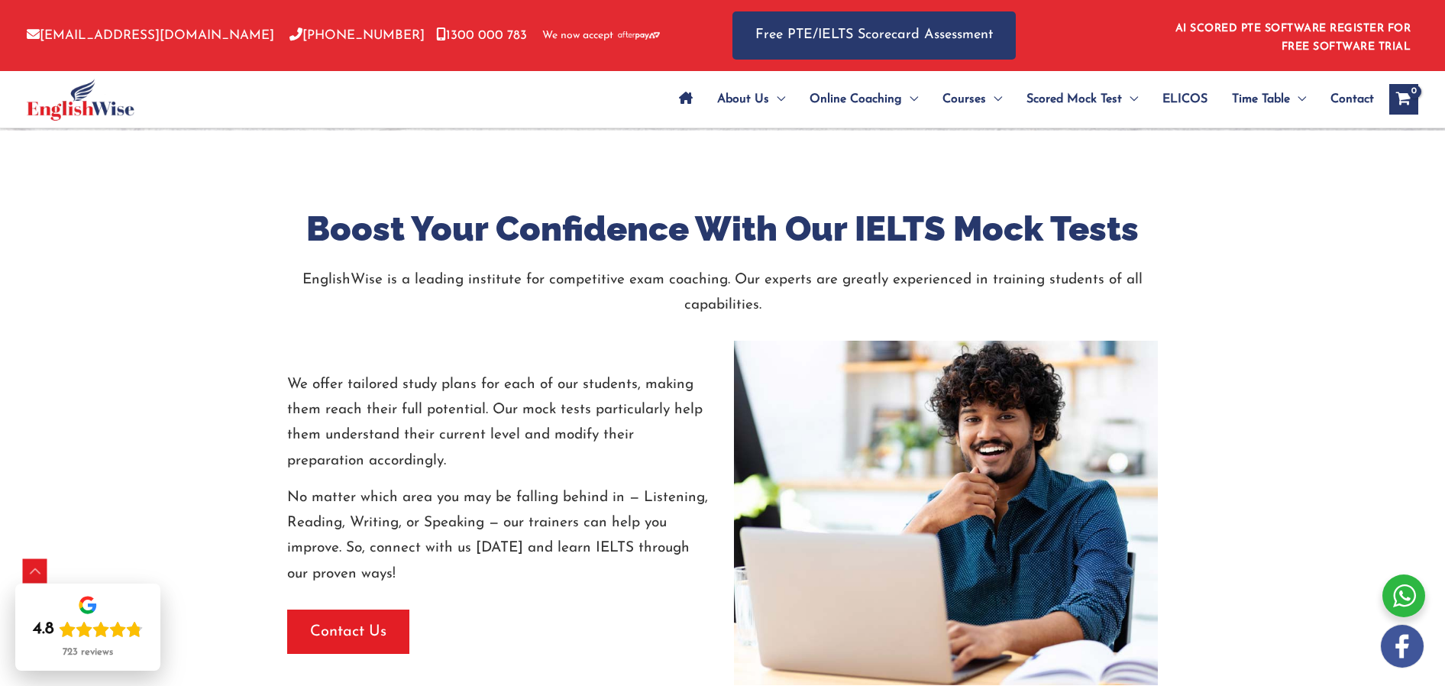
scroll to position [2013, 0]
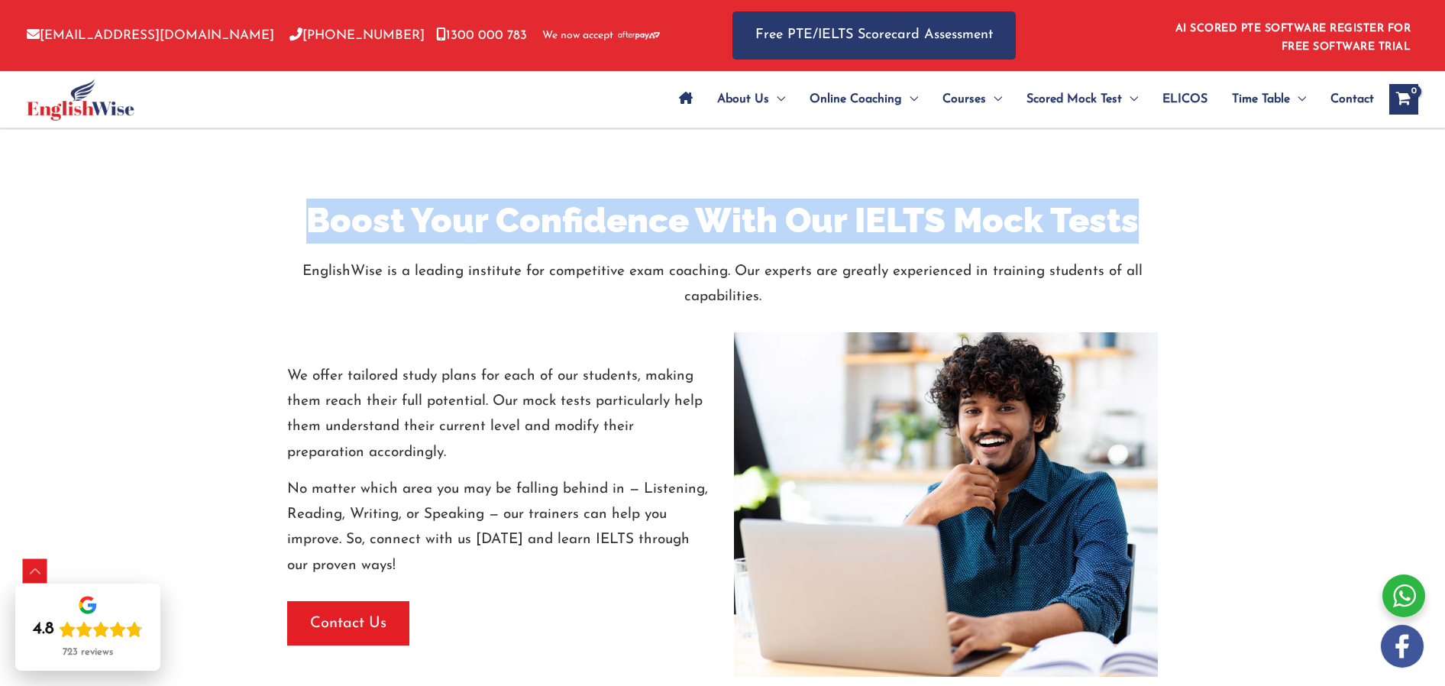
drag, startPoint x: 309, startPoint y: 222, endPoint x: 1120, endPoint y: 241, distance: 811.3
click at [1140, 228] on h2 "Boost Your Confidence With Our IELTS Mock Tests" at bounding box center [723, 221] width 894 height 45
copy h2 "Boost Your Confidence With Our IELTS Mock Tests"
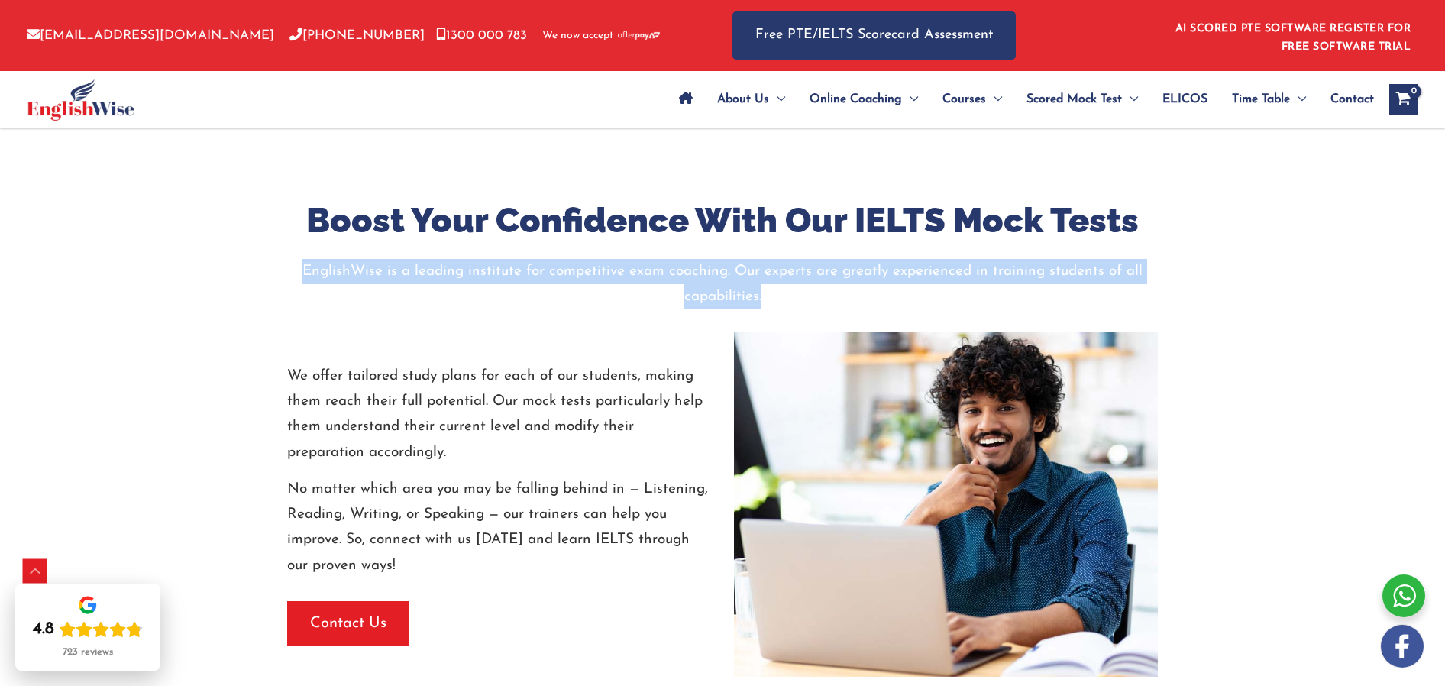
drag, startPoint x: 308, startPoint y: 271, endPoint x: 769, endPoint y: 307, distance: 462.7
click at [769, 307] on p "EnglishWise is a leading institute for competitive exam coaching. Our experts a…" at bounding box center [723, 284] width 894 height 51
copy p "EnglishWise is a leading institute for competitive exam coaching. Our experts a…"
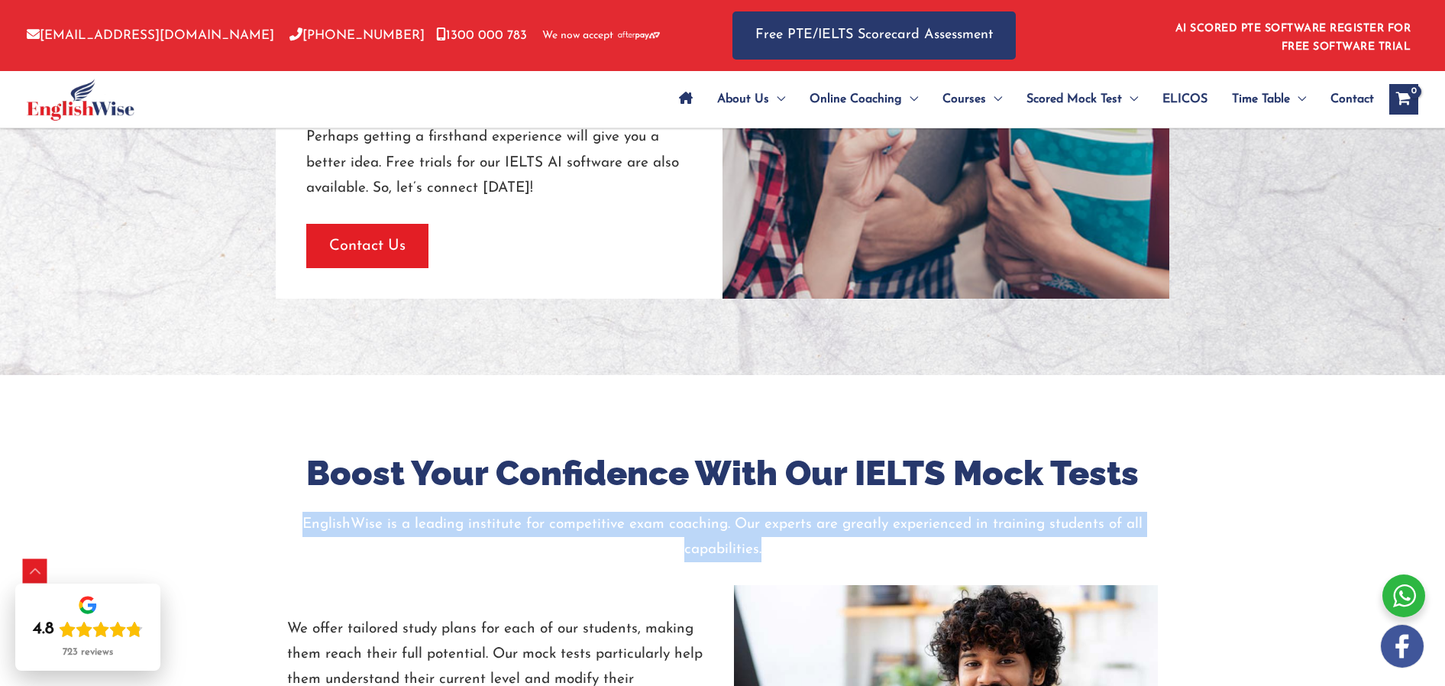
scroll to position [2044, 0]
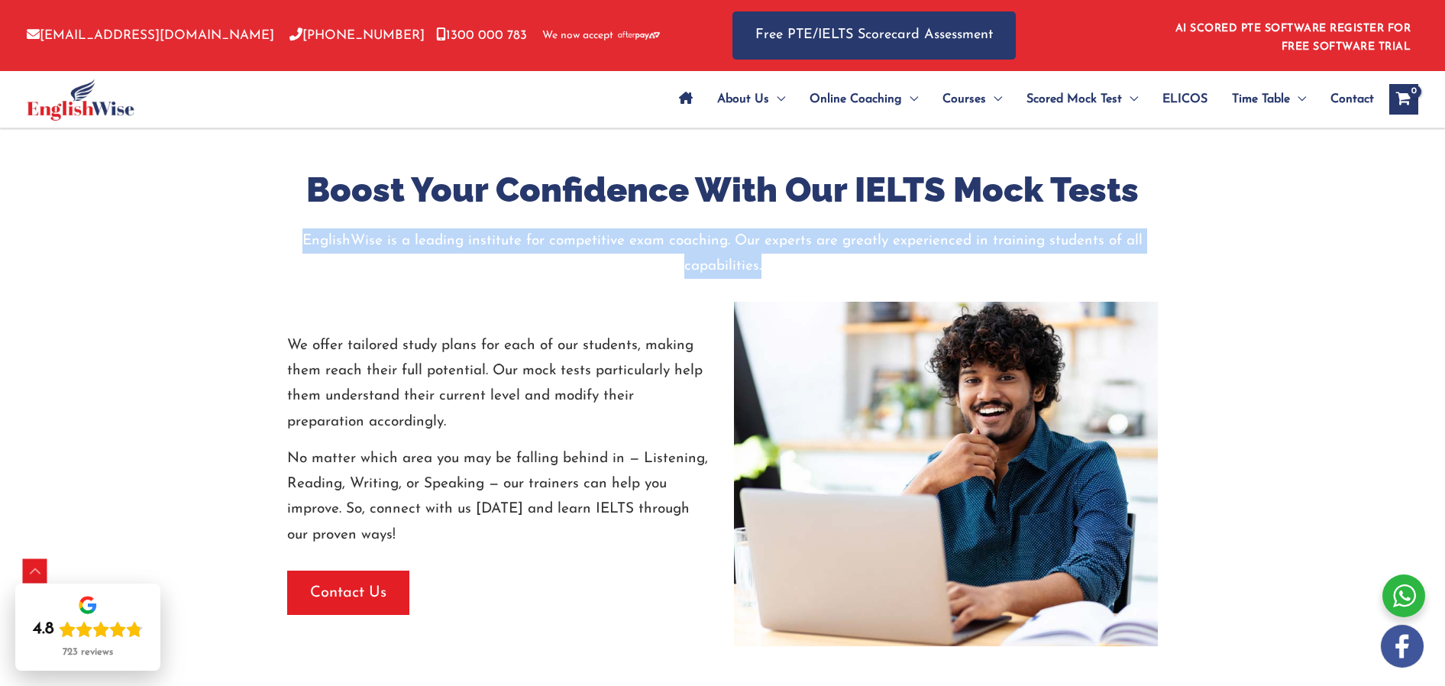
copy p "EnglishWise is a leading institute for competitive exam coaching. Our experts a…"
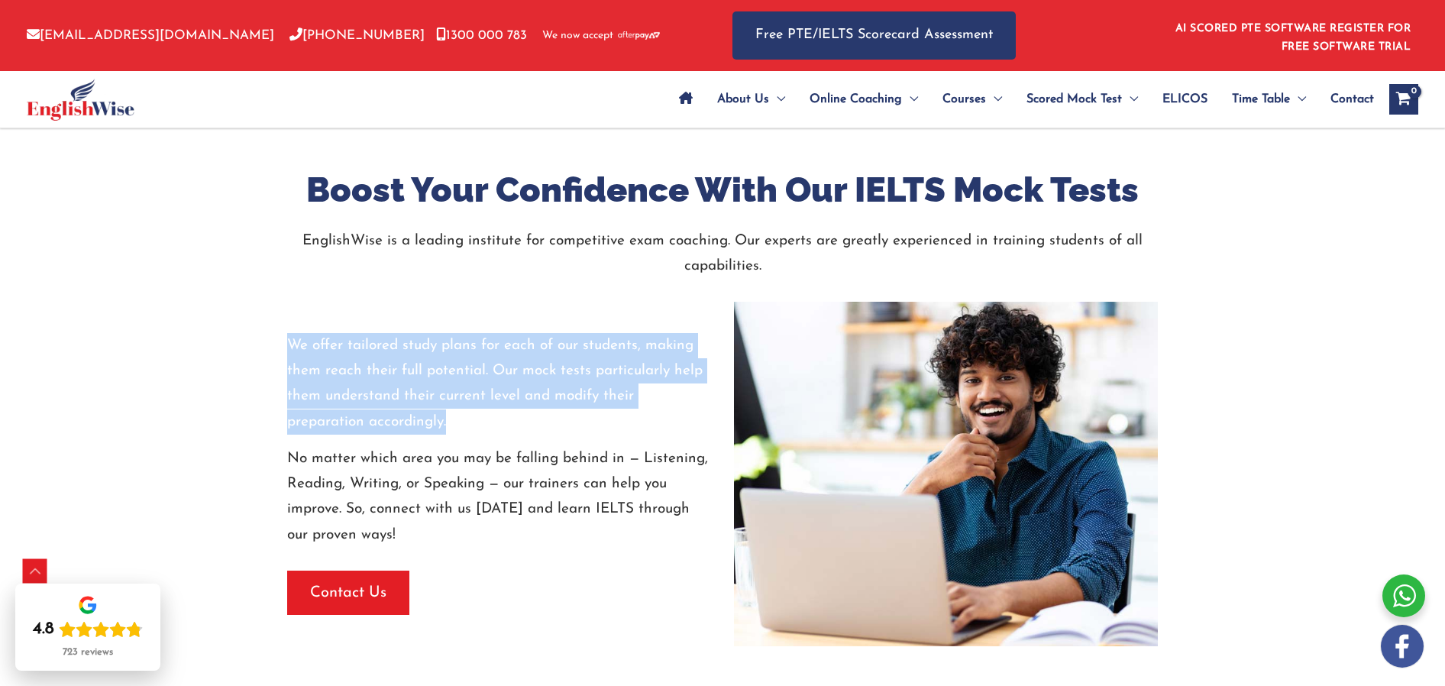
drag, startPoint x: 290, startPoint y: 347, endPoint x: 467, endPoint y: 409, distance: 187.2
click at [466, 412] on p "We offer tailored study plans for each of our students, making them reach their…" at bounding box center [499, 384] width 424 height 102
copy p "We offer tailored study plans for each of our students, making them reach their…"
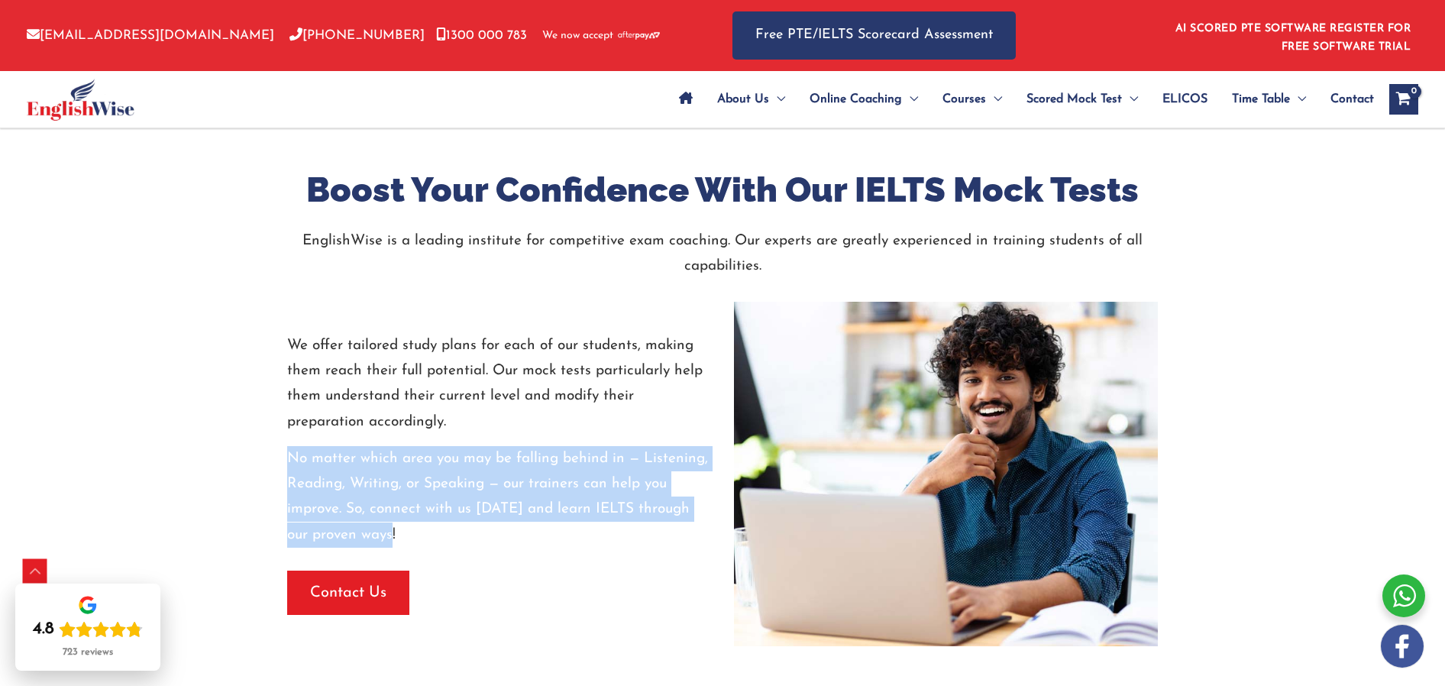
drag, startPoint x: 289, startPoint y: 459, endPoint x: 388, endPoint y: 543, distance: 130.1
click at [388, 543] on p "No matter which area you may be falling behind in — Listening, Reading, Writing…" at bounding box center [499, 497] width 424 height 102
copy p "No matter which area you may be falling behind in — Listening, Reading, Writing…"
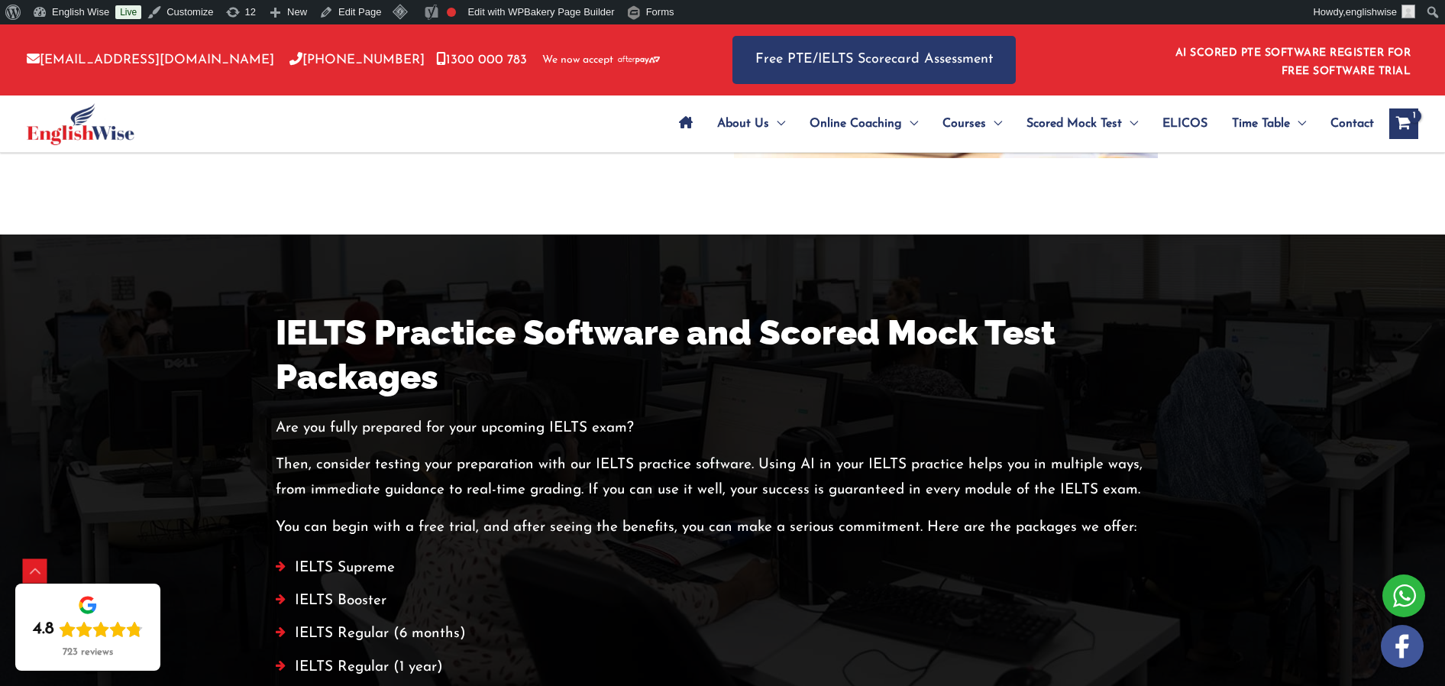
scroll to position [2468, 0]
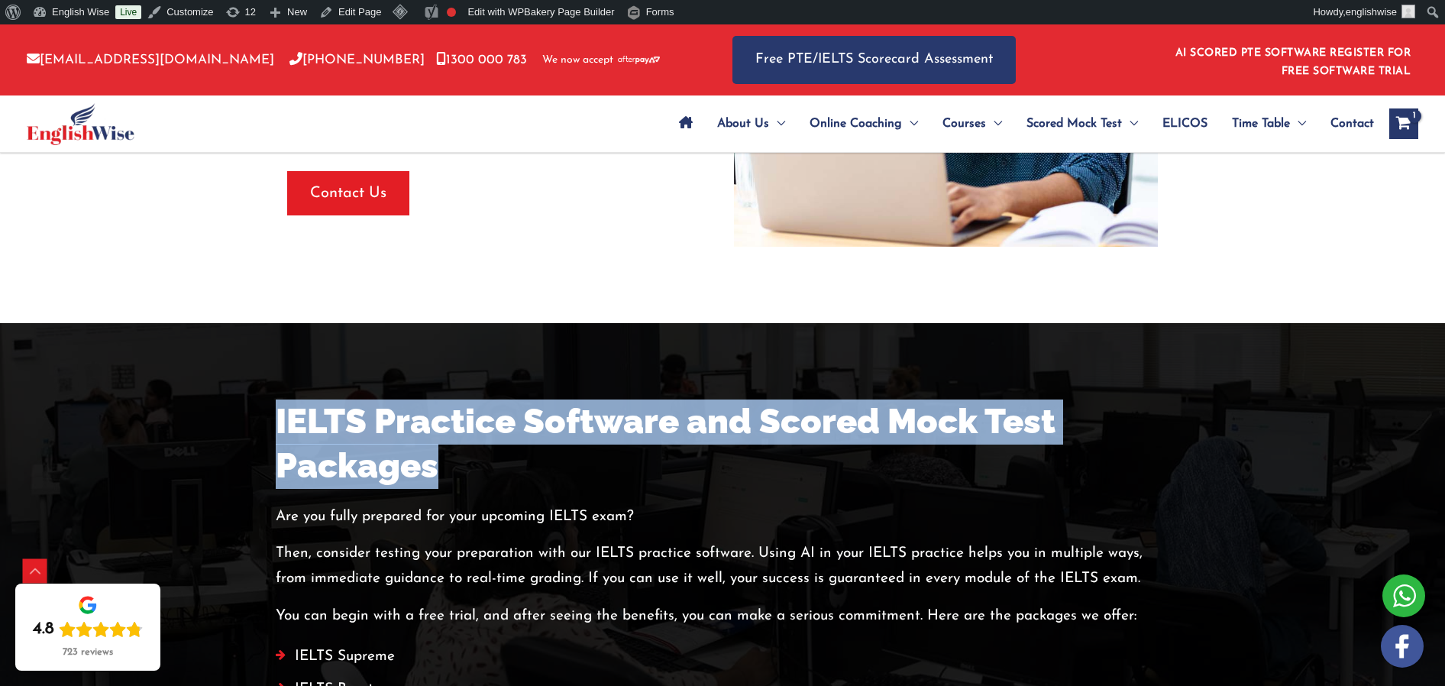
drag, startPoint x: 270, startPoint y: 410, endPoint x: 519, endPoint y: 454, distance: 252.1
click at [484, 469] on div "IELTS Practice Software and Scored Mock Test Packages Are you fully prepared fo…" at bounding box center [722, 611] width 916 height 424
copy h2 "IELTS Practice Software and Scored Mock Test Packages"
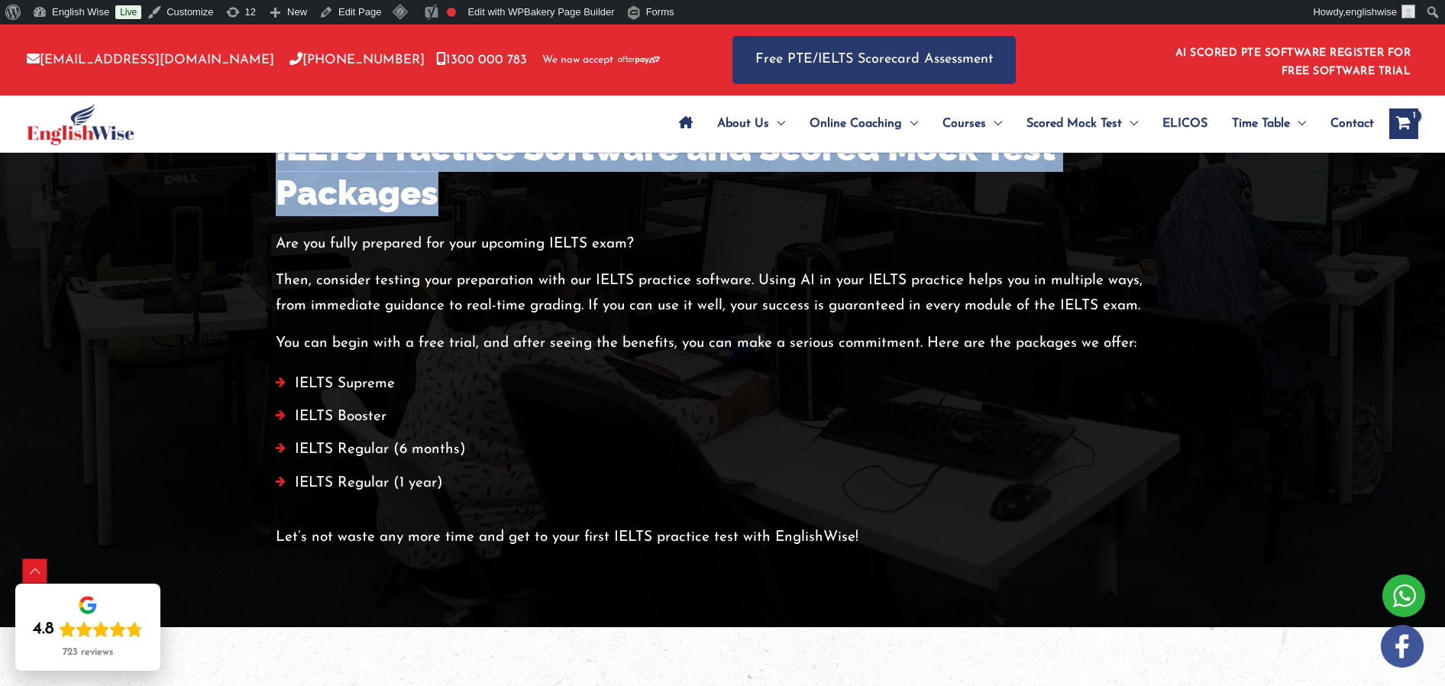
scroll to position [2742, 0]
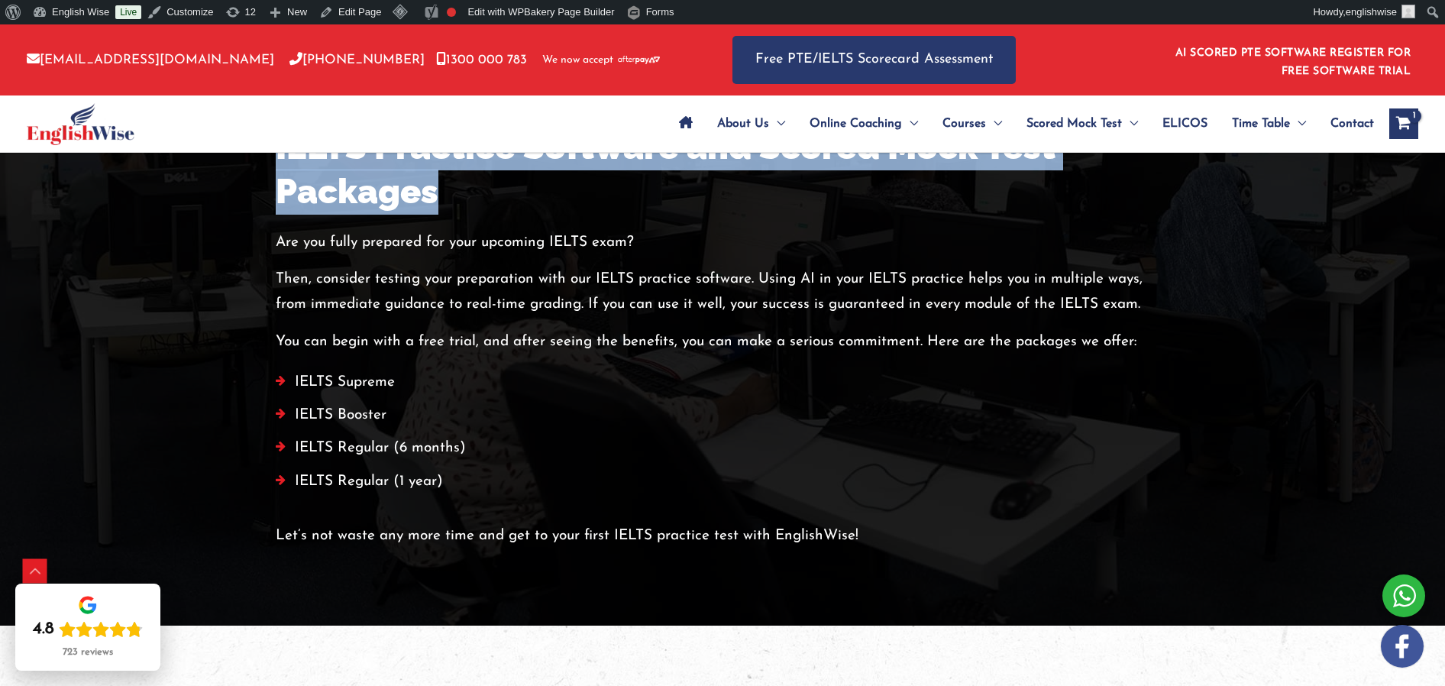
copy h2 "IELTS Practice Software and Scored Mock Test Packages"
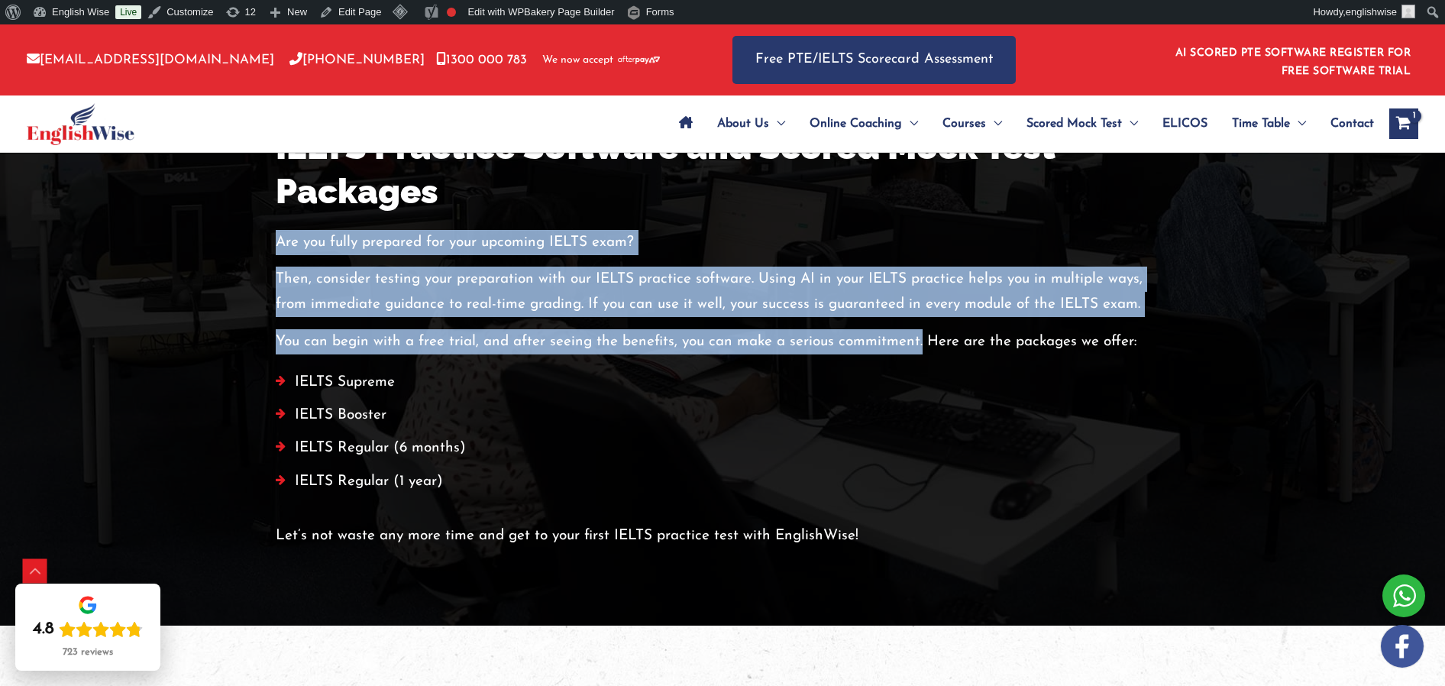
drag, startPoint x: 285, startPoint y: 249, endPoint x: 919, endPoint y: 342, distance: 640.7
click at [919, 342] on div "Are you fully prepared for your upcoming IELTS exam? Then, consider testing you…" at bounding box center [723, 292] width 894 height 124
copy div "Are you fully prepared for your upcoming IELTS exam? Then, consider testing you…"
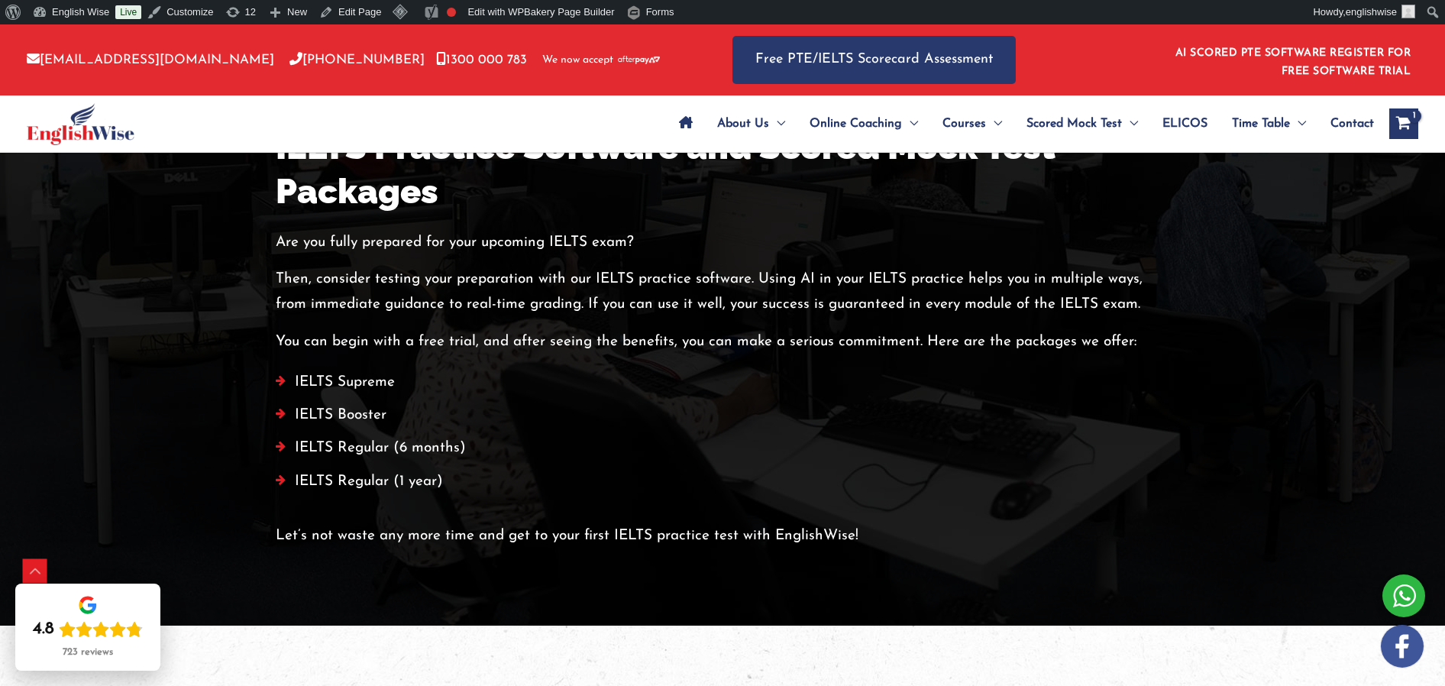
drag, startPoint x: 985, startPoint y: 345, endPoint x: 939, endPoint y: 343, distance: 45.9
click at [984, 345] on p "You can begin with a free trial, and after seeing the benefits, you can make a …" at bounding box center [723, 341] width 894 height 25
drag, startPoint x: 922, startPoint y: 341, endPoint x: 1129, endPoint y: 344, distance: 207.0
click at [1129, 344] on p "You can begin with a free trial, and after seeing the benefits, you can make a …" at bounding box center [723, 341] width 894 height 25
drag, startPoint x: 1007, startPoint y: 339, endPoint x: 945, endPoint y: 341, distance: 61.9
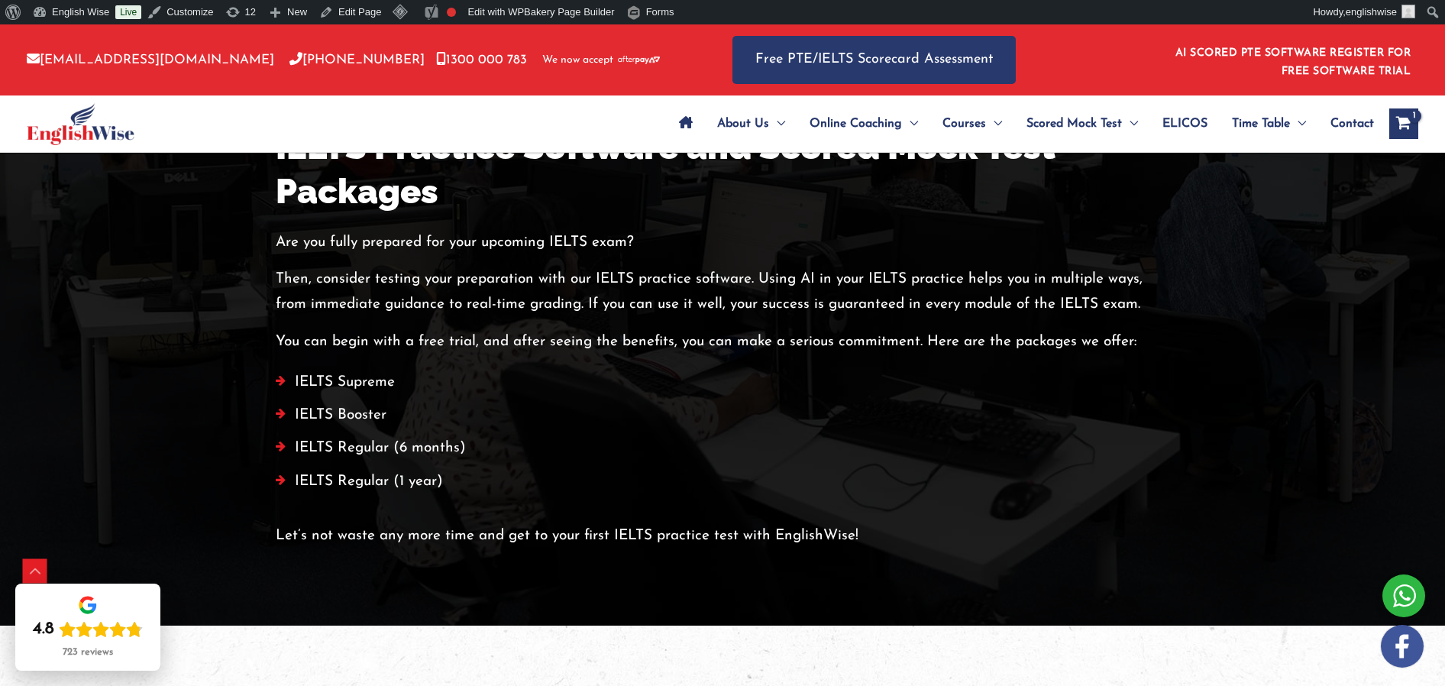
click at [1007, 339] on p "You can begin with a free trial, and after seeing the benefits, you can make a …" at bounding box center [723, 341] width 894 height 25
drag, startPoint x: 925, startPoint y: 341, endPoint x: 990, endPoint y: 267, distance: 99.1
click at [1146, 342] on p "You can begin with a free trial, and after seeing the benefits, you can make a …" at bounding box center [723, 341] width 894 height 25
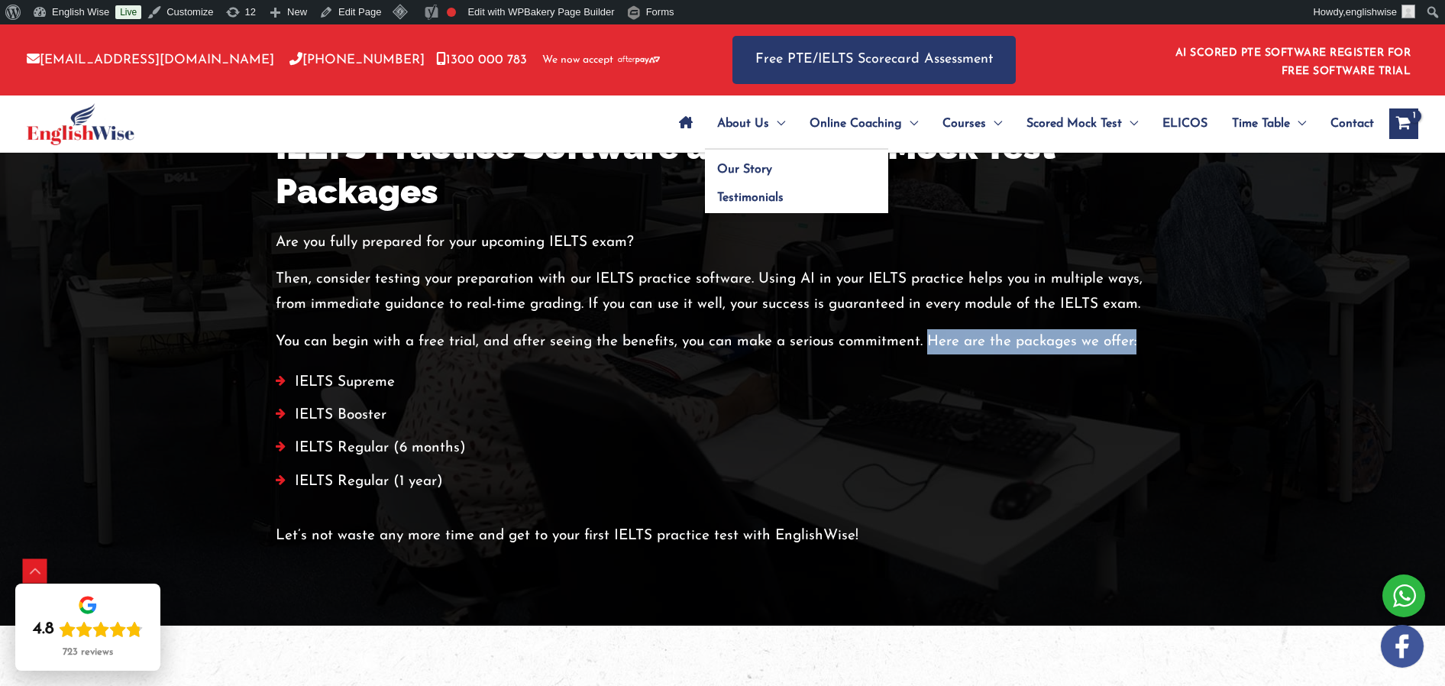
copy p "Here are the packages we offer:"
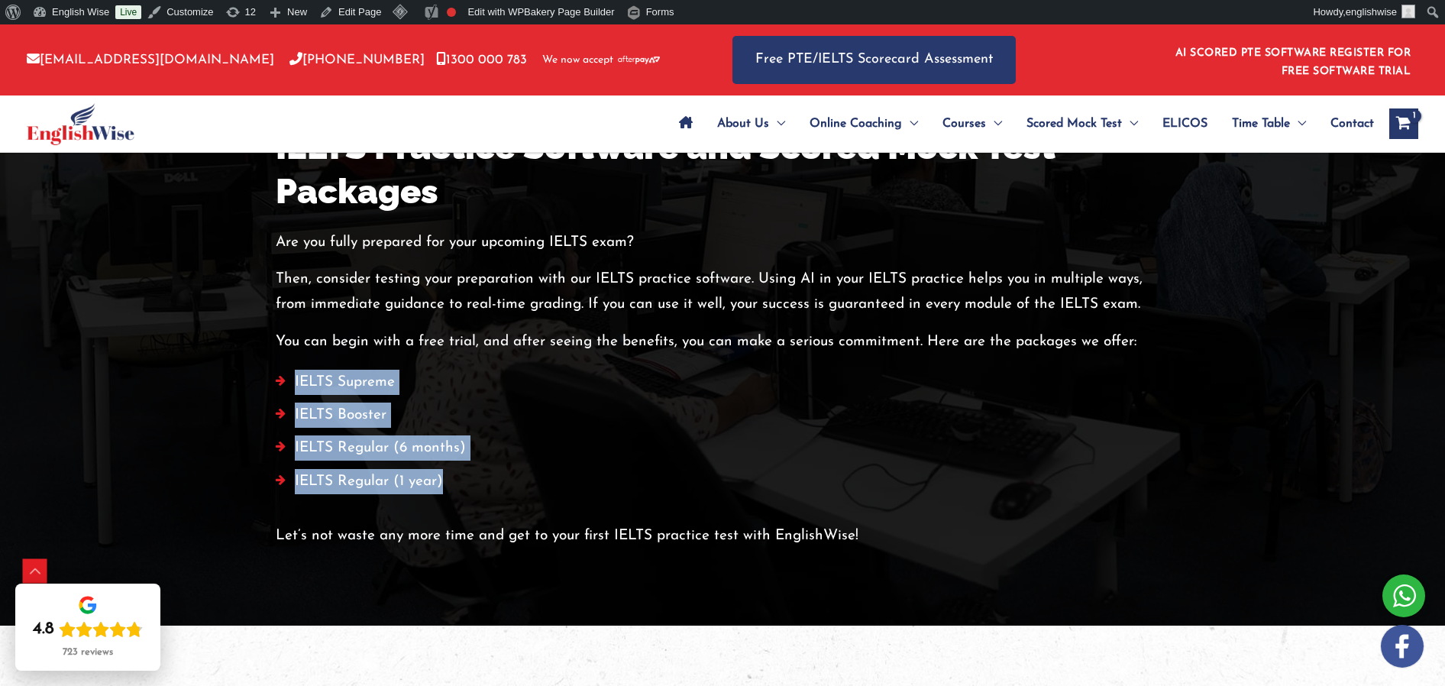
drag, startPoint x: 455, startPoint y: 486, endPoint x: 280, endPoint y: 377, distance: 206.8
click at [280, 377] on ul "IELTS Supreme IELTS Booster IELTS Regular (6 months) IELTS Regular (1 year)" at bounding box center [723, 436] width 894 height 132
copy ul "IELTS Supreme IELTS Booster IELTS Regular (6 months) IELTS Regular (1 year)"
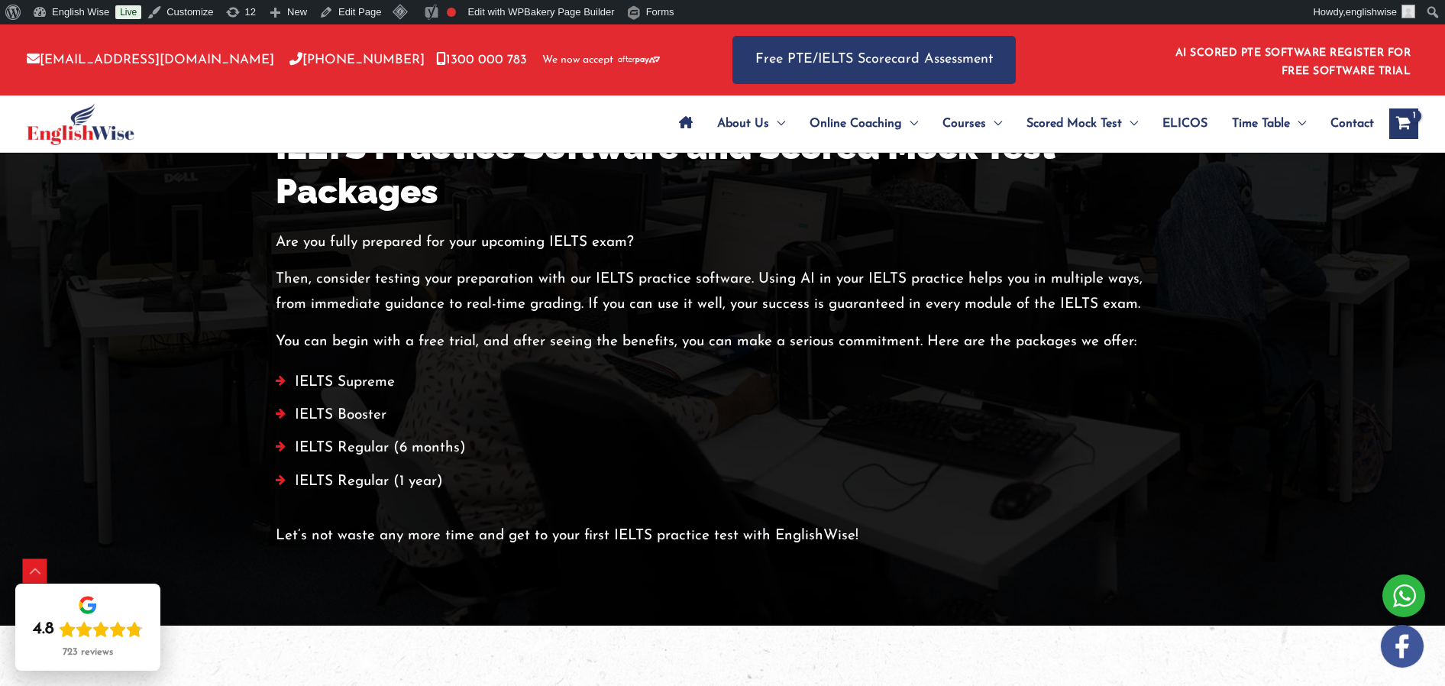
click at [343, 540] on p "Let’s not waste any more time and get to your first IELTS practice test with En…" at bounding box center [723, 535] width 894 height 25
click at [344, 540] on p "Let’s not waste any more time and get to your first IELTS practice test with En…" at bounding box center [723, 535] width 894 height 25
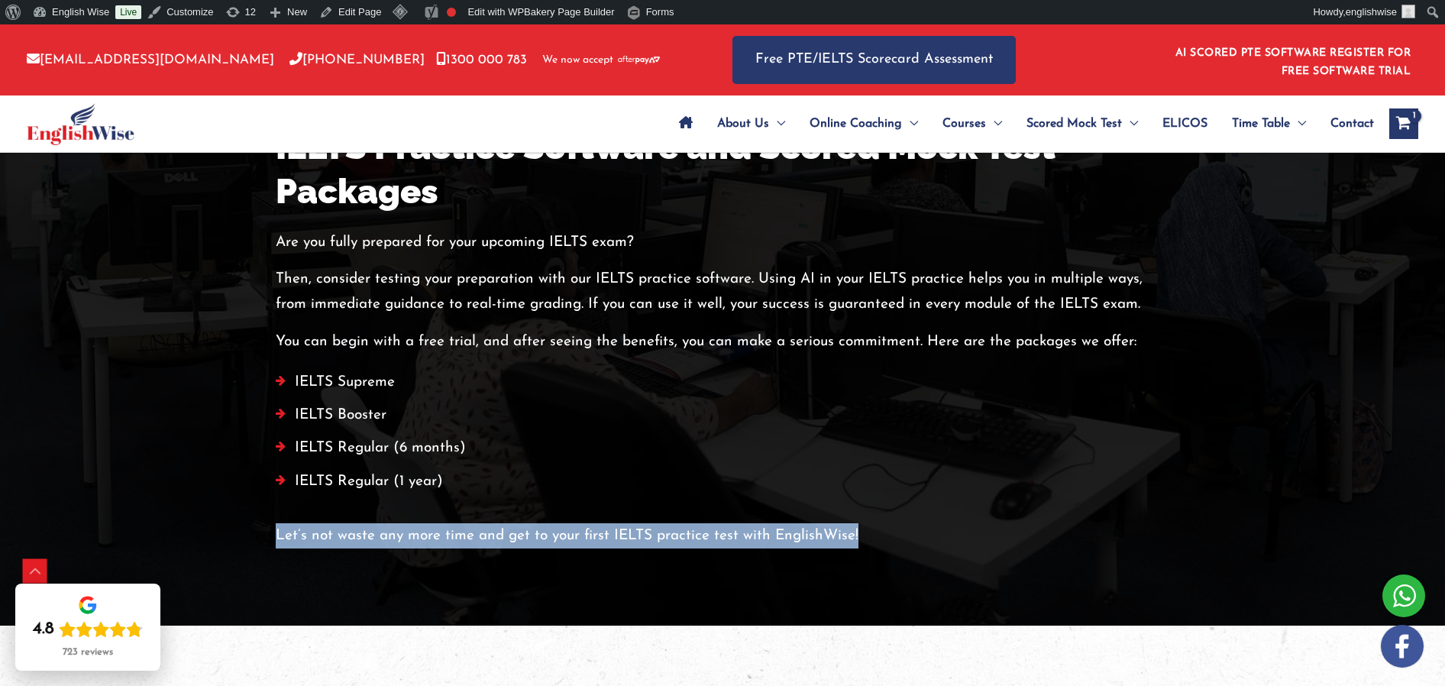
click at [344, 540] on p "Let’s not waste any more time and get to your first IELTS practice test with En…" at bounding box center [723, 535] width 894 height 25
copy div "Let’s not waste any more time and get to your first IELTS practice test with En…"
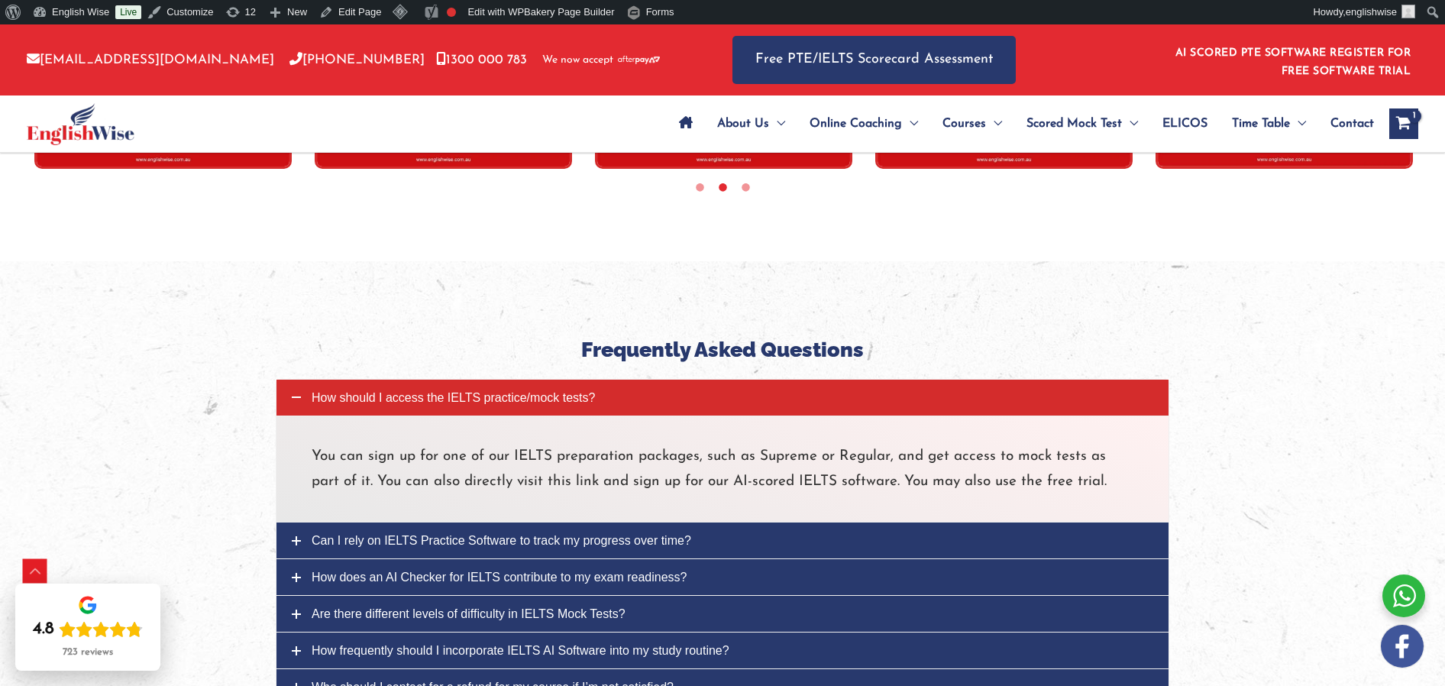
scroll to position [4718, 0]
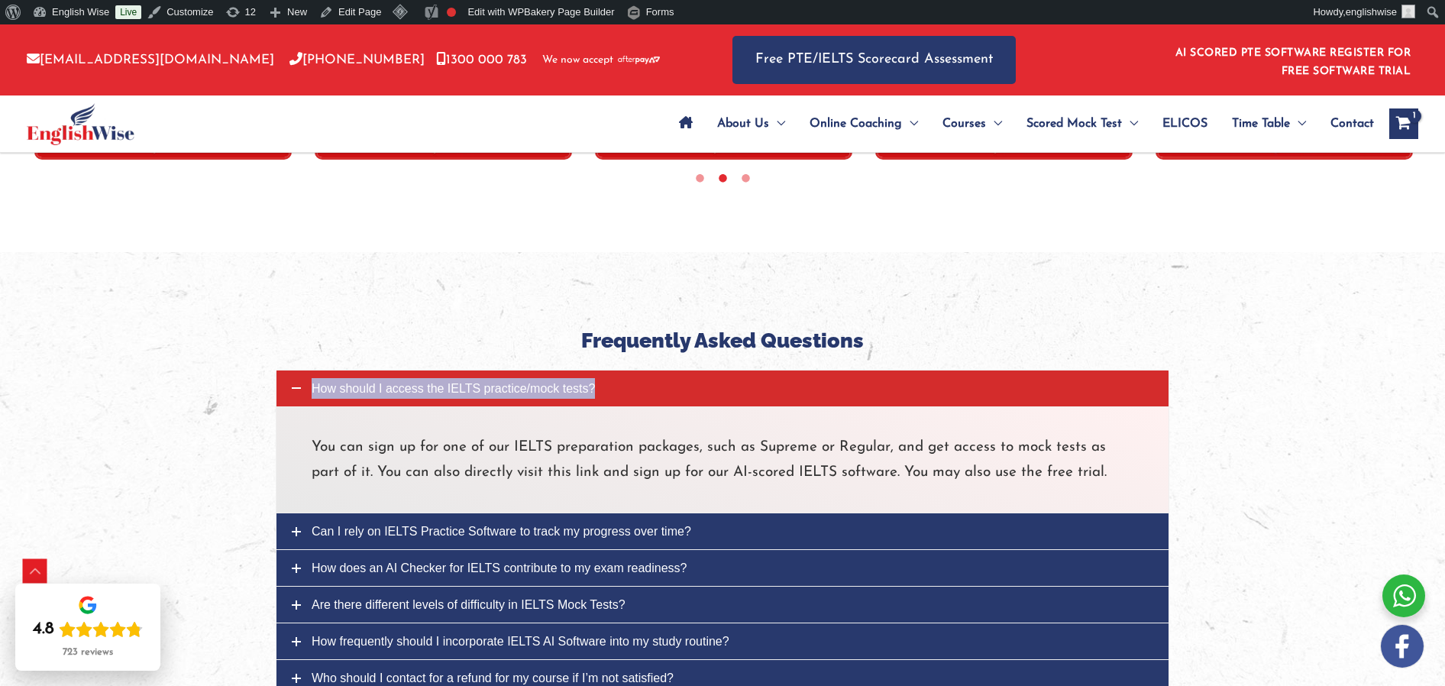
copy span "How should I access the IELTS practice/mock tests?"
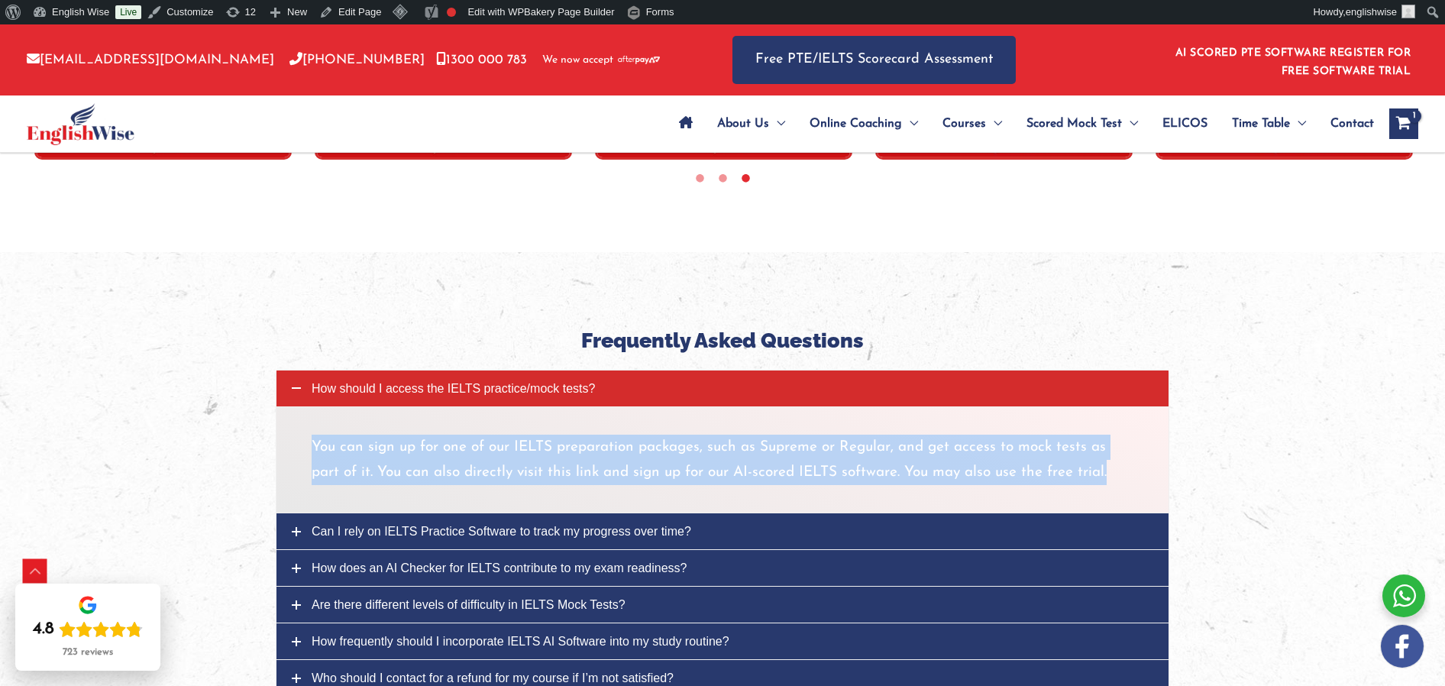
drag, startPoint x: 458, startPoint y: 457, endPoint x: 1114, endPoint y: 468, distance: 656.1
click at [1120, 471] on p "You can sign up for one of our IELTS preparation packages, such as Supreme or R…" at bounding box center [723, 460] width 822 height 51
copy p "You can sign up for one of our IELTS preparation packages, such as Supreme or R…"
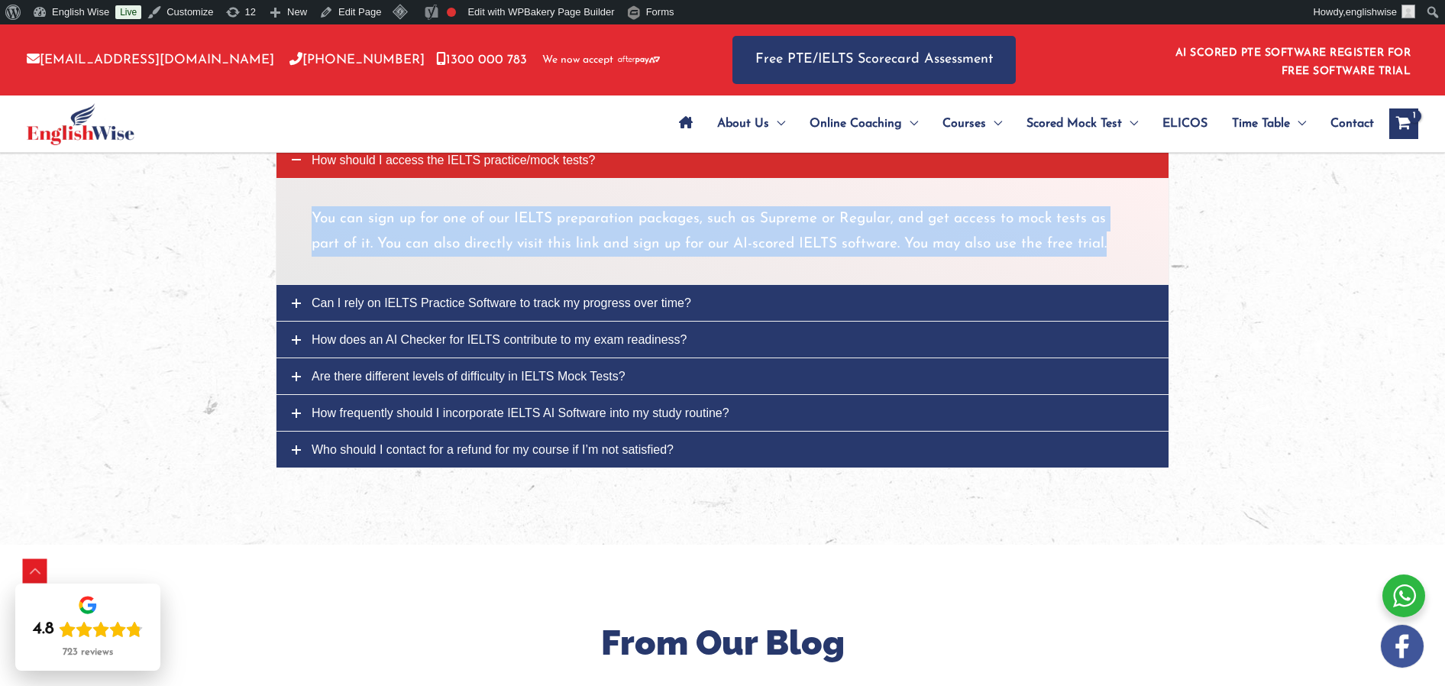
scroll to position [4965, 0]
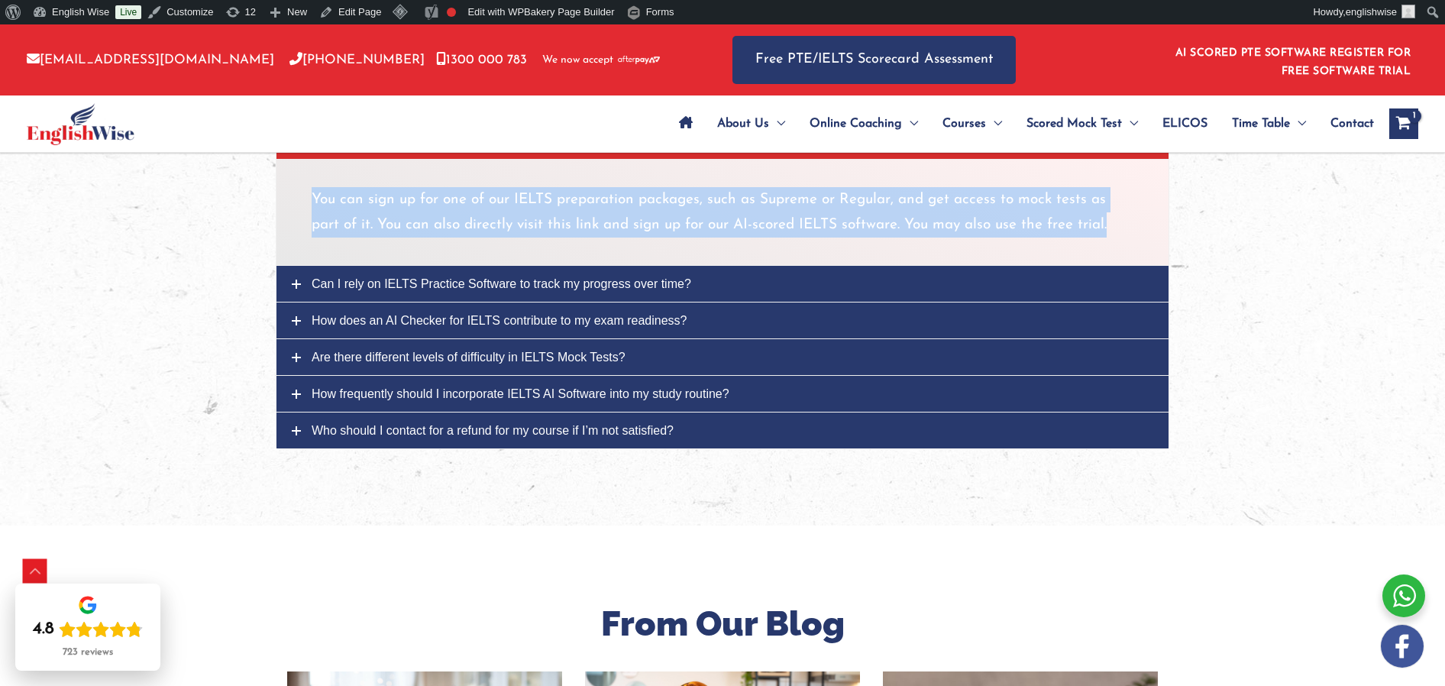
click at [366, 286] on span "Can I rely on IELTS Practice Software to track my progress over time?" at bounding box center [502, 283] width 380 height 13
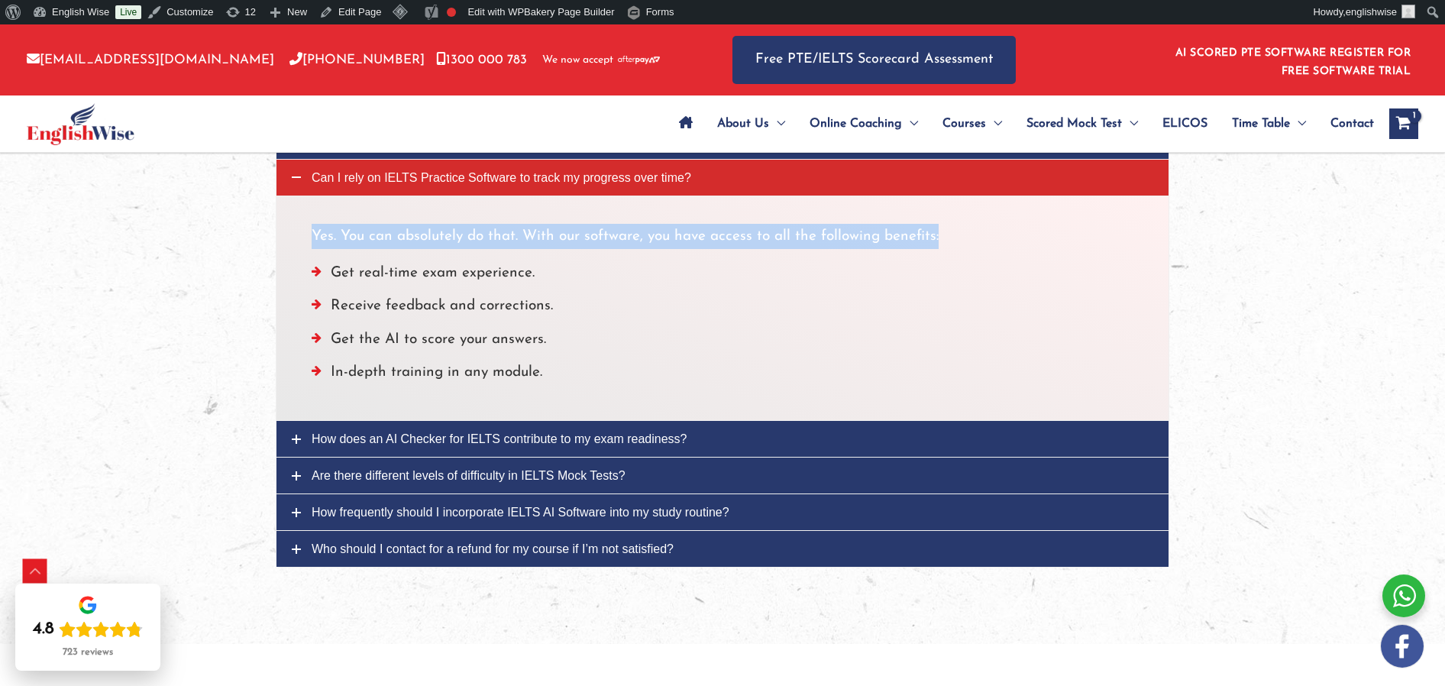
drag, startPoint x: 313, startPoint y: 235, endPoint x: 942, endPoint y: 237, distance: 628.6
click at [943, 238] on p "Yes. You can absolutely do that. With our software, you have access to all the …" at bounding box center [723, 236] width 822 height 25
copy p "Yes. You can absolutely do that. With our software, you have access to all the …"
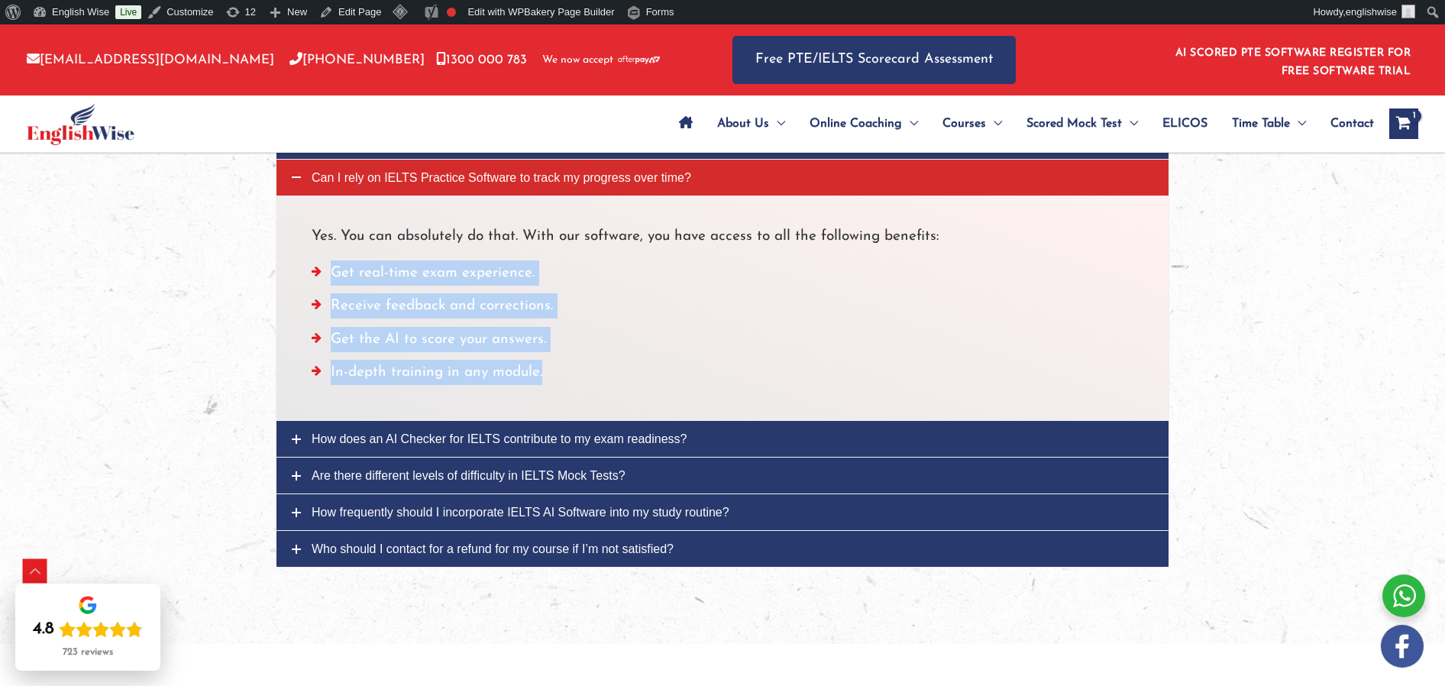
drag, startPoint x: 332, startPoint y: 270, endPoint x: 556, endPoint y: 361, distance: 241.5
click at [556, 361] on ul "Get real-time exam experience. Receive feedback and corrections. Get the AI to …" at bounding box center [723, 326] width 822 height 132
copy ul "Get real-time exam experience. Receive feedback and corrections. Get the AI to …"
click at [413, 434] on span "How does an AI Checker for IELTS contribute to my exam readiness?" at bounding box center [500, 438] width 376 height 13
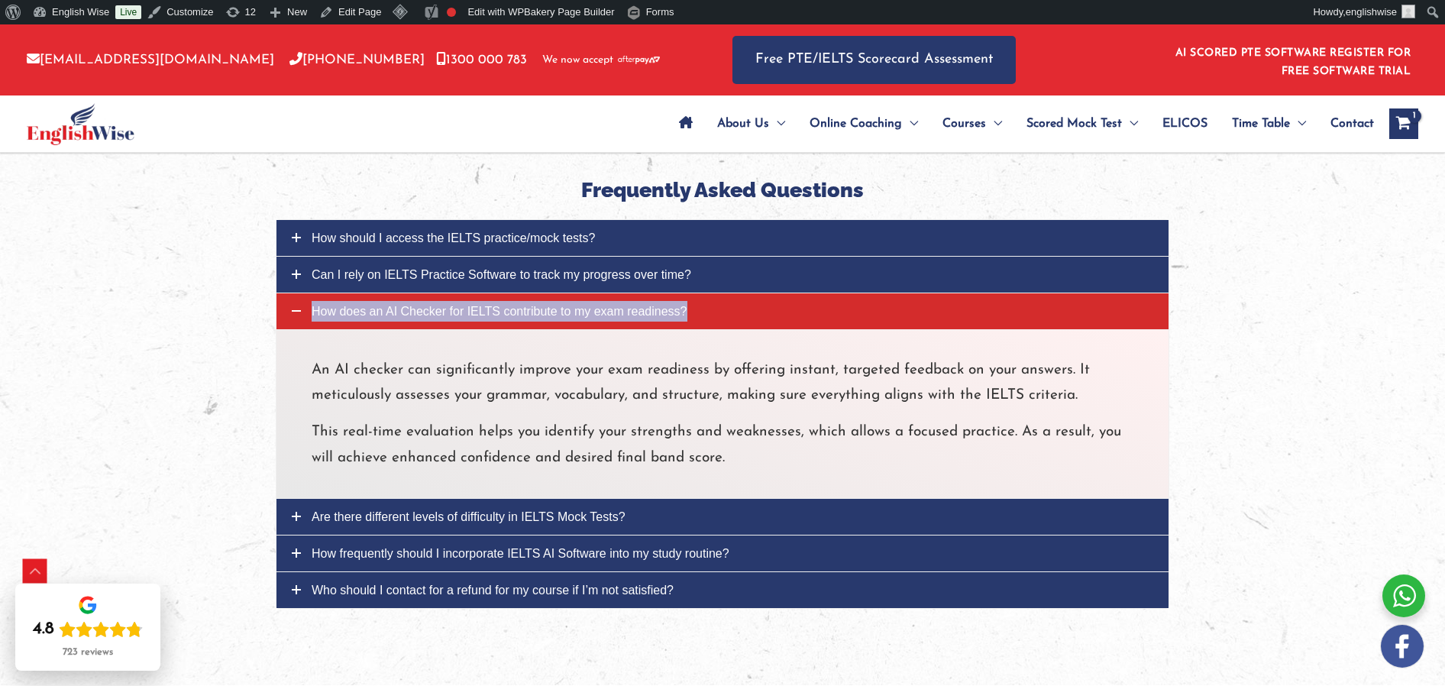
scroll to position [4854, 0]
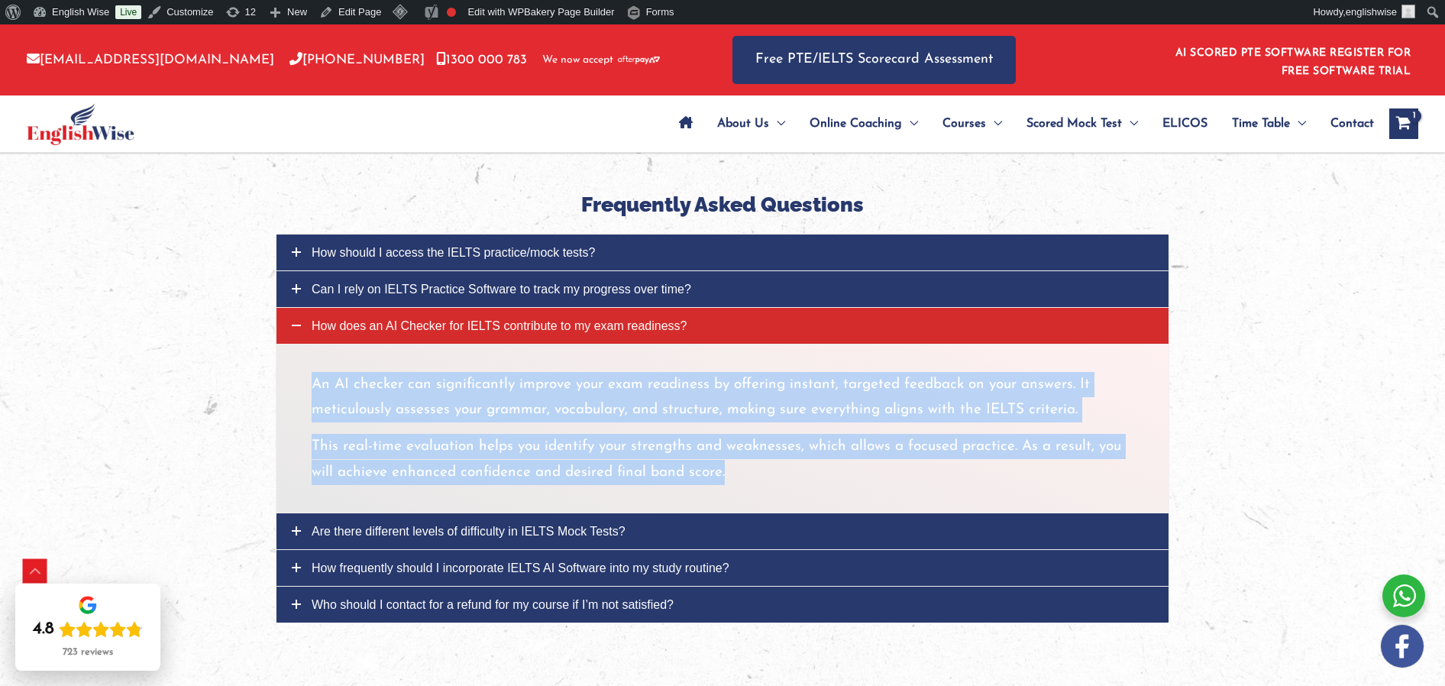
drag, startPoint x: 312, startPoint y: 386, endPoint x: 749, endPoint y: 472, distance: 445.9
click at [749, 472] on div "An AI checker can significantly improve your exam readiness by offering instant…" at bounding box center [723, 428] width 822 height 113
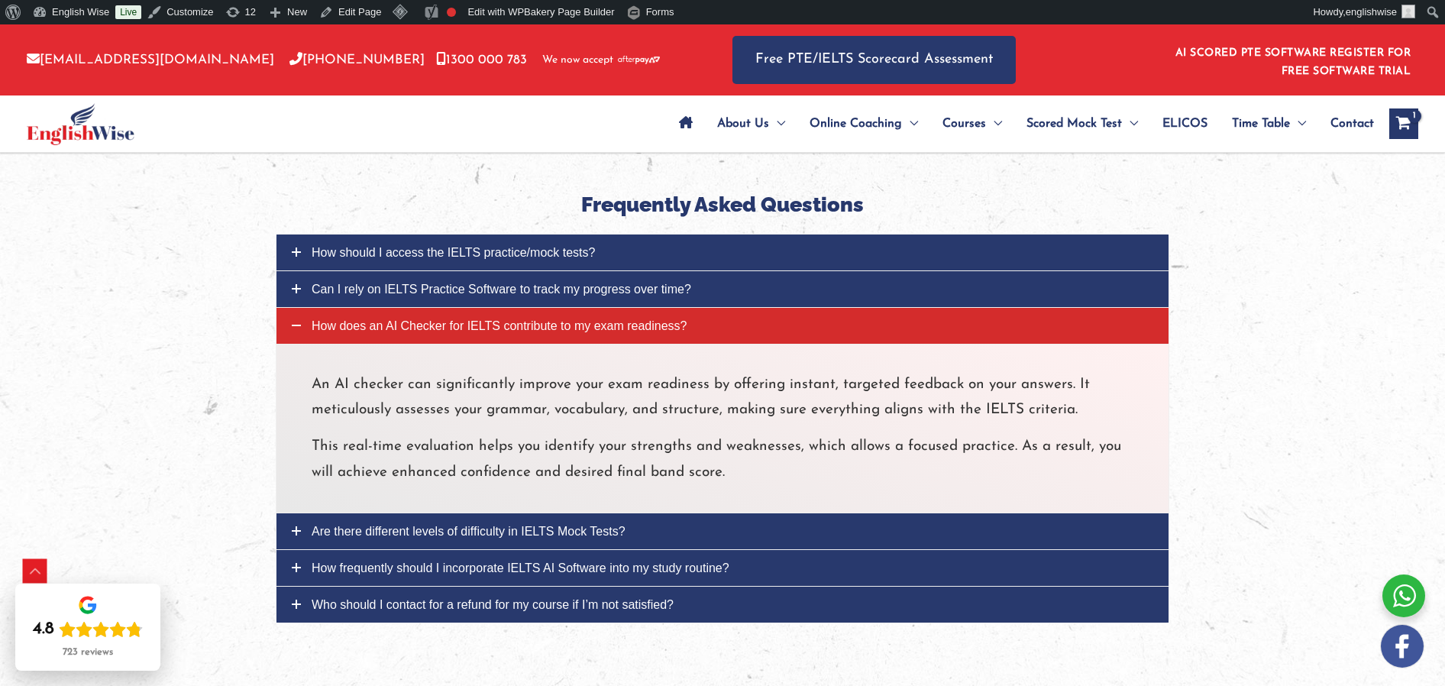
click at [365, 401] on p "An AI checker can significantly improve your exam readiness by offering instant…" at bounding box center [723, 397] width 822 height 51
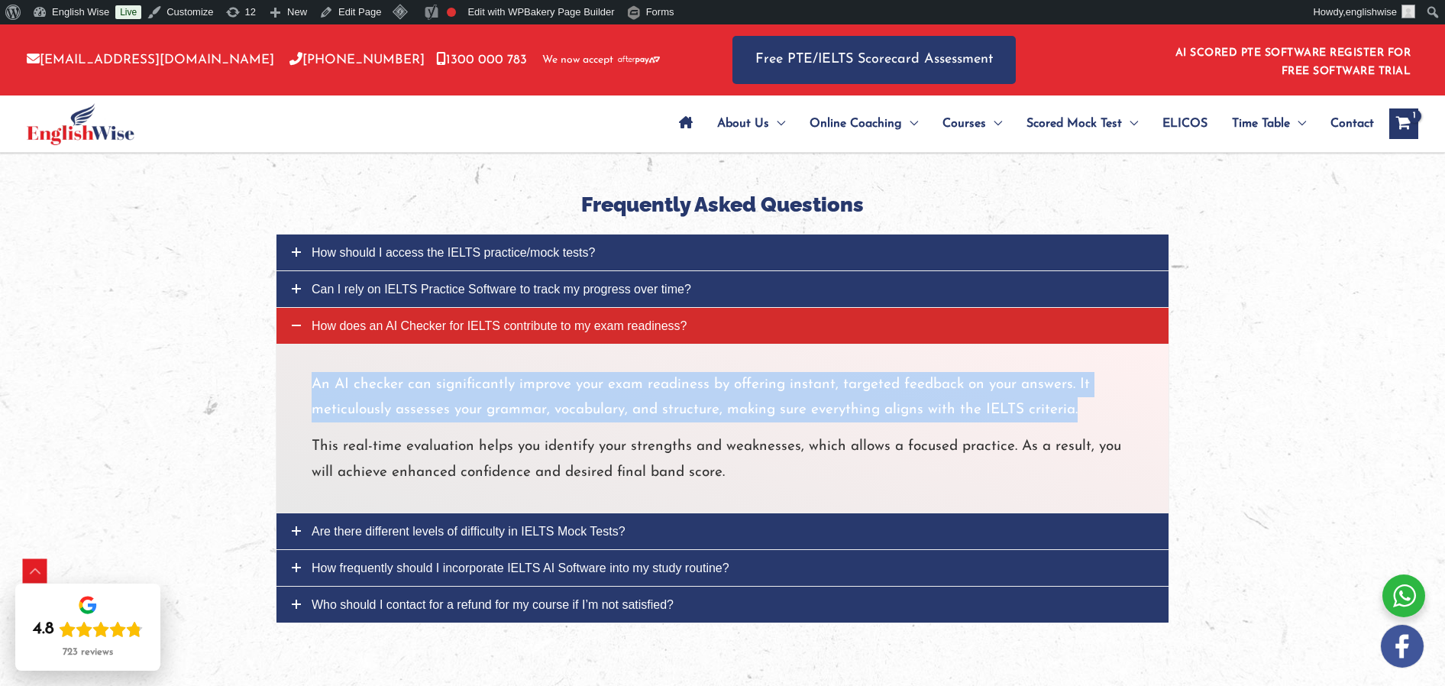
drag, startPoint x: 309, startPoint y: 386, endPoint x: 1099, endPoint y: 402, distance: 789.9
click at [1099, 402] on div "An AI checker can significantly improve your exam readiness by offering instant…" at bounding box center [723, 429] width 894 height 170
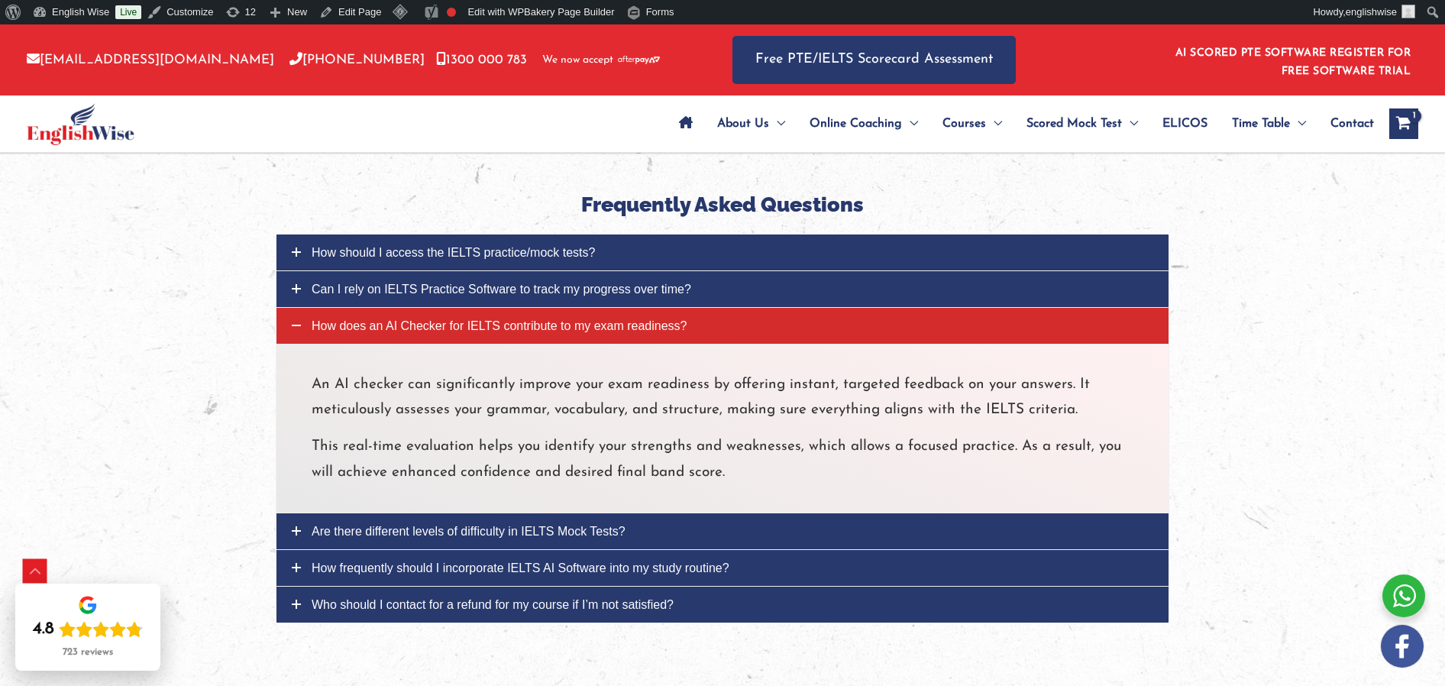
click at [306, 450] on div "An AI checker can significantly improve your exam readiness by offering instant…" at bounding box center [723, 429] width 894 height 170
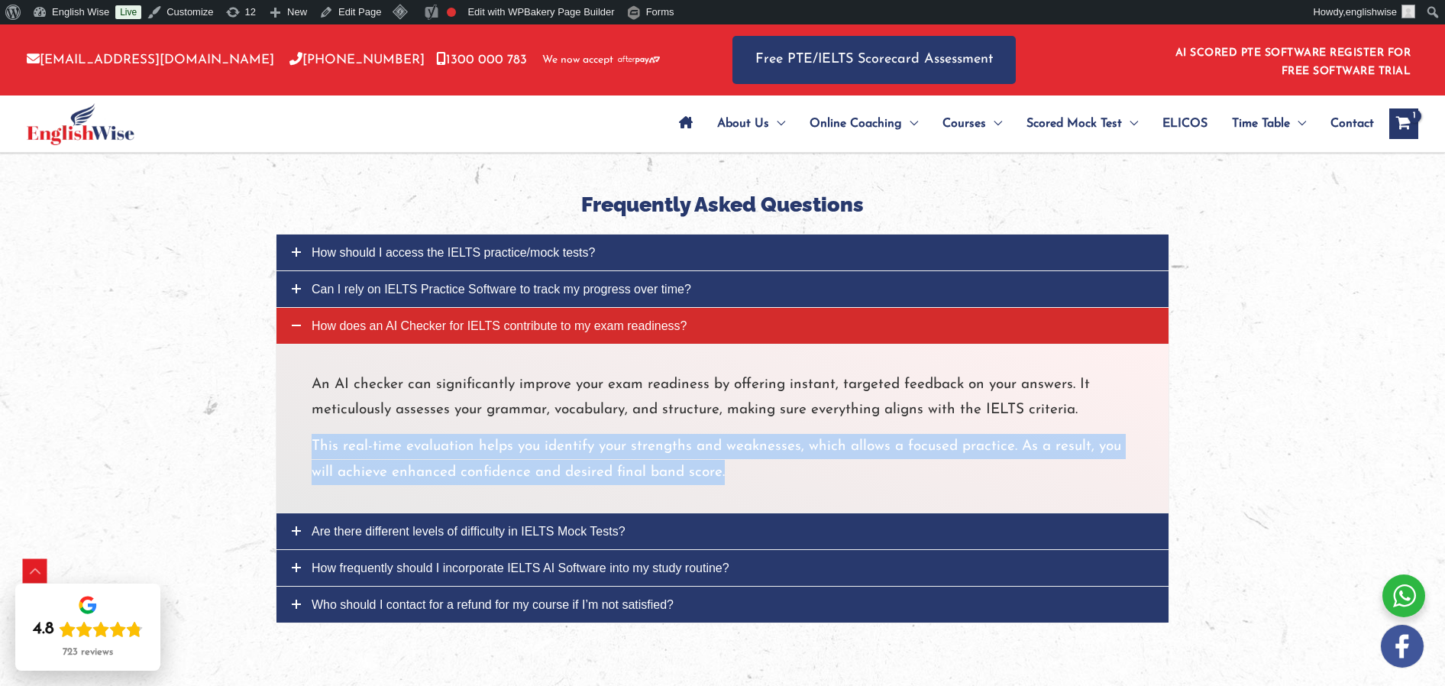
drag, startPoint x: 311, startPoint y: 444, endPoint x: 729, endPoint y: 476, distance: 419.7
click at [729, 476] on p "This real-time evaluation helps you identify your strengths and weaknesses, whi…" at bounding box center [723, 459] width 822 height 51
click at [427, 528] on span "Are there different levels of difficulty in IELTS Mock Tests?" at bounding box center [469, 531] width 314 height 13
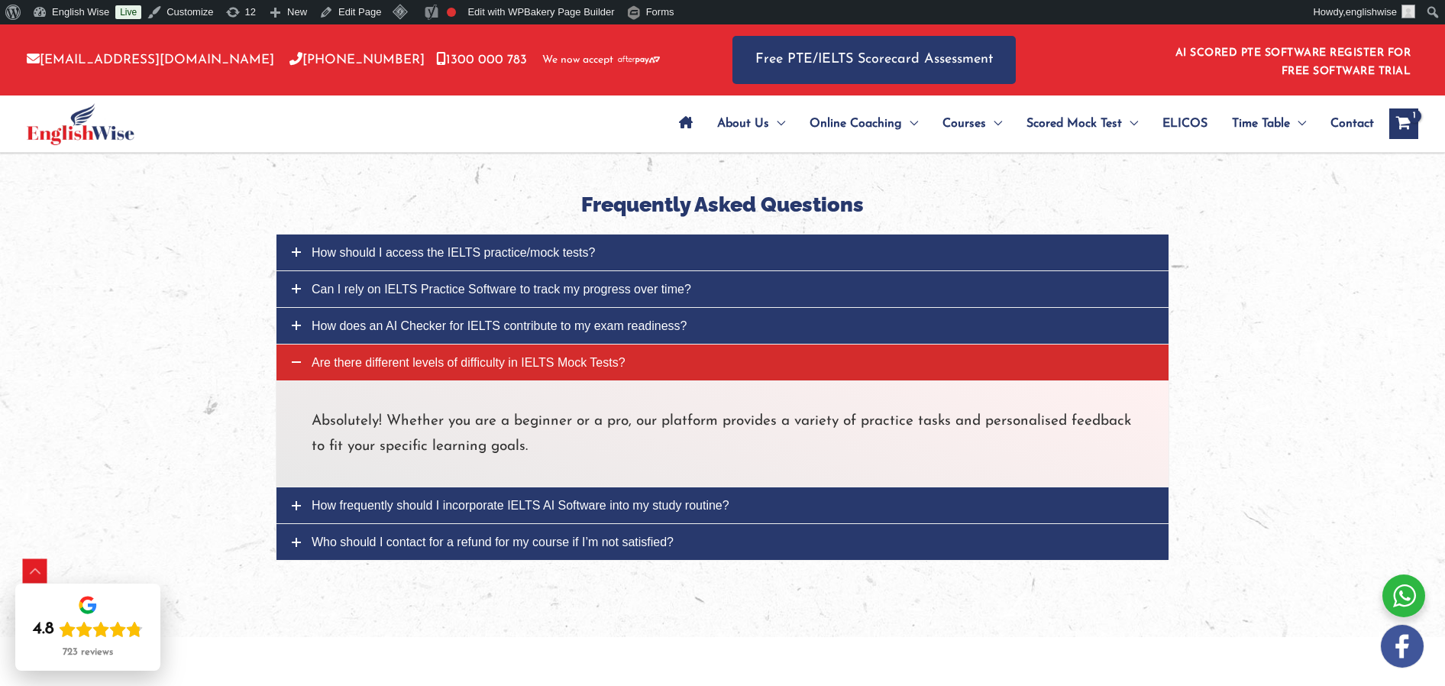
click at [318, 422] on p "Absolutely! Whether you are a beginner or a pro, our platform provides a variet…" at bounding box center [723, 434] width 822 height 51
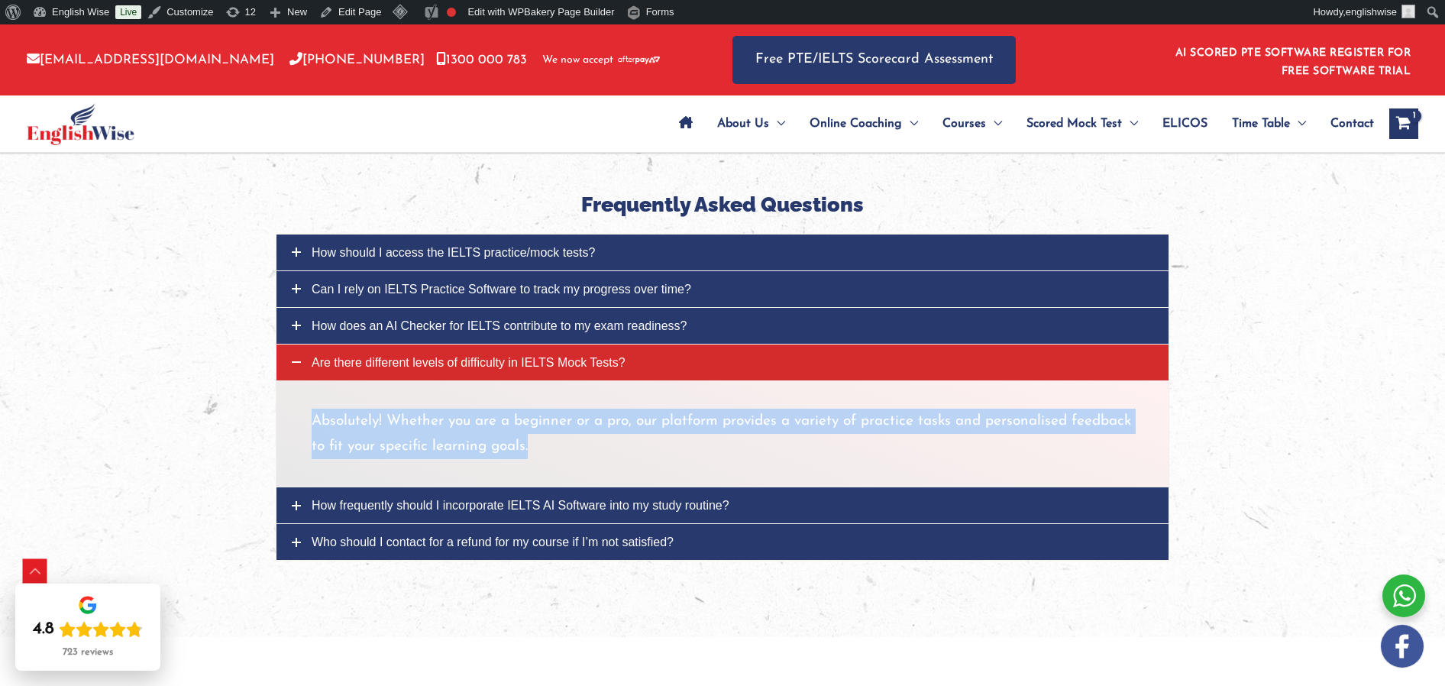
drag, startPoint x: 313, startPoint y: 424, endPoint x: 562, endPoint y: 434, distance: 249.2
click at [563, 441] on p "Absolutely! Whether you are a beginner or a pro, our platform provides a variet…" at bounding box center [723, 434] width 822 height 51
click at [380, 504] on span "How frequently should I incorporate IELTS AI Software into my study routine?" at bounding box center [521, 505] width 418 height 13
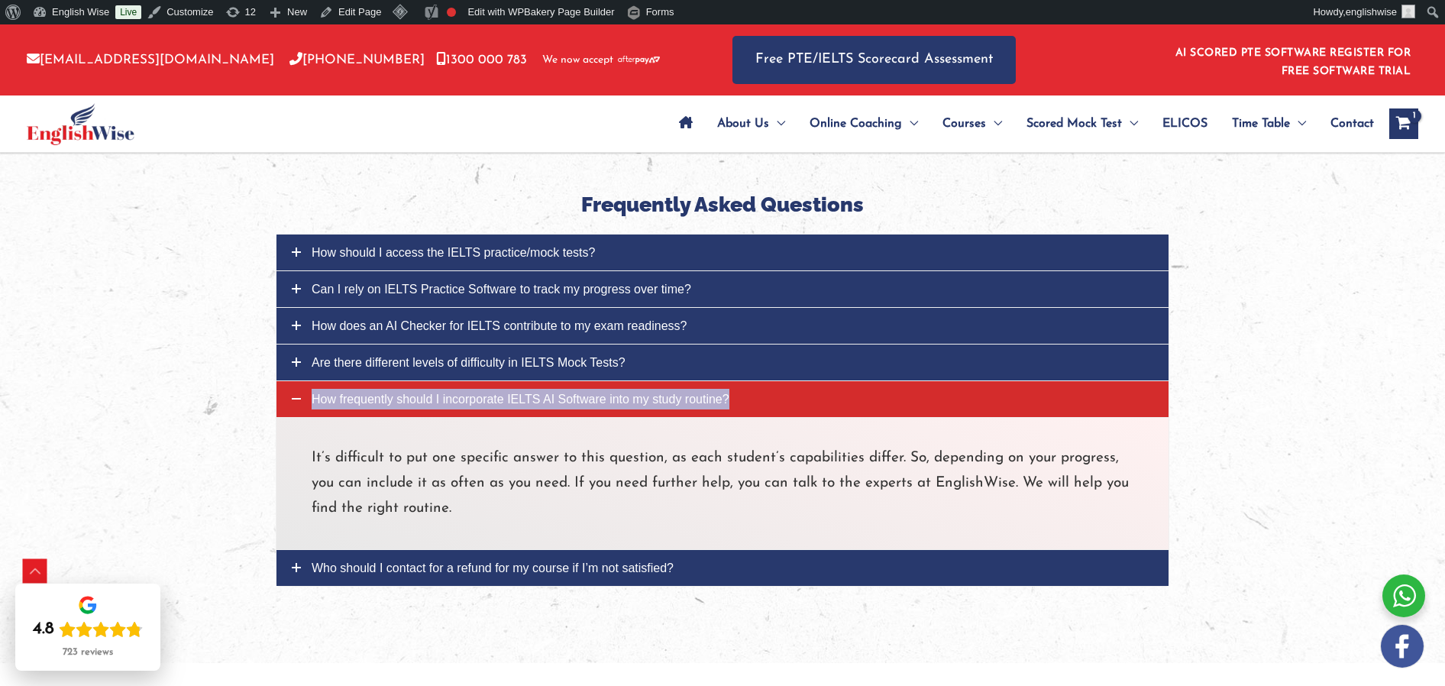
click at [353, 402] on span "How frequently should I incorporate IELTS AI Software into my study routine?" at bounding box center [521, 399] width 418 height 13
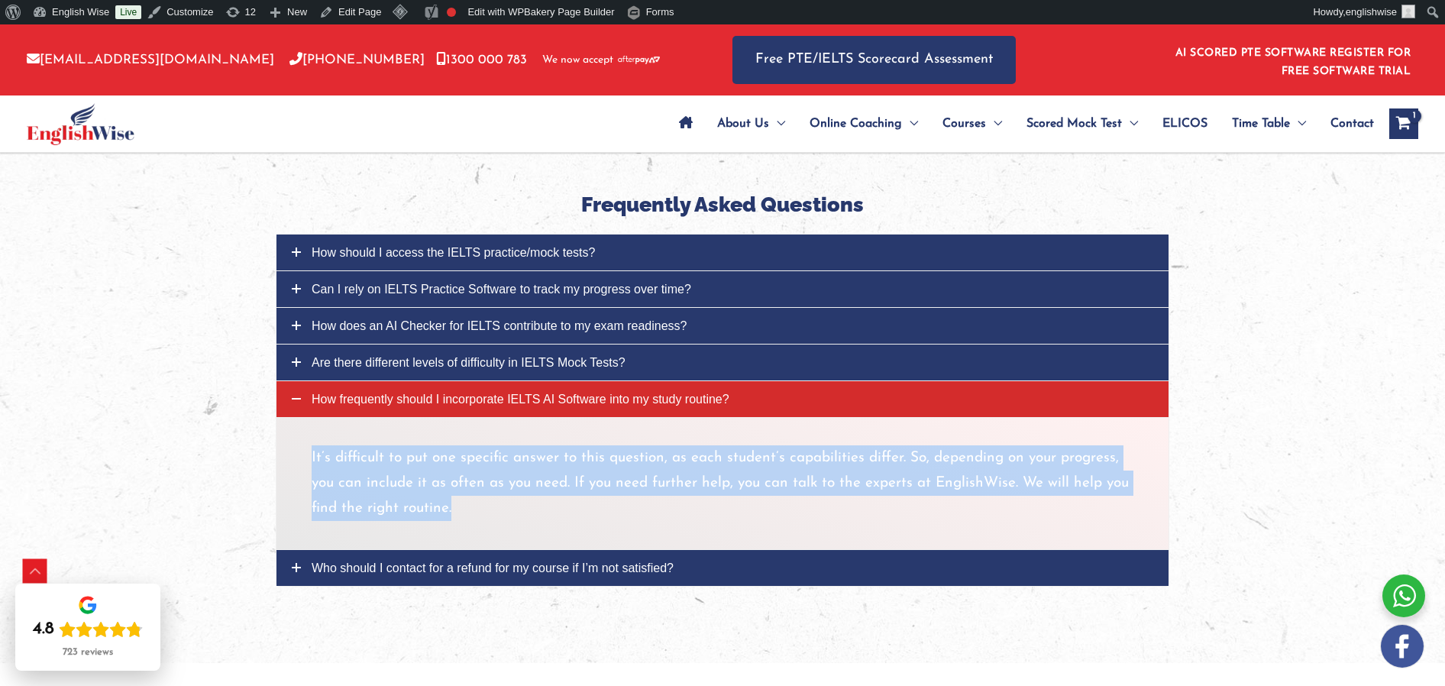
drag, startPoint x: 310, startPoint y: 458, endPoint x: 480, endPoint y: 504, distance: 176.4
click at [480, 504] on div "It’s difficult to put one specific answer to this question, as each student’s c…" at bounding box center [723, 483] width 894 height 133
click at [426, 571] on span "Who should I contact for a refund for my course if I’m not satisfied?" at bounding box center [493, 567] width 362 height 13
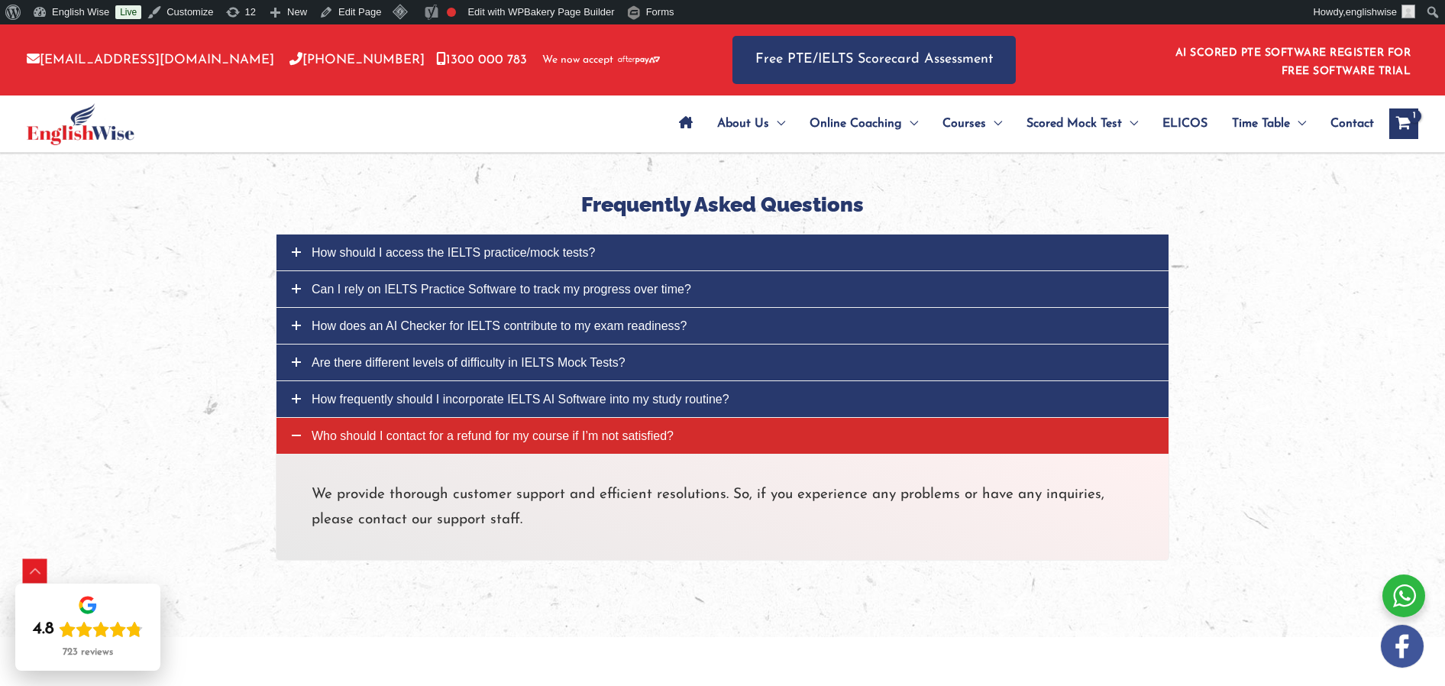
click at [315, 499] on p "We provide thorough customer support and efficient resolutions. So, if you expe…" at bounding box center [723, 507] width 822 height 51
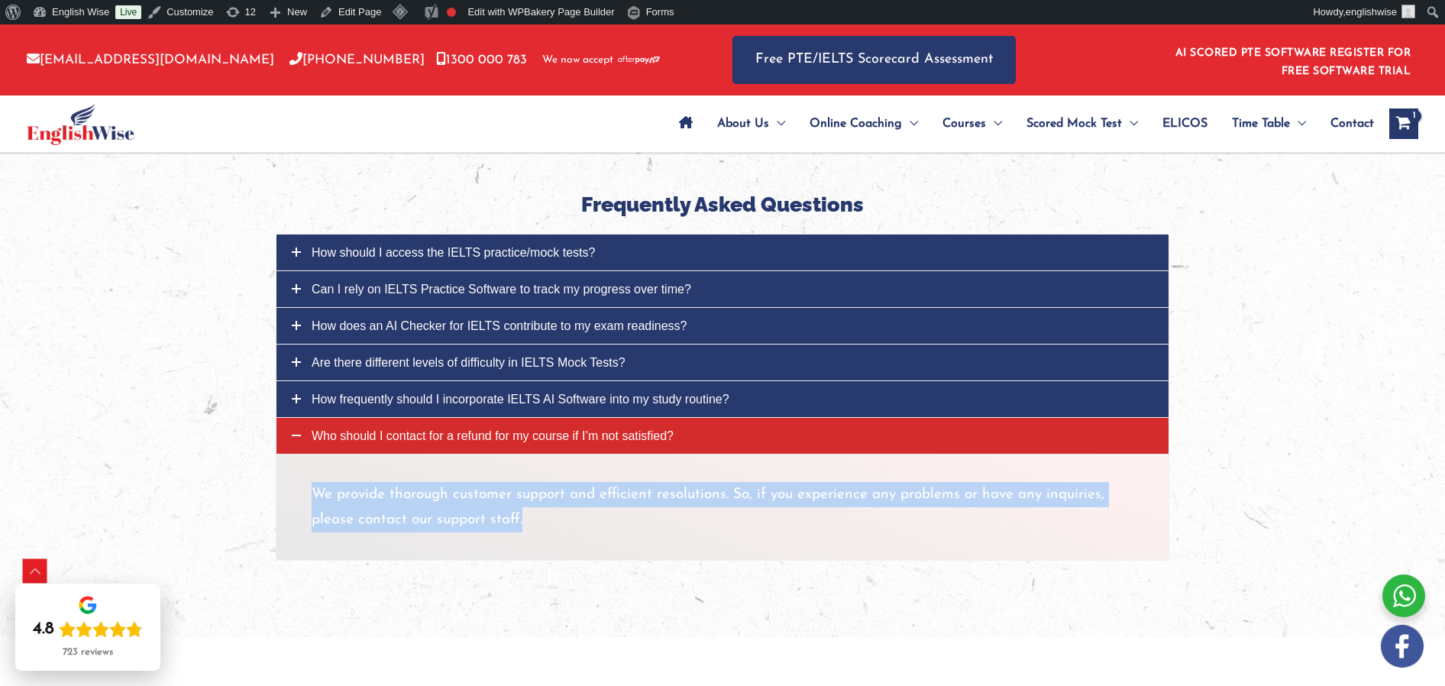
drag, startPoint x: 315, startPoint y: 493, endPoint x: 541, endPoint y: 503, distance: 226.3
click at [538, 513] on p "We provide thorough customer support and efficient resolutions. So, if you expe…" at bounding box center [723, 507] width 822 height 51
click at [1066, 218] on link "AI PTE Software" at bounding box center [1105, 224] width 183 height 35
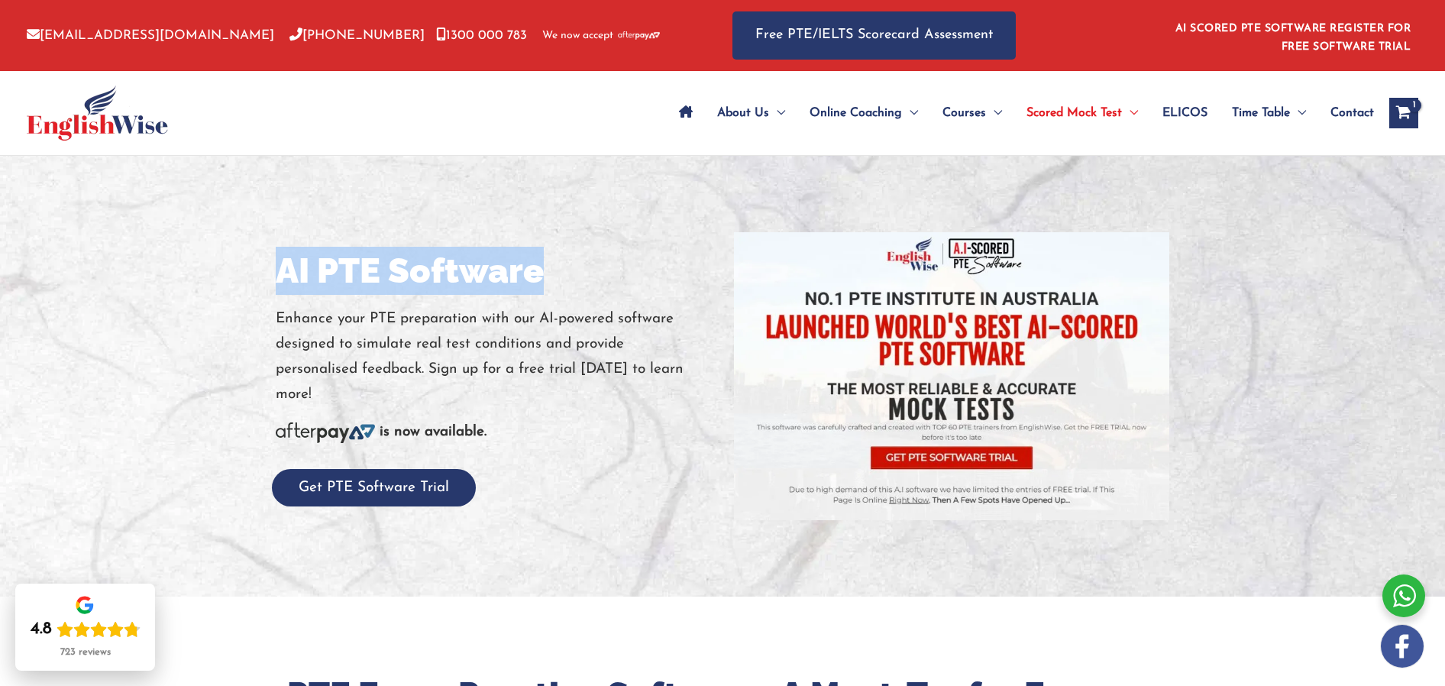
drag, startPoint x: 294, startPoint y: 267, endPoint x: 554, endPoint y: 272, distance: 260.5
click at [554, 272] on h1 "AI PTE Software" at bounding box center [493, 271] width 435 height 48
copy h1 "AI PTE Software"
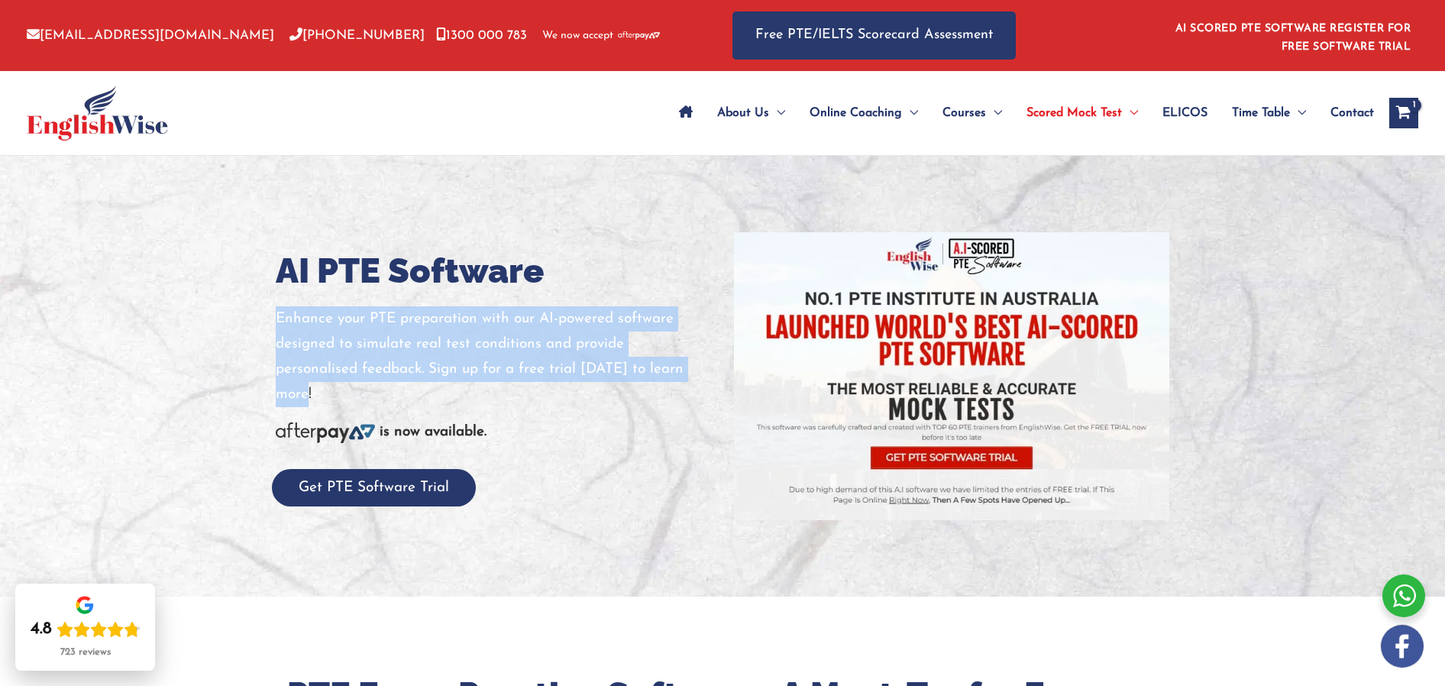
drag, startPoint x: 276, startPoint y: 316, endPoint x: 349, endPoint y: 422, distance: 128.6
click at [346, 406] on p "Enhance your PTE preparation with our AI-powered software designed to simulate …" at bounding box center [493, 357] width 435 height 102
copy p "Enhance your PTE preparation with our AI-powered software designed to simulate …"
click at [344, 494] on button "Get PTE Software Trial" at bounding box center [374, 487] width 204 height 37
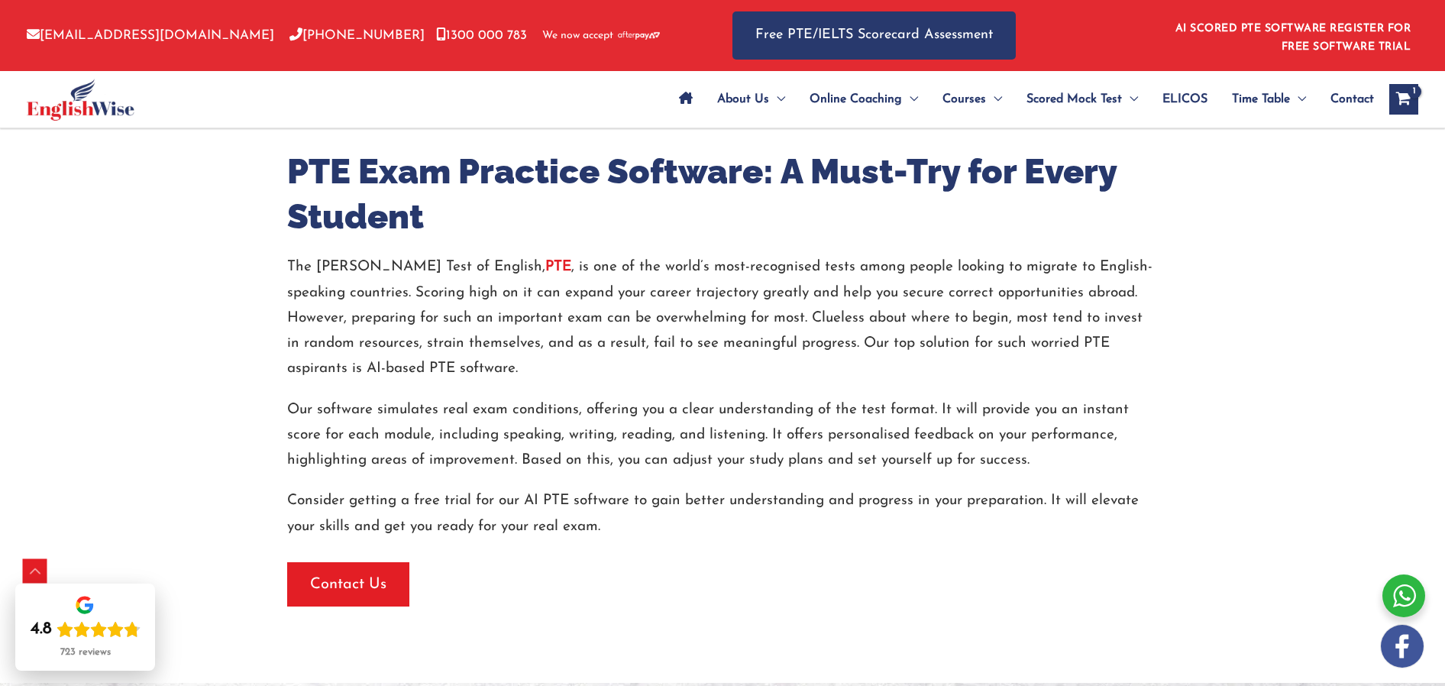
scroll to position [521, 0]
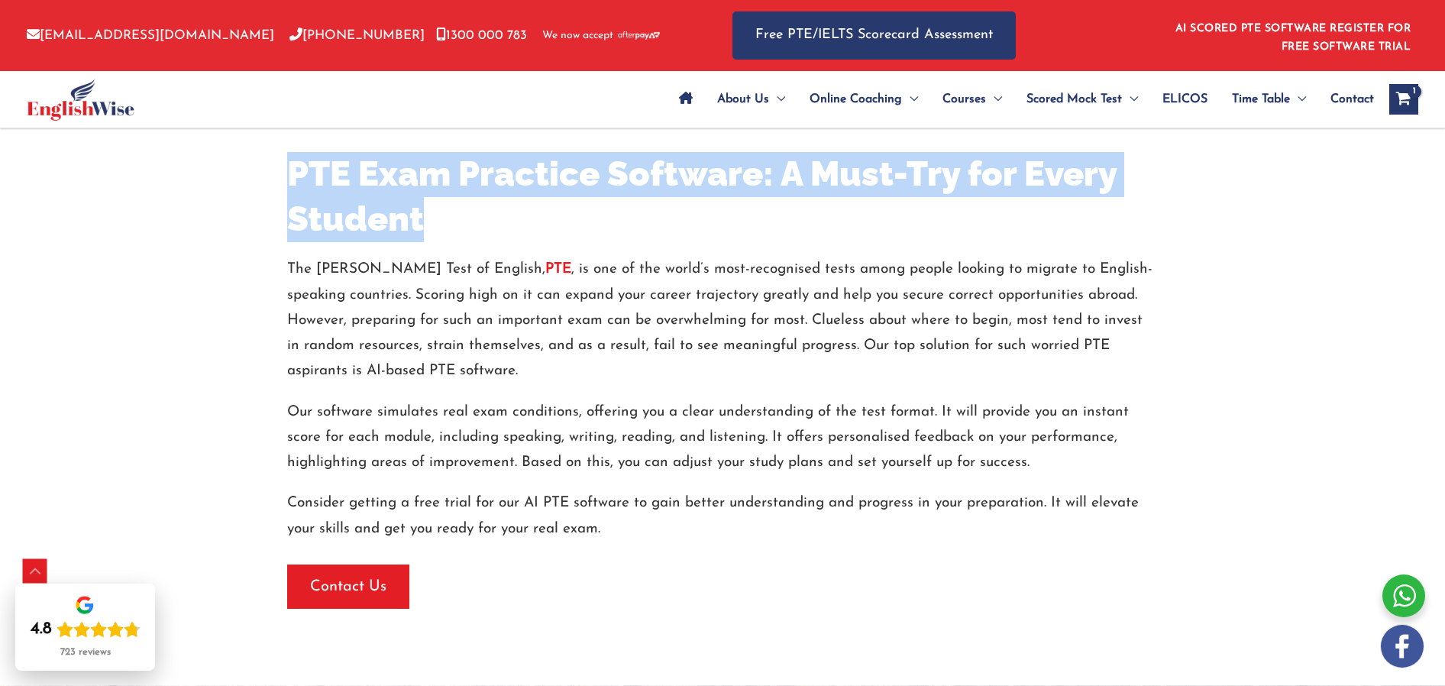
drag, startPoint x: 293, startPoint y: 168, endPoint x: 428, endPoint y: 216, distance: 142.8
click at [428, 216] on h2 "PTE Exam Practice Software: A Must-Try for Every Student" at bounding box center [722, 196] width 871 height 89
copy h2 "PTE Exam Practice Software: A Must-Try for Every Student"
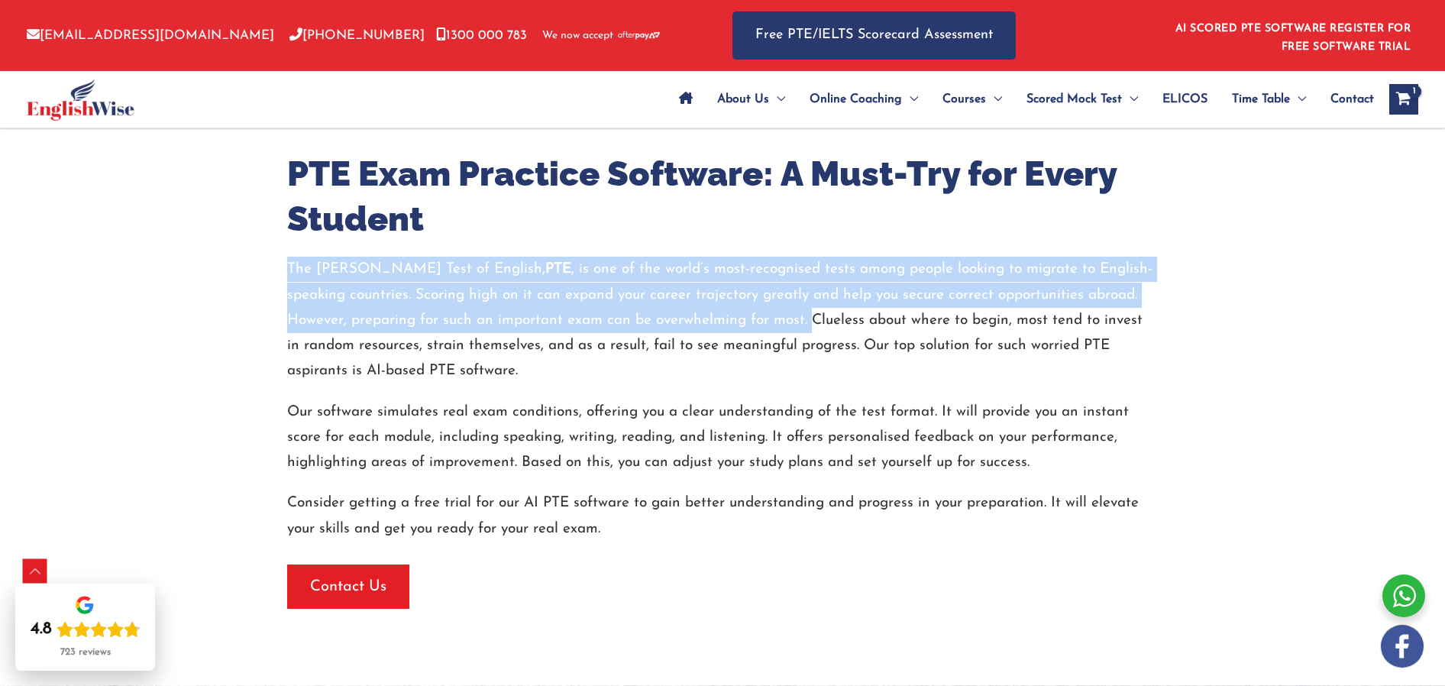
drag, startPoint x: 289, startPoint y: 266, endPoint x: 745, endPoint y: 311, distance: 458.9
click at [744, 312] on p "The Pearson Test of English, PTE , is one of the world’s most-recognised tests …" at bounding box center [722, 320] width 871 height 127
copy p "The Pearson Test of English, PTE , is one of the world’s most-recognised tests …"
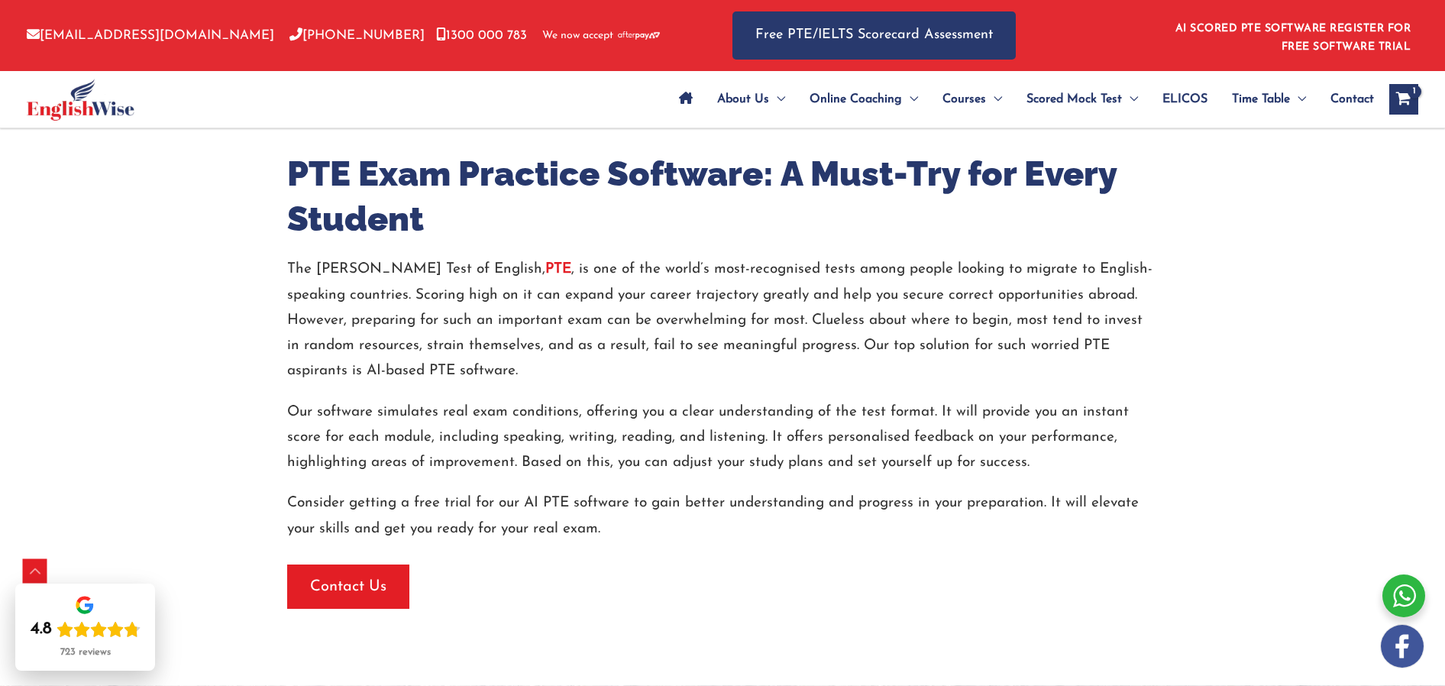
click at [545, 266] on strong "PTE" at bounding box center [558, 269] width 26 height 15
click at [747, 317] on p "The Pearson Test of English, PTE , is one of the world’s most-recognised tests …" at bounding box center [722, 320] width 871 height 127
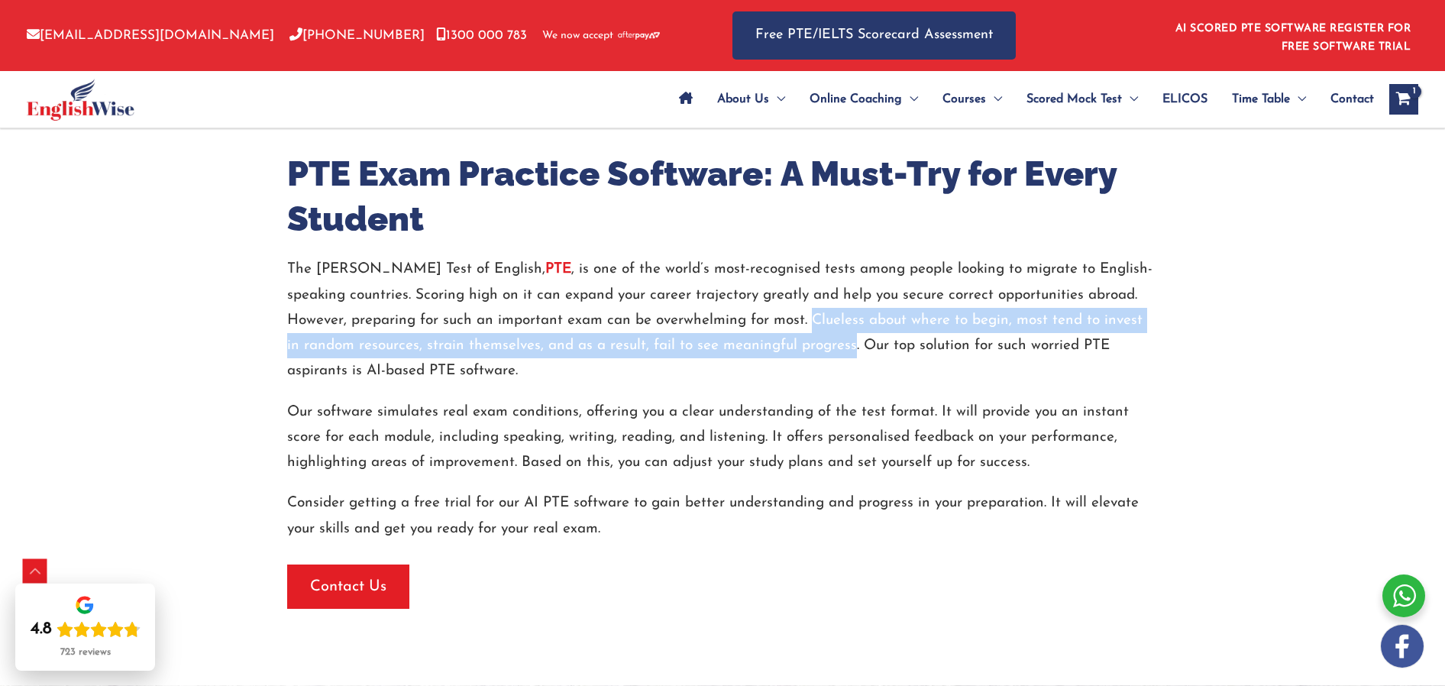
drag, startPoint x: 752, startPoint y: 327, endPoint x: 764, endPoint y: 355, distance: 30.8
click at [764, 355] on p "The Pearson Test of English, PTE , is one of the world’s most-recognised tests …" at bounding box center [722, 320] width 871 height 127
click at [771, 348] on p "The Pearson Test of English, PTE , is one of the world’s most-recognised tests …" at bounding box center [722, 320] width 871 height 127
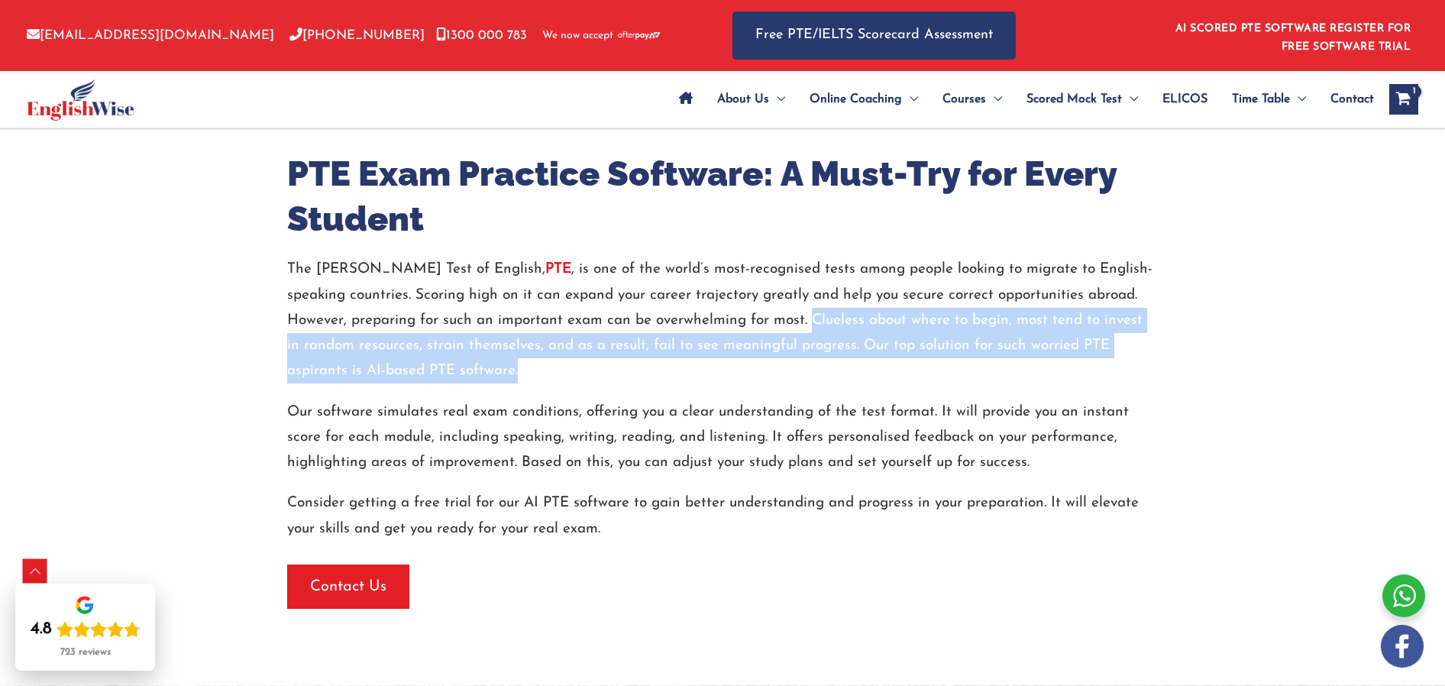
drag, startPoint x: 748, startPoint y: 321, endPoint x: 763, endPoint y: 359, distance: 40.9
click at [769, 363] on p "The Pearson Test of English, PTE , is one of the world’s most-recognised tests …" at bounding box center [722, 320] width 871 height 127
copy p "Clueless about where to begin, most tend to invest in random resources, strain …"
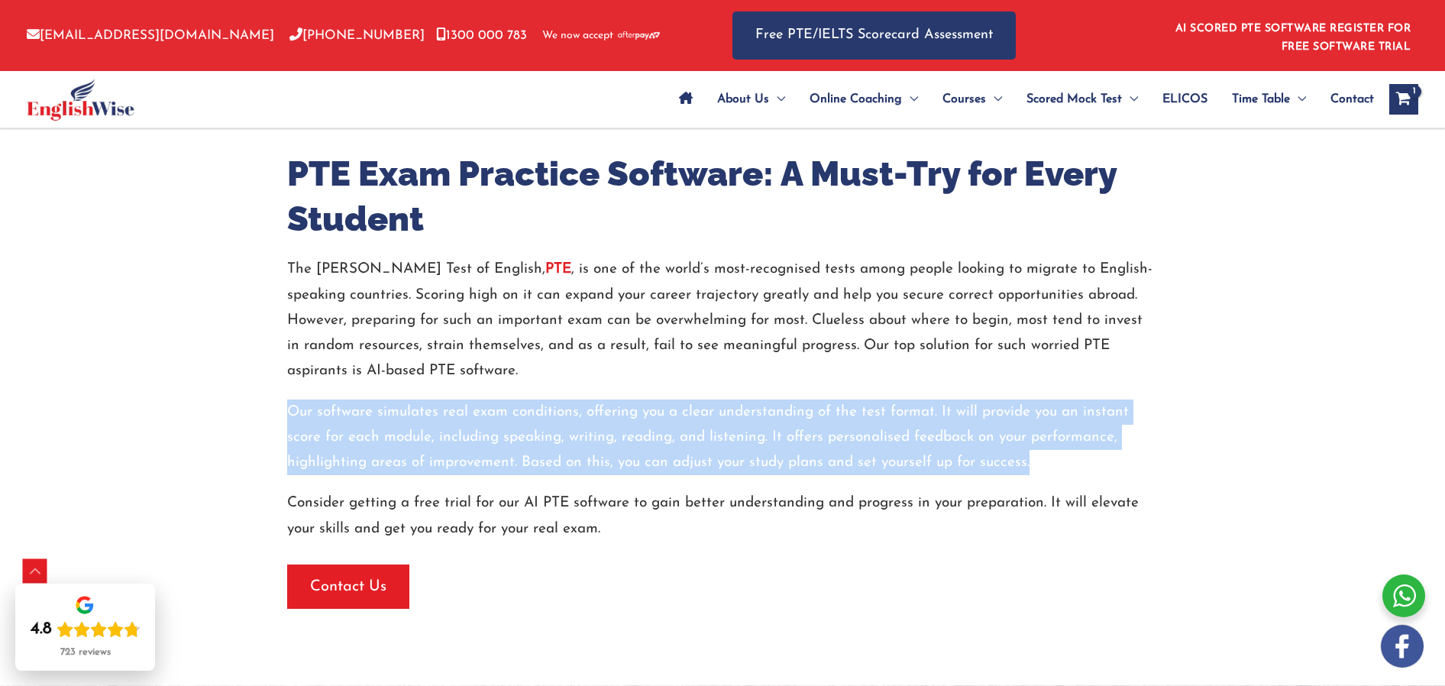
drag, startPoint x: 301, startPoint y: 416, endPoint x: 1048, endPoint y: 457, distance: 748.0
click at [1048, 457] on p "Our software simulates real exam conditions, offering you a clear understanding…" at bounding box center [722, 437] width 871 height 76
copy p "Our software simulates real exam conditions, offering you a clear understanding…"
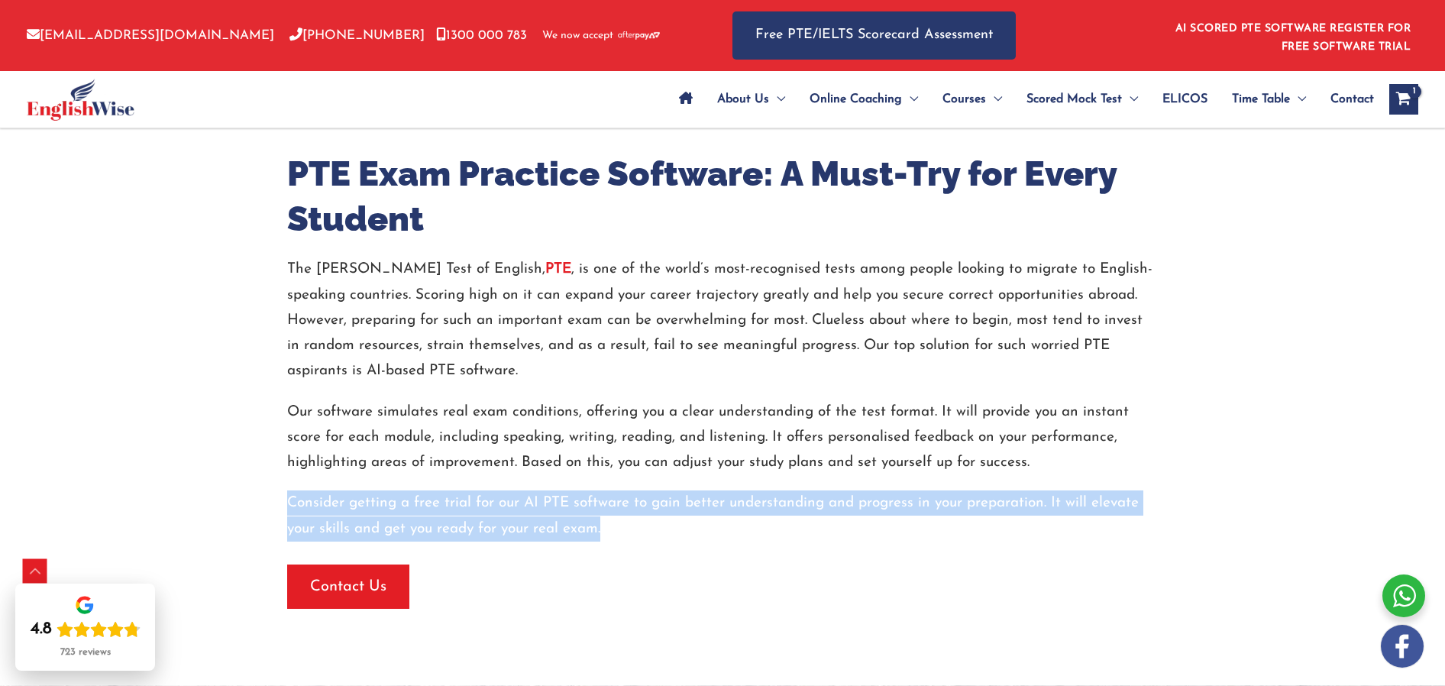
drag, startPoint x: 289, startPoint y: 500, endPoint x: 606, endPoint y: 531, distance: 317.7
click at [606, 531] on p "Consider getting a free trial for our AI PTE software to gain better understand…" at bounding box center [722, 515] width 871 height 51
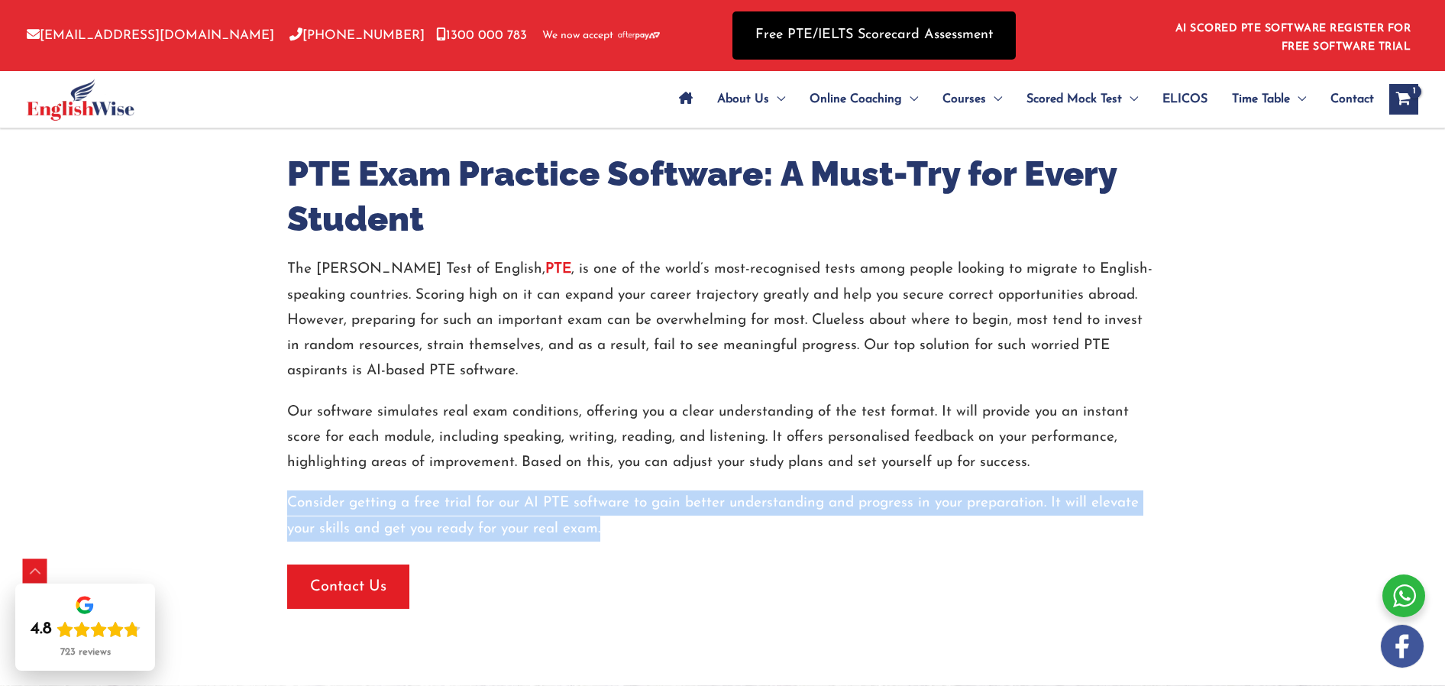
copy p "Consider getting a free trial for our AI PTE software to gain better understand…"
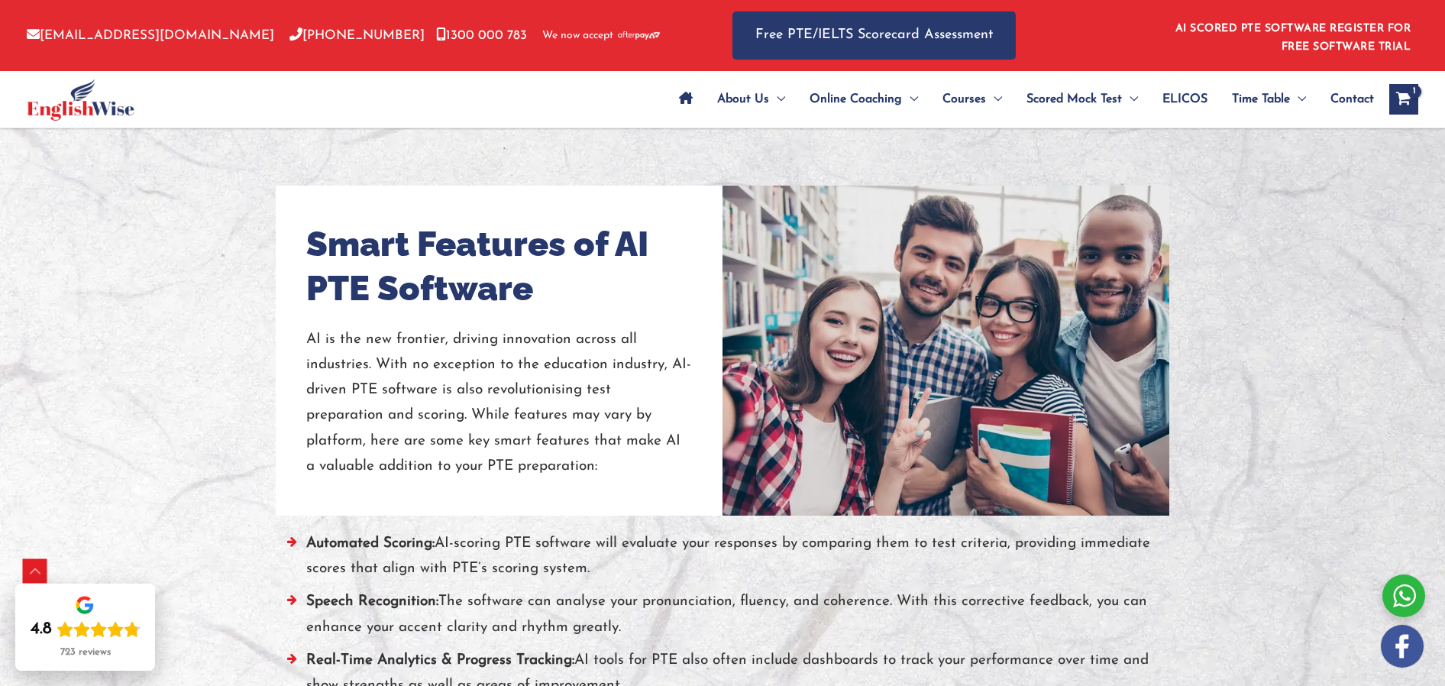
scroll to position [1110, 0]
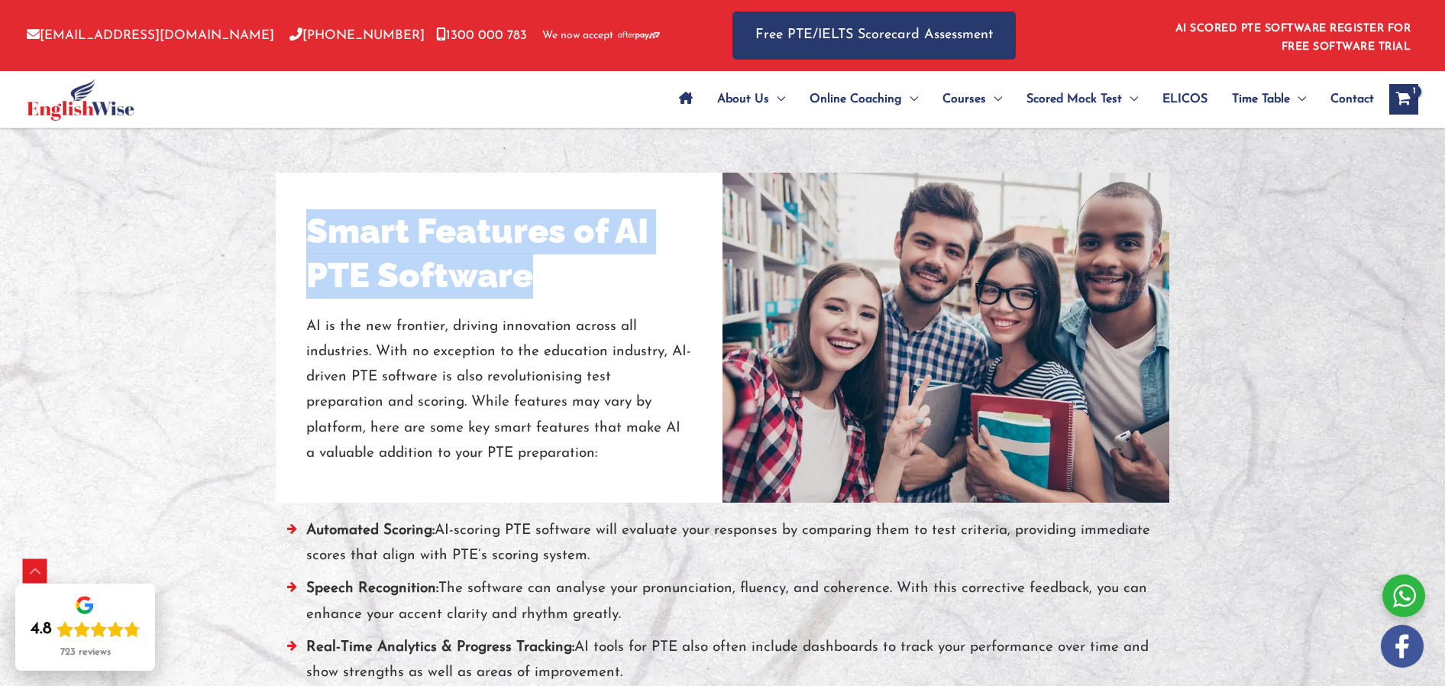
drag, startPoint x: 315, startPoint y: 231, endPoint x: 540, endPoint y: 289, distance: 232.7
click at [540, 289] on h2 "Smart Features of AI PTE Software" at bounding box center [499, 253] width 386 height 89
copy h2 "Smart Features of AI PTE Software"
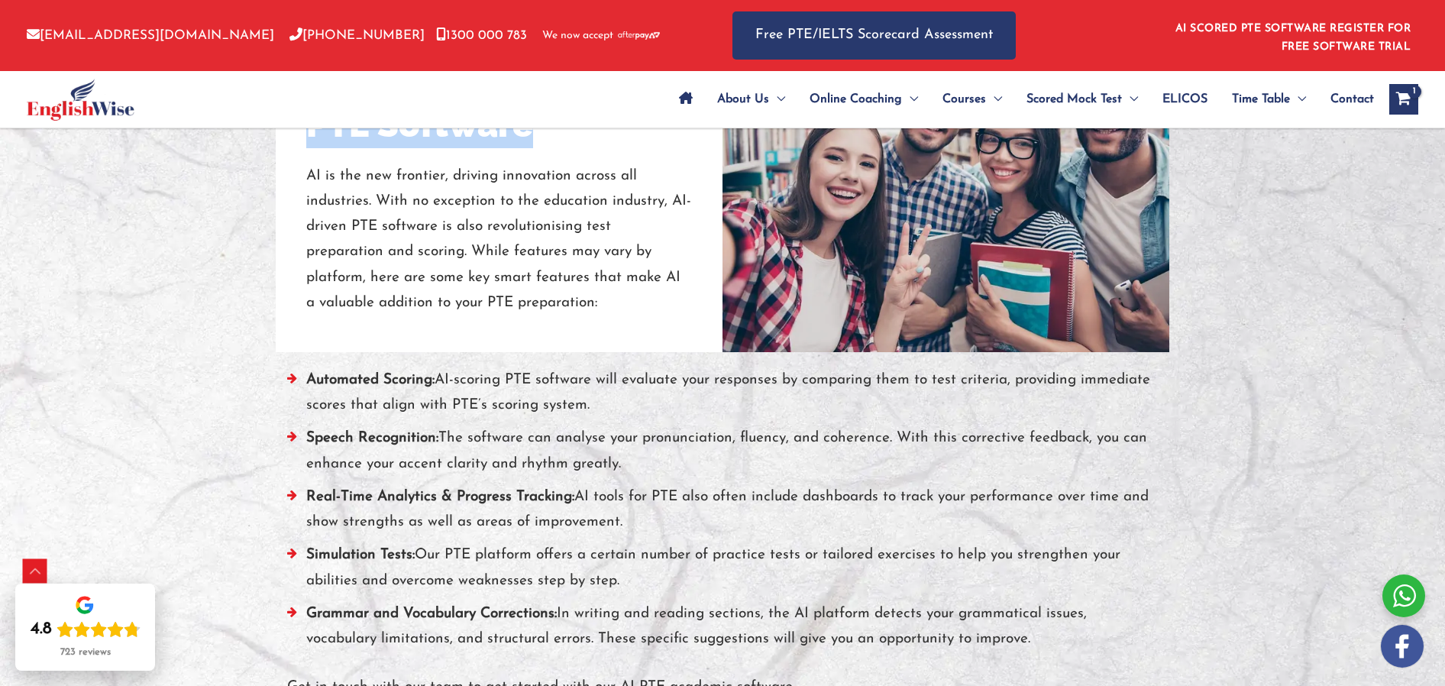
scroll to position [1259, 0]
copy h2 "Smart Features of AI PTE Software"
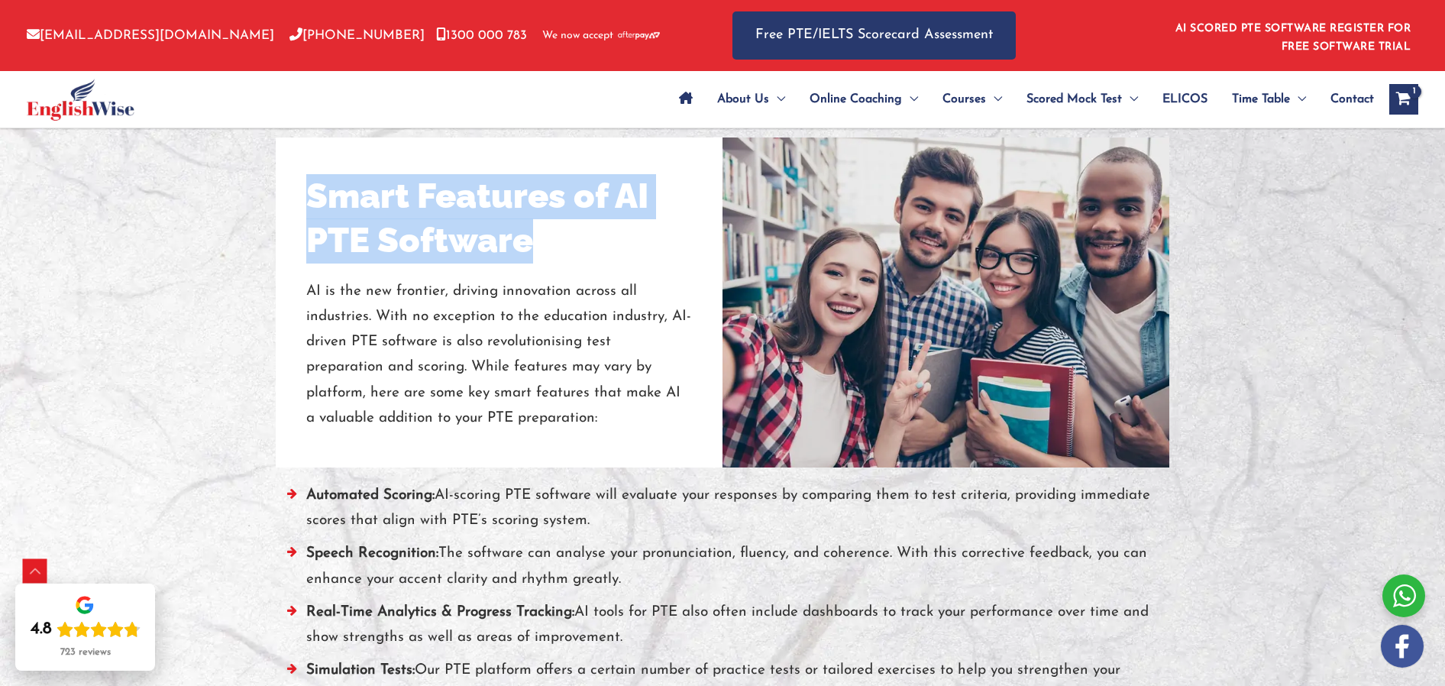
scroll to position [976, 0]
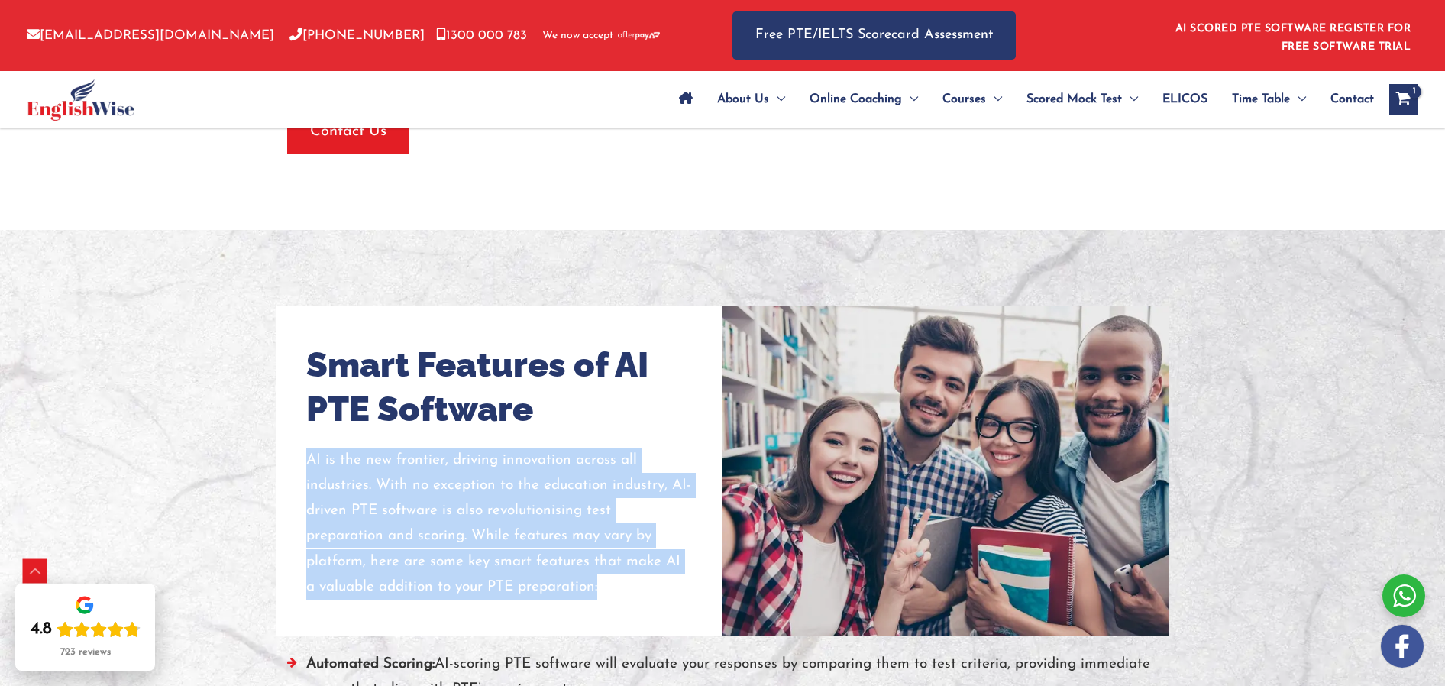
drag, startPoint x: 307, startPoint y: 458, endPoint x: 542, endPoint y: 579, distance: 264.4
click at [540, 581] on p "AI is the new frontier, driving innovation across all industries. With no excep…" at bounding box center [499, 524] width 386 height 153
copy p "AI is the new frontier, driving innovation across all industries. With no excep…"
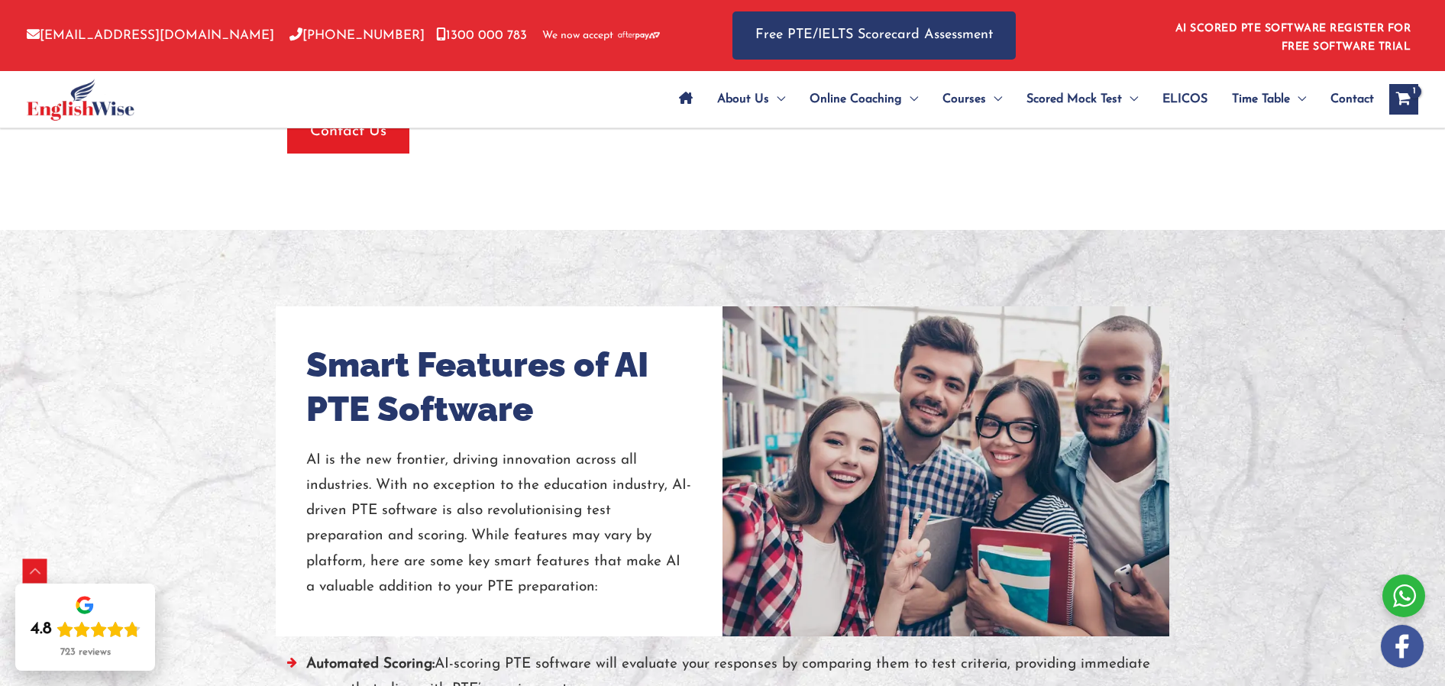
click at [247, 456] on div at bounding box center [722, 672] width 1445 height 884
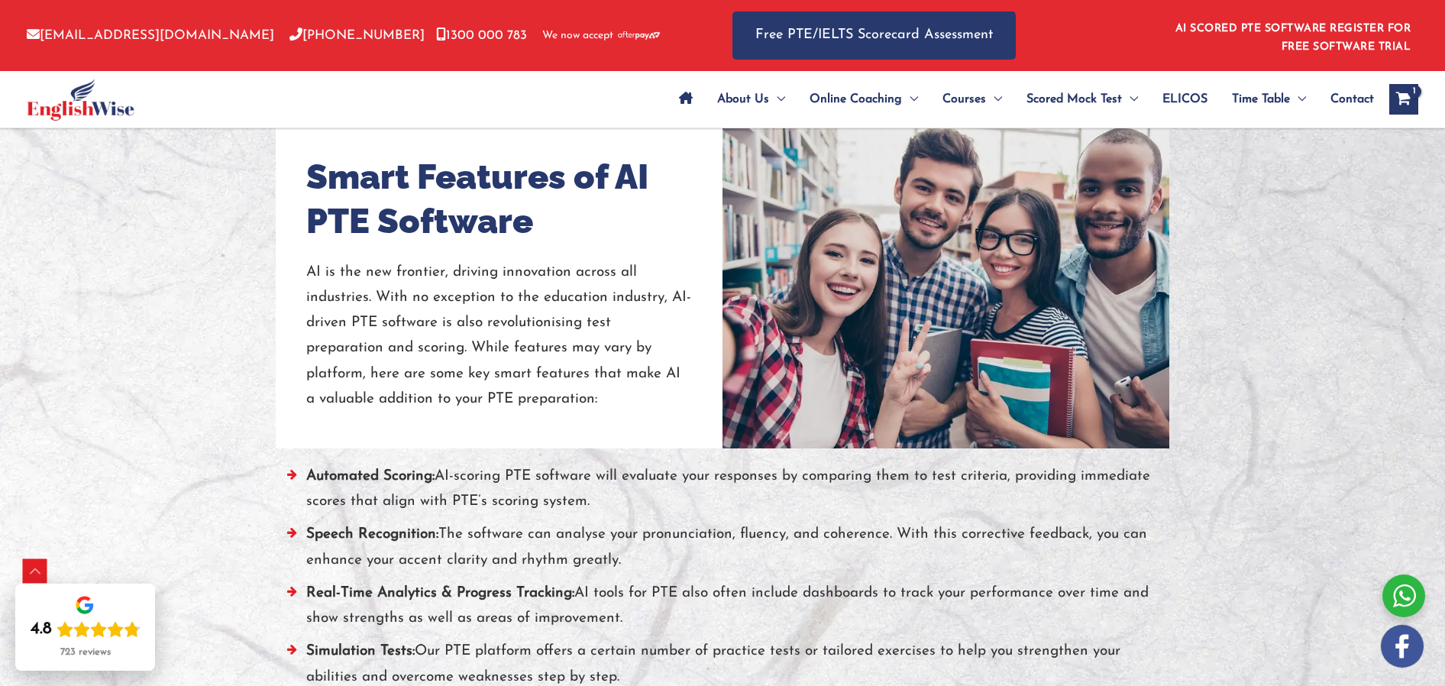
scroll to position [1279, 0]
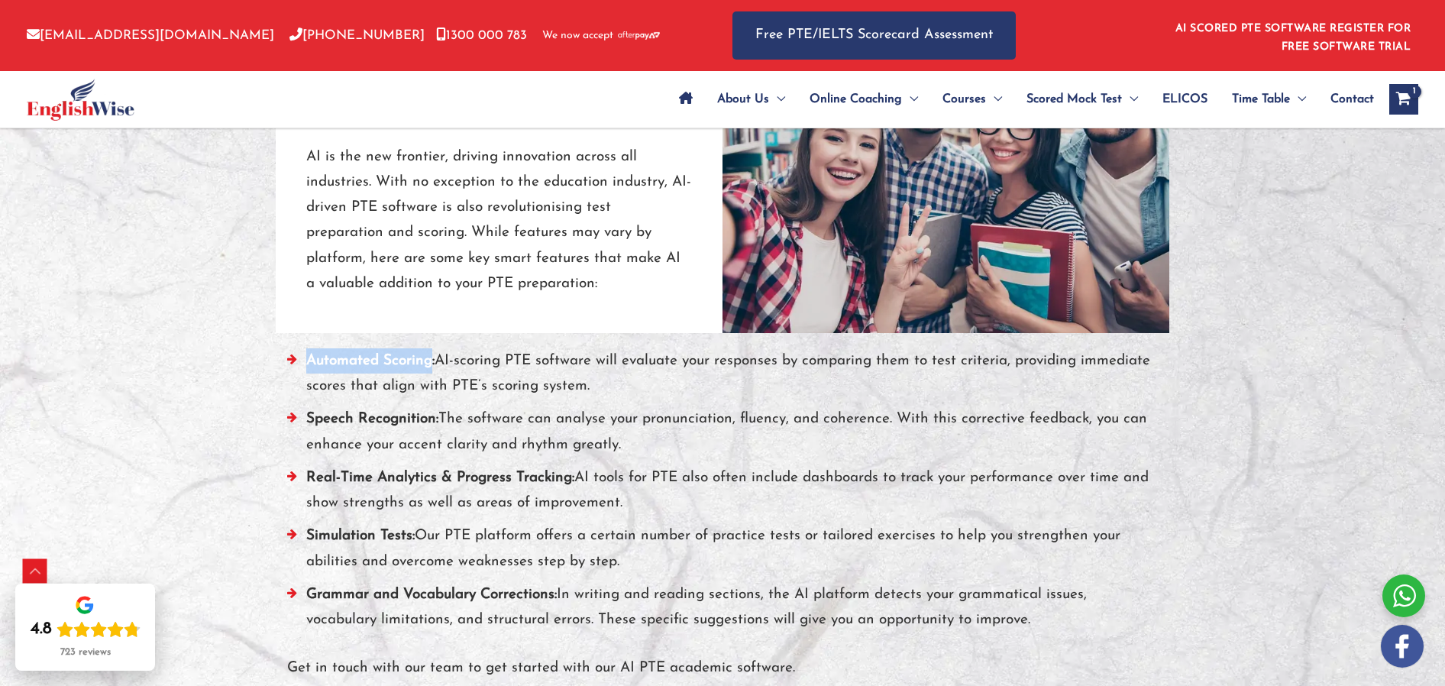
drag, startPoint x: 310, startPoint y: 358, endPoint x: 432, endPoint y: 363, distance: 121.5
click at [432, 363] on strong "Automated Scoring:" at bounding box center [370, 361] width 128 height 15
drag, startPoint x: 442, startPoint y: 358, endPoint x: 588, endPoint y: 336, distance: 147.5
click at [598, 385] on li "Automated Scoring: AI-scoring PTE software will evaluate your responses by comp…" at bounding box center [722, 377] width 871 height 59
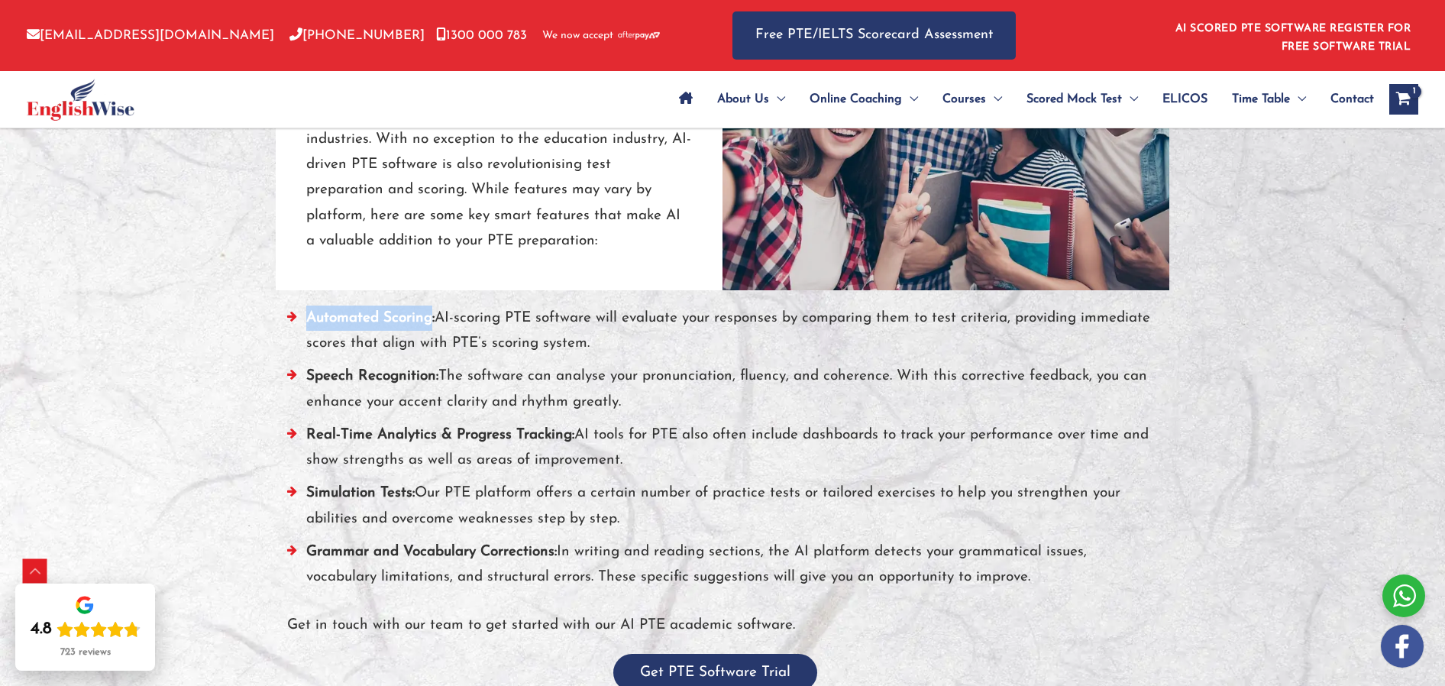
scroll to position [1405, 0]
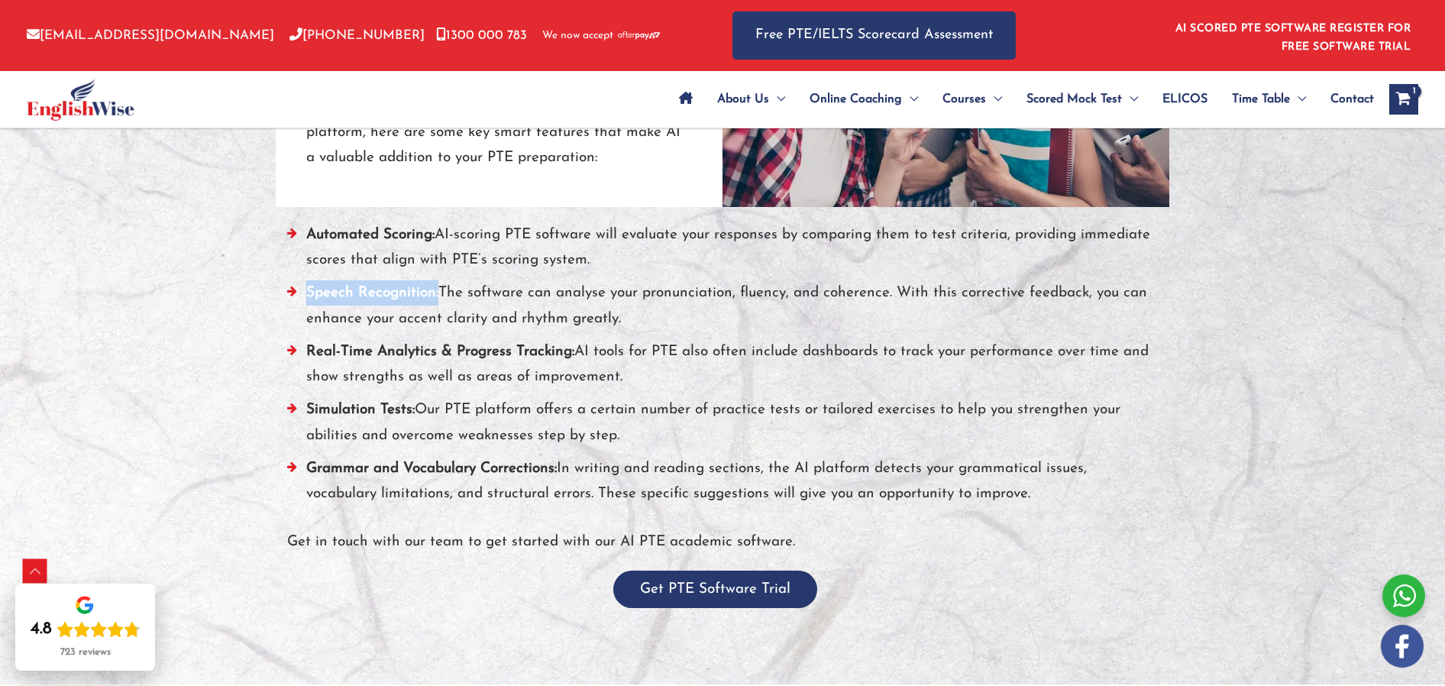
drag, startPoint x: 305, startPoint y: 293, endPoint x: 438, endPoint y: 293, distance: 133.7
click at [438, 293] on li "Speech Recognition: The software can analyse your pronunciation, fluency, and c…" at bounding box center [722, 309] width 871 height 59
click at [413, 294] on strong "Speech Recognition:" at bounding box center [372, 293] width 132 height 15
drag, startPoint x: 432, startPoint y: 292, endPoint x: 305, endPoint y: 296, distance: 126.1
click at [306, 296] on strong "Speech Recognition:" at bounding box center [372, 293] width 132 height 15
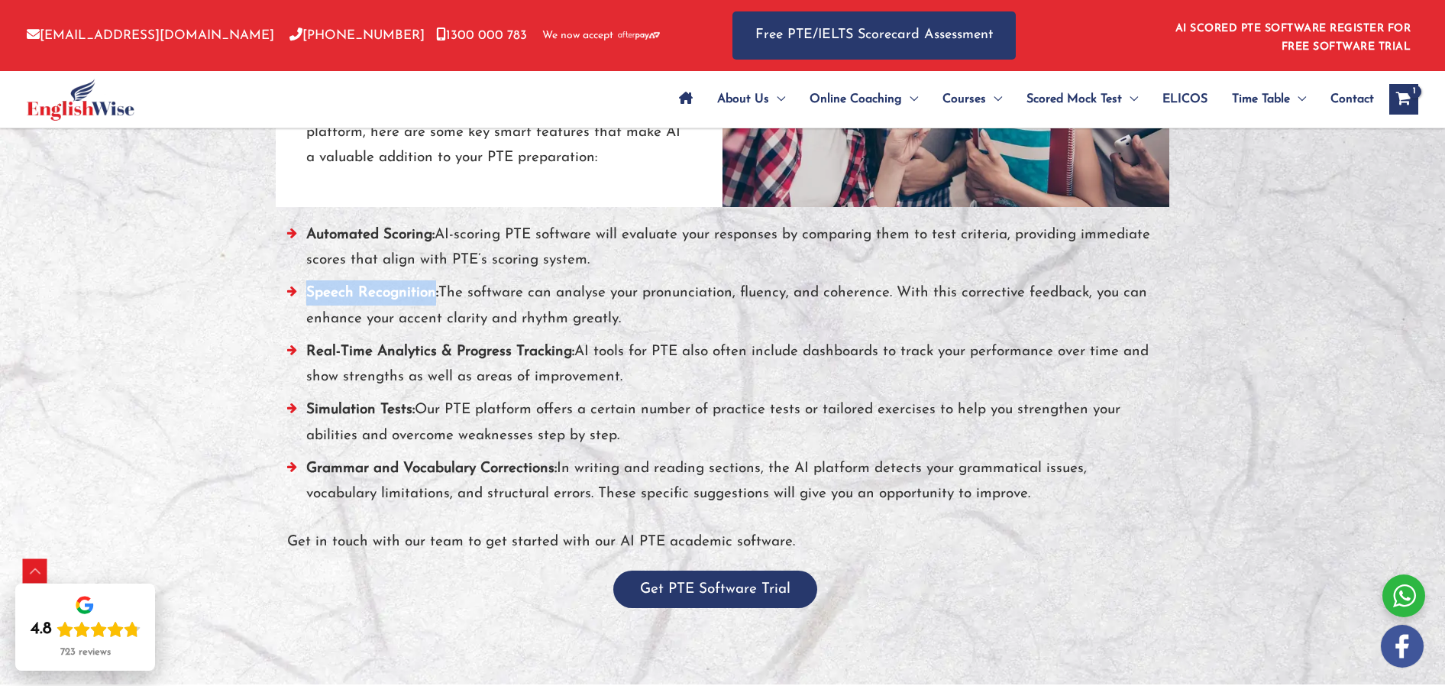
drag, startPoint x: 446, startPoint y: 291, endPoint x: 633, endPoint y: 311, distance: 188.2
click at [638, 328] on li "Speech Recognition: The software can analyse your pronunciation, fluency, and c…" at bounding box center [722, 309] width 871 height 59
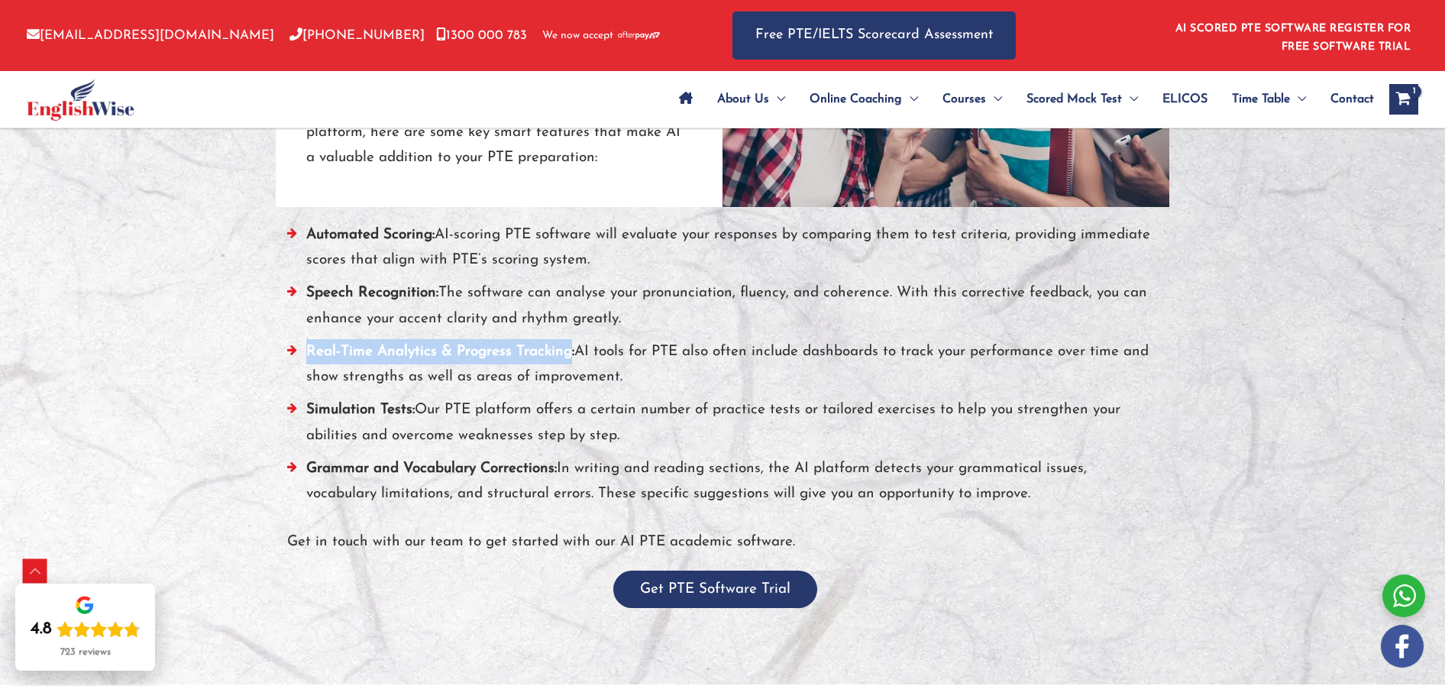
drag, startPoint x: 312, startPoint y: 354, endPoint x: 561, endPoint y: 329, distance: 249.4
click at [567, 350] on strong "Real-Time Analytics & Progress Tracking:" at bounding box center [440, 351] width 268 height 15
click at [629, 361] on li "Real-Time Analytics & Progress Tracking: AI tools for PTE also often include da…" at bounding box center [722, 368] width 871 height 59
drag, startPoint x: 579, startPoint y: 350, endPoint x: 620, endPoint y: 375, distance: 48.3
click at [620, 375] on li "Real-Time Analytics & Progress Tracking: AI tools for PTE also often include da…" at bounding box center [722, 368] width 871 height 59
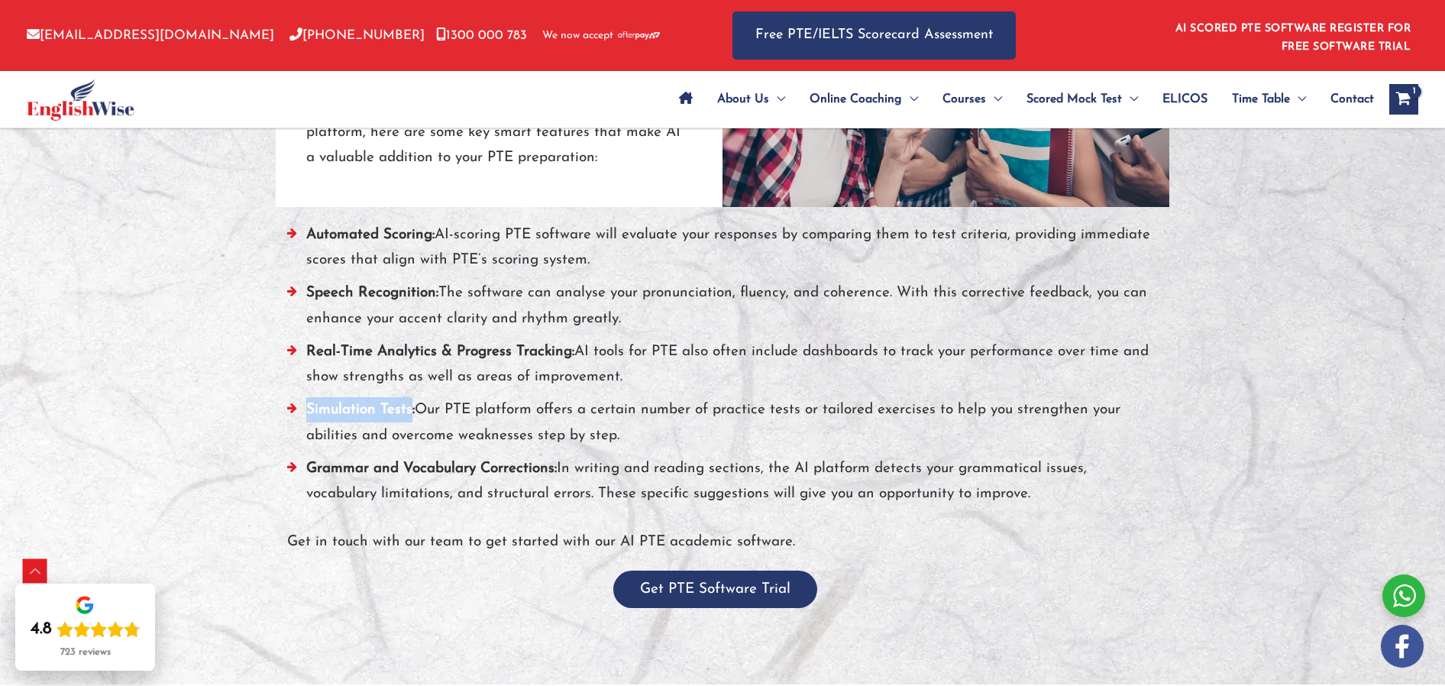
drag, startPoint x: 309, startPoint y: 412, endPoint x: 411, endPoint y: 411, distance: 101.6
click at [411, 411] on strong "Simulation Tests:" at bounding box center [360, 409] width 108 height 15
drag, startPoint x: 305, startPoint y: 286, endPoint x: 434, endPoint y: 299, distance: 128.9
click at [434, 299] on li "Speech Recognition: The software can analyse your pronunciation, fluency, and c…" at bounding box center [722, 309] width 871 height 59
drag, startPoint x: 443, startPoint y: 291, endPoint x: 622, endPoint y: 323, distance: 182.3
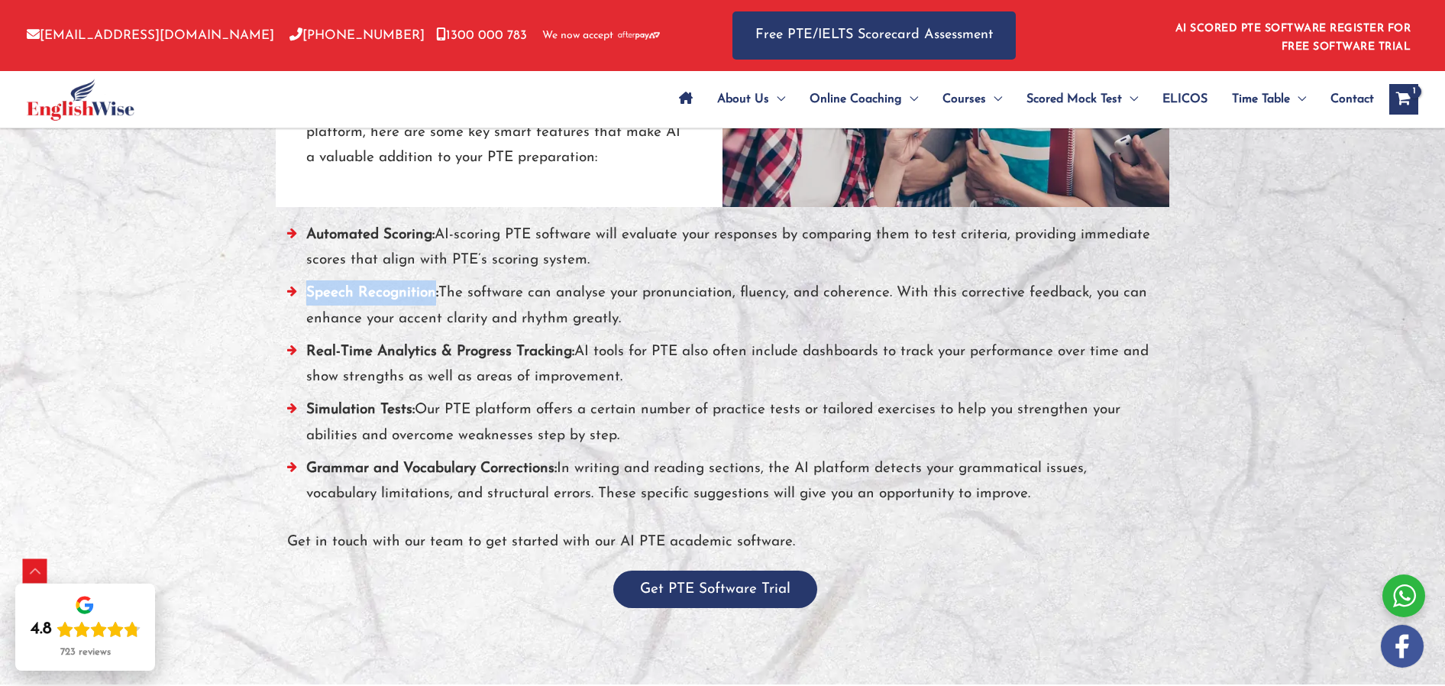
click at [622, 323] on li "Speech Recognition: The software can analyse your pronunciation, fluency, and c…" at bounding box center [722, 309] width 871 height 59
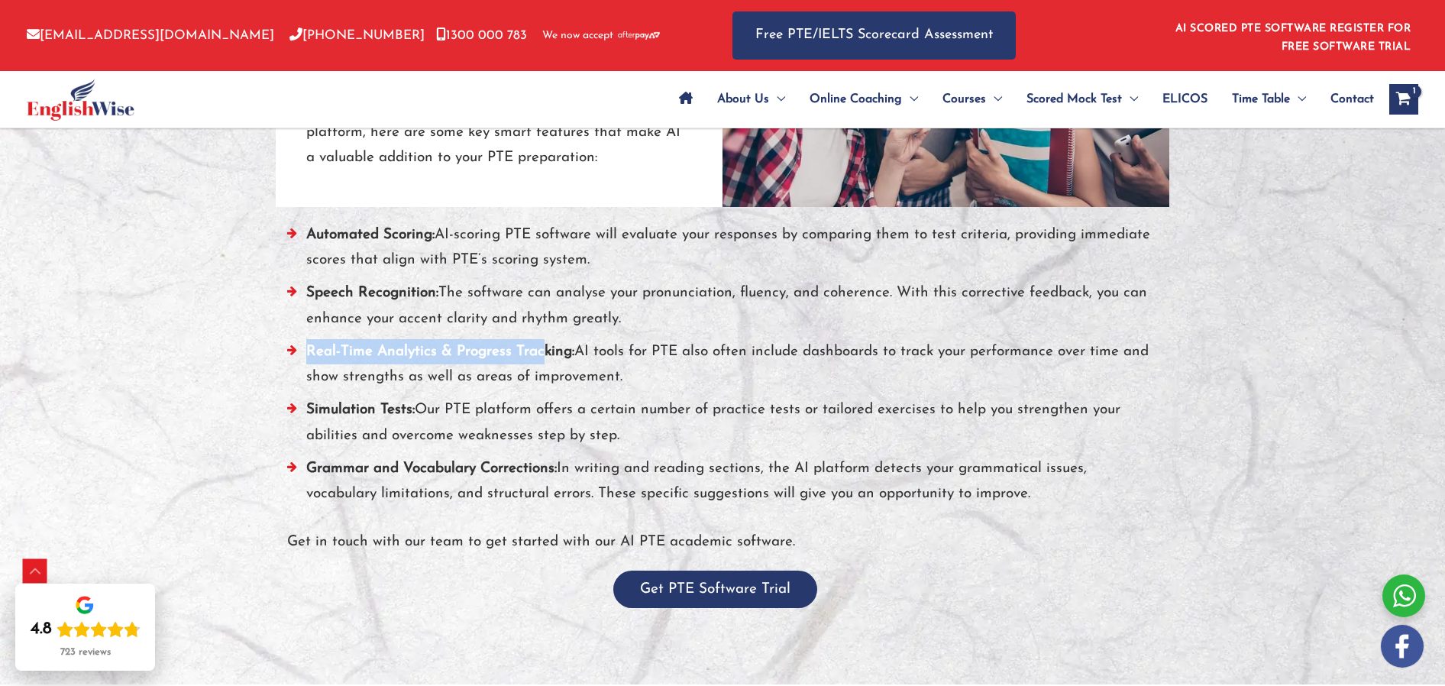
drag, startPoint x: 307, startPoint y: 347, endPoint x: 551, endPoint y: 343, distance: 243.7
click at [547, 344] on strong "Real-Time Analytics & Progress Tracking:" at bounding box center [440, 351] width 268 height 15
click at [563, 343] on li "Real-Time Analytics & Progress Tracking: AI tools for PTE also often include da…" at bounding box center [722, 368] width 871 height 59
drag, startPoint x: 567, startPoint y: 351, endPoint x: 318, endPoint y: 328, distance: 250.0
click at [306, 355] on strong "Real-Time Analytics & Progress Tracking:" at bounding box center [440, 351] width 268 height 15
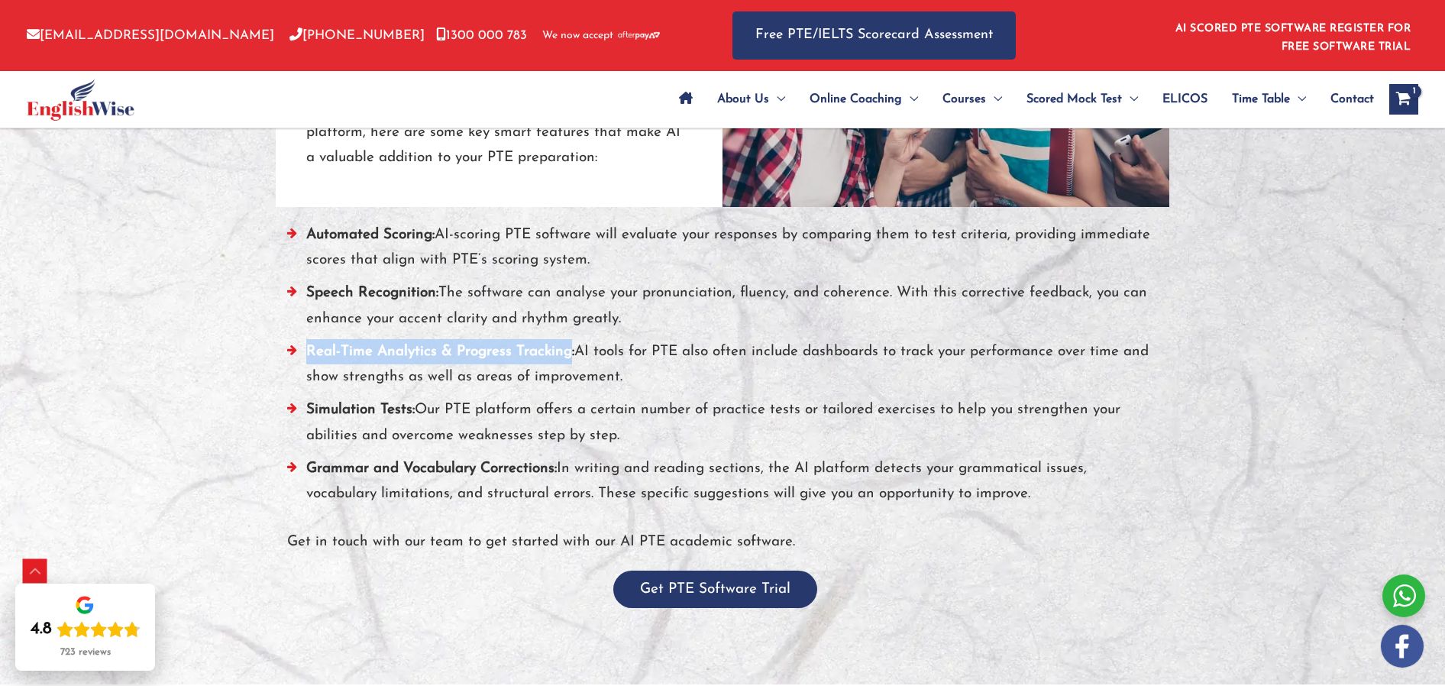
drag, startPoint x: 577, startPoint y: 351, endPoint x: 621, endPoint y: 377, distance: 50.7
click at [621, 377] on li "Real-Time Analytics & Progress Tracking: AI tools for PTE also often include da…" at bounding box center [722, 368] width 871 height 59
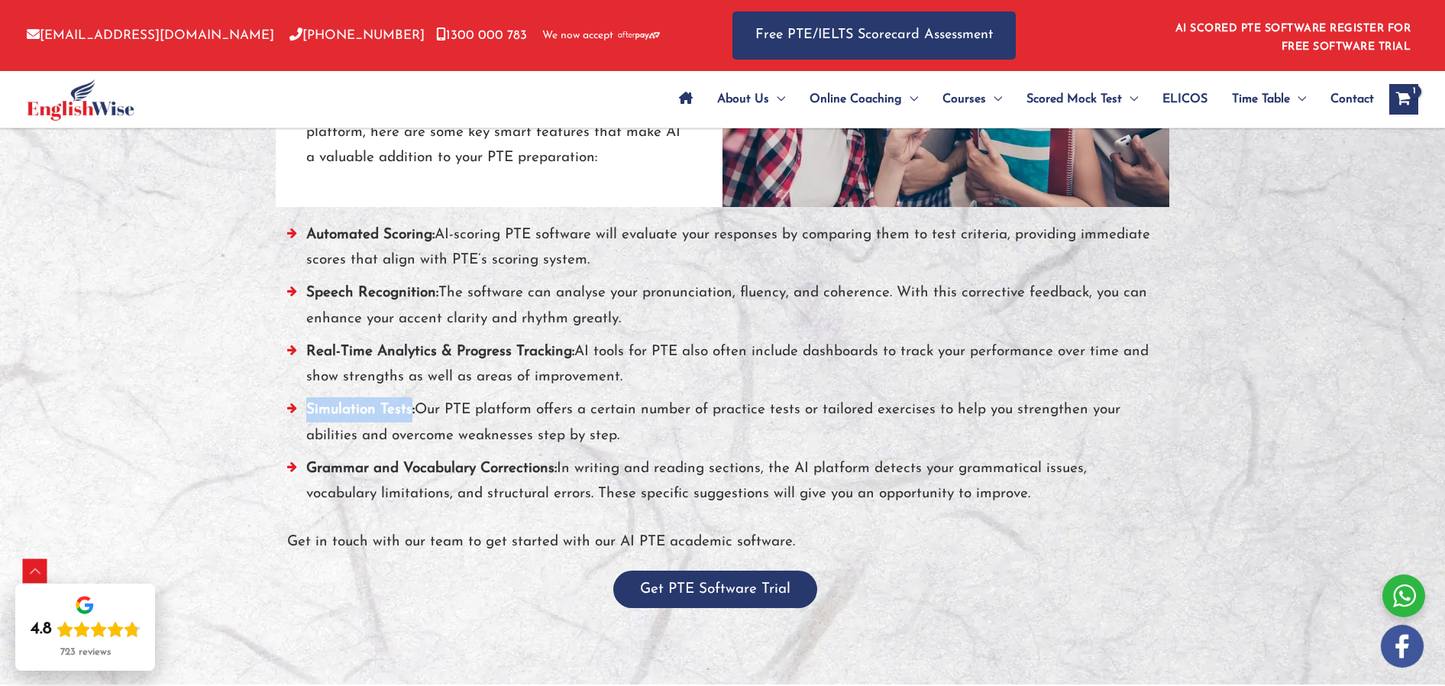
drag, startPoint x: 310, startPoint y: 411, endPoint x: 412, endPoint y: 409, distance: 102.4
click at [412, 409] on strong "Simulation Tests:" at bounding box center [360, 409] width 108 height 15
drag, startPoint x: 422, startPoint y: 409, endPoint x: 616, endPoint y: 418, distance: 194.2
click at [619, 430] on li "Simulation Tests: Our PTE platform offers a certain number of practice tests or…" at bounding box center [722, 426] width 871 height 59
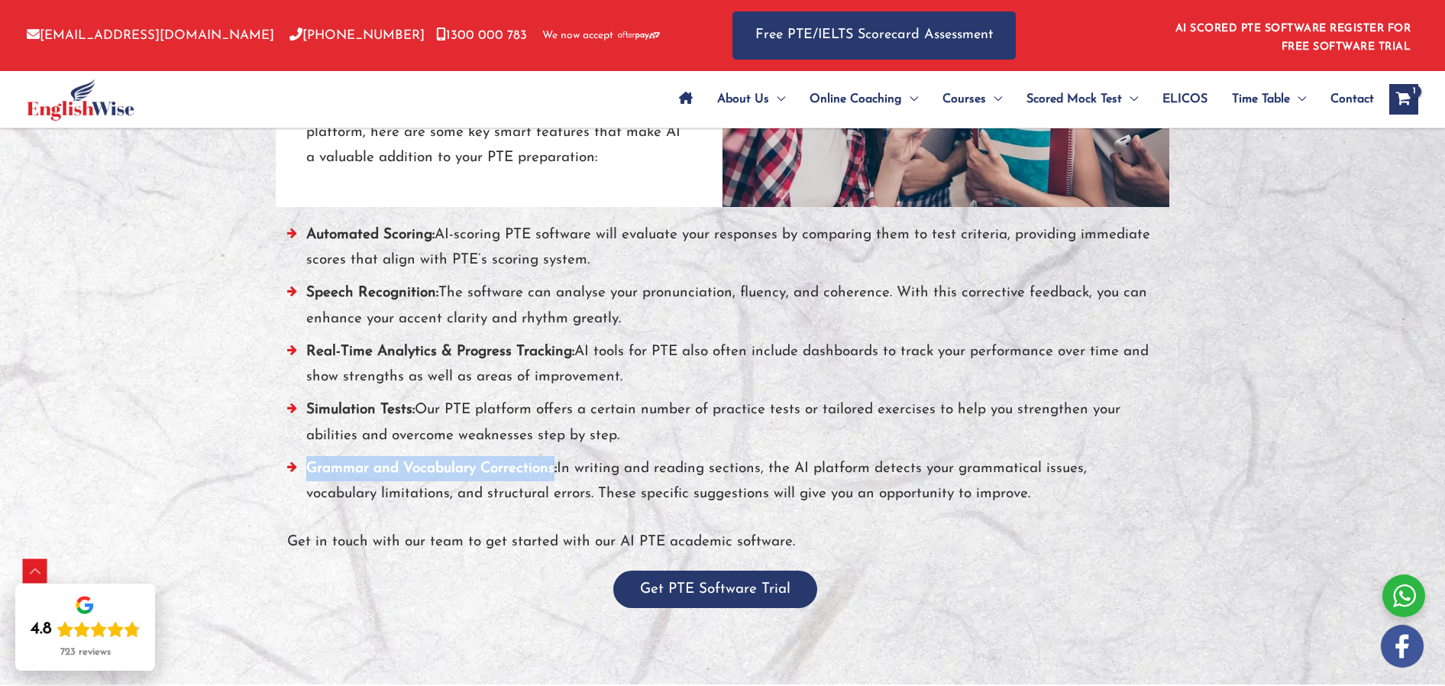
drag, startPoint x: 306, startPoint y: 470, endPoint x: 553, endPoint y: 469, distance: 246.7
click at [553, 469] on strong "Grammar and Vocabulary Corrections:" at bounding box center [431, 468] width 251 height 15
drag, startPoint x: 561, startPoint y: 469, endPoint x: 964, endPoint y: 396, distance: 409.9
click at [1058, 488] on li "Grammar and Vocabulary Corrections: In writing and reading sections, the AI pla…" at bounding box center [722, 485] width 871 height 59
drag, startPoint x: 286, startPoint y: 542, endPoint x: 845, endPoint y: 522, distance: 559.4
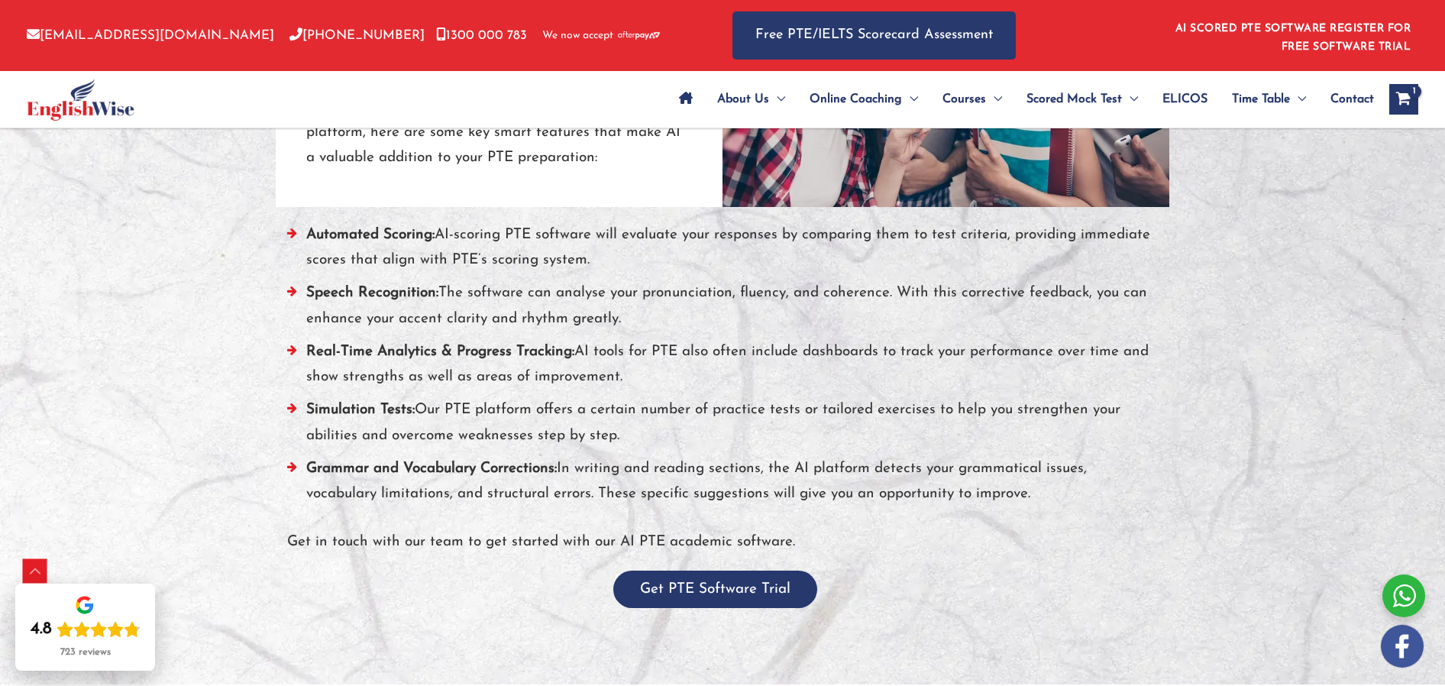
click at [849, 525] on div "Automated Scoring: AI-scoring PTE software will evaluate your responses by comp…" at bounding box center [722, 407] width 871 height 401
click at [799, 541] on p "Get in touch with our team to get started with our AI PTE academic software." at bounding box center [722, 541] width 871 height 25
click at [749, 543] on p "Get in touch with our team to get started with our AI PTE academic software." at bounding box center [722, 541] width 871 height 25
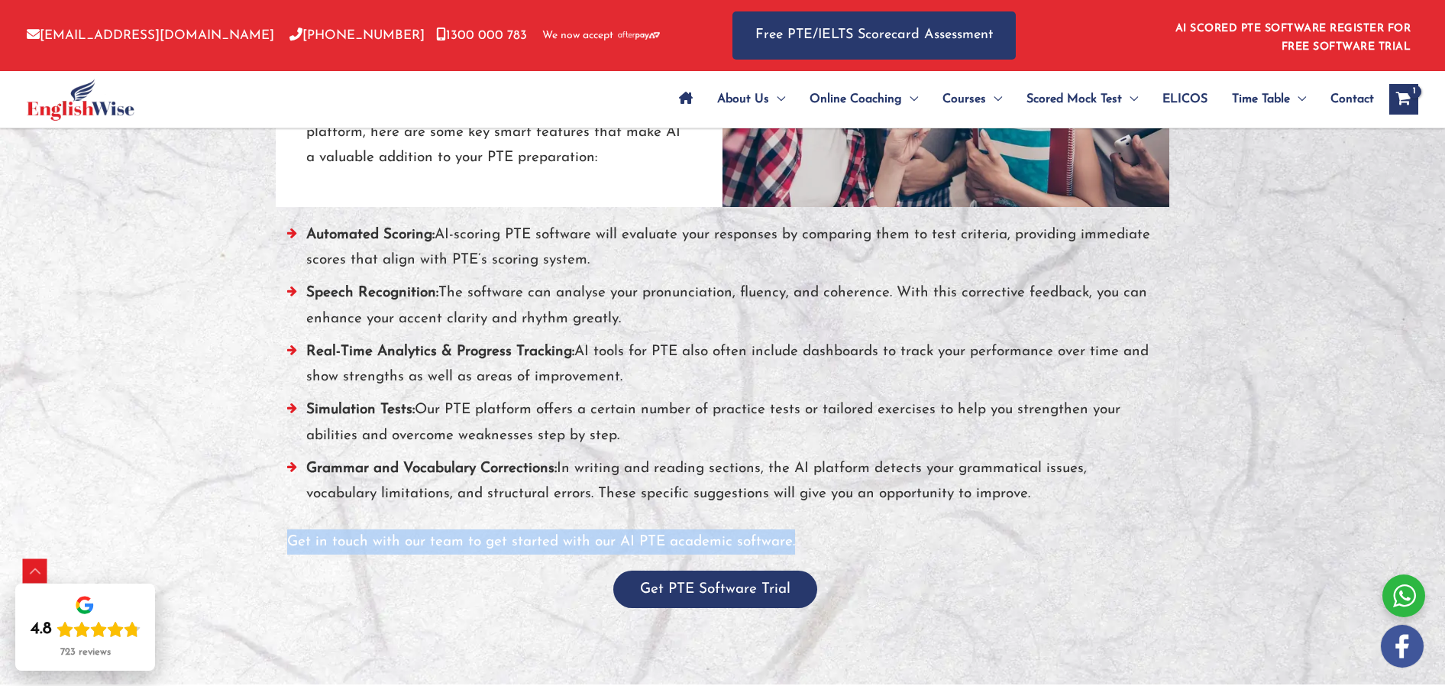
click at [749, 543] on p "Get in touch with our team to get started with our AI PTE academic software." at bounding box center [722, 541] width 871 height 25
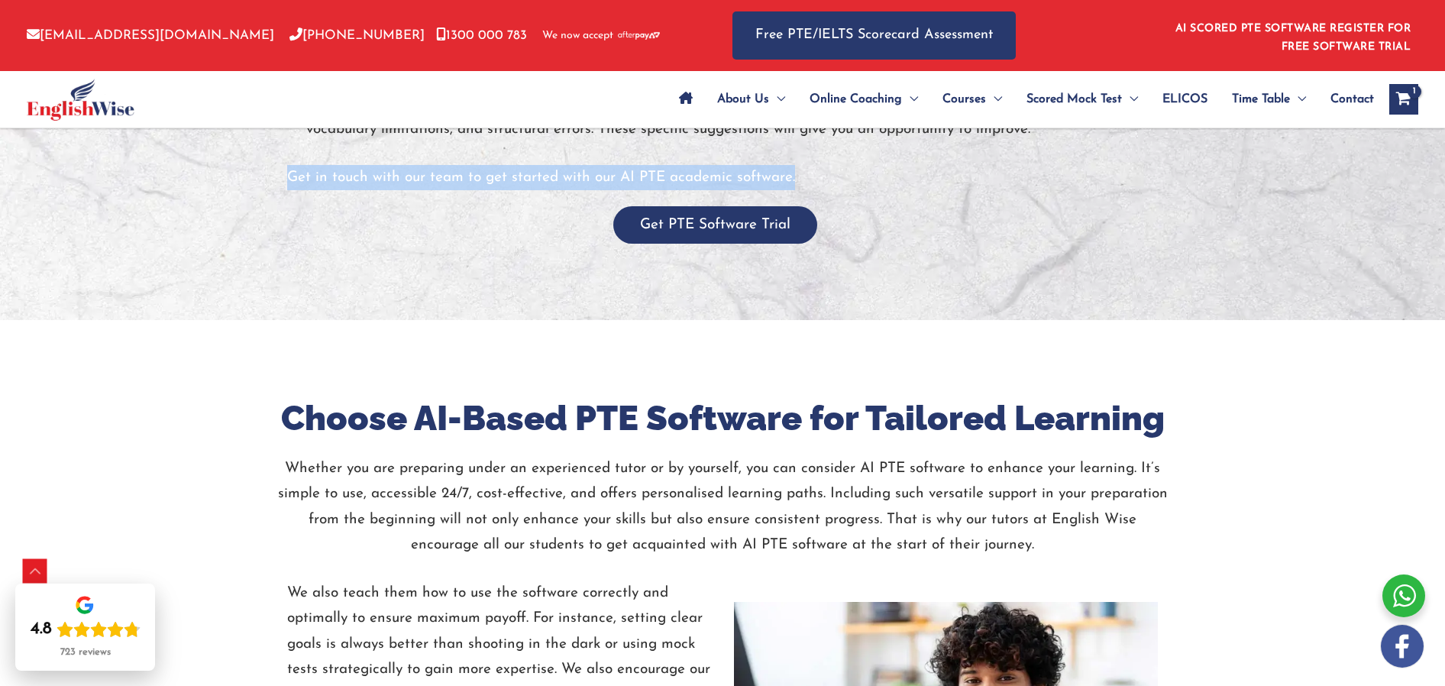
scroll to position [1789, 0]
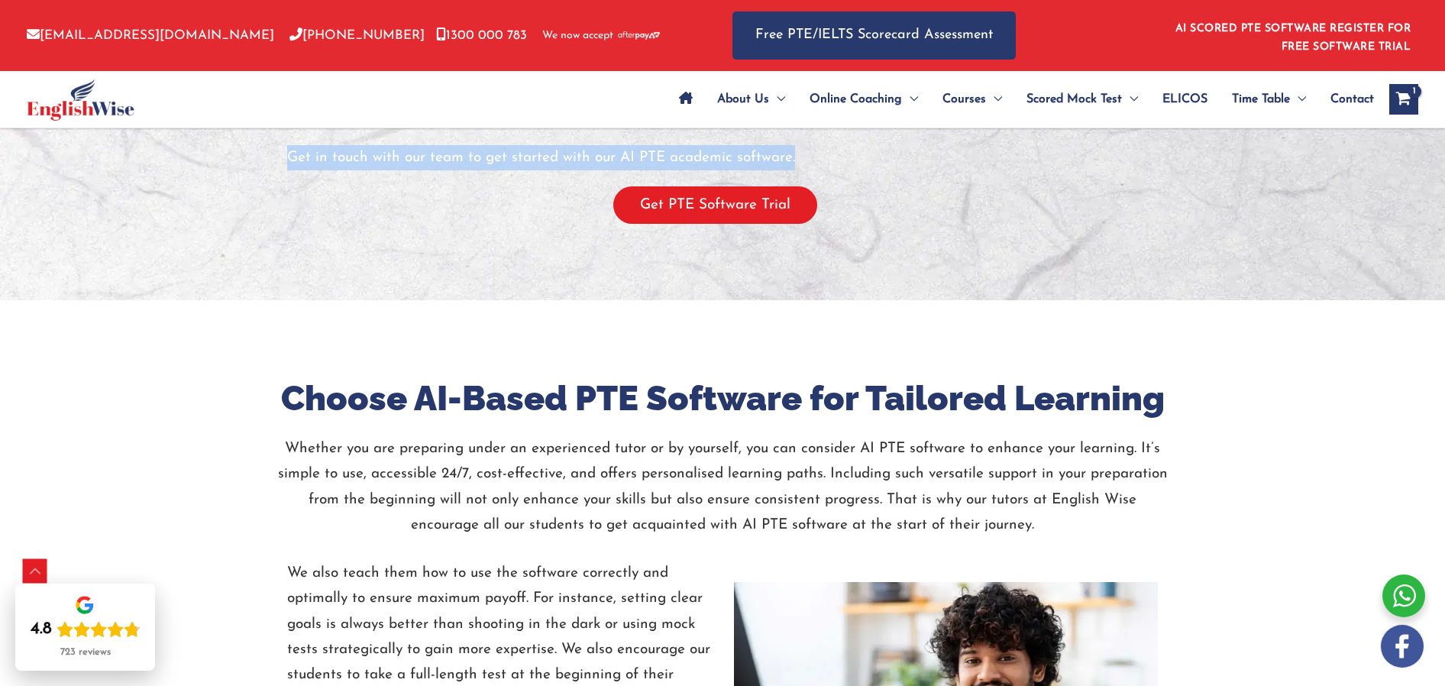
click at [729, 205] on button "Get PTE Software Trial" at bounding box center [715, 204] width 204 height 37
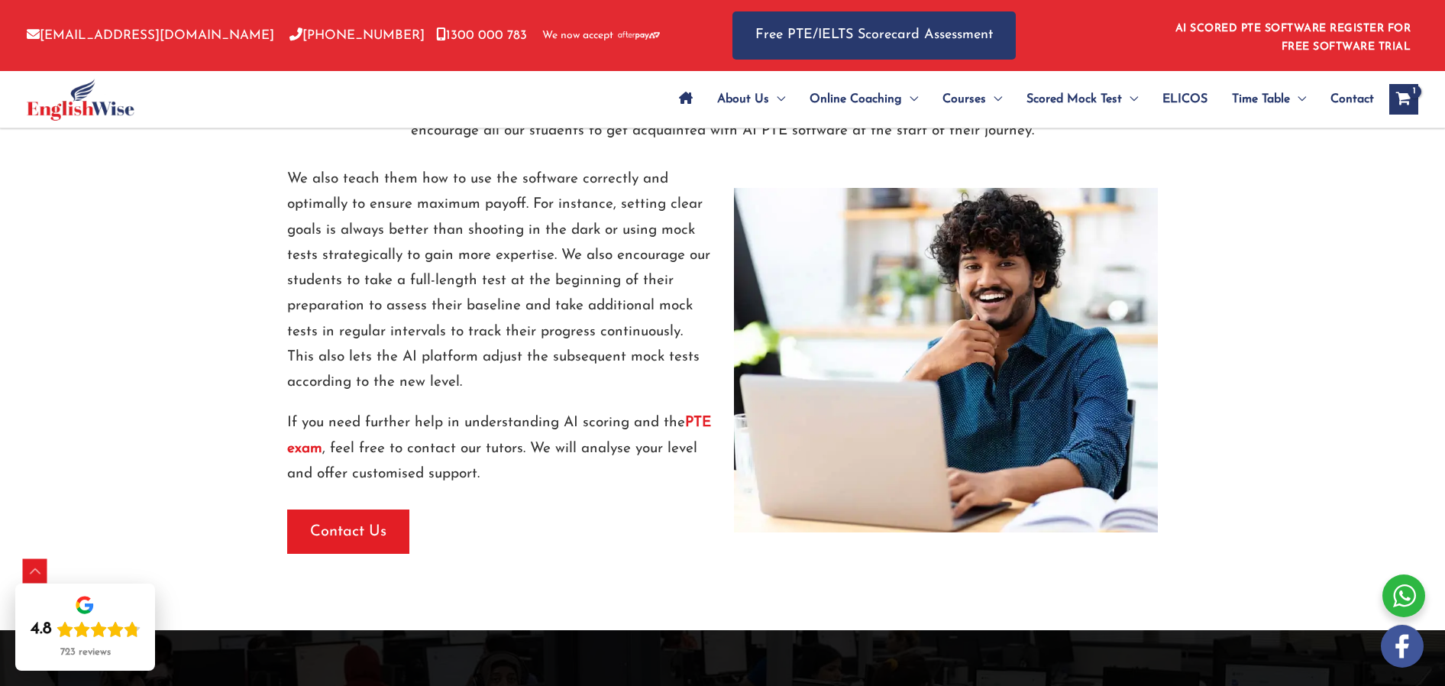
scroll to position [2009, 0]
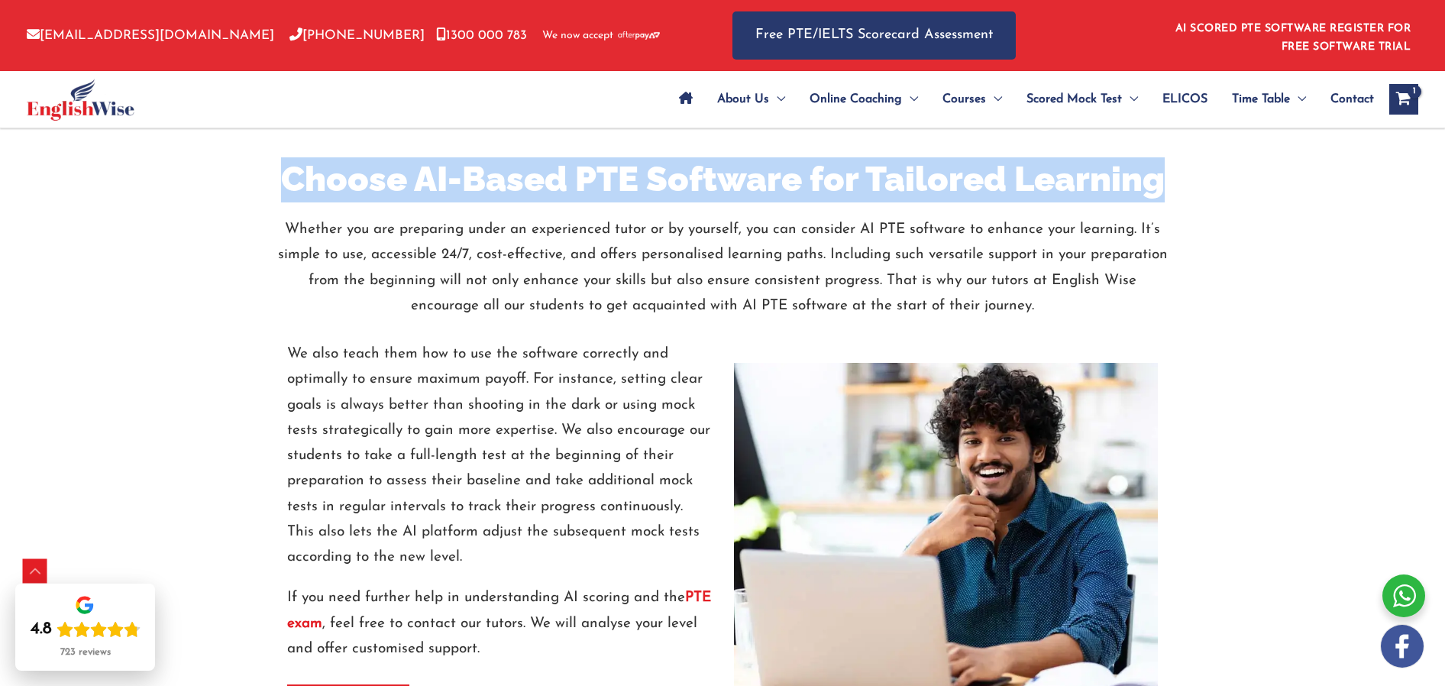
drag, startPoint x: 289, startPoint y: 179, endPoint x: 1166, endPoint y: 175, distance: 877.5
click at [1166, 175] on h2 "Choose AI-Based PTE Software for Tailored Learning" at bounding box center [723, 179] width 894 height 45
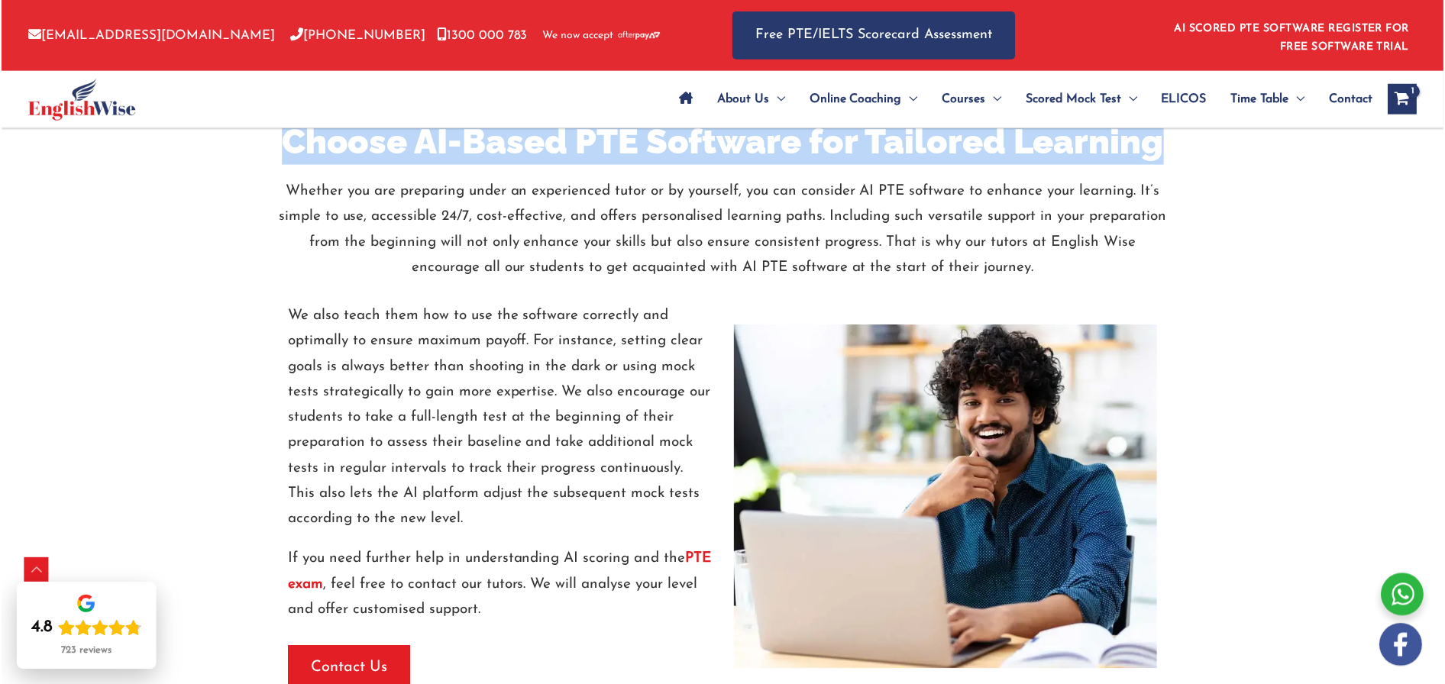
scroll to position [2051, 0]
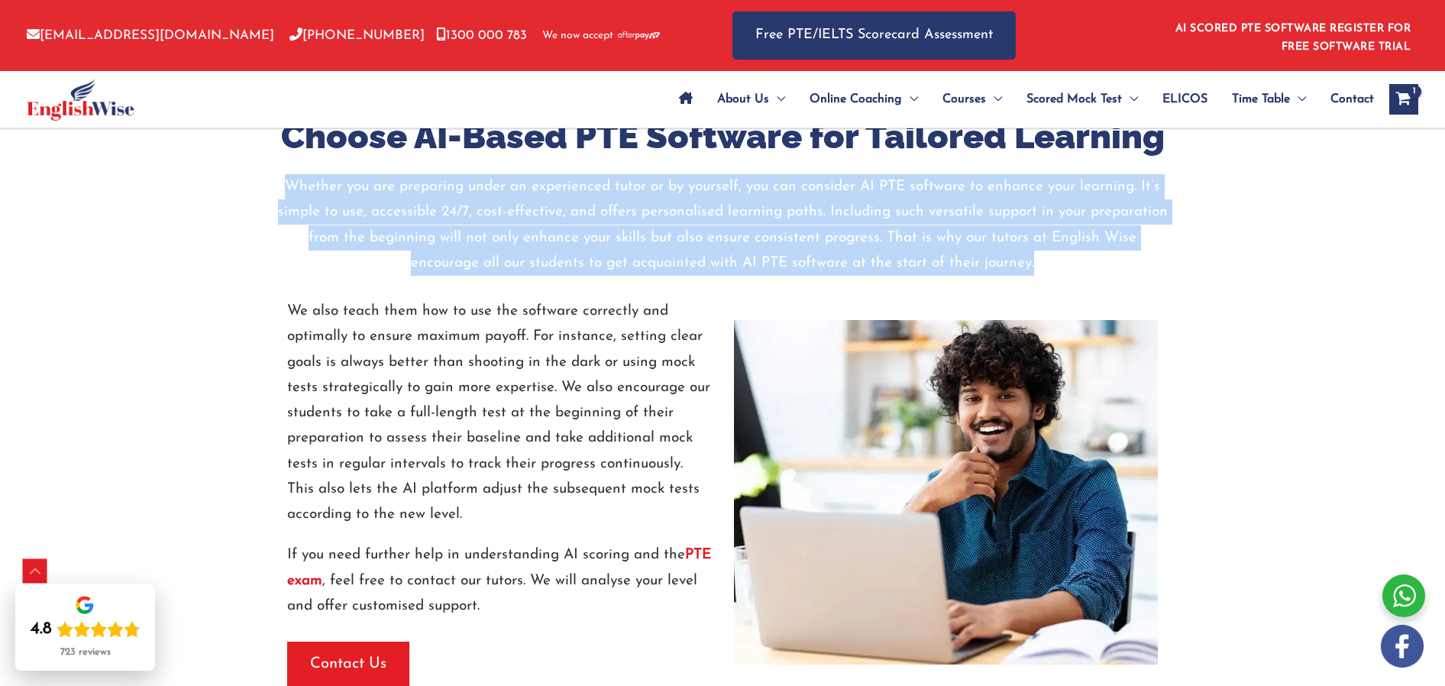
drag, startPoint x: 286, startPoint y: 184, endPoint x: 1057, endPoint y: 266, distance: 775.7
click at [1055, 265] on p "Whether you are preparing under an experienced tutor or by yourself, you can co…" at bounding box center [723, 225] width 894 height 102
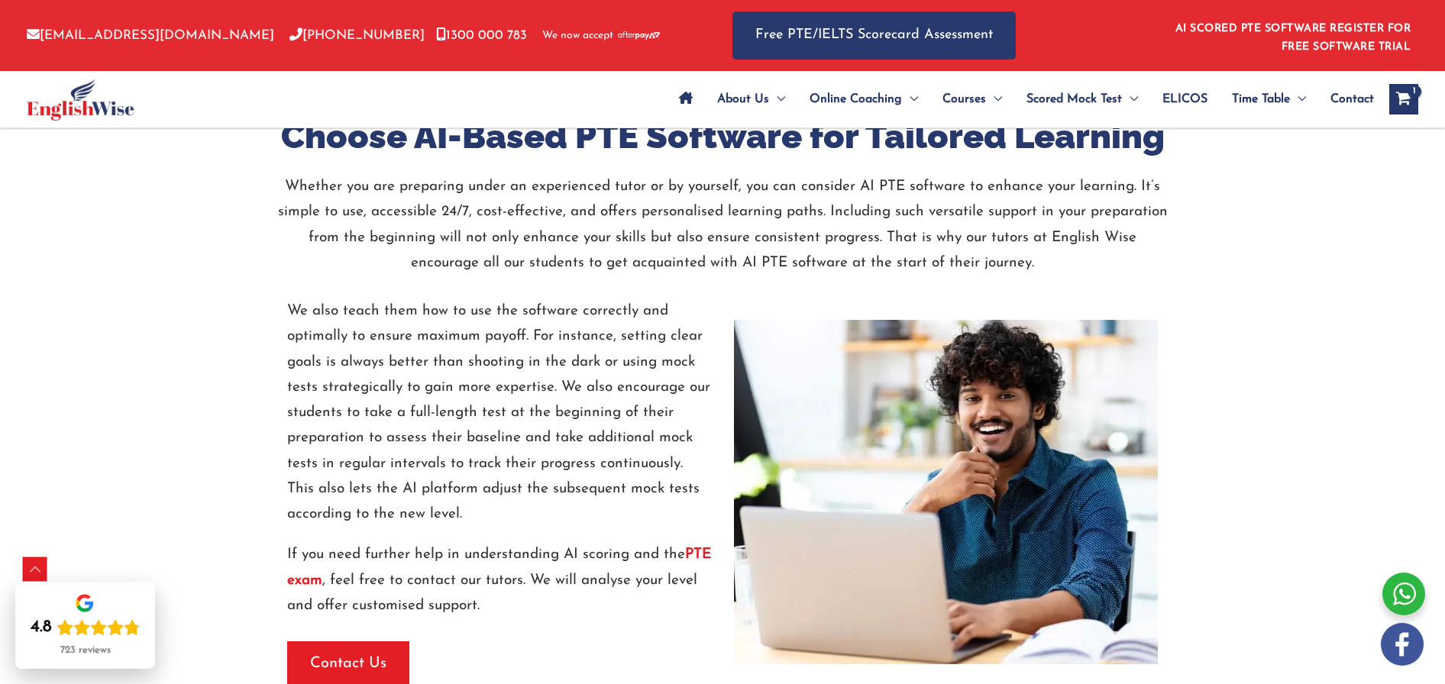
drag, startPoint x: 367, startPoint y: 328, endPoint x: 340, endPoint y: 316, distance: 29.4
click at [367, 328] on p "We also teach them how to use the software correctly and optimally to ensure ma…" at bounding box center [499, 413] width 424 height 228
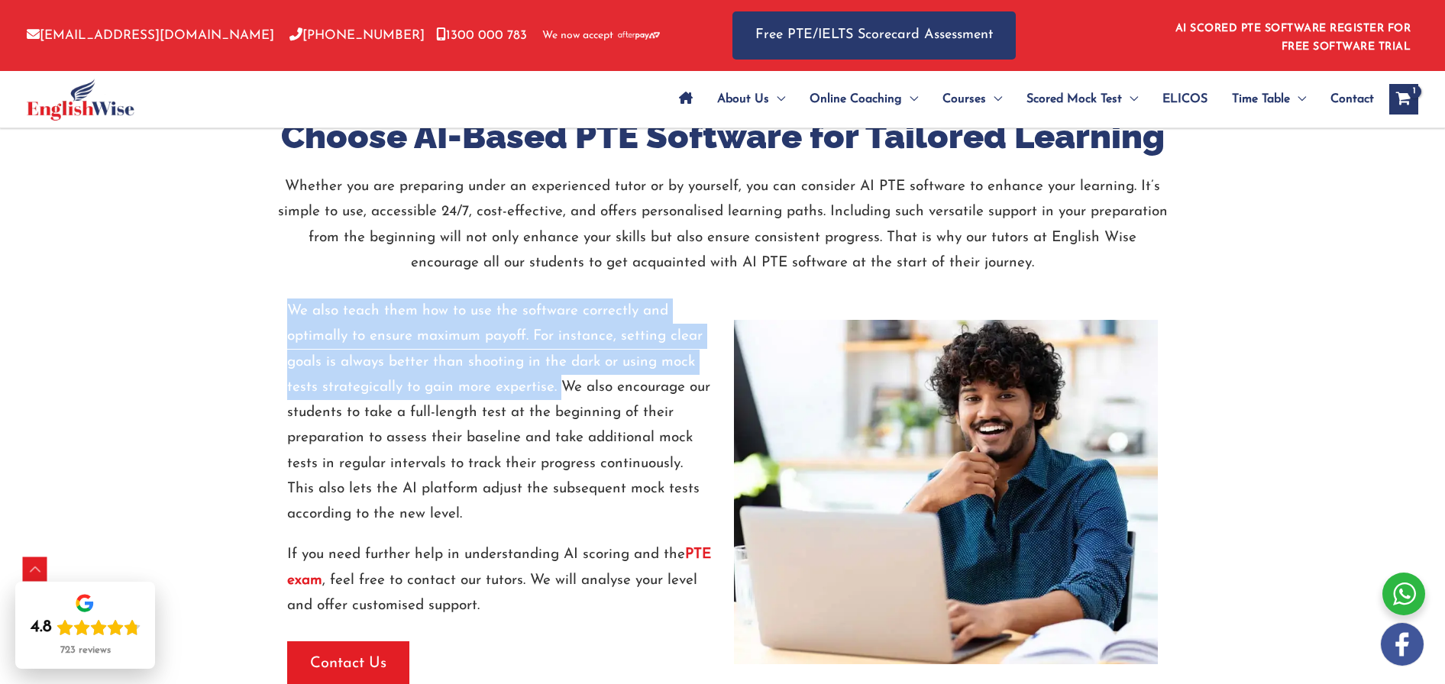
drag, startPoint x: 292, startPoint y: 310, endPoint x: 558, endPoint y: 382, distance: 275.3
click at [558, 382] on p "We also teach them how to use the software correctly and optimally to ensure ma…" at bounding box center [499, 413] width 424 height 228
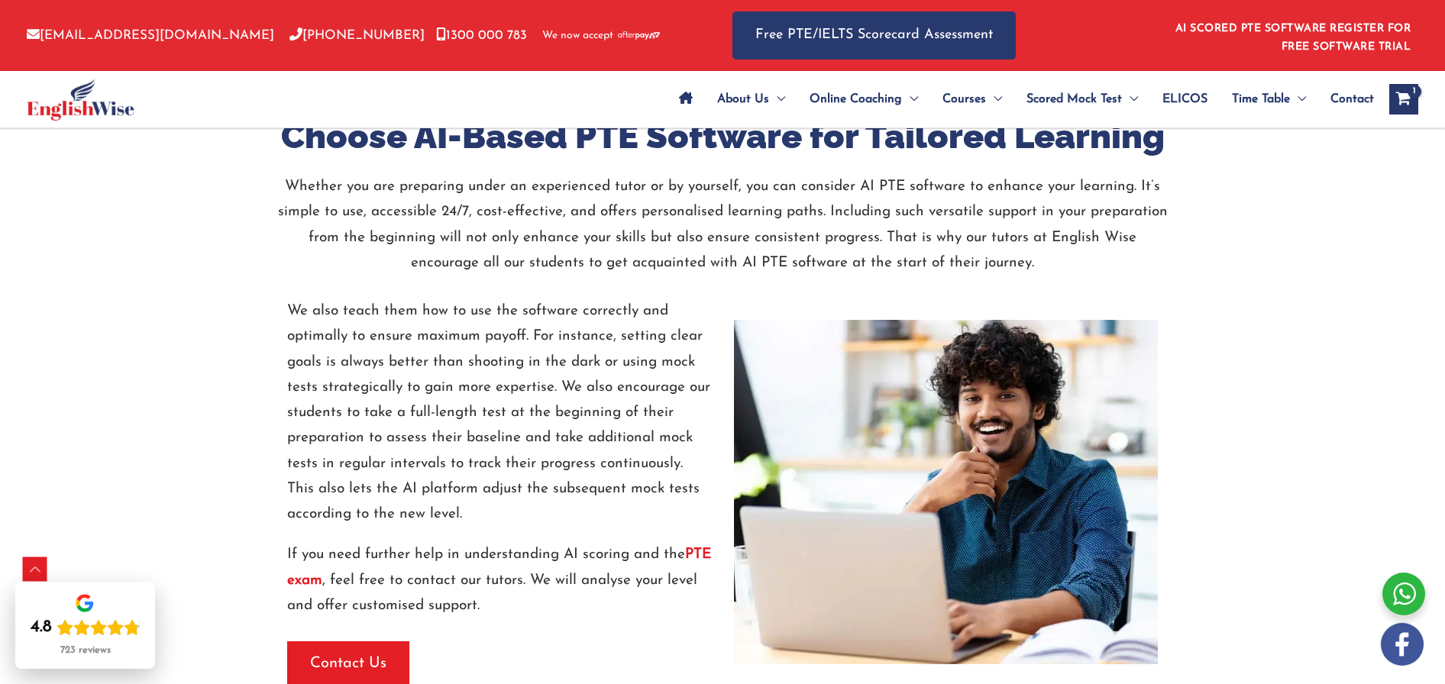
click at [601, 420] on p "We also teach them how to use the software correctly and optimally to ensure ma…" at bounding box center [499, 413] width 424 height 228
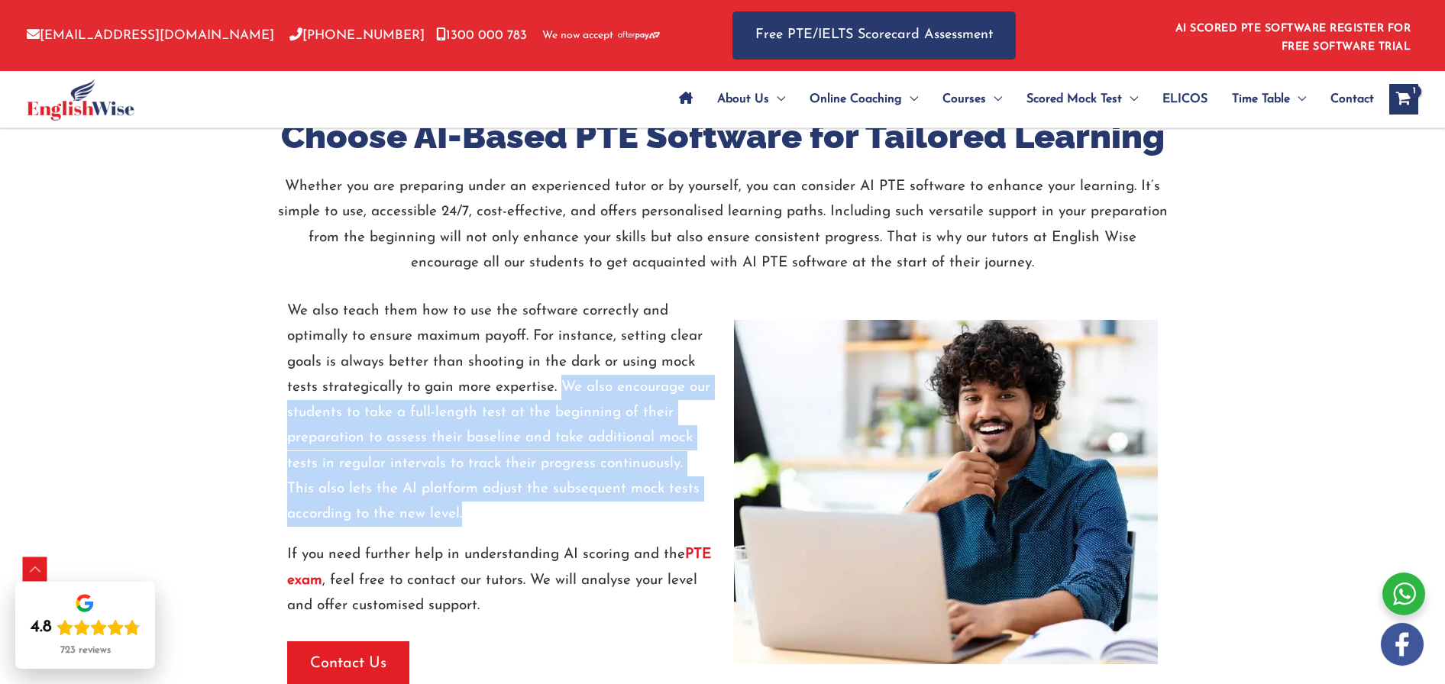
drag, startPoint x: 564, startPoint y: 386, endPoint x: 563, endPoint y: 509, distance: 122.2
click at [563, 509] on p "We also teach them how to use the software correctly and optimally to ensure ma…" at bounding box center [499, 413] width 424 height 228
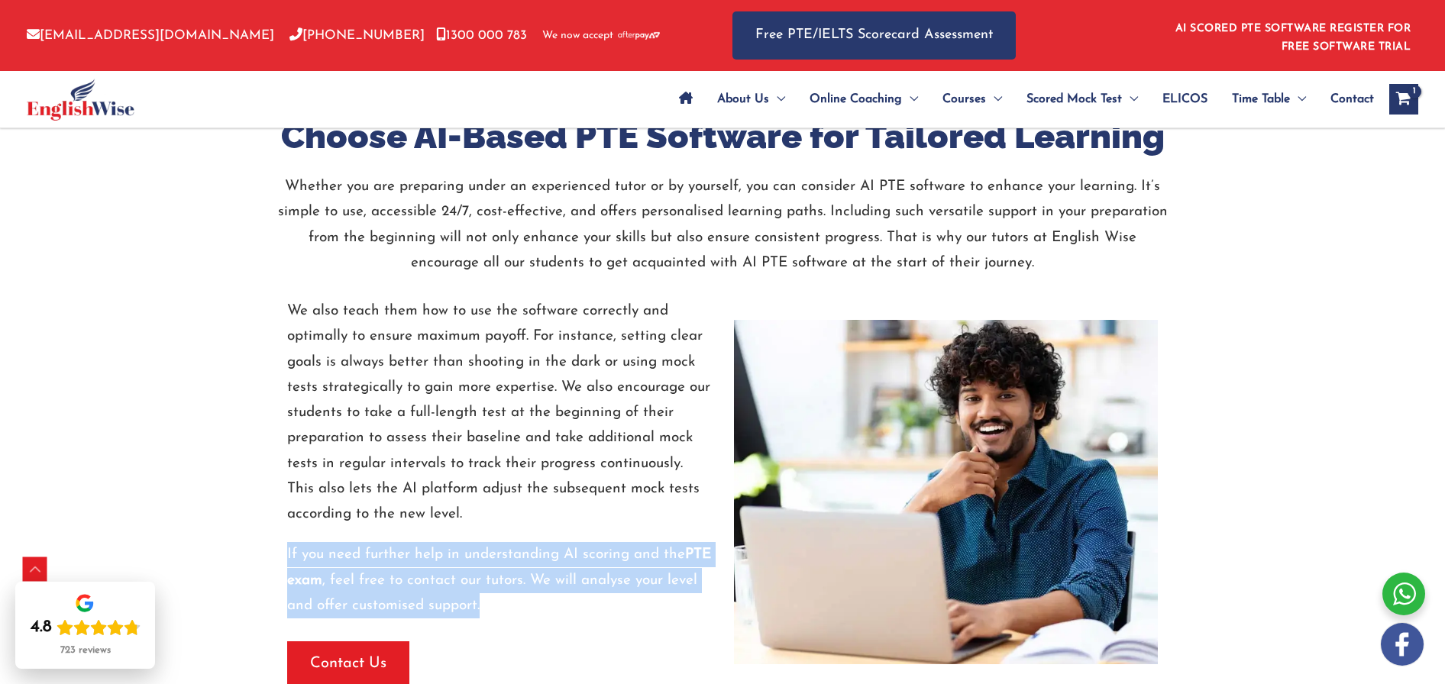
drag, startPoint x: 287, startPoint y: 553, endPoint x: 529, endPoint y: 604, distance: 246.7
click at [529, 604] on p "If you need further help in understanding AI scoring and the PTE exam , feel fr…" at bounding box center [499, 580] width 424 height 76
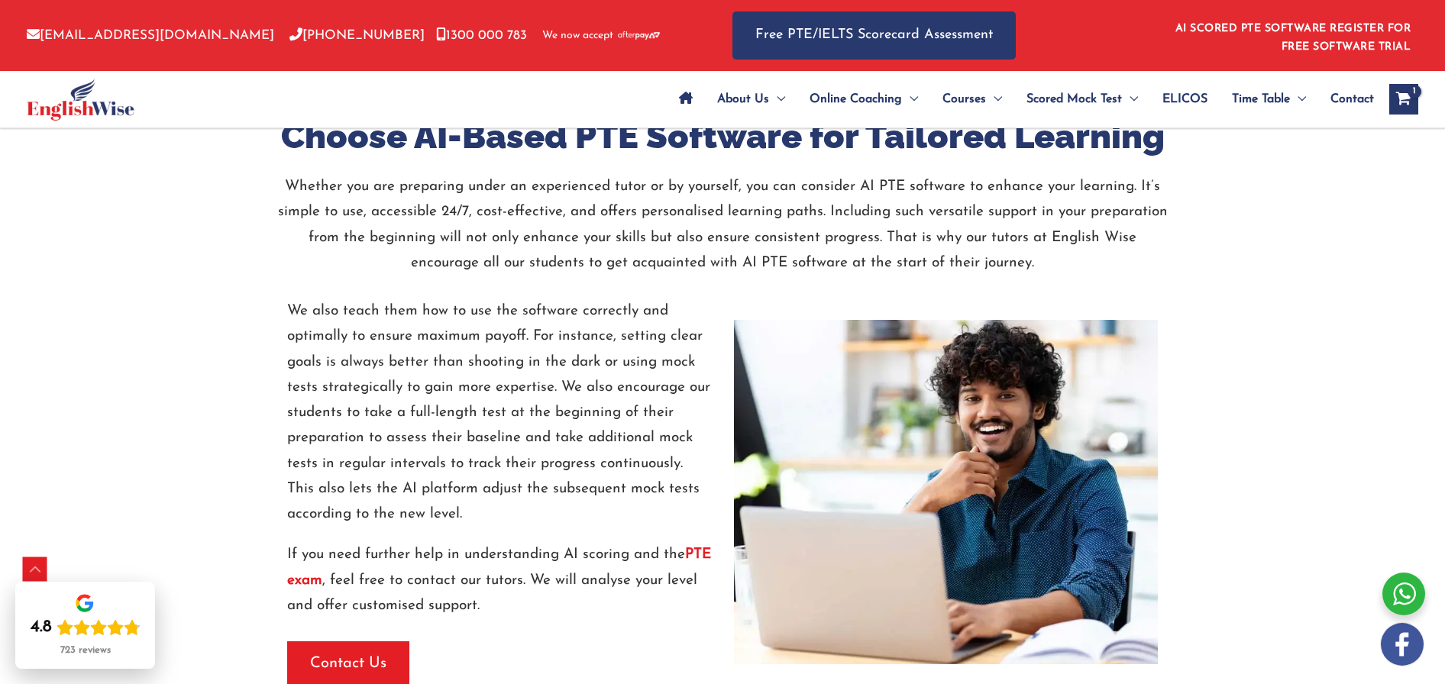
click at [241, 535] on div "AI PTE Software Enhance your PTE preparation with our AI-powered software desig…" at bounding box center [722, 638] width 1445 height 5068
click at [304, 578] on strong "PTE exam" at bounding box center [499, 568] width 424 height 40
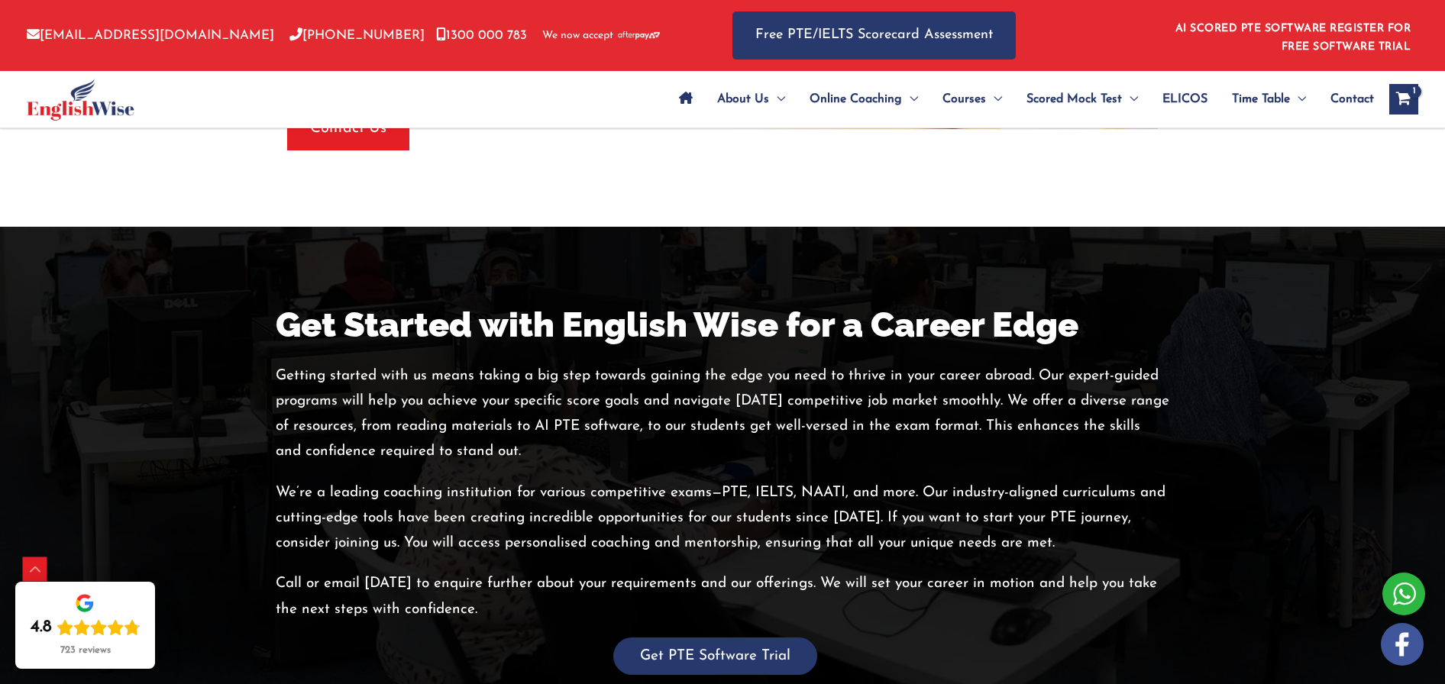
scroll to position [2707, 0]
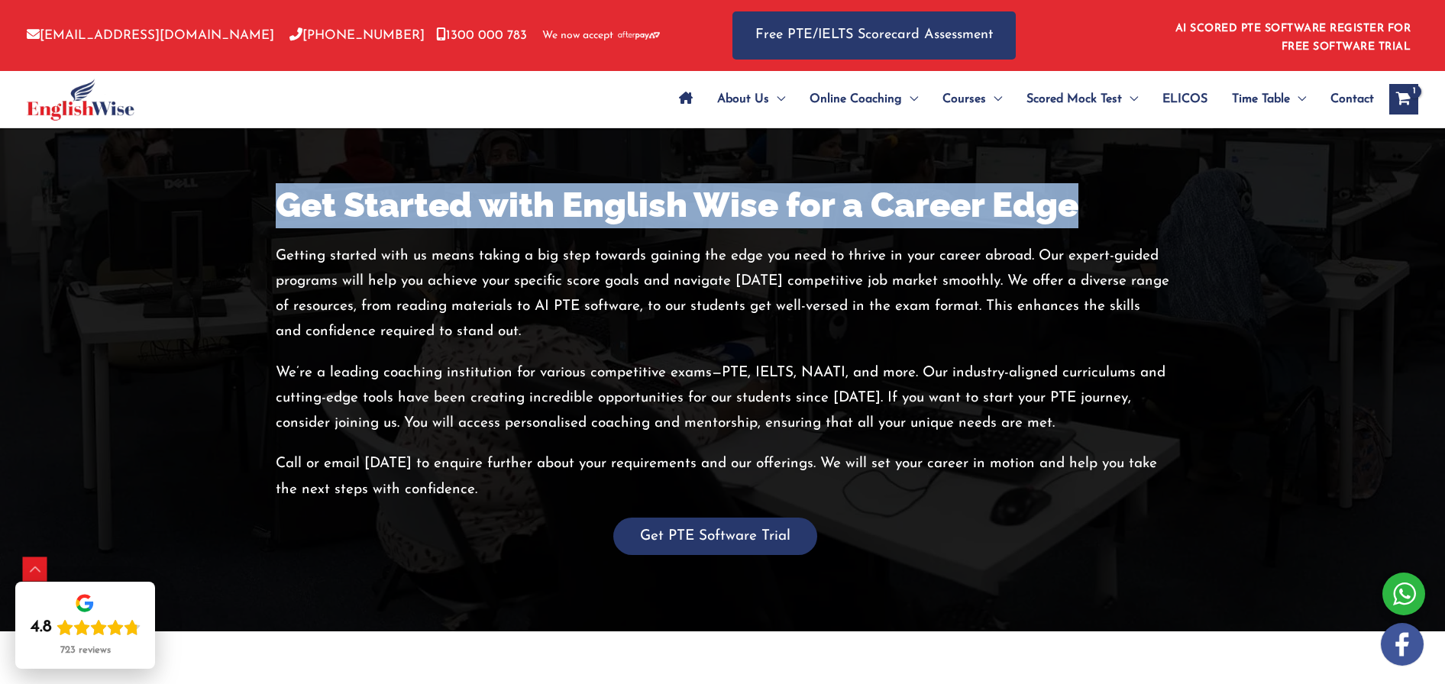
drag, startPoint x: 279, startPoint y: 204, endPoint x: 1088, endPoint y: 211, distance: 809.6
click at [1088, 211] on h2 "Get Started with English Wise for a Career Edge" at bounding box center [723, 205] width 894 height 45
drag, startPoint x: 277, startPoint y: 254, endPoint x: 493, endPoint y: 337, distance: 230.6
click at [493, 337] on p "Getting started with us means taking a big step towards gaining the edge you ne…" at bounding box center [723, 295] width 894 height 102
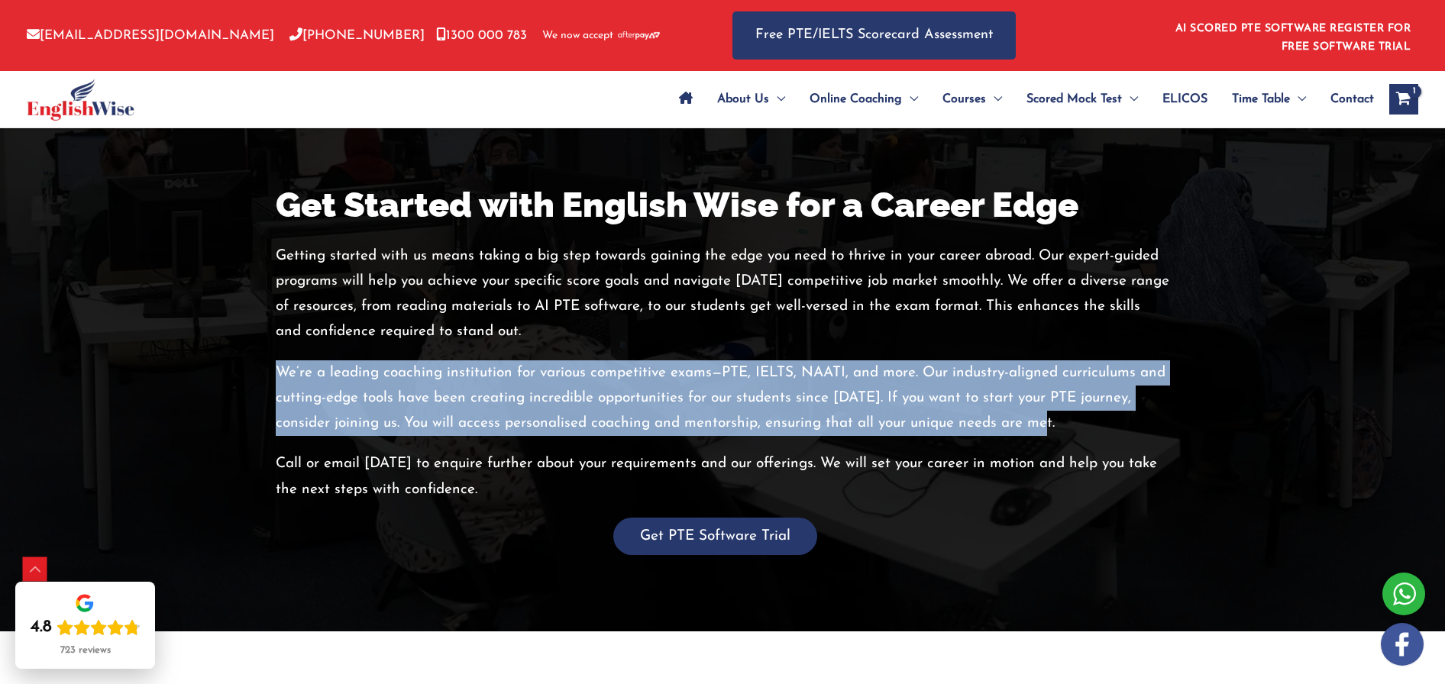
drag, startPoint x: 289, startPoint y: 377, endPoint x: 1059, endPoint y: 428, distance: 770.8
click at [1059, 428] on p "We’re a leading coaching institution for various competitive exams—PTE, IELTS, …" at bounding box center [723, 398] width 894 height 76
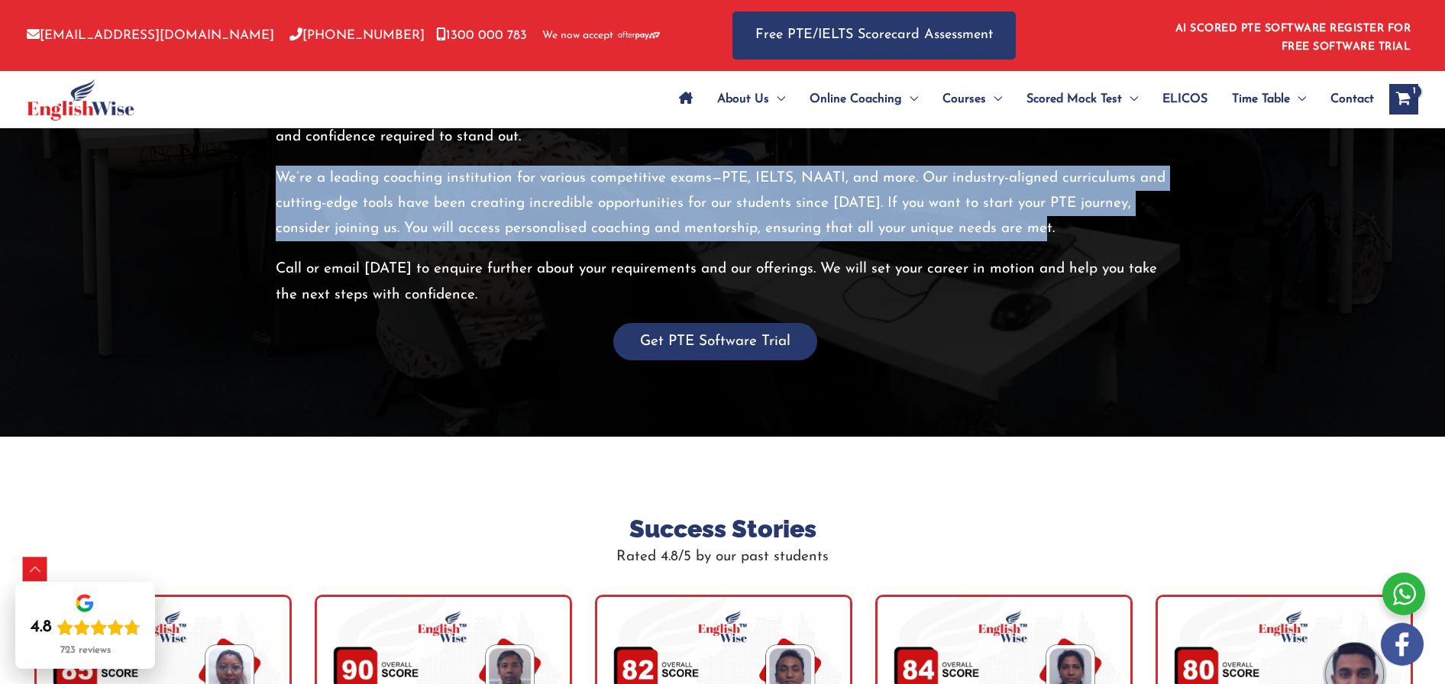
scroll to position [3008, 0]
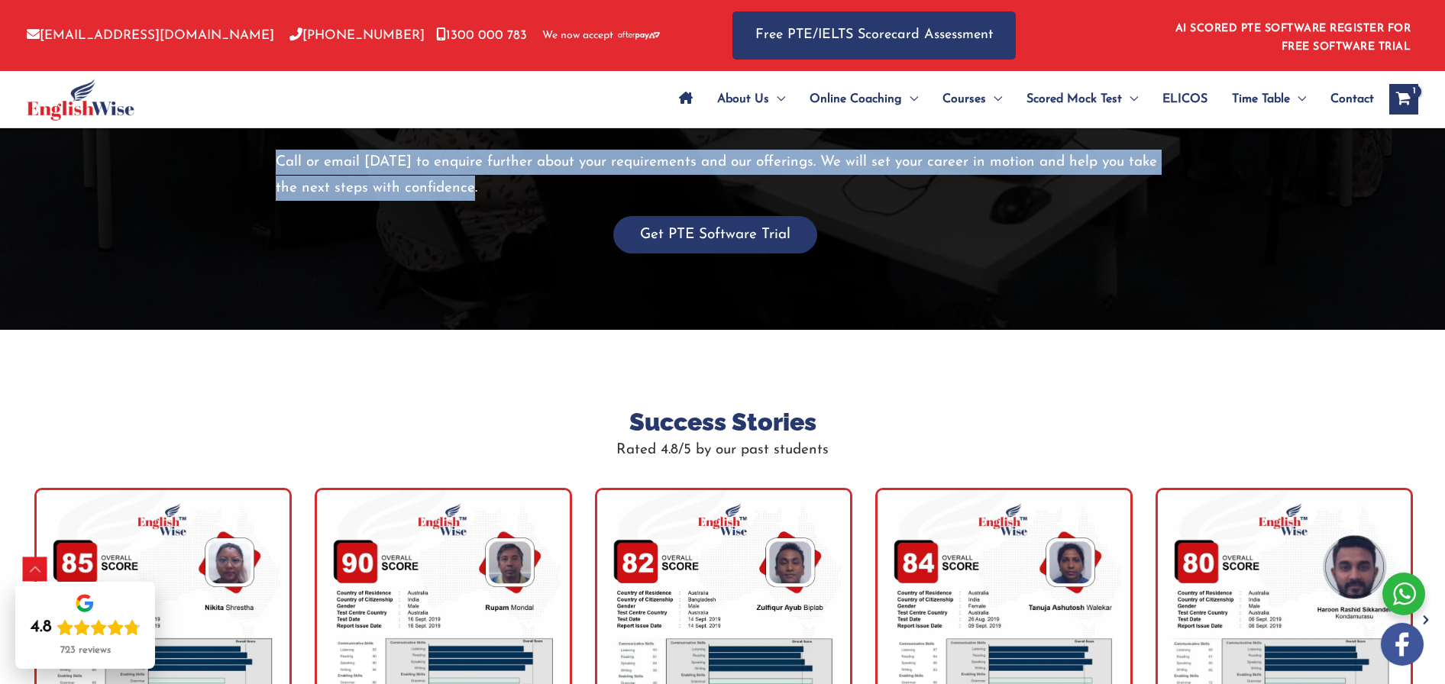
drag, startPoint x: 278, startPoint y: 161, endPoint x: 480, endPoint y: 188, distance: 203.4
click at [480, 188] on p "Call or email today to enquire further about your requirements and our offering…" at bounding box center [723, 175] width 894 height 51
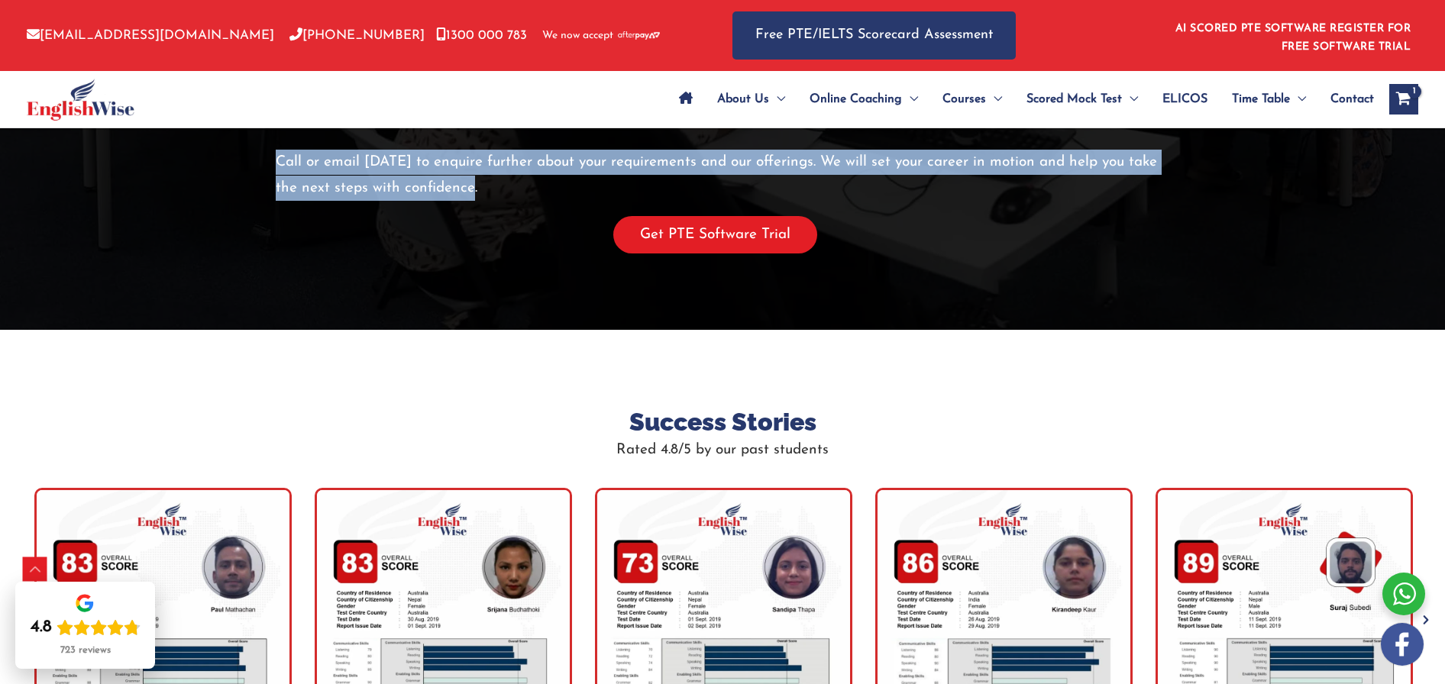
click at [706, 244] on button "Get PTE Software Trial" at bounding box center [715, 234] width 204 height 37
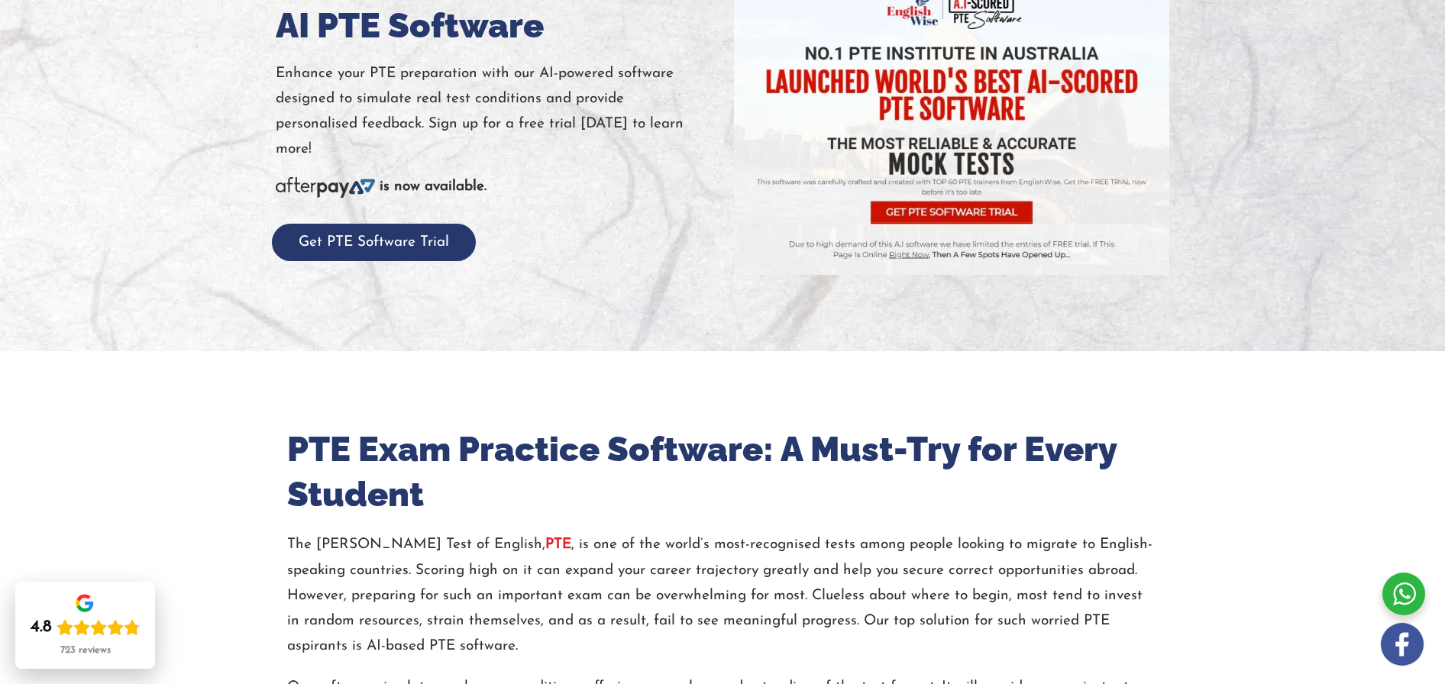
scroll to position [0, 0]
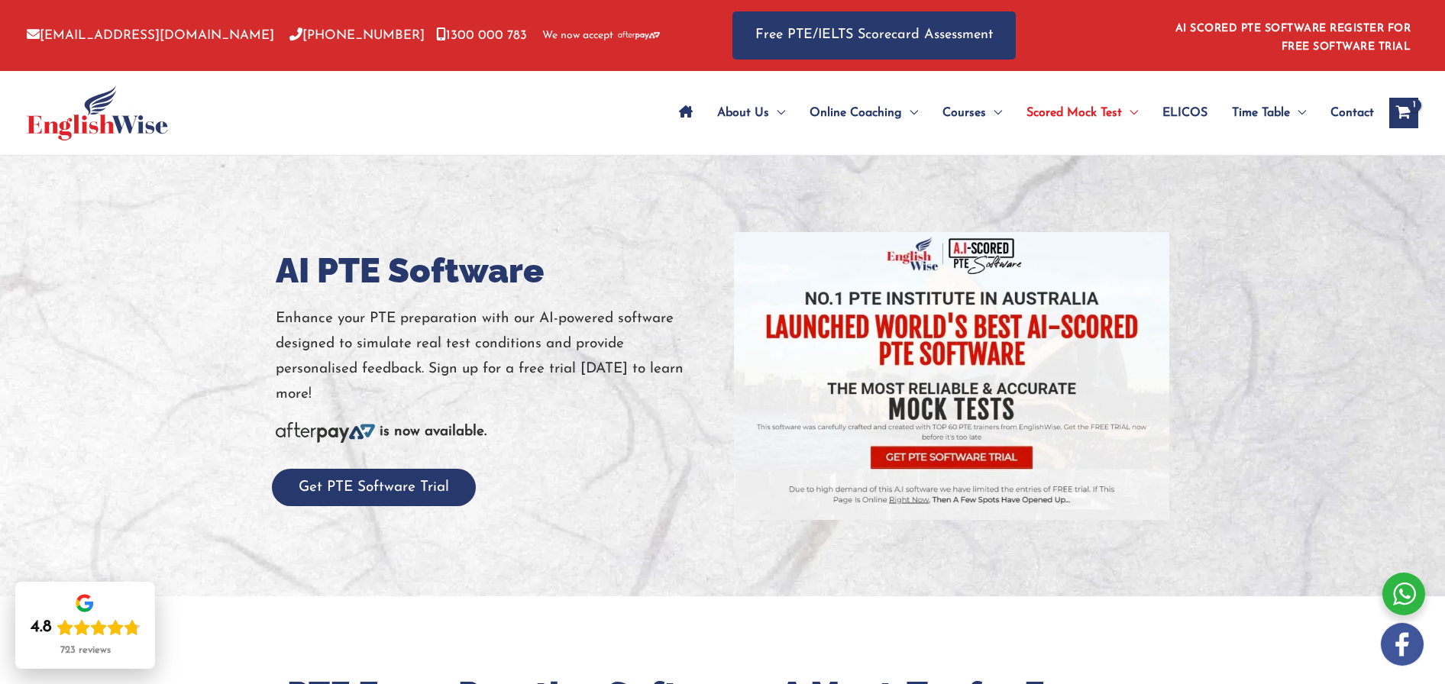
click at [75, 113] on img at bounding box center [97, 113] width 141 height 55
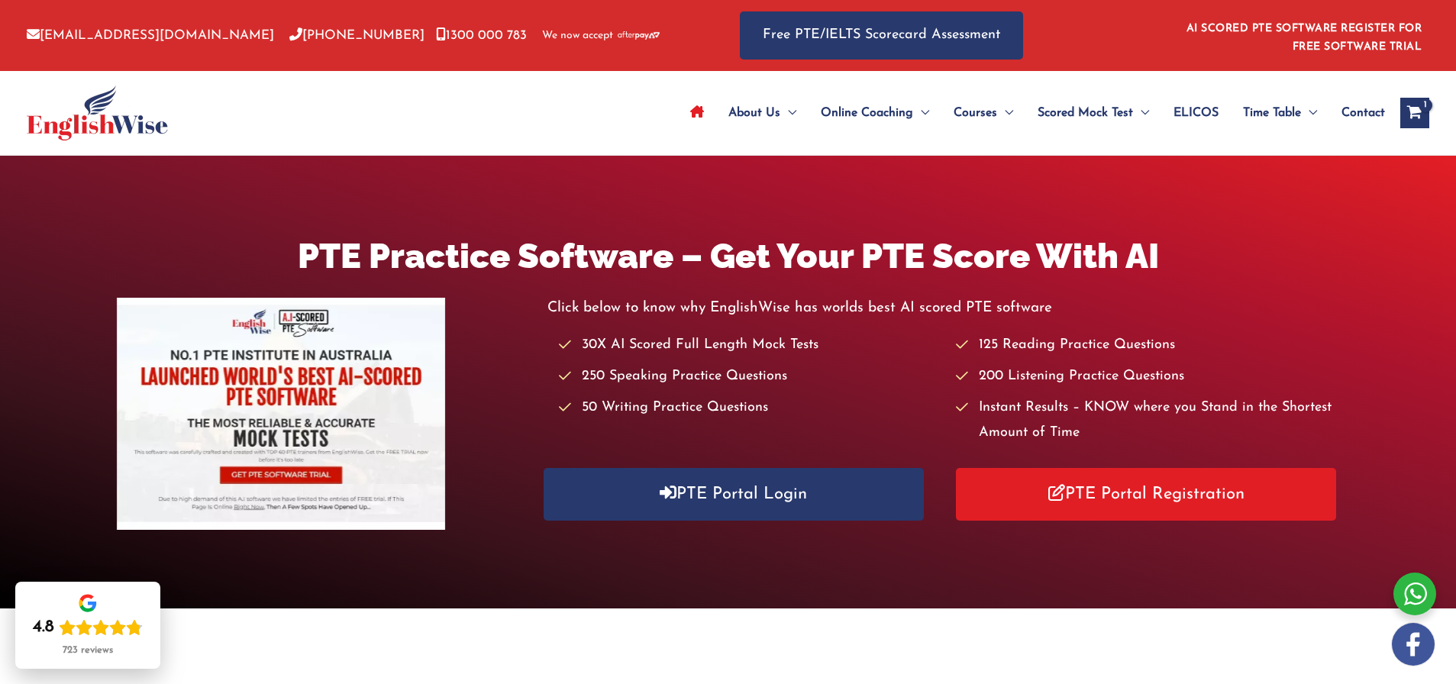
click at [120, 120] on img at bounding box center [97, 113] width 141 height 55
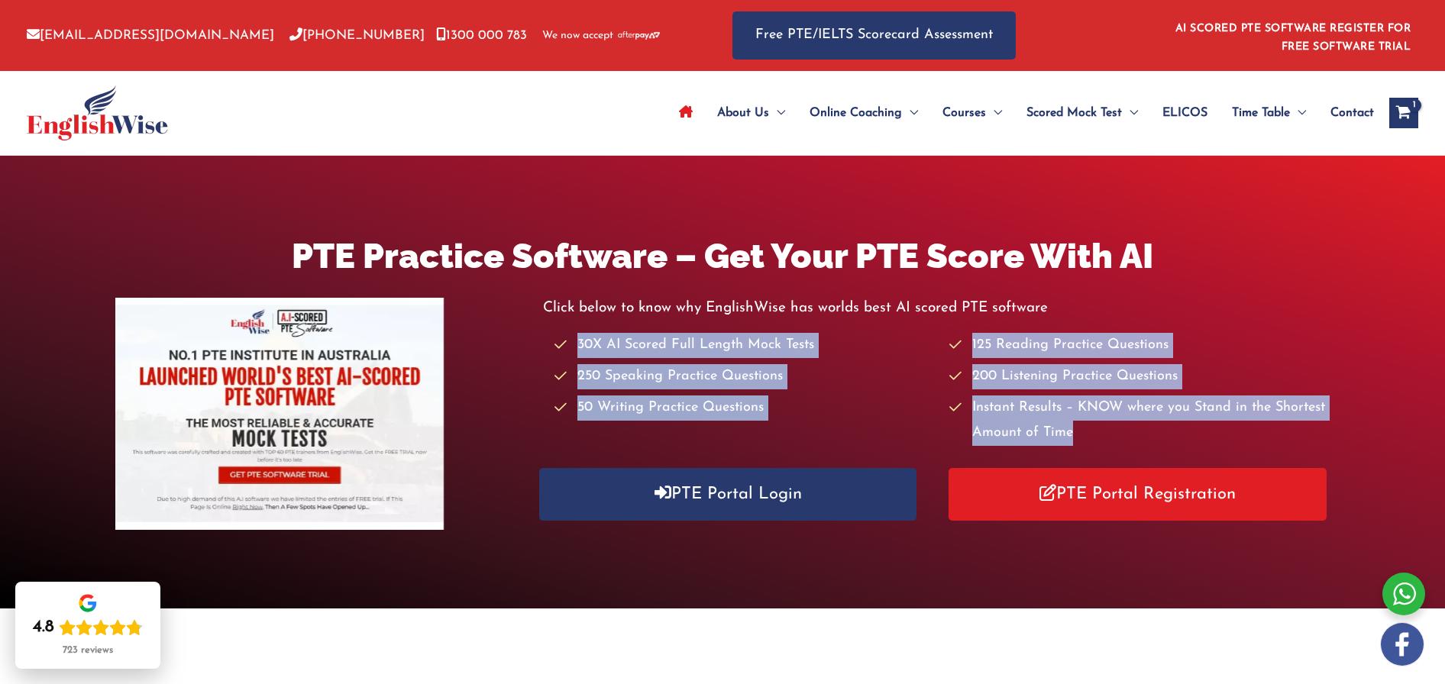
drag, startPoint x: 962, startPoint y: 374, endPoint x: 545, endPoint y: 331, distance: 419.2
click at [545, 331] on div "Click below to know why EnglishWise has worlds best AI scored PTE software 30X …" at bounding box center [936, 371] width 787 height 150
